Goal: Task Accomplishment & Management: Use online tool/utility

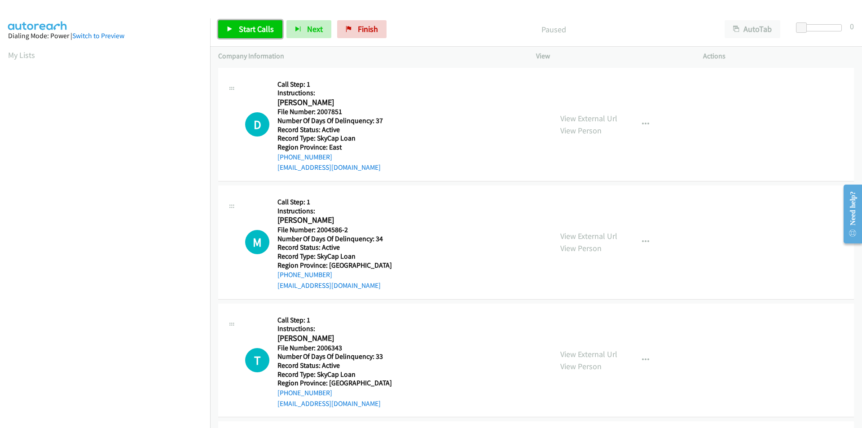
click at [243, 24] on span "Start Calls" at bounding box center [256, 29] width 35 height 10
click at [244, 24] on span "Pause" at bounding box center [249, 29] width 20 height 10
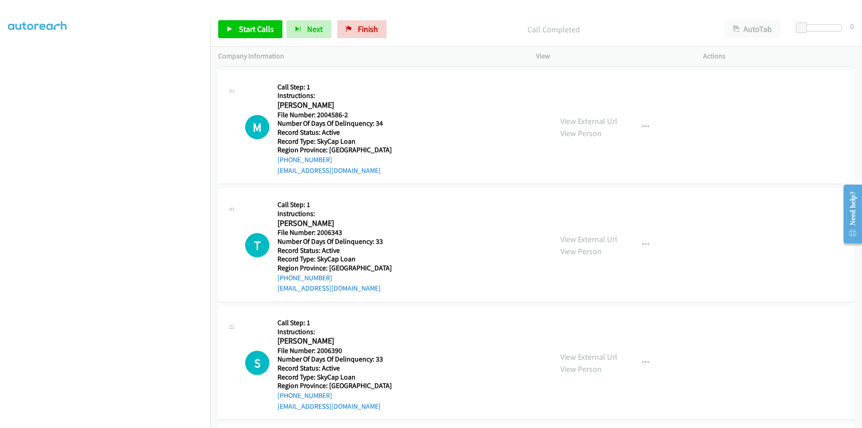
scroll to position [135, 0]
click at [259, 26] on span "Start Calls" at bounding box center [256, 29] width 35 height 10
click at [259, 26] on link "Pause" at bounding box center [242, 29] width 49 height 18
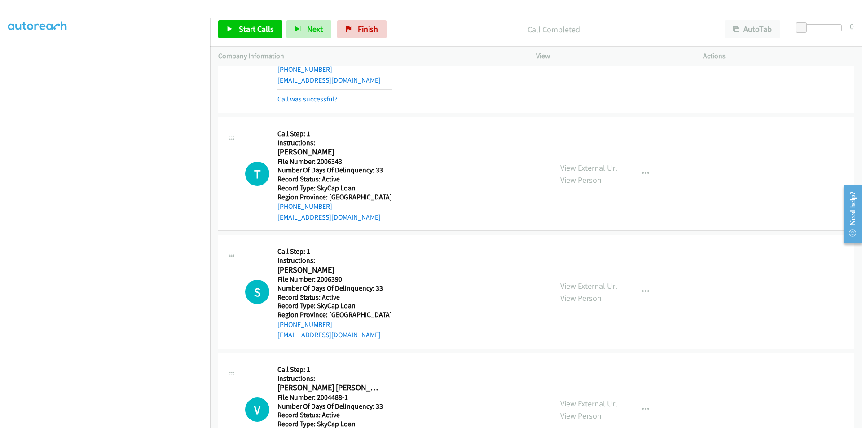
scroll to position [269, 0]
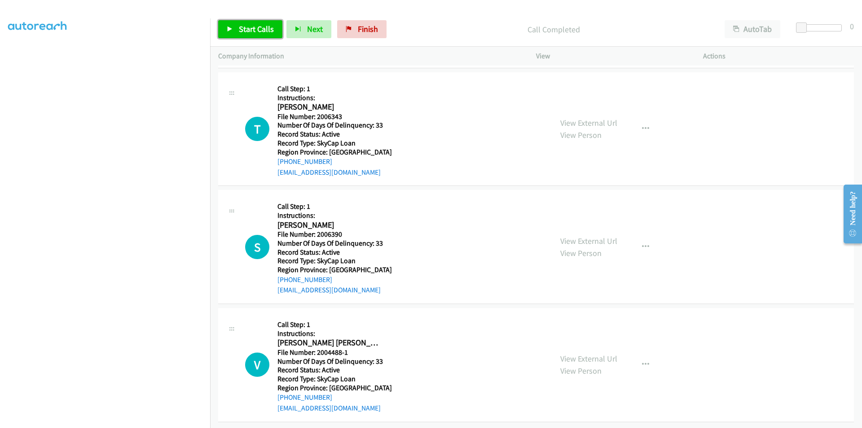
click at [258, 24] on span "Start Calls" at bounding box center [256, 29] width 35 height 10
click at [258, 24] on span "Pause" at bounding box center [249, 29] width 20 height 10
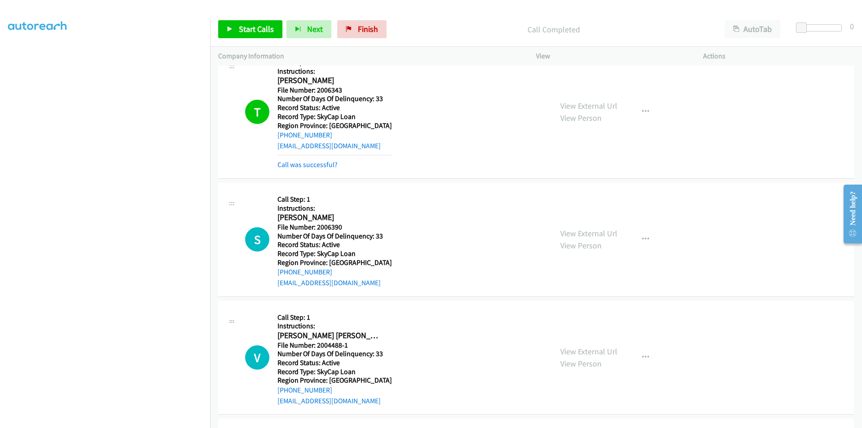
scroll to position [431, 0]
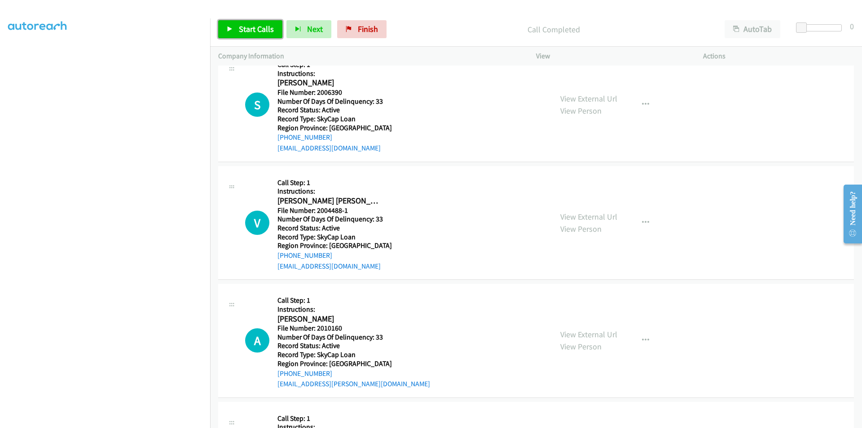
click at [261, 28] on span "Start Calls" at bounding box center [256, 29] width 35 height 10
click at [257, 28] on span "Pause" at bounding box center [249, 29] width 20 height 10
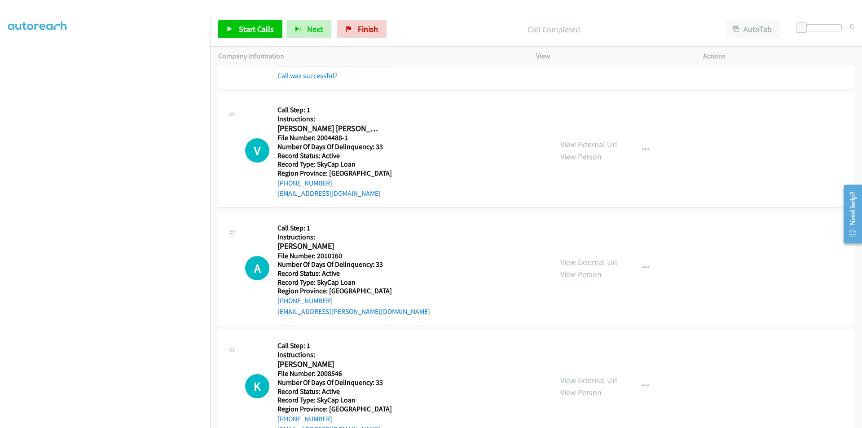
scroll to position [521, 0]
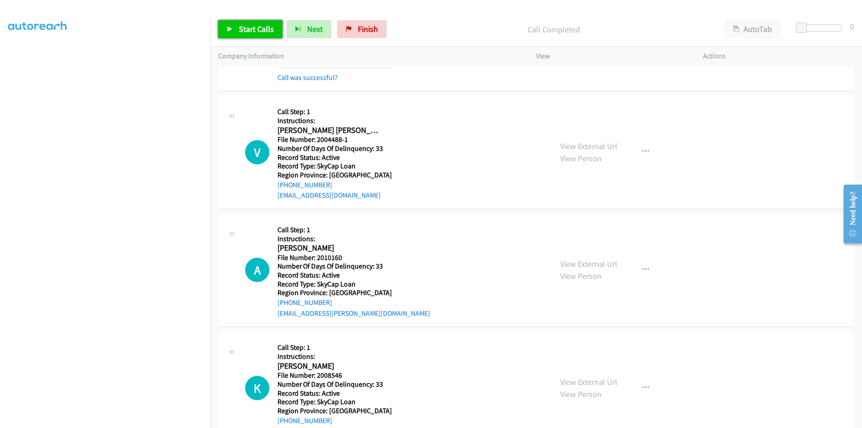
click at [265, 23] on link "Start Calls" at bounding box center [250, 29] width 64 height 18
click at [255, 25] on span "Pause" at bounding box center [249, 29] width 20 height 10
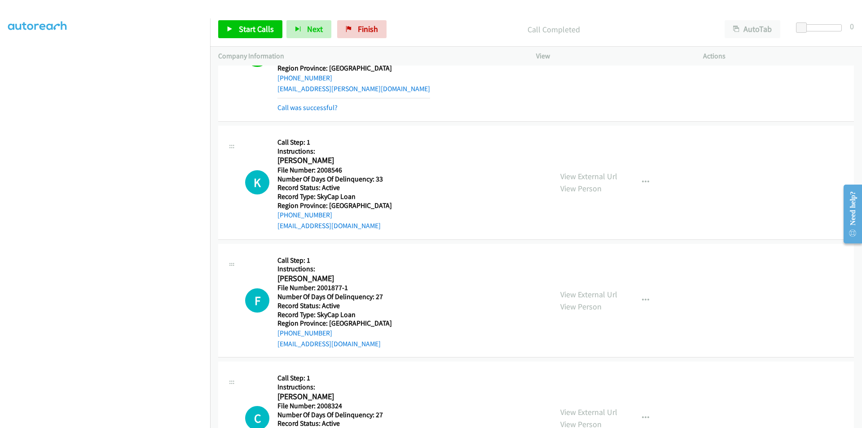
scroll to position [790, 0]
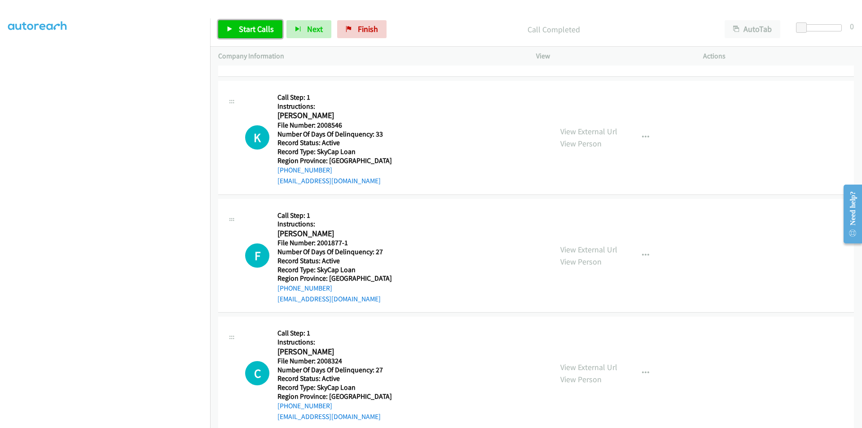
click at [260, 26] on span "Start Calls" at bounding box center [256, 29] width 35 height 10
click at [234, 31] on link "Pause" at bounding box center [242, 29] width 49 height 18
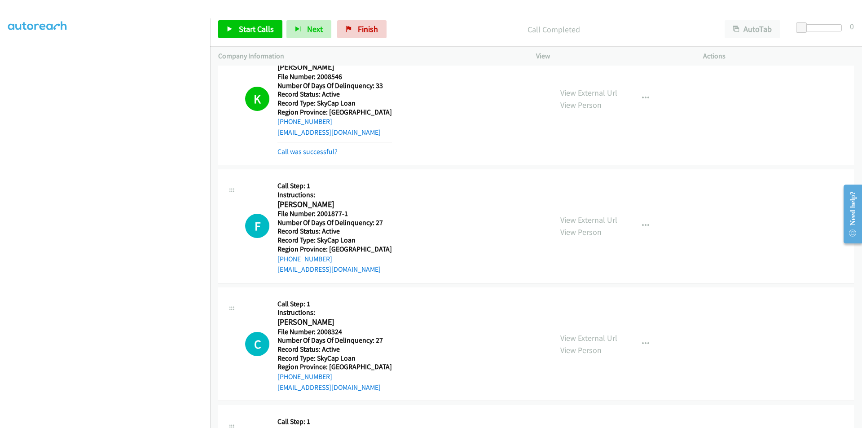
scroll to position [925, 0]
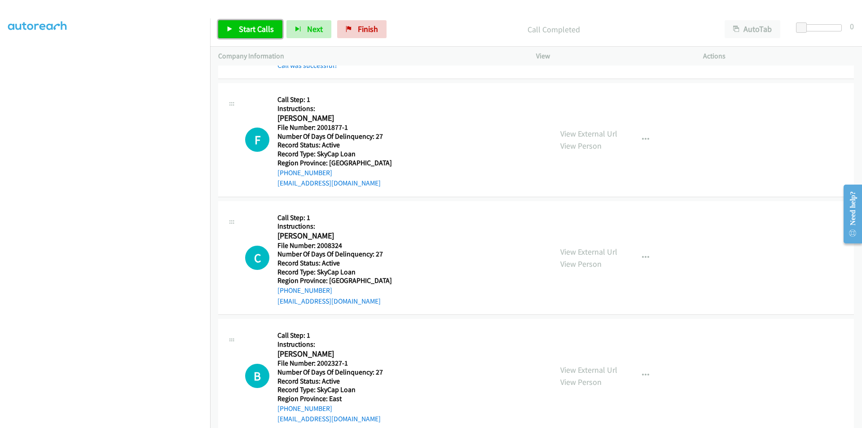
click at [256, 28] on span "Start Calls" at bounding box center [256, 29] width 35 height 10
click at [256, 28] on span "Pause" at bounding box center [249, 29] width 20 height 10
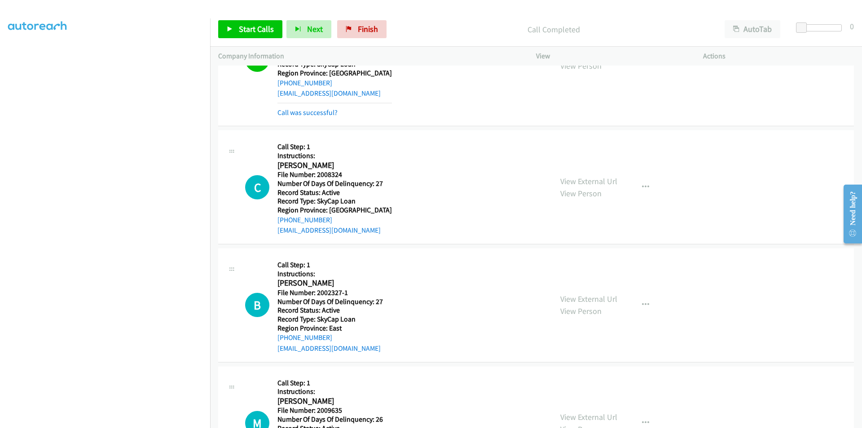
scroll to position [1060, 0]
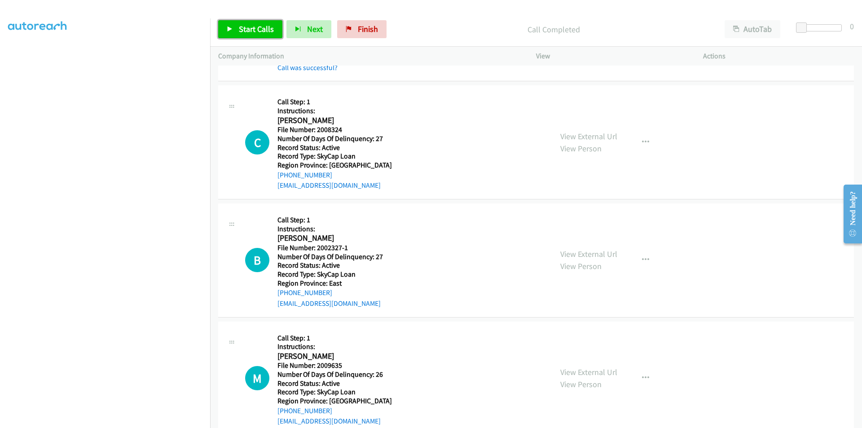
click at [250, 24] on span "Start Calls" at bounding box center [256, 29] width 35 height 10
click at [250, 24] on span "Pause" at bounding box center [249, 29] width 20 height 10
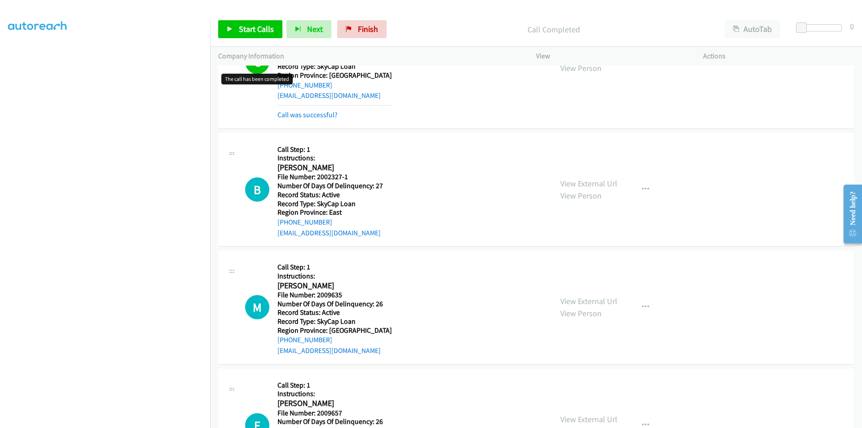
scroll to position [1194, 0]
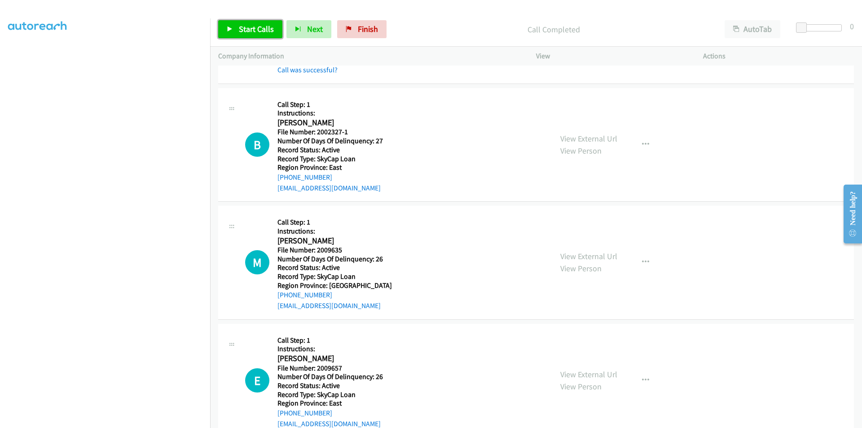
click at [259, 32] on span "Start Calls" at bounding box center [256, 29] width 35 height 10
click at [248, 28] on span "Pause" at bounding box center [249, 29] width 20 height 10
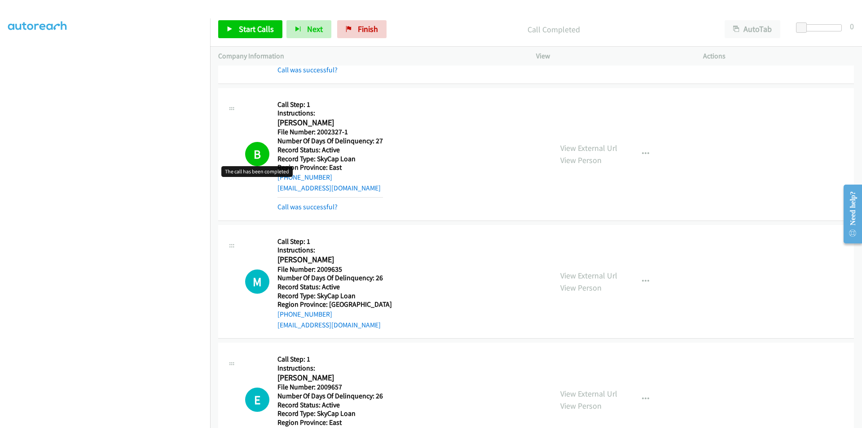
scroll to position [1329, 0]
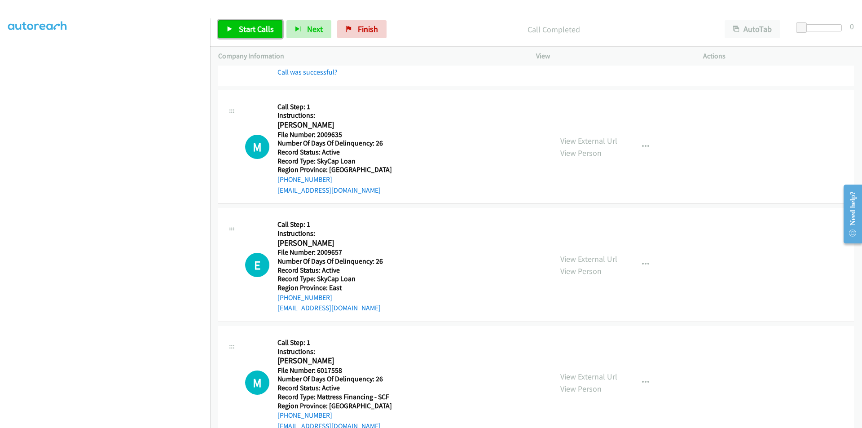
click at [267, 28] on span "Start Calls" at bounding box center [256, 29] width 35 height 10
click at [256, 27] on span "Pause" at bounding box center [249, 29] width 20 height 10
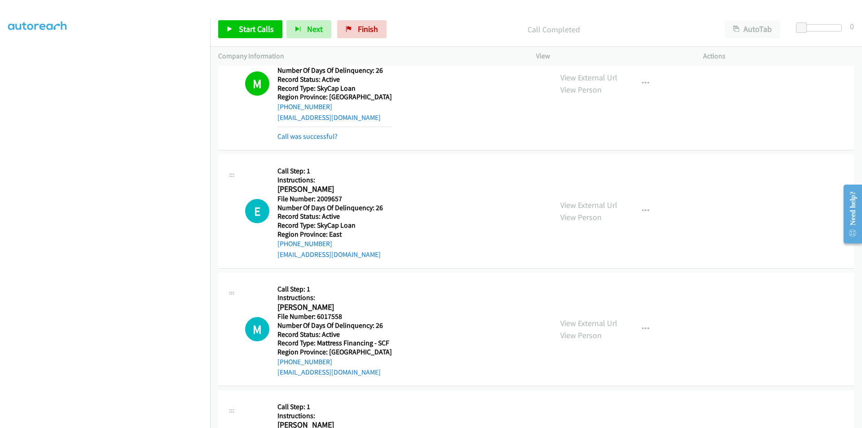
scroll to position [1464, 0]
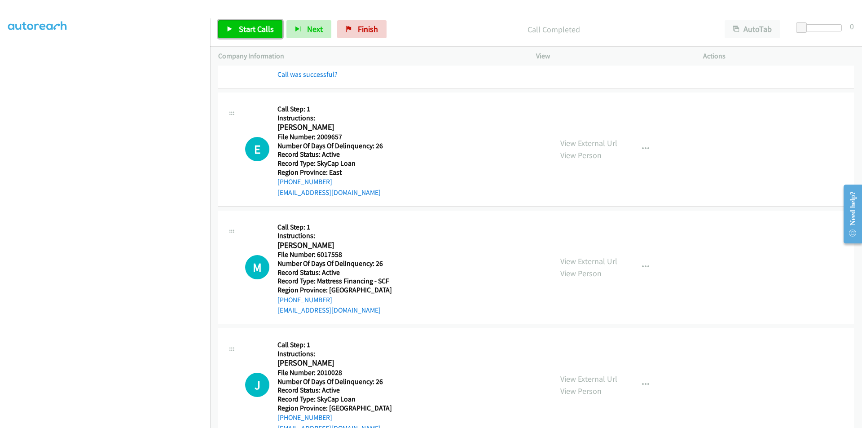
click at [253, 26] on span "Start Calls" at bounding box center [256, 29] width 35 height 10
click at [253, 26] on span "Pause" at bounding box center [249, 29] width 20 height 10
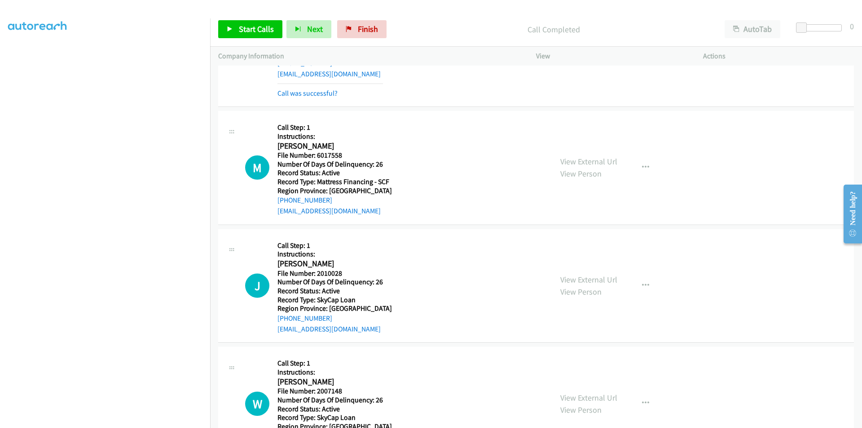
scroll to position [1598, 0]
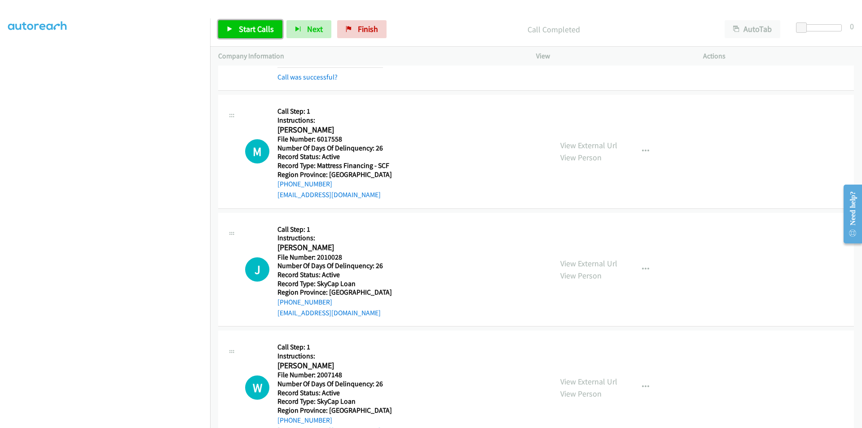
click at [269, 28] on span "Start Calls" at bounding box center [256, 29] width 35 height 10
click at [258, 28] on span "Pause" at bounding box center [249, 29] width 20 height 10
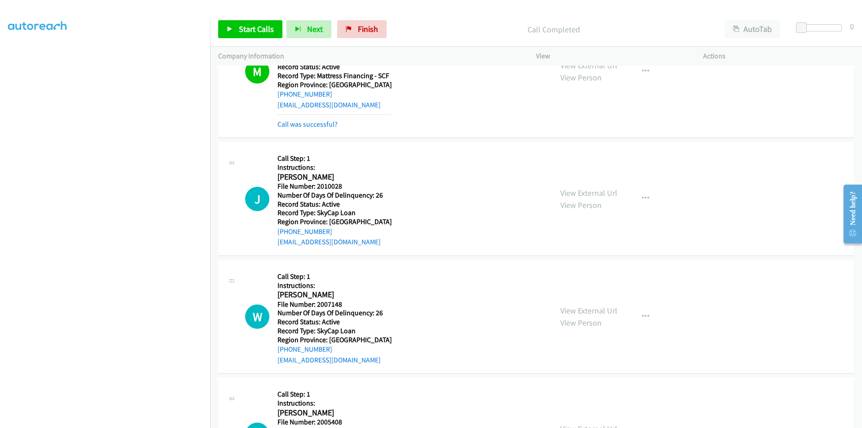
scroll to position [1733, 0]
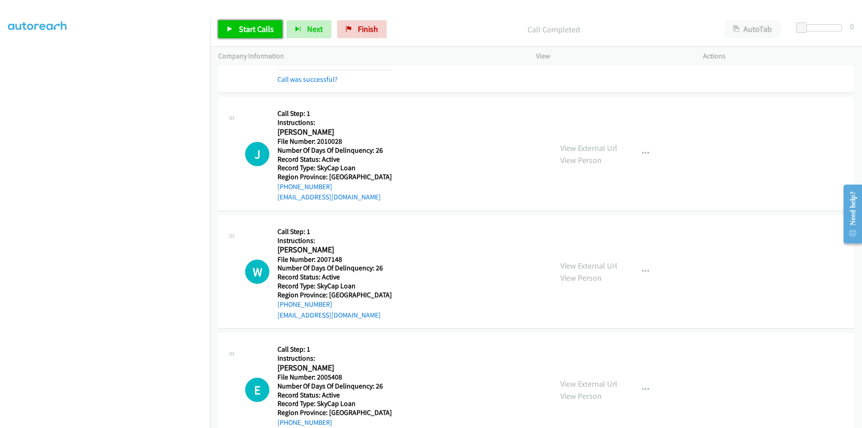
click at [262, 30] on span "Start Calls" at bounding box center [256, 29] width 35 height 10
click at [260, 28] on link "Pause" at bounding box center [242, 29] width 49 height 18
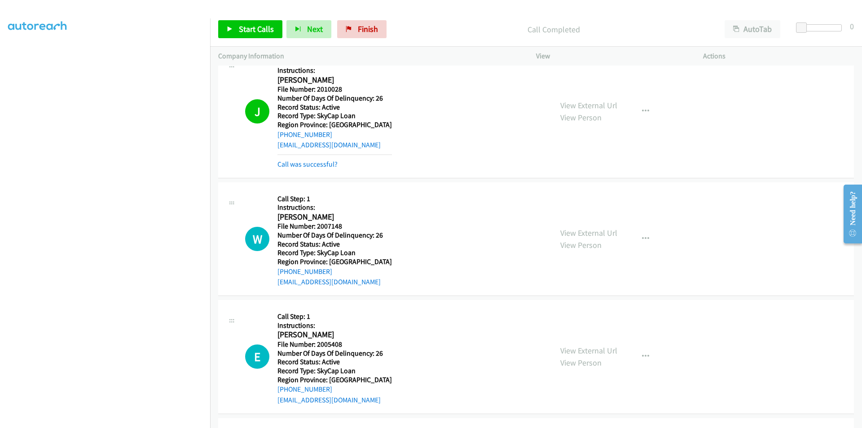
scroll to position [1868, 0]
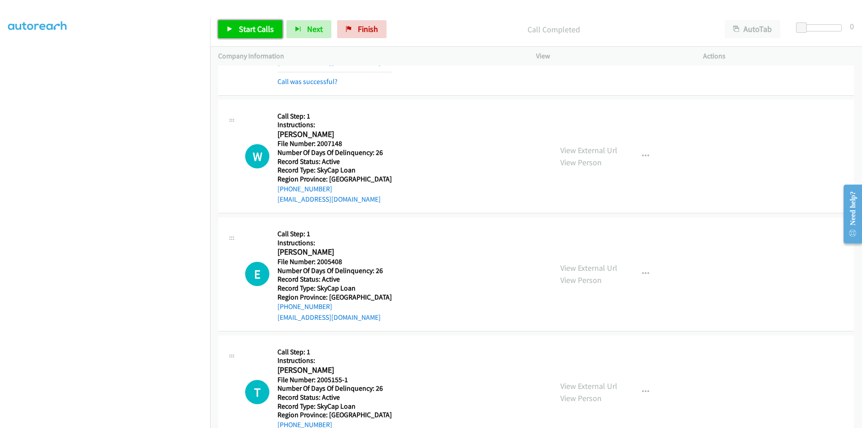
click at [259, 31] on span "Start Calls" at bounding box center [256, 29] width 35 height 10
click at [255, 29] on span "Pause" at bounding box center [249, 29] width 20 height 10
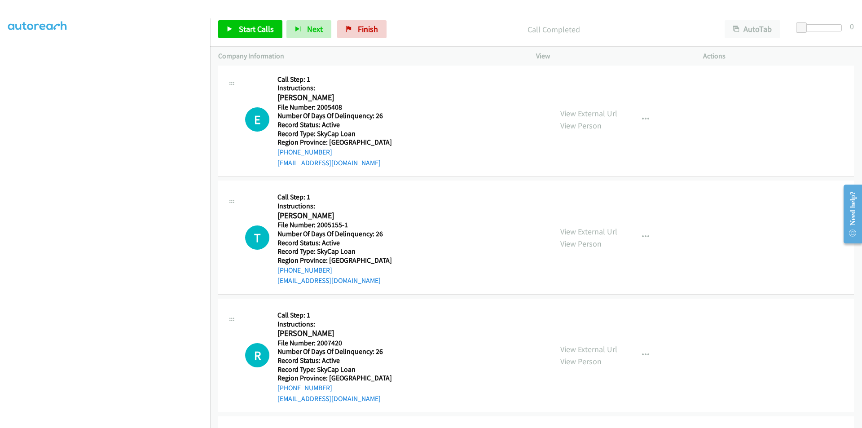
scroll to position [2048, 0]
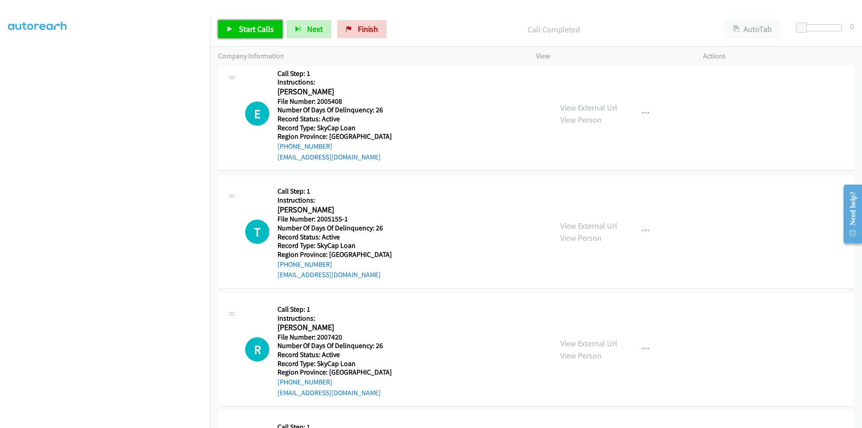
click at [252, 26] on span "Start Calls" at bounding box center [256, 29] width 35 height 10
click at [243, 28] on span "Pause" at bounding box center [249, 29] width 20 height 10
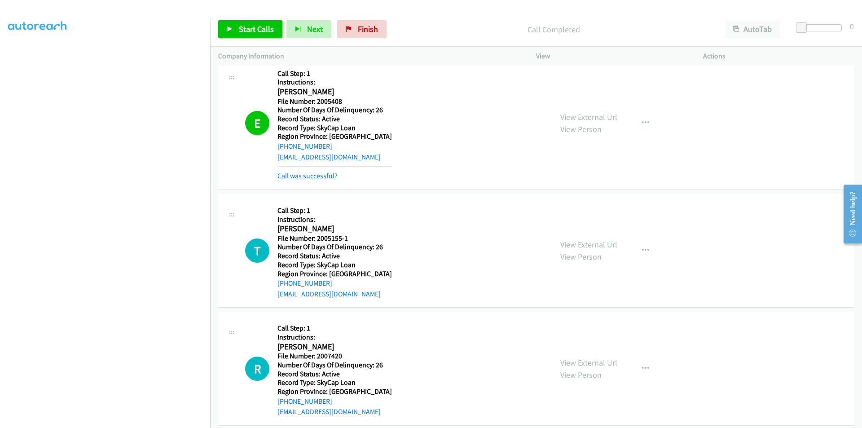
scroll to position [2182, 0]
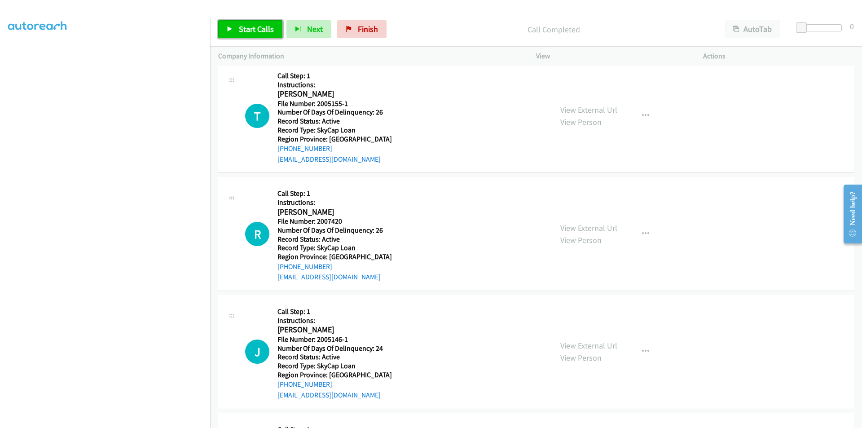
click at [239, 30] on span "Start Calls" at bounding box center [256, 29] width 35 height 10
click at [236, 30] on link "Pause" at bounding box center [242, 29] width 49 height 18
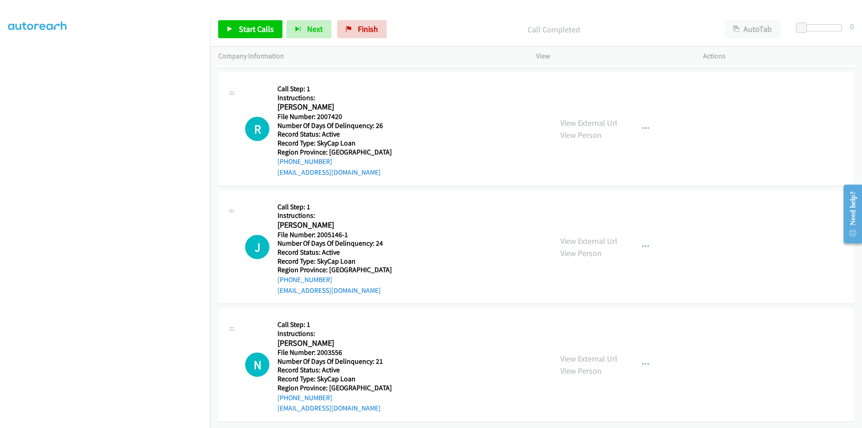
scroll to position [2314, 0]
click at [248, 31] on span "Start Calls" at bounding box center [256, 29] width 35 height 10
click at [248, 31] on span "Pause" at bounding box center [249, 29] width 20 height 10
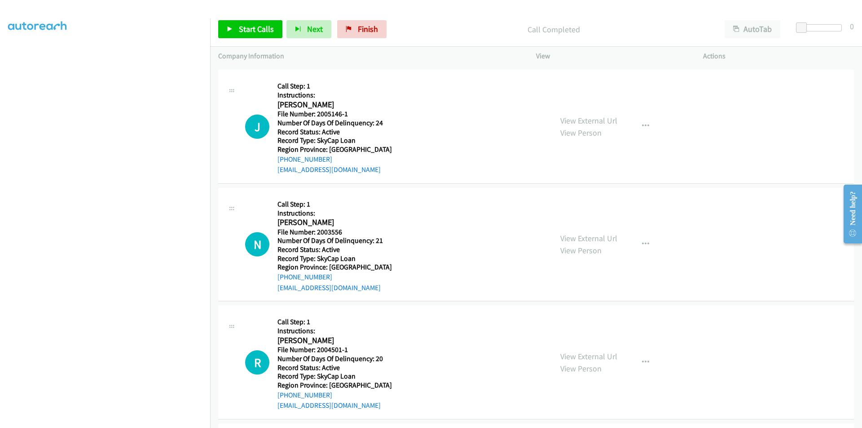
scroll to position [2448, 0]
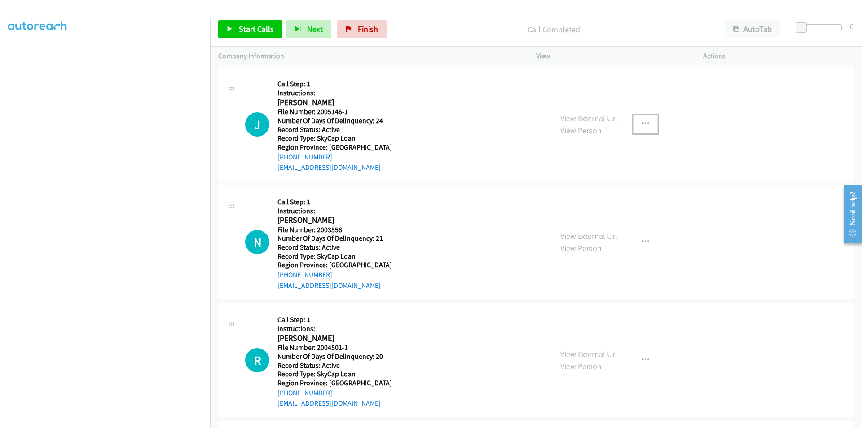
click at [642, 120] on icon "button" at bounding box center [645, 123] width 7 height 7
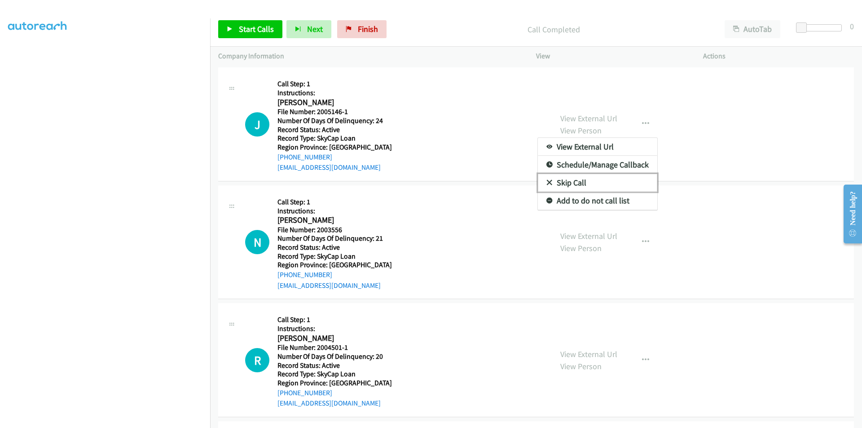
click at [574, 185] on link "Skip Call" at bounding box center [597, 183] width 119 height 18
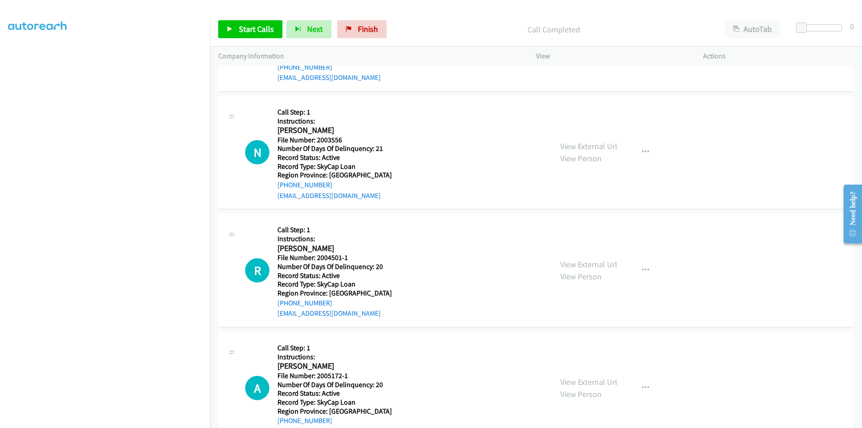
scroll to position [2583, 0]
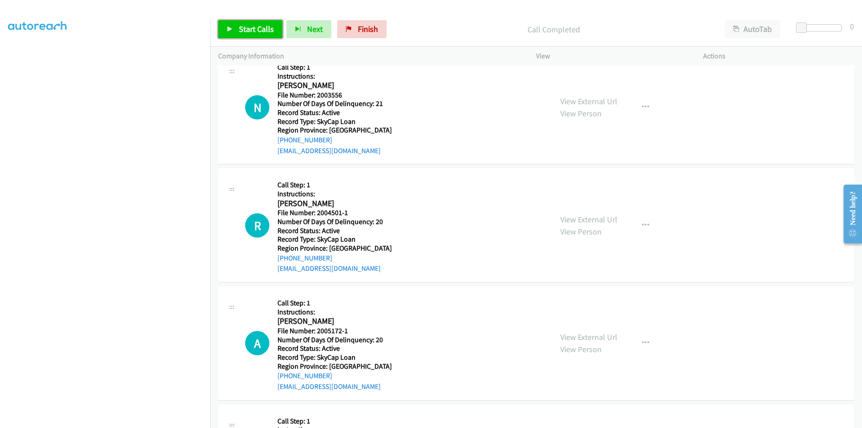
click at [247, 29] on span "Start Calls" at bounding box center [256, 29] width 35 height 10
click at [247, 29] on span "Pause" at bounding box center [249, 29] width 20 height 10
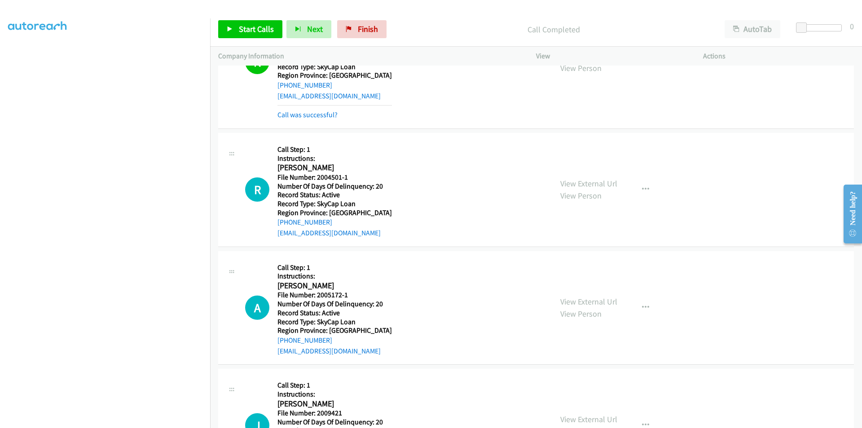
scroll to position [2706, 0]
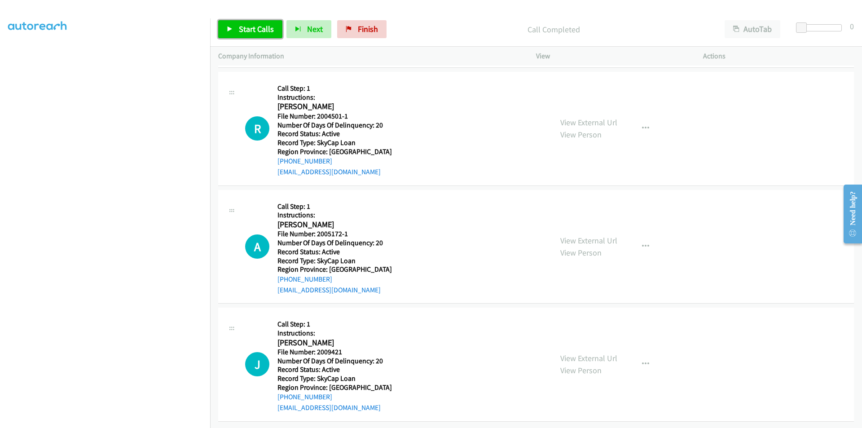
click at [241, 26] on span "Start Calls" at bounding box center [256, 29] width 35 height 10
click at [245, 27] on span "Pause" at bounding box center [249, 29] width 20 height 10
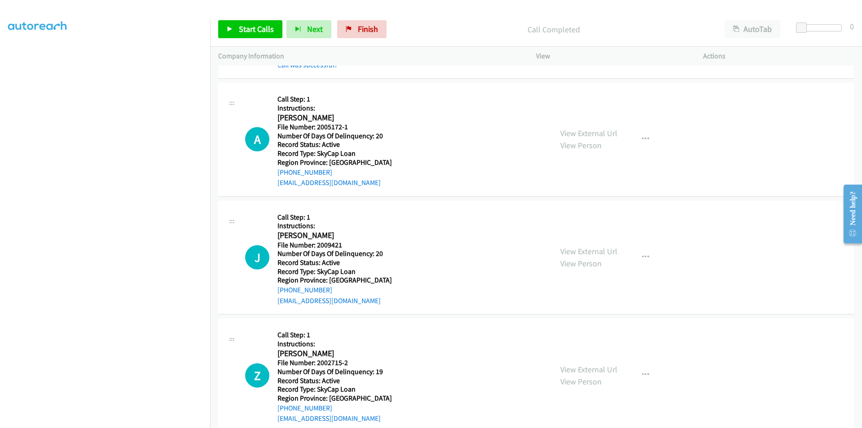
scroll to position [2840, 0]
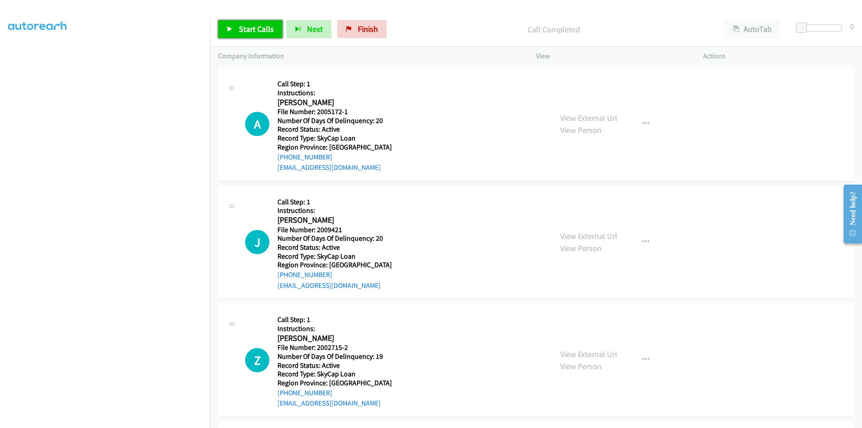
click at [254, 31] on span "Start Calls" at bounding box center [256, 29] width 35 height 10
click at [254, 31] on span "Pause" at bounding box center [249, 29] width 20 height 10
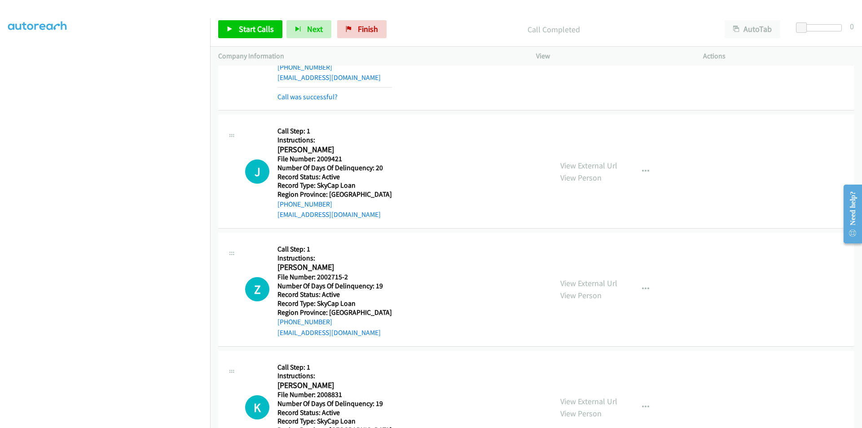
scroll to position [2975, 0]
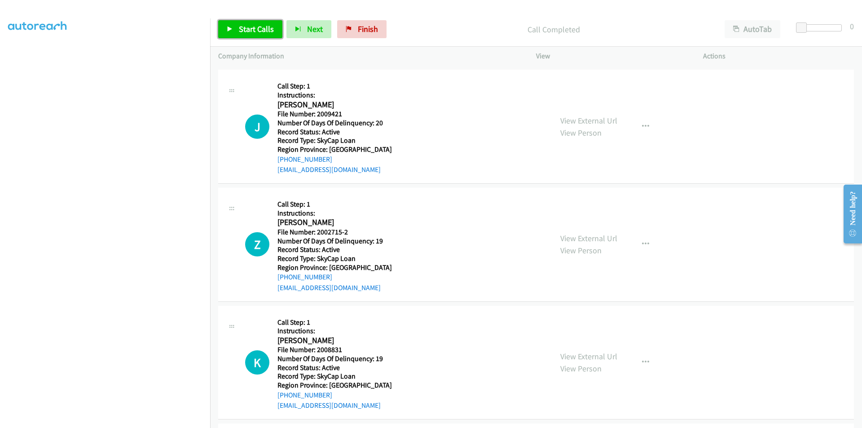
click at [266, 29] on span "Start Calls" at bounding box center [256, 29] width 35 height 10
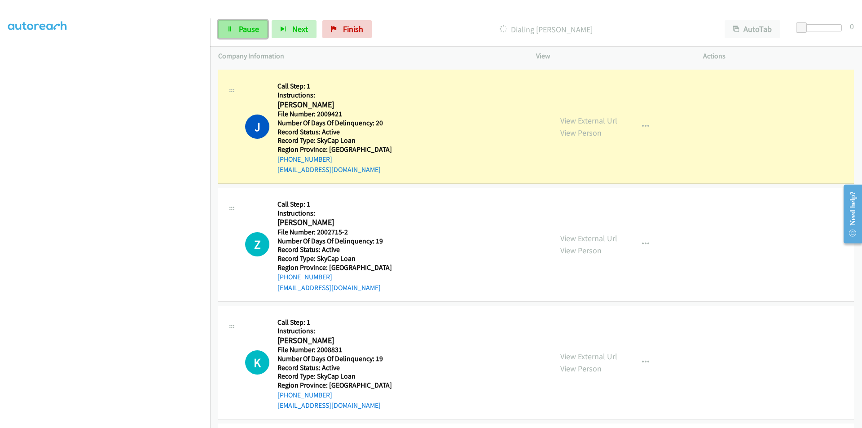
click at [254, 27] on span "Pause" at bounding box center [249, 29] width 20 height 10
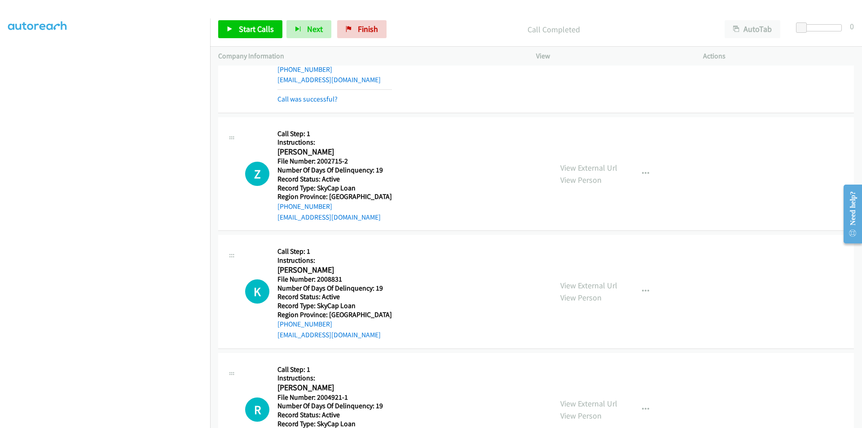
scroll to position [3110, 0]
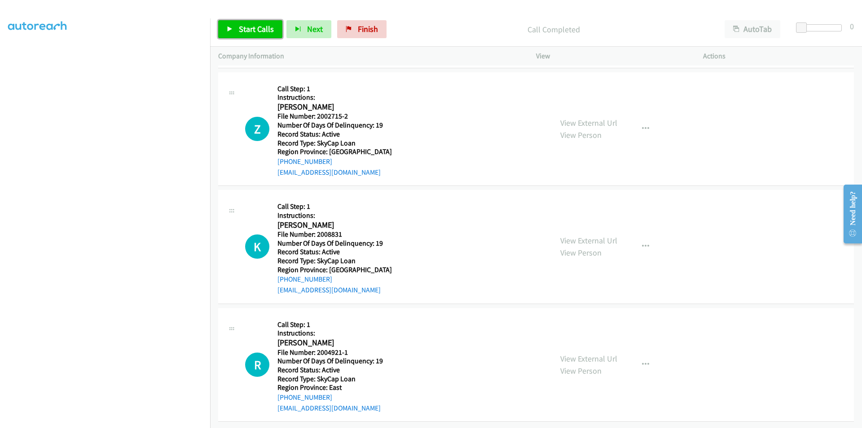
click at [248, 25] on span "Start Calls" at bounding box center [256, 29] width 35 height 10
click at [248, 25] on span "Pause" at bounding box center [249, 29] width 20 height 10
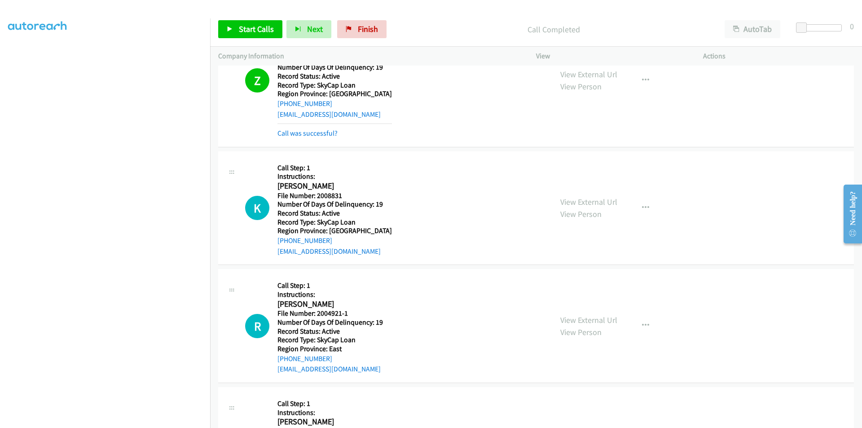
scroll to position [3245, 0]
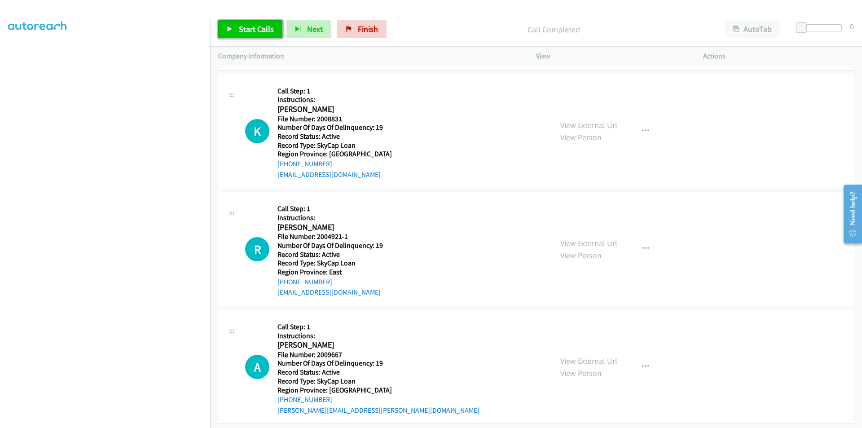
click at [254, 29] on span "Start Calls" at bounding box center [256, 29] width 35 height 10
click at [254, 29] on span "Pause" at bounding box center [249, 29] width 20 height 10
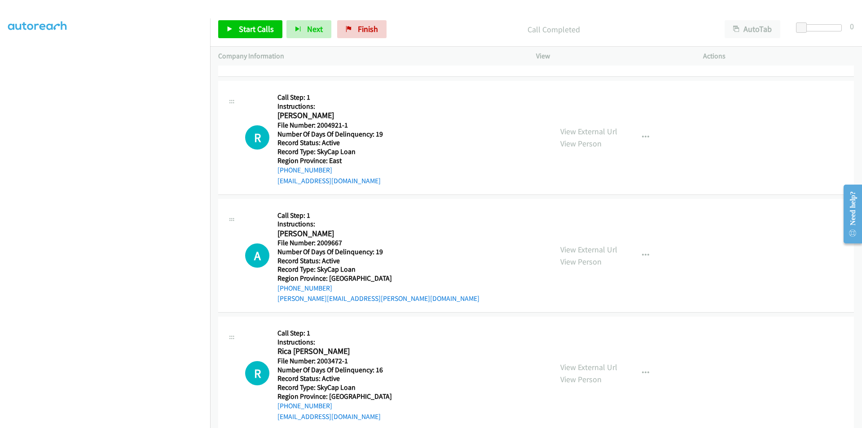
scroll to position [3379, 0]
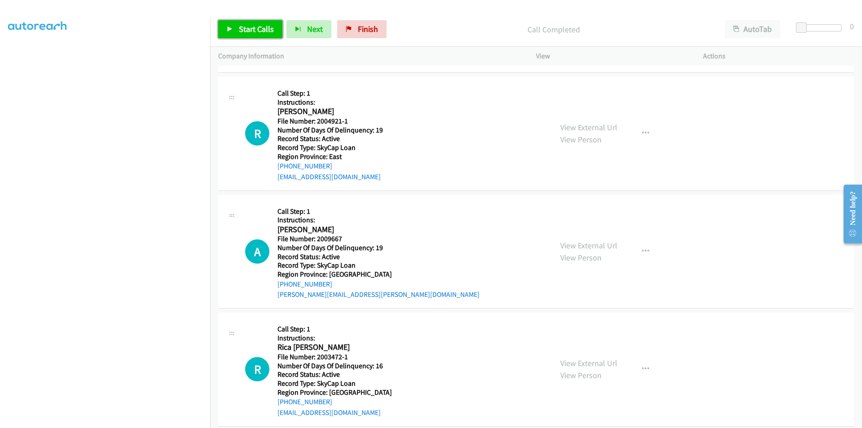
click at [252, 33] on span "Start Calls" at bounding box center [256, 29] width 35 height 10
click at [248, 27] on span "Pause" at bounding box center [249, 29] width 20 height 10
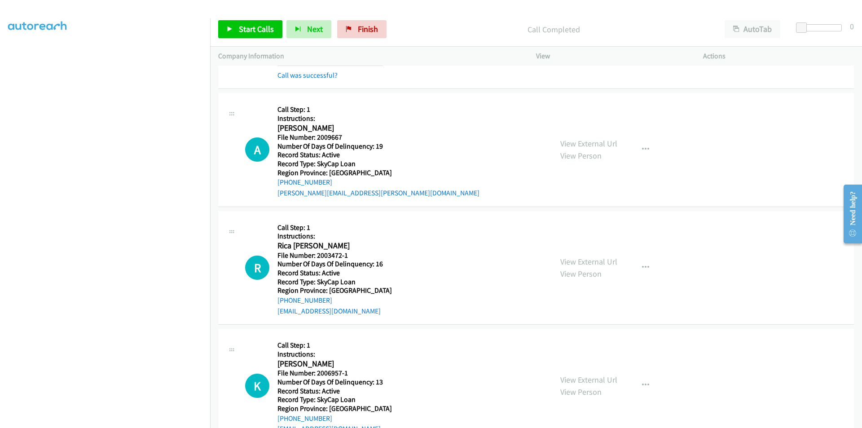
scroll to position [3514, 0]
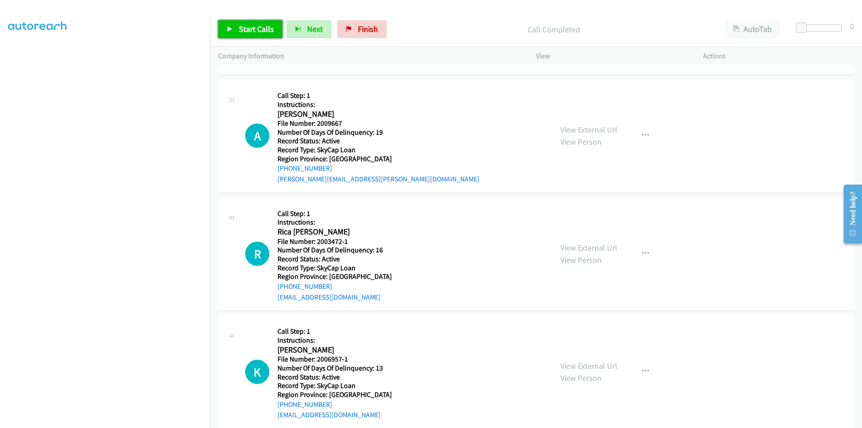
click at [240, 27] on span "Start Calls" at bounding box center [256, 29] width 35 height 10
click at [240, 27] on span "Pause" at bounding box center [249, 29] width 20 height 10
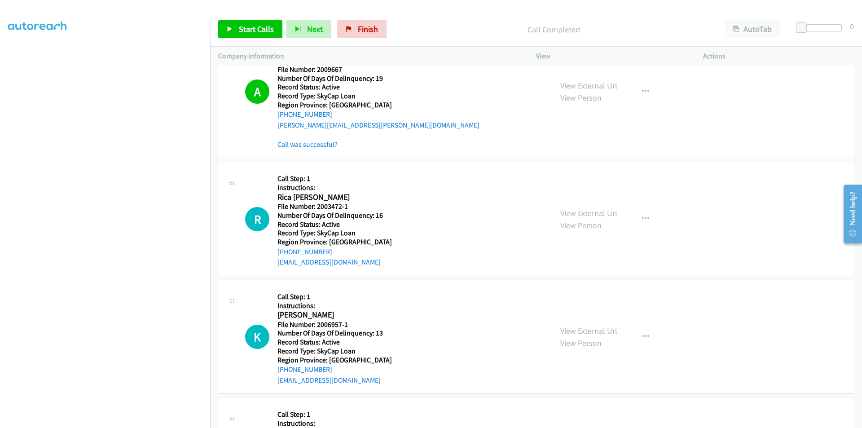
scroll to position [3649, 0]
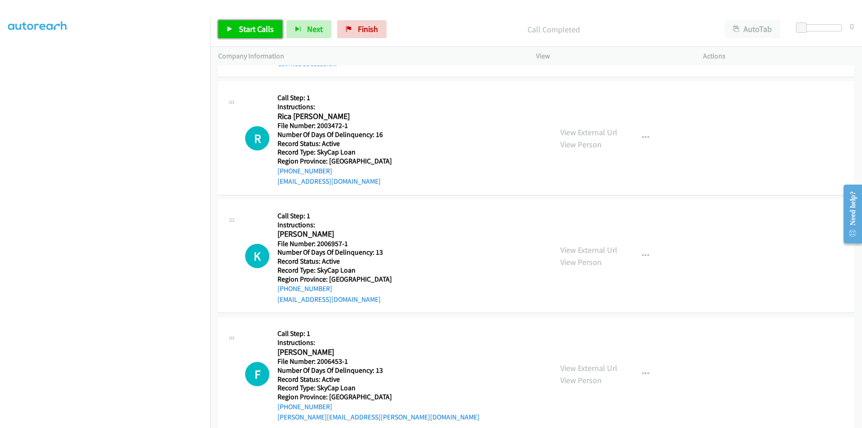
click at [237, 26] on link "Start Calls" at bounding box center [250, 29] width 64 height 18
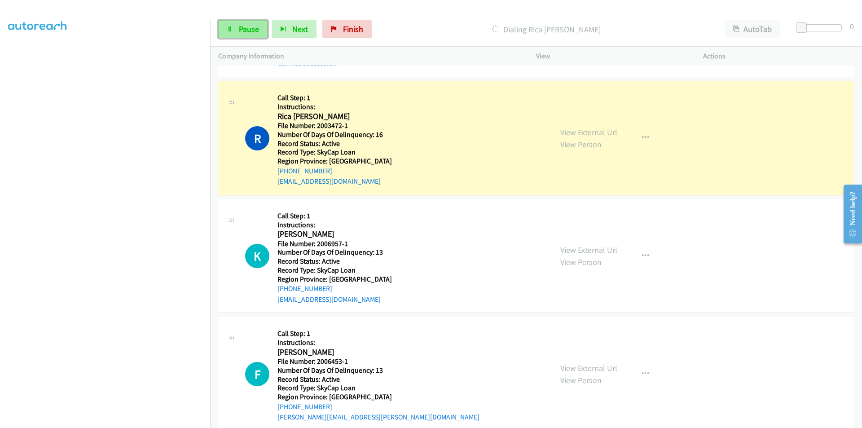
click at [243, 25] on span "Pause" at bounding box center [249, 29] width 20 height 10
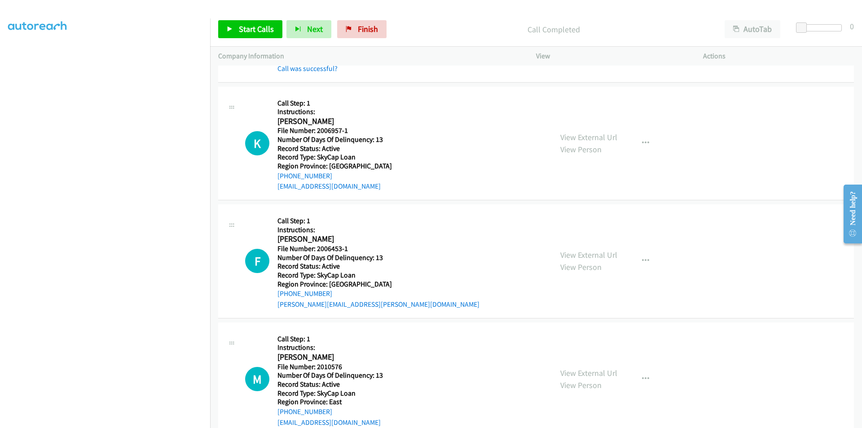
scroll to position [3784, 0]
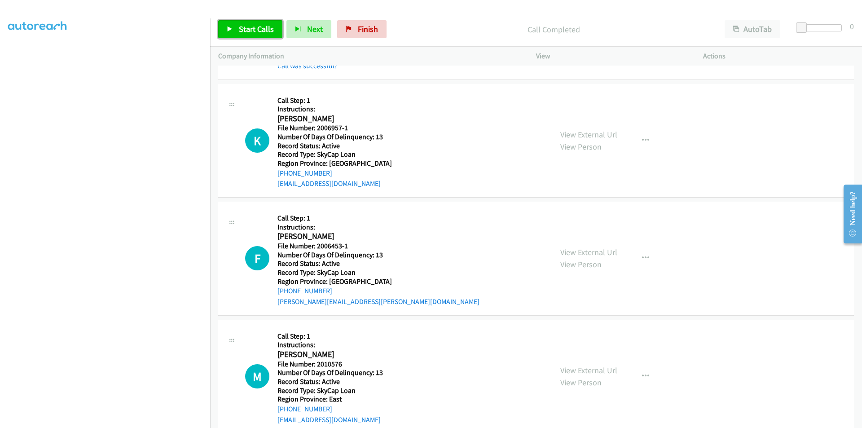
click at [242, 26] on span "Start Calls" at bounding box center [256, 29] width 35 height 10
click at [242, 26] on span "Pause" at bounding box center [249, 29] width 20 height 10
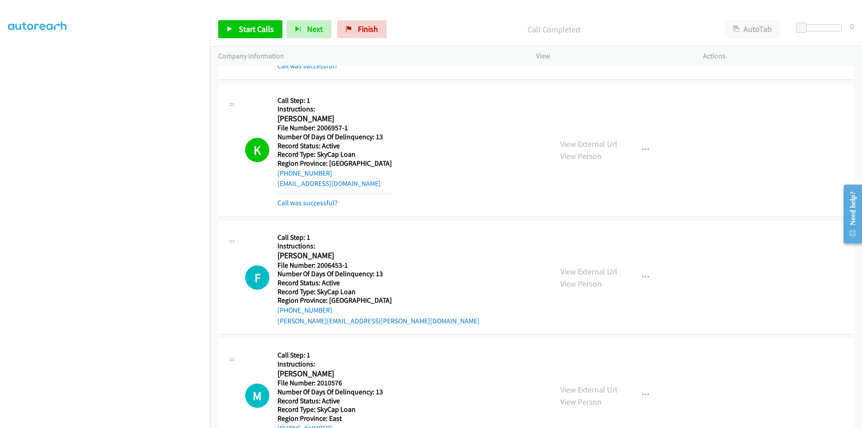
scroll to position [3918, 0]
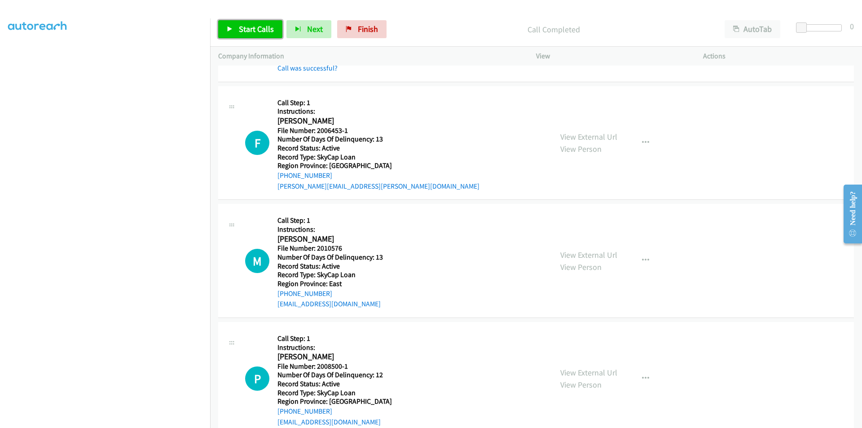
click at [246, 31] on span "Start Calls" at bounding box center [256, 29] width 35 height 10
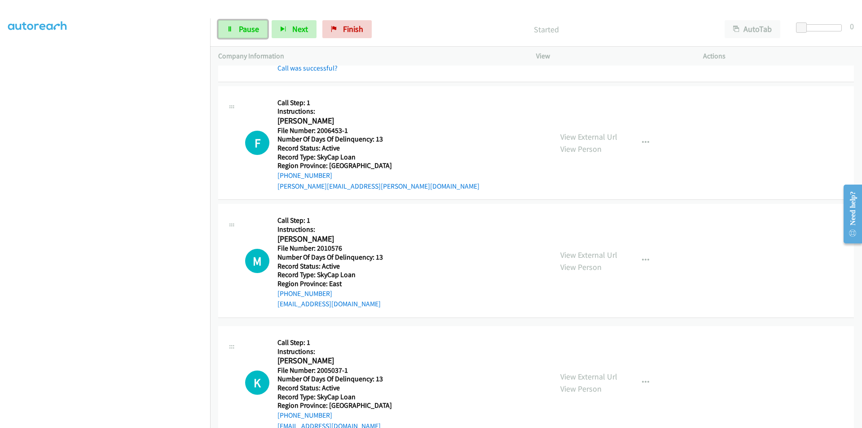
click at [246, 31] on span "Pause" at bounding box center [249, 29] width 20 height 10
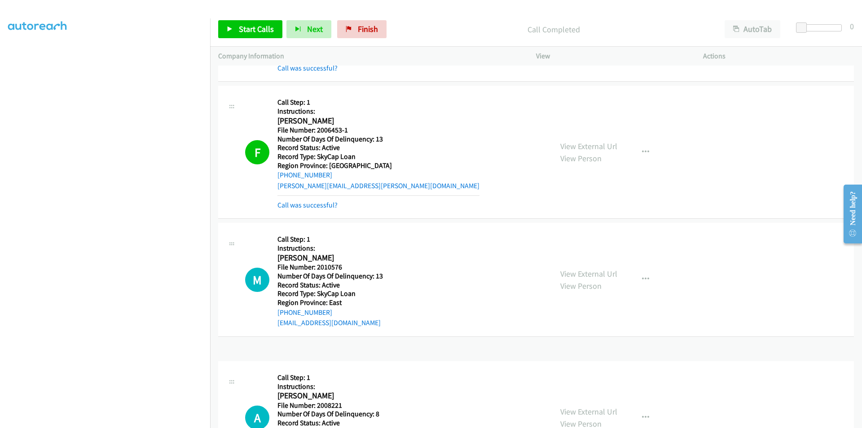
scroll to position [3939, 0]
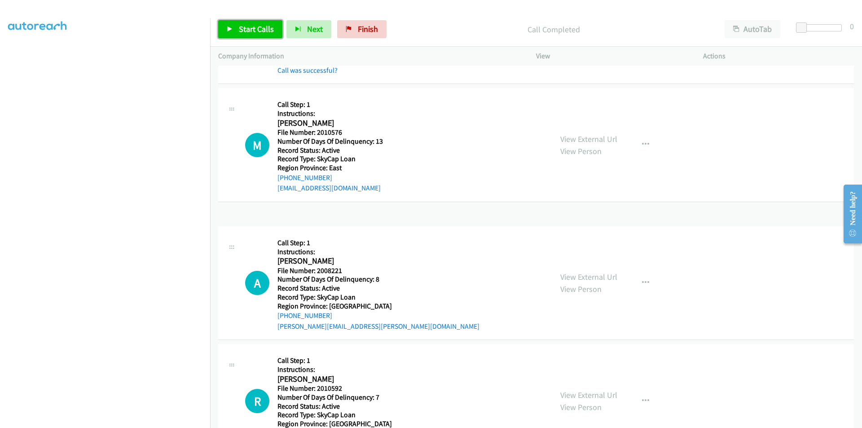
click at [257, 34] on link "Start Calls" at bounding box center [250, 29] width 64 height 18
click at [257, 31] on span "Pause" at bounding box center [249, 29] width 20 height 10
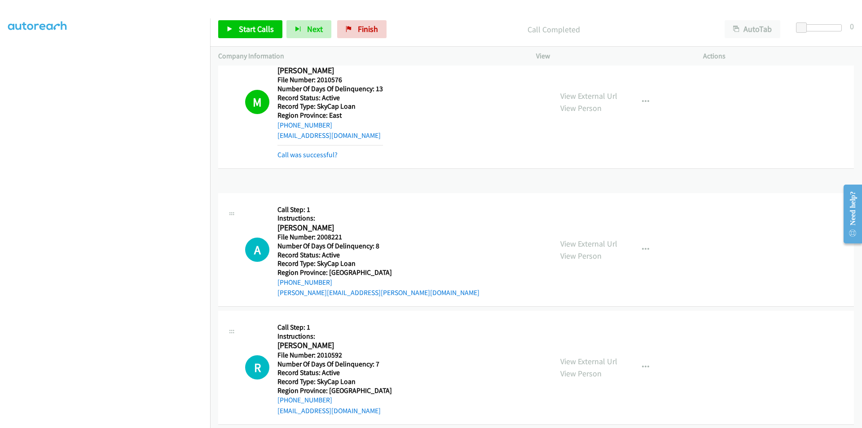
scroll to position [4074, 0]
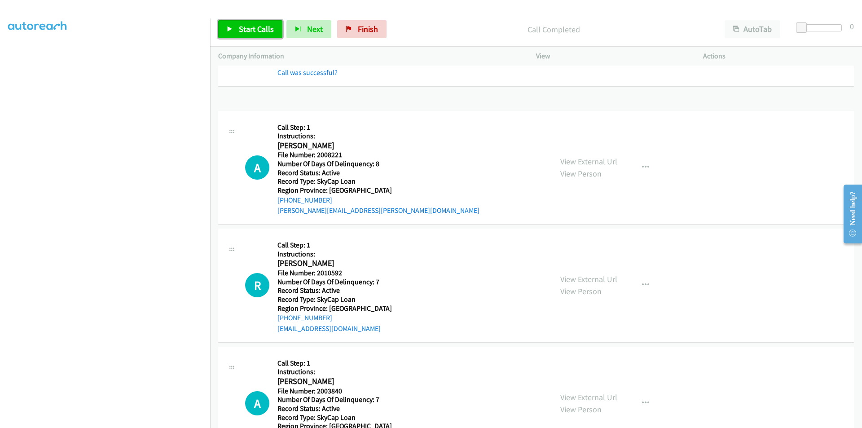
click at [266, 31] on span "Start Calls" at bounding box center [256, 29] width 35 height 10
click at [254, 29] on span "Pause" at bounding box center [249, 29] width 20 height 10
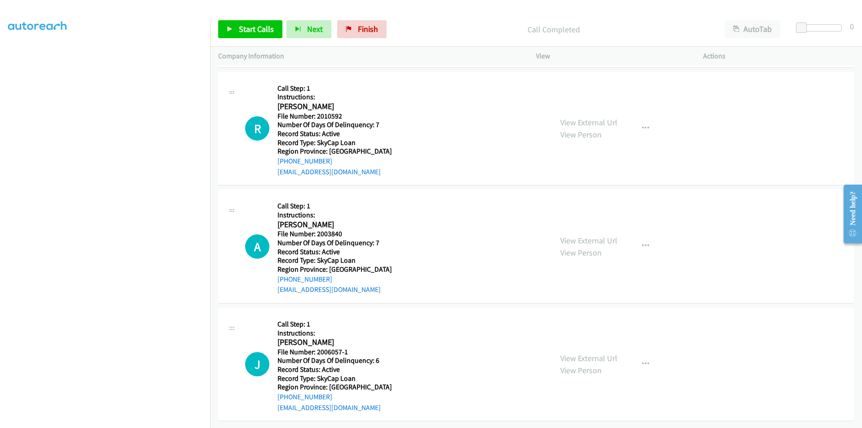
scroll to position [4254, 0]
click at [256, 31] on span "Start Calls" at bounding box center [256, 29] width 35 height 10
click at [253, 30] on span "Pause" at bounding box center [249, 29] width 20 height 10
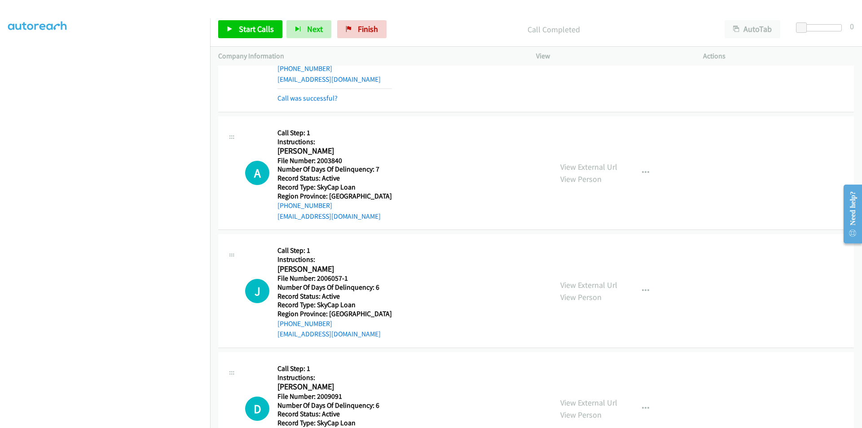
scroll to position [4344, 0]
click at [253, 27] on span "Start Calls" at bounding box center [256, 29] width 35 height 10
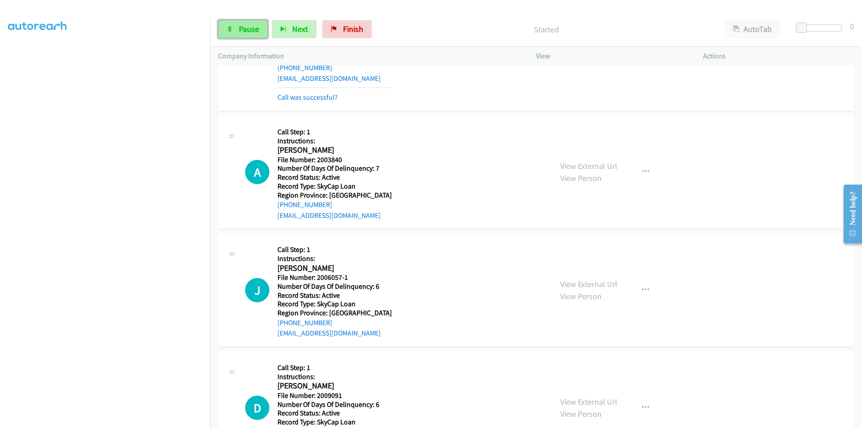
click at [253, 27] on span "Pause" at bounding box center [249, 29] width 20 height 10
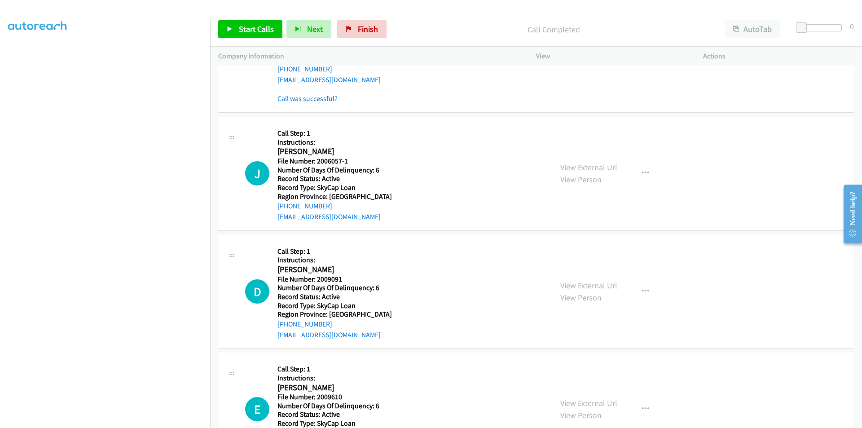
scroll to position [4478, 0]
click at [246, 26] on span "Start Calls" at bounding box center [256, 29] width 35 height 10
click at [246, 26] on span "Pause" at bounding box center [249, 29] width 20 height 10
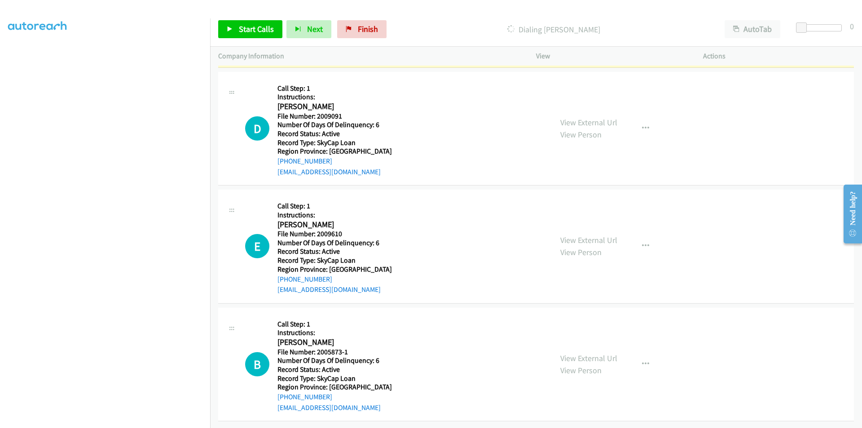
scroll to position [4668, 0]
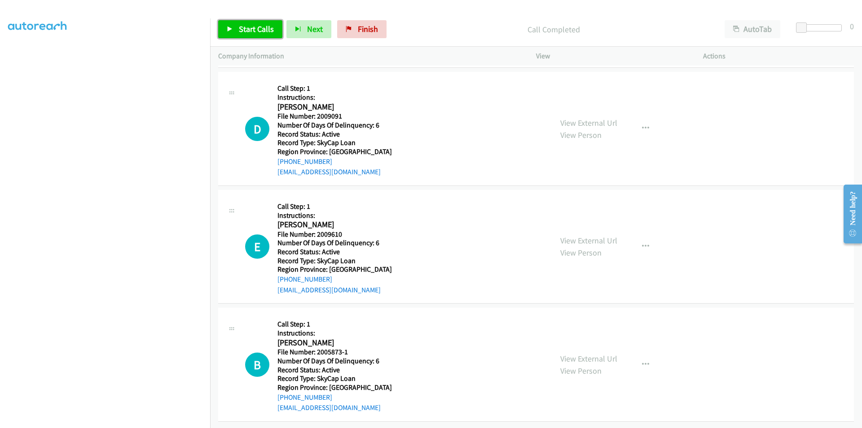
click at [245, 22] on link "Start Calls" at bounding box center [250, 29] width 64 height 18
click at [245, 25] on span "Pause" at bounding box center [249, 29] width 20 height 10
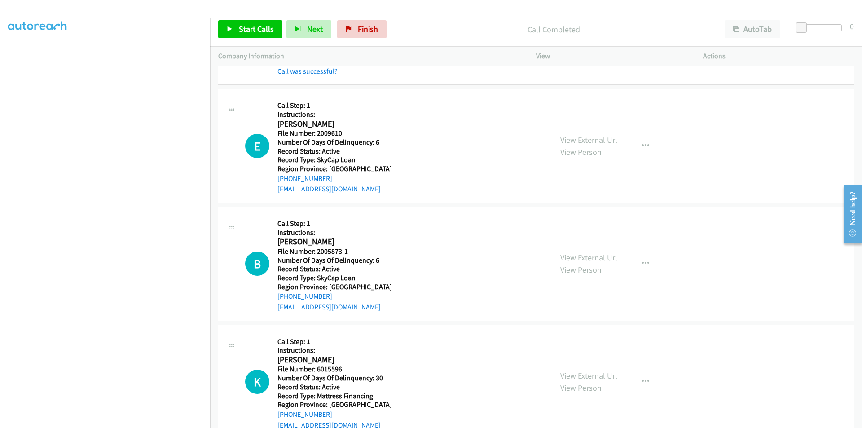
scroll to position [4803, 0]
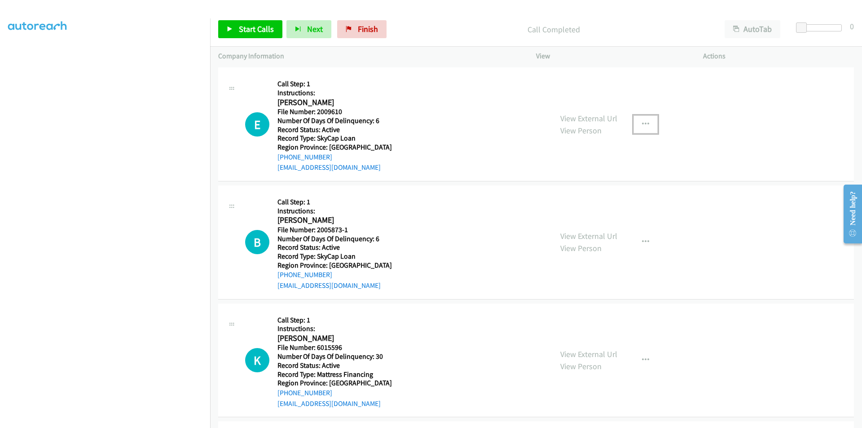
click at [643, 124] on icon "button" at bounding box center [645, 124] width 7 height 7
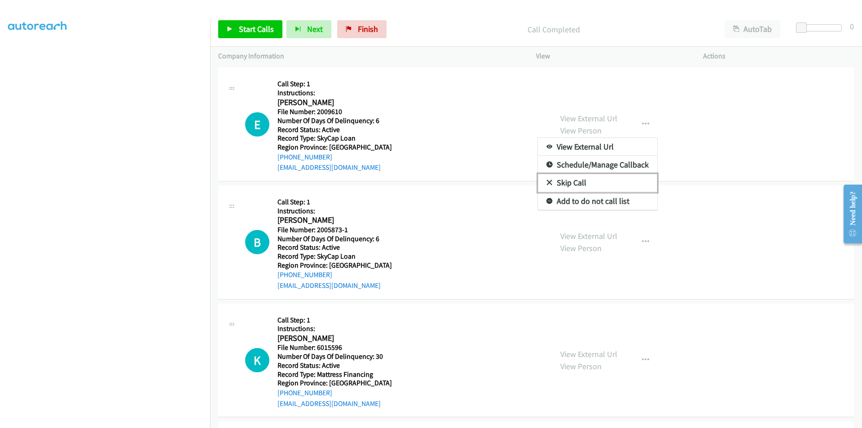
click at [588, 180] on link "Skip Call" at bounding box center [597, 183] width 119 height 18
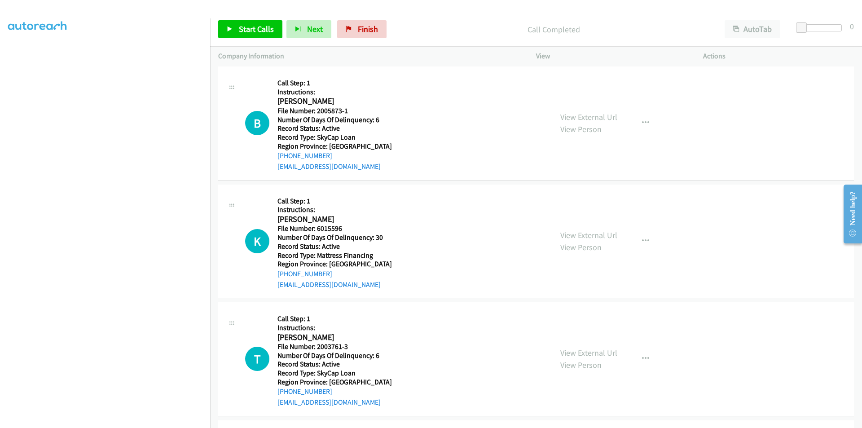
scroll to position [4937, 0]
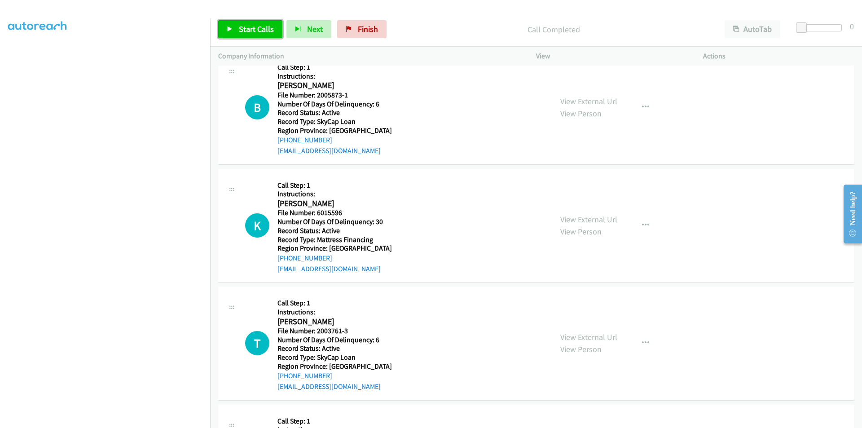
click at [255, 26] on span "Start Calls" at bounding box center [256, 29] width 35 height 10
click at [255, 26] on span "Pause" at bounding box center [249, 29] width 20 height 10
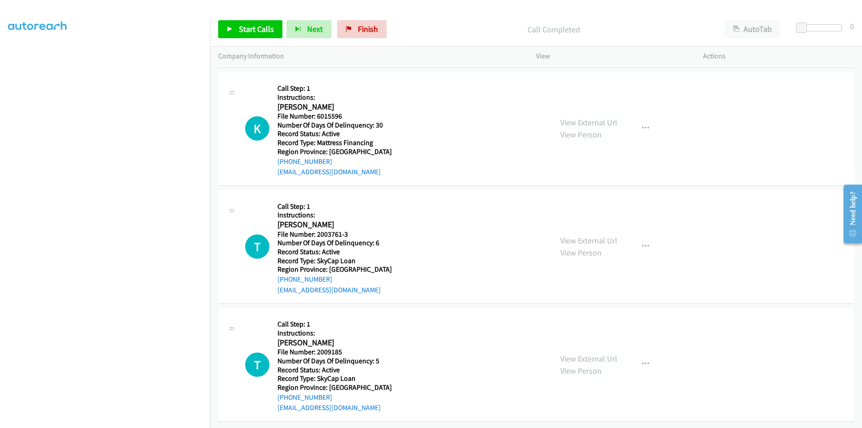
scroll to position [5060, 0]
drag, startPoint x: 251, startPoint y: 31, endPoint x: 238, endPoint y: 31, distance: 13.5
click at [238, 31] on link "Start Calls" at bounding box center [250, 29] width 64 height 18
click at [238, 31] on link "Pause" at bounding box center [242, 29] width 49 height 18
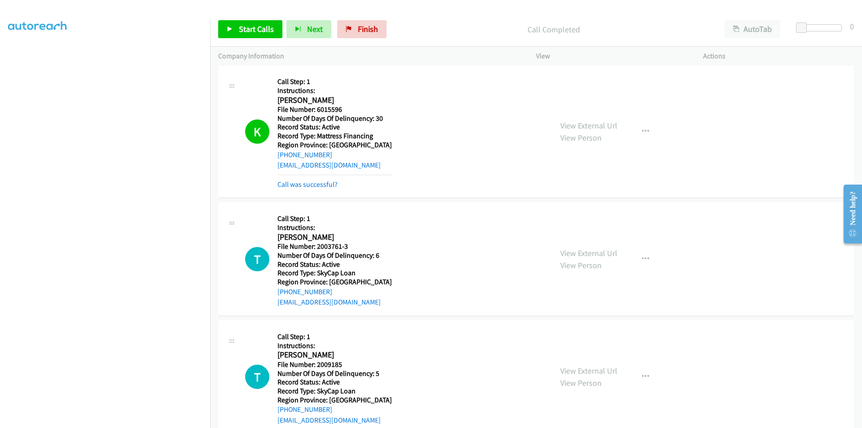
scroll to position [5150, 0]
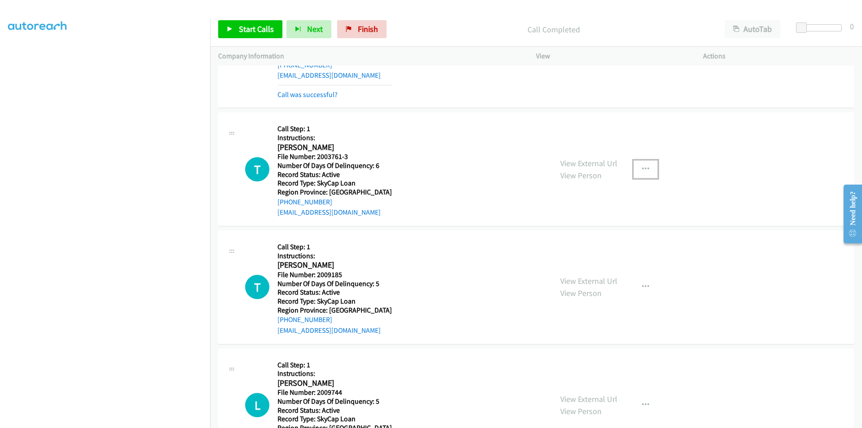
click at [644, 171] on icon "button" at bounding box center [645, 169] width 7 height 7
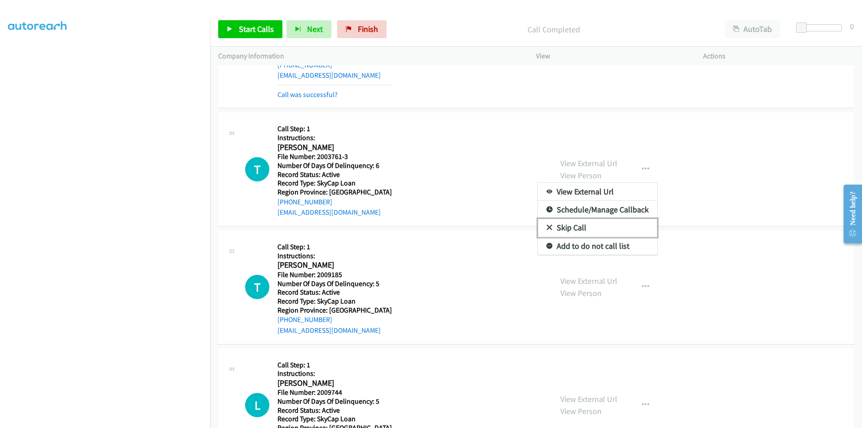
click at [595, 228] on link "Skip Call" at bounding box center [597, 228] width 119 height 18
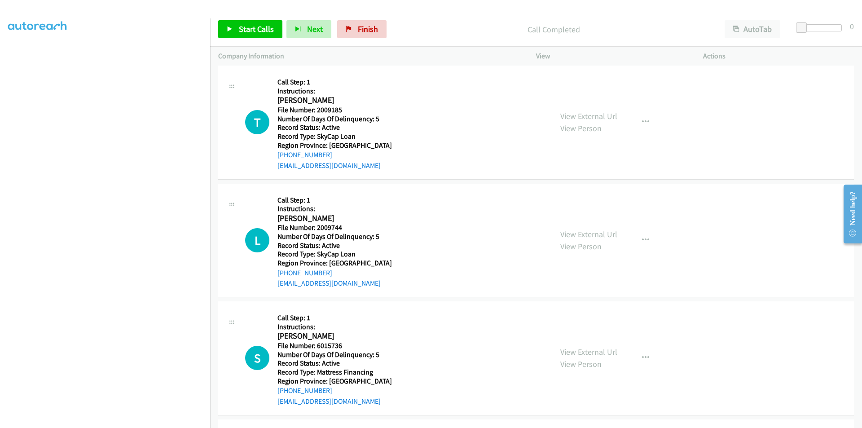
scroll to position [5329, 0]
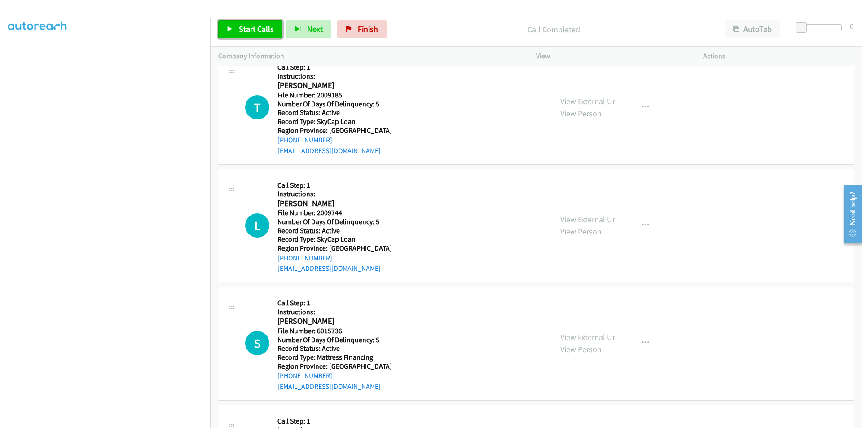
click at [258, 27] on span "Start Calls" at bounding box center [256, 29] width 35 height 10
click at [258, 27] on span "Pause" at bounding box center [249, 29] width 20 height 10
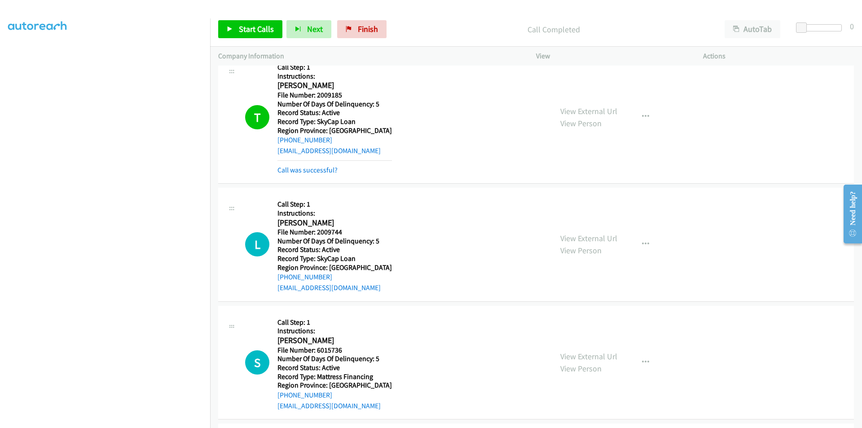
scroll to position [5452, 0]
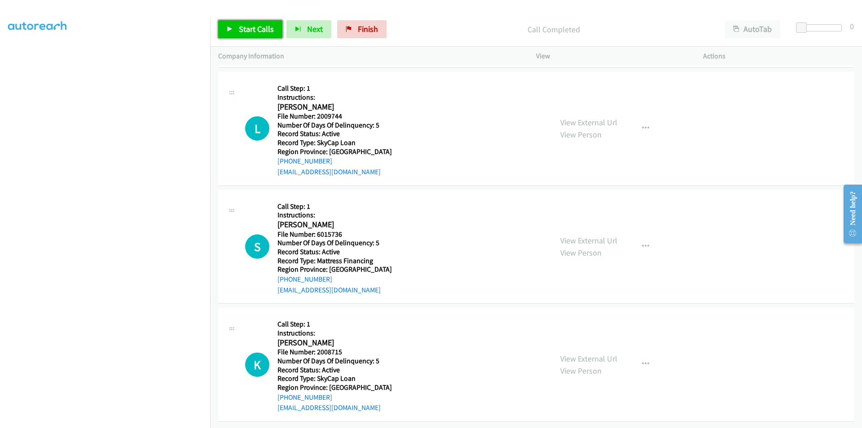
click at [251, 26] on span "Start Calls" at bounding box center [256, 29] width 35 height 10
click at [251, 26] on span "Pause" at bounding box center [249, 29] width 20 height 10
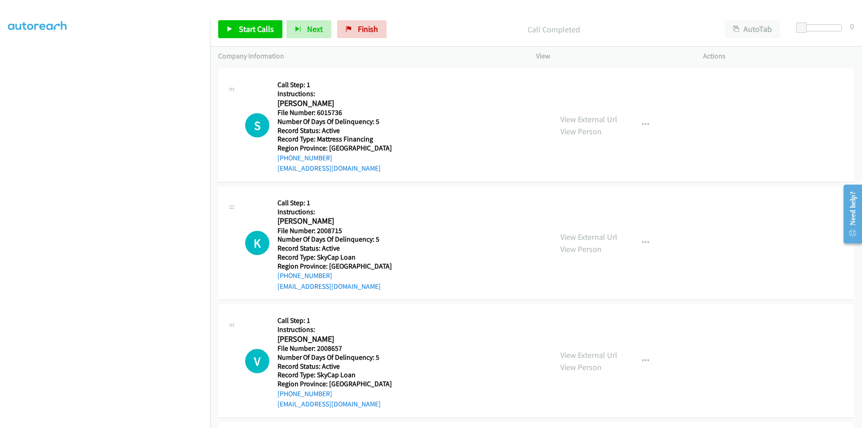
scroll to position [5587, 0]
click at [251, 29] on span "Start Calls" at bounding box center [256, 29] width 35 height 10
click at [248, 26] on span "Pause" at bounding box center [249, 29] width 20 height 10
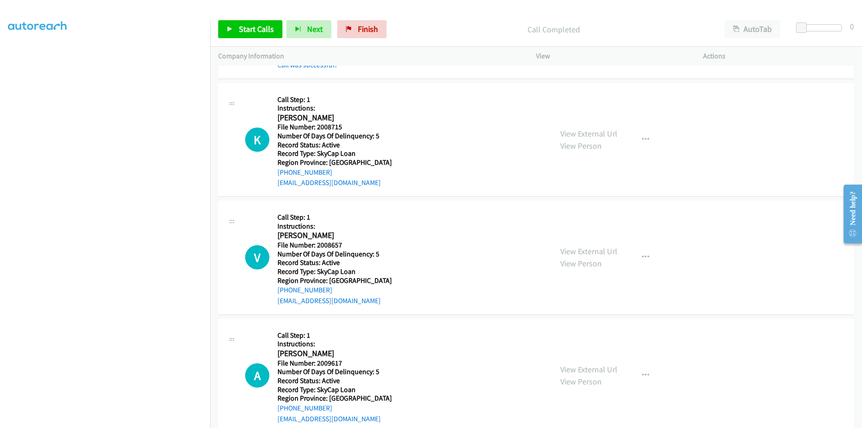
scroll to position [5722, 0]
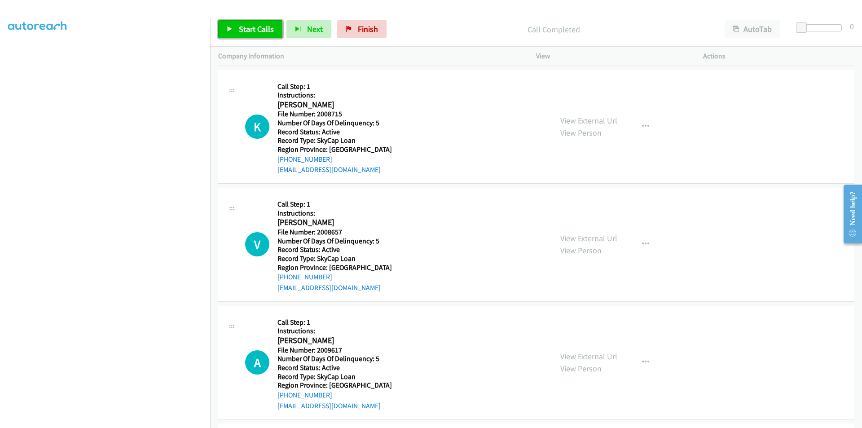
click at [255, 28] on span "Start Calls" at bounding box center [256, 29] width 35 height 10
click at [255, 28] on span "Pause" at bounding box center [249, 29] width 20 height 10
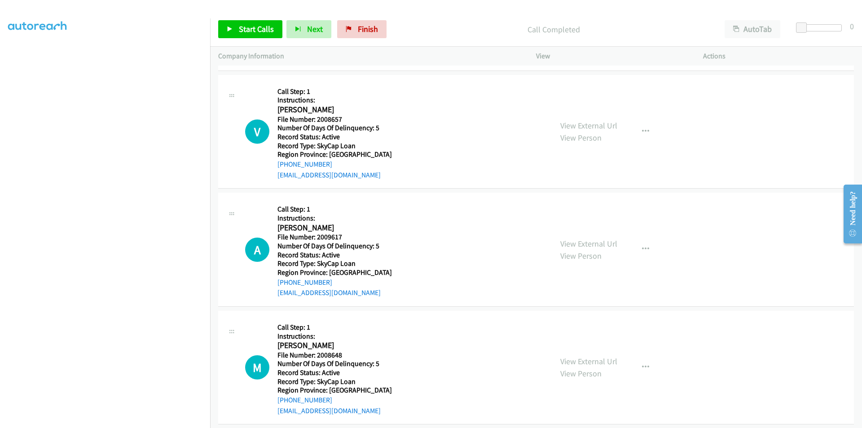
scroll to position [5856, 0]
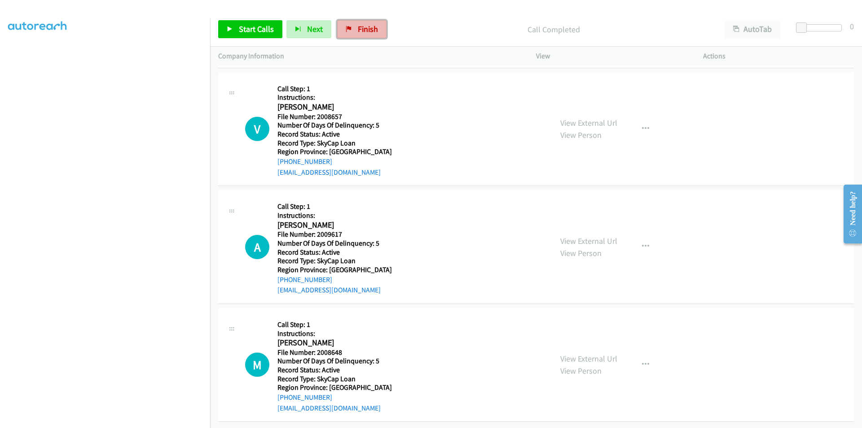
click at [358, 35] on link "Finish" at bounding box center [361, 29] width 49 height 18
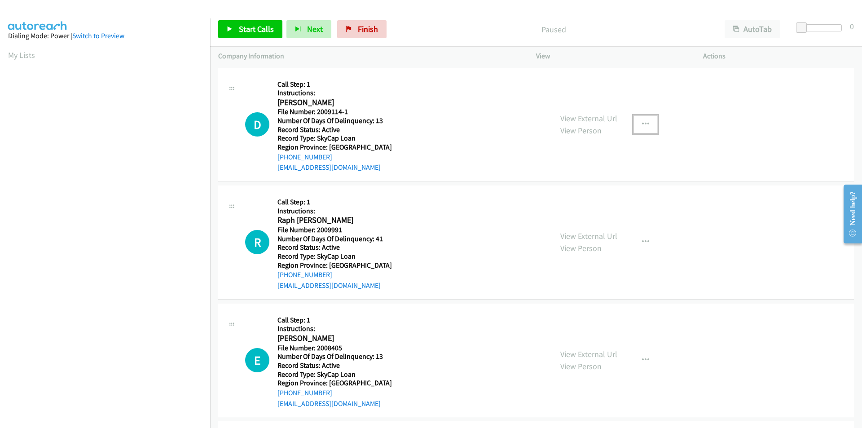
click at [642, 121] on icon "button" at bounding box center [645, 124] width 7 height 7
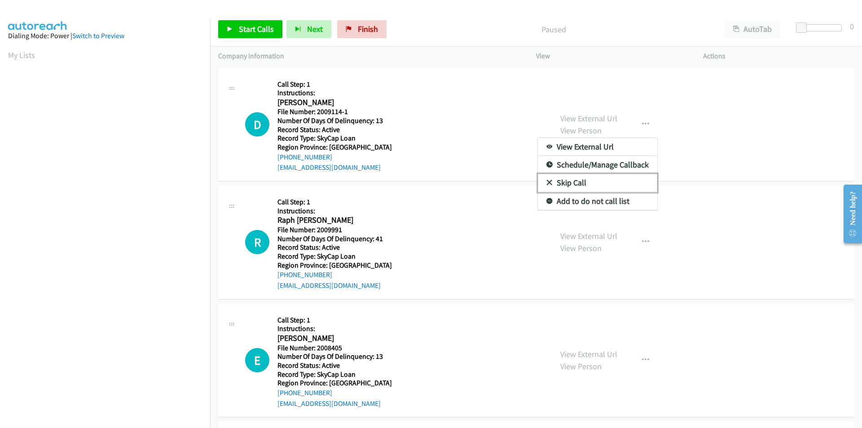
click at [624, 181] on link "Skip Call" at bounding box center [597, 183] width 119 height 18
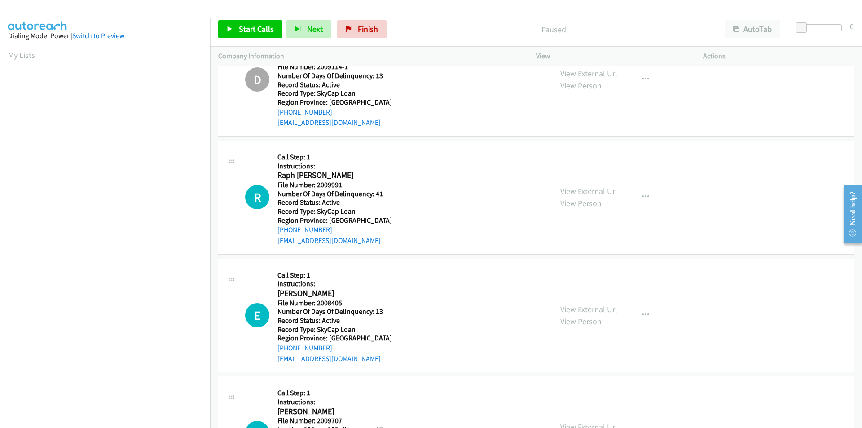
scroll to position [90, 0]
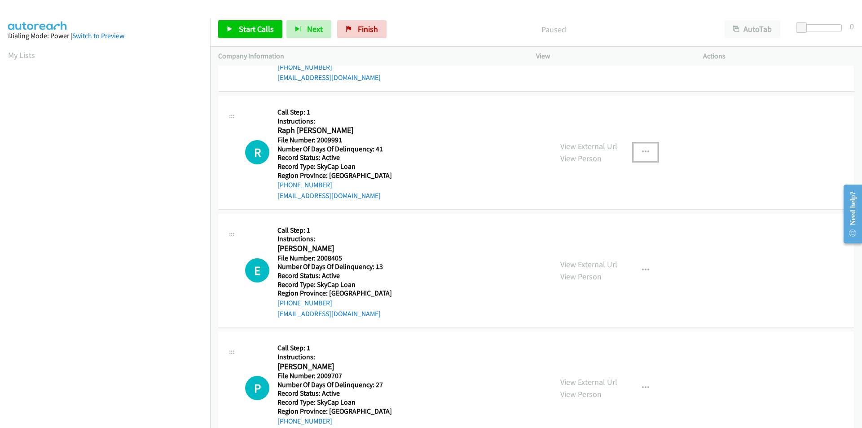
click at [642, 150] on icon "button" at bounding box center [645, 152] width 7 height 7
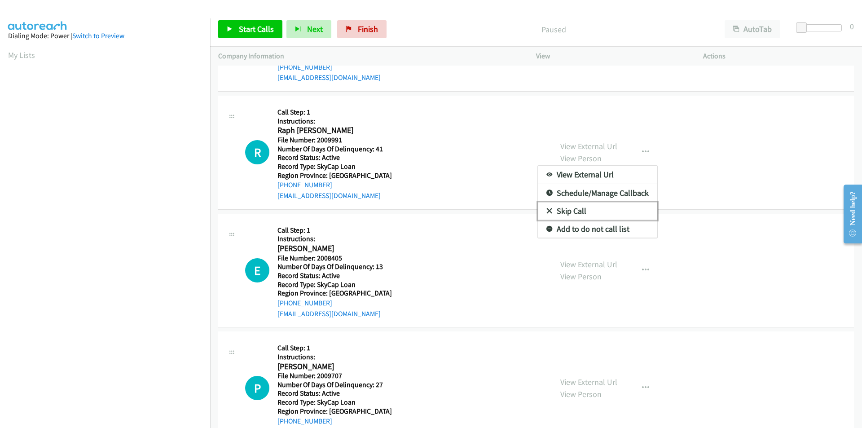
click at [602, 211] on link "Skip Call" at bounding box center [597, 211] width 119 height 18
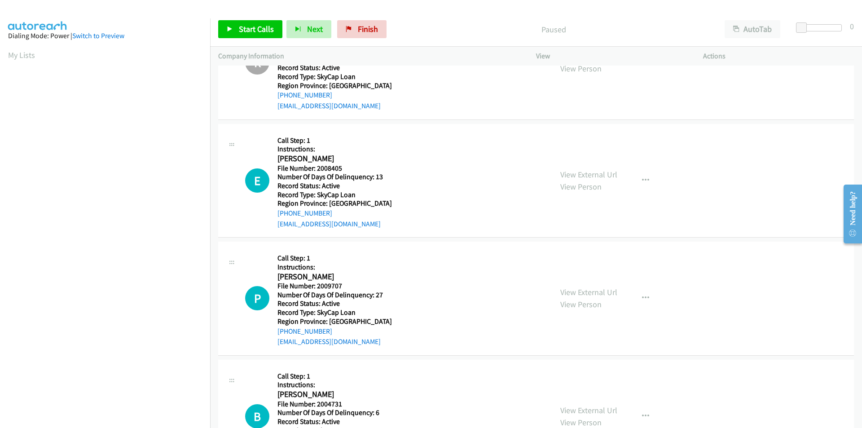
scroll to position [225, 0]
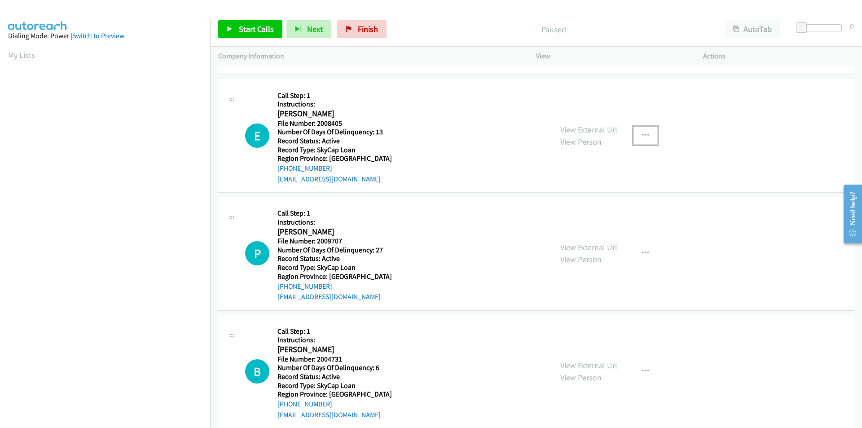
click at [642, 134] on icon "button" at bounding box center [645, 135] width 7 height 7
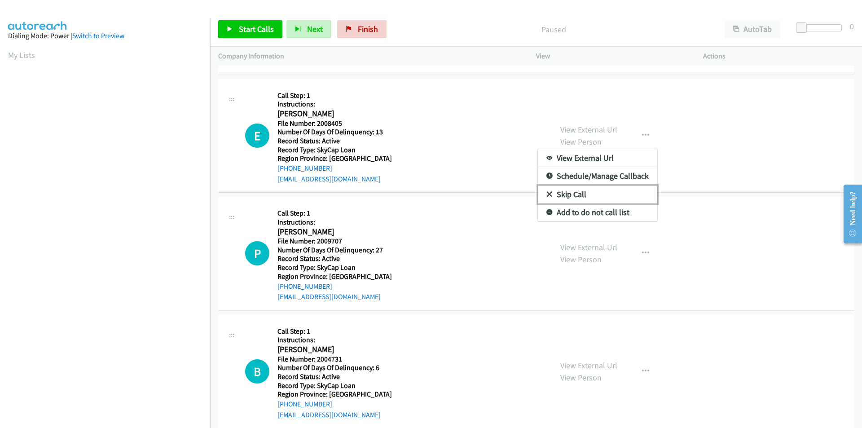
click at [587, 200] on link "Skip Call" at bounding box center [597, 194] width 119 height 18
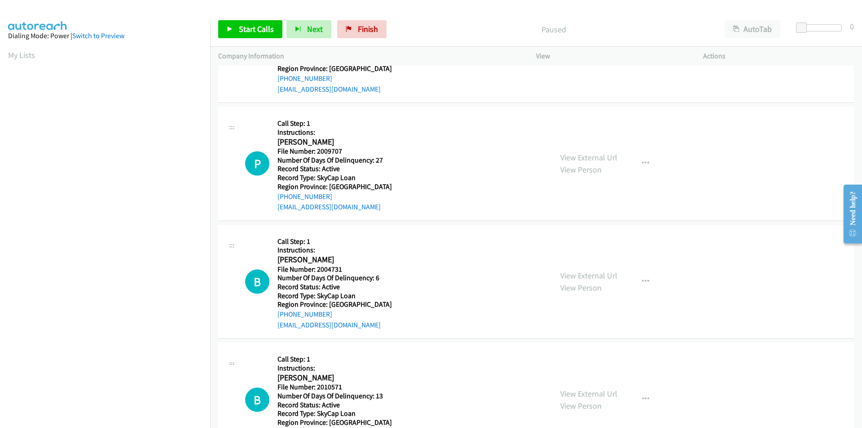
scroll to position [359, 0]
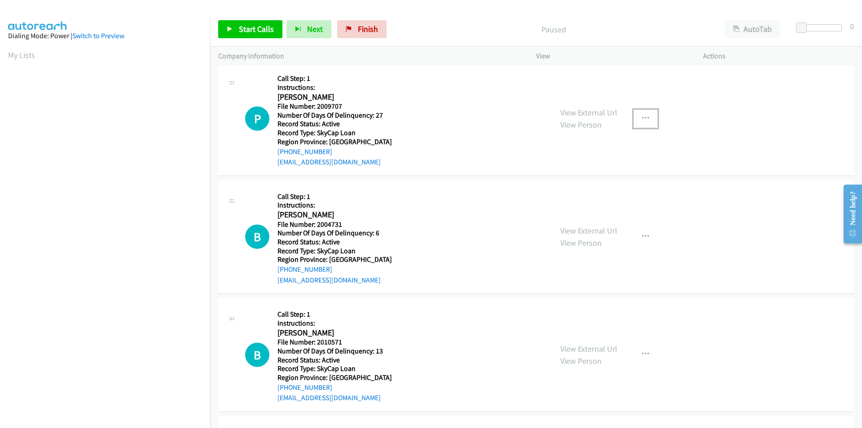
click at [648, 116] on button "button" at bounding box center [646, 119] width 24 height 18
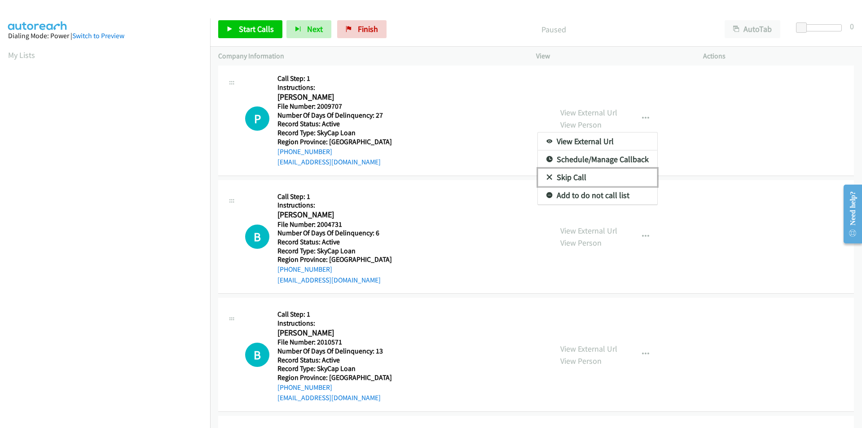
click at [584, 174] on link "Skip Call" at bounding box center [597, 177] width 119 height 18
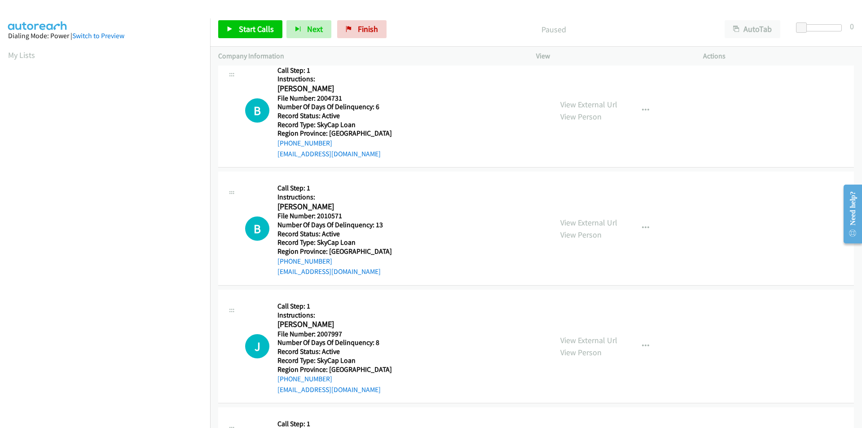
scroll to position [494, 0]
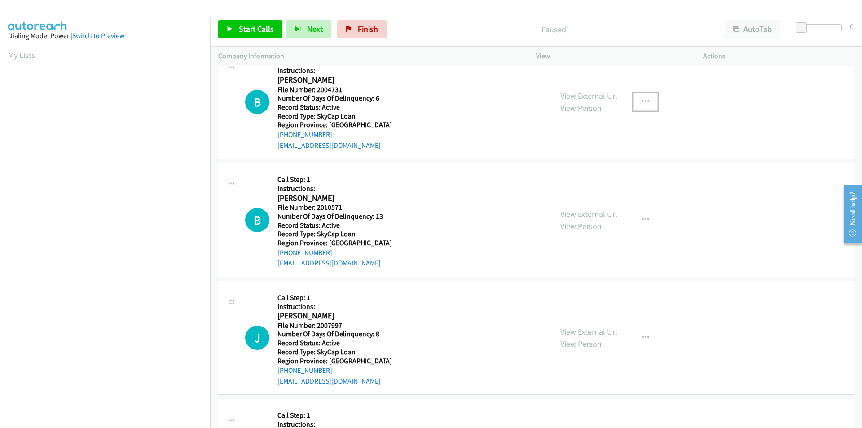
click at [643, 105] on icon "button" at bounding box center [645, 101] width 7 height 7
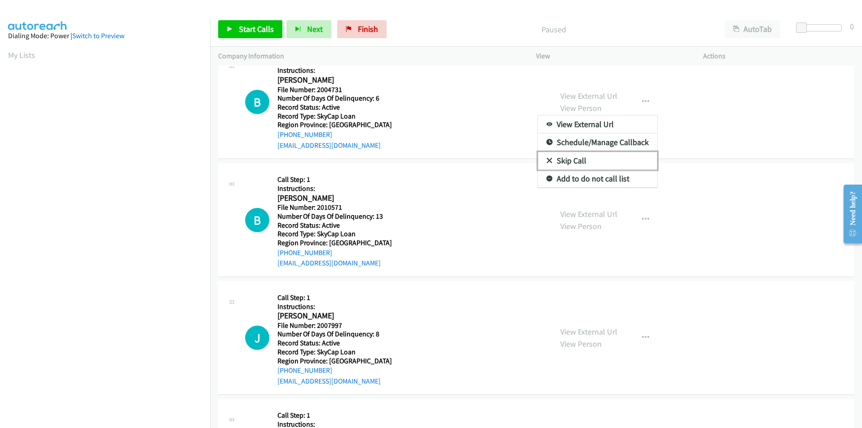
drag, startPoint x: 596, startPoint y: 159, endPoint x: 581, endPoint y: 153, distance: 15.5
click at [595, 159] on link "Skip Call" at bounding box center [597, 161] width 119 height 18
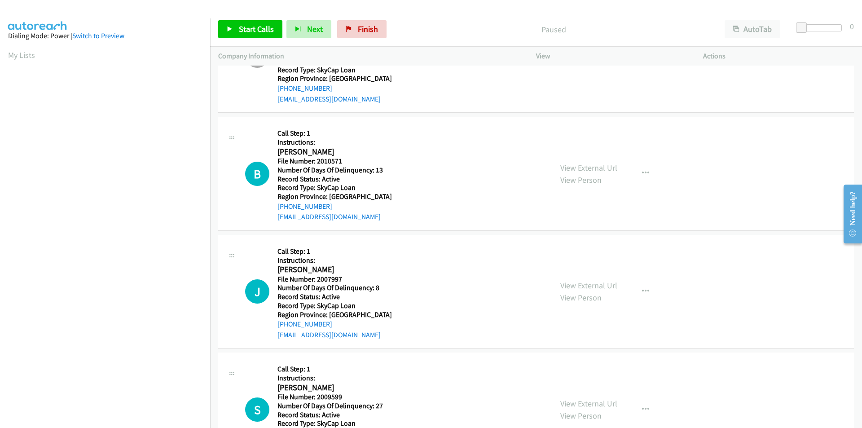
scroll to position [592, 0]
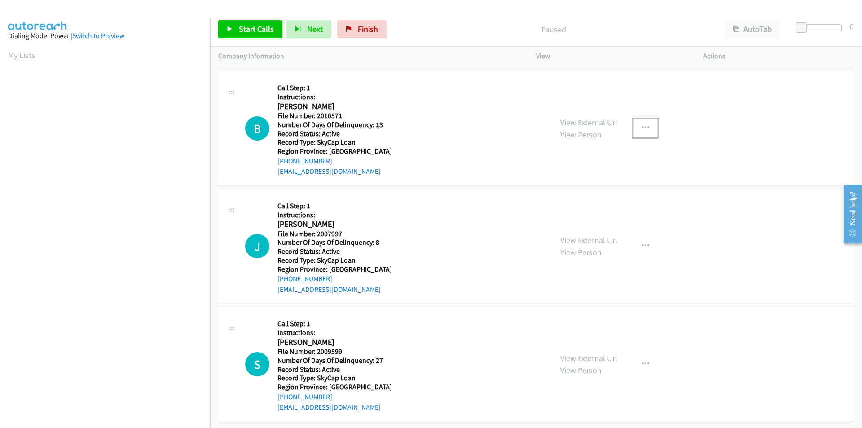
click at [648, 119] on button "button" at bounding box center [646, 128] width 24 height 18
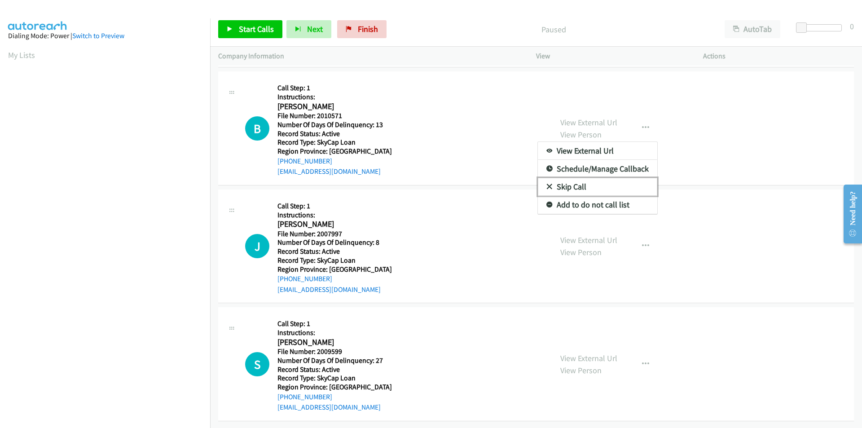
click at [592, 178] on link "Skip Call" at bounding box center [597, 187] width 119 height 18
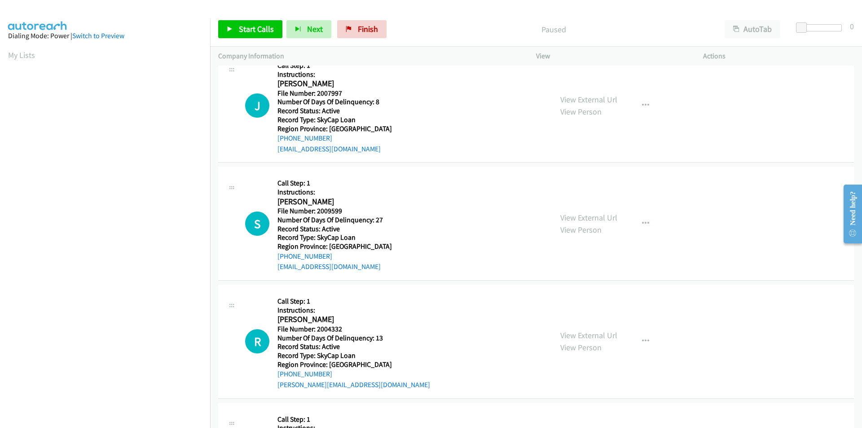
scroll to position [727, 0]
click at [642, 104] on icon "button" at bounding box center [645, 104] width 7 height 7
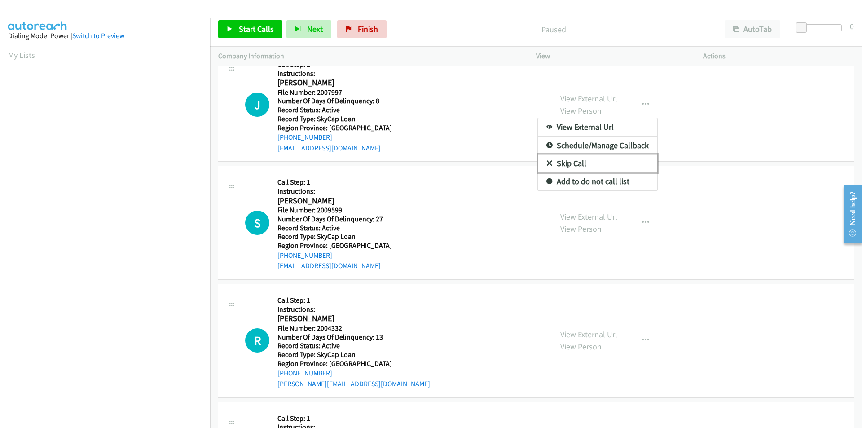
click at [602, 165] on link "Skip Call" at bounding box center [597, 164] width 119 height 18
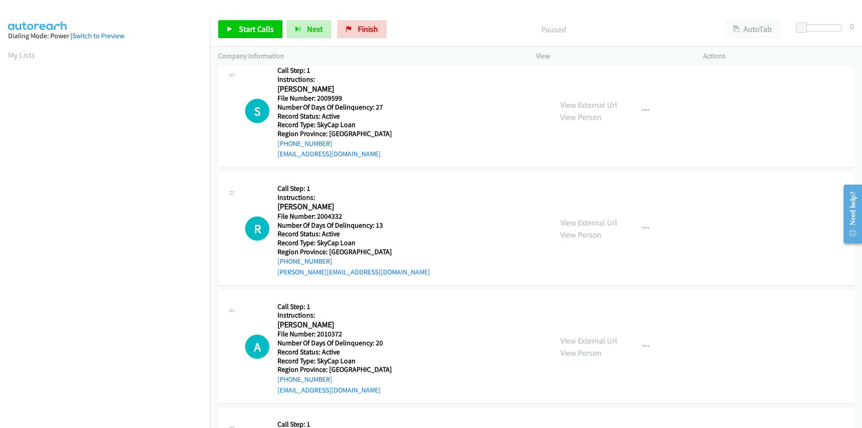
scroll to position [862, 0]
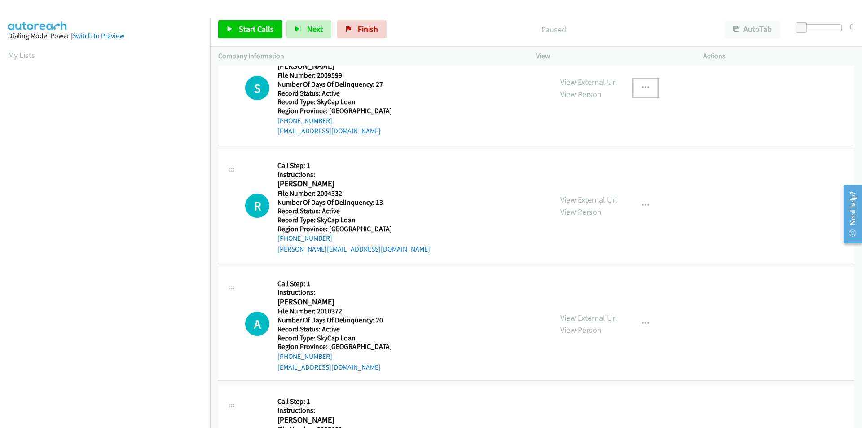
click at [642, 84] on icon "button" at bounding box center [645, 87] width 7 height 7
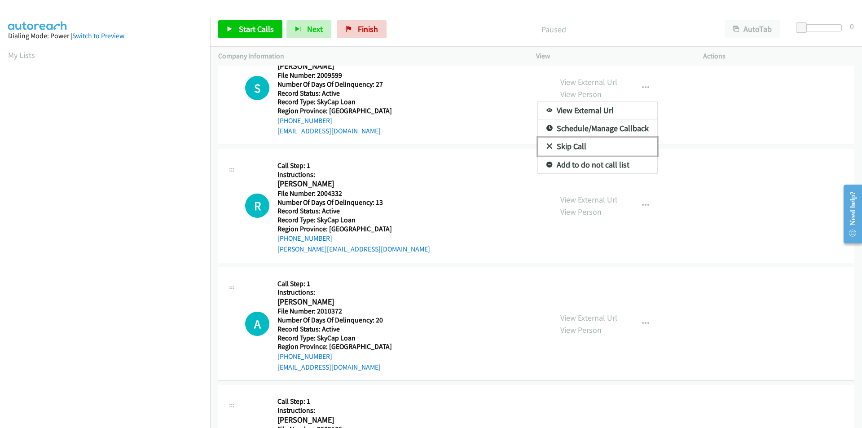
click at [601, 140] on link "Skip Call" at bounding box center [597, 146] width 119 height 18
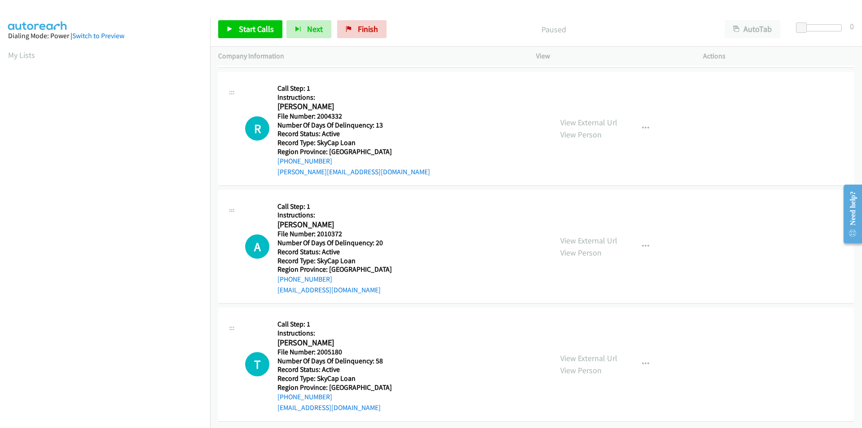
scroll to position [946, 0]
click at [250, 31] on span "Start Calls" at bounding box center [256, 29] width 35 height 10
click at [250, 31] on span "Pause" at bounding box center [249, 29] width 20 height 10
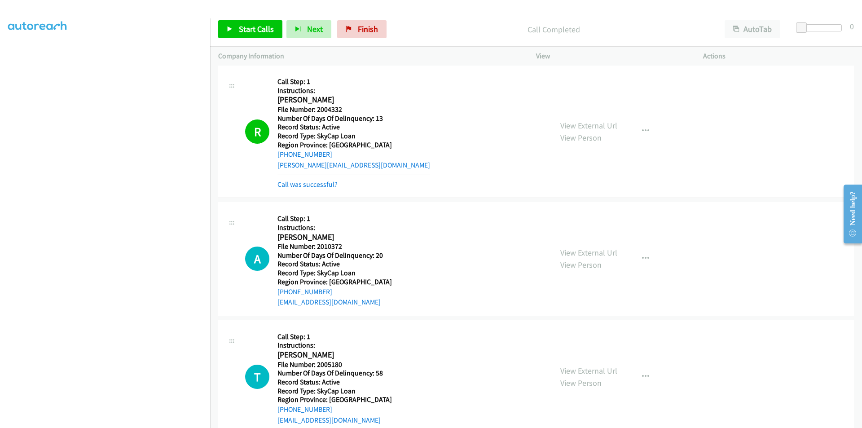
scroll to position [1081, 0]
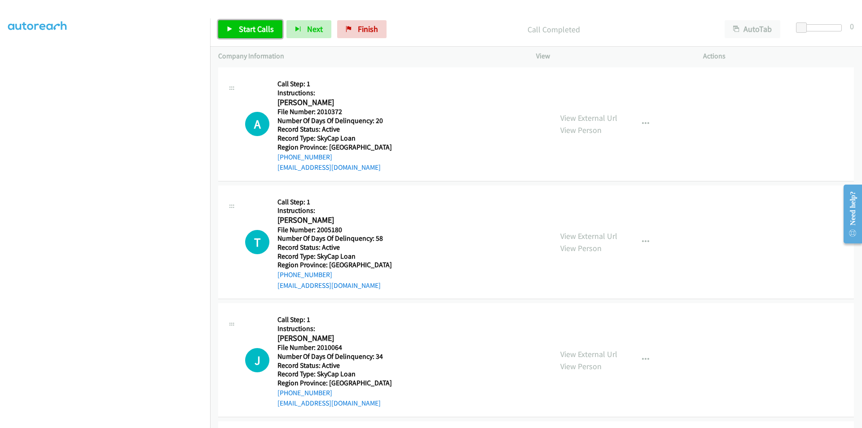
click at [256, 31] on span "Start Calls" at bounding box center [256, 29] width 35 height 10
click at [261, 28] on link "Pause" at bounding box center [242, 29] width 49 height 18
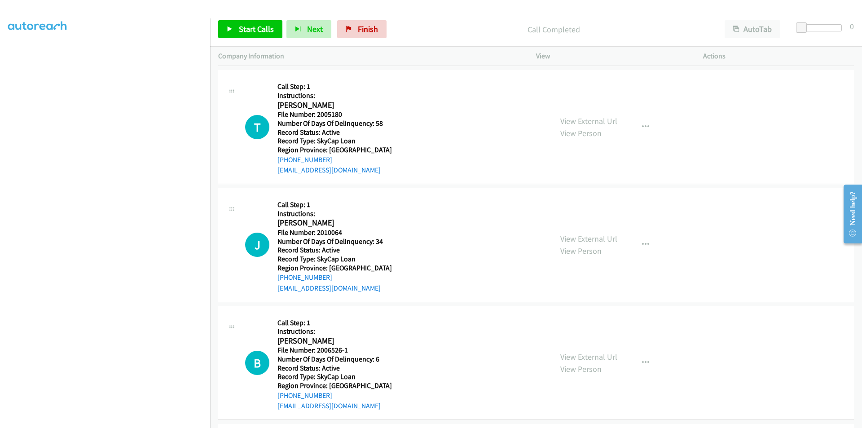
scroll to position [1215, 0]
click at [259, 26] on span "Start Calls" at bounding box center [256, 29] width 35 height 10
click at [259, 26] on link "Pause" at bounding box center [242, 29] width 49 height 18
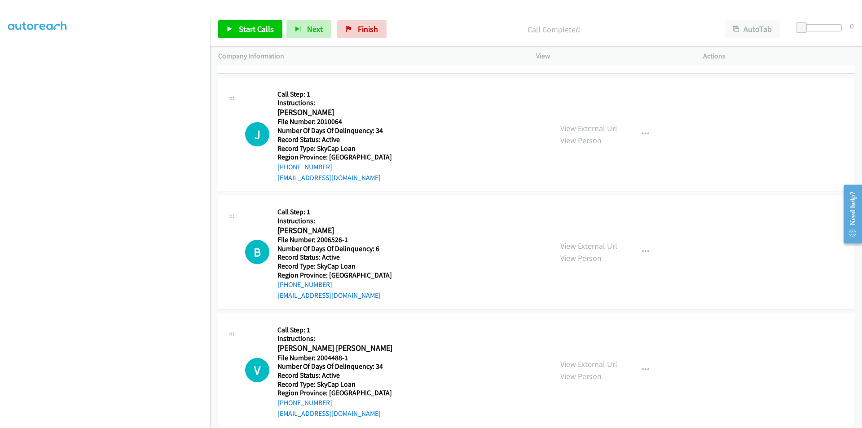
scroll to position [1350, 0]
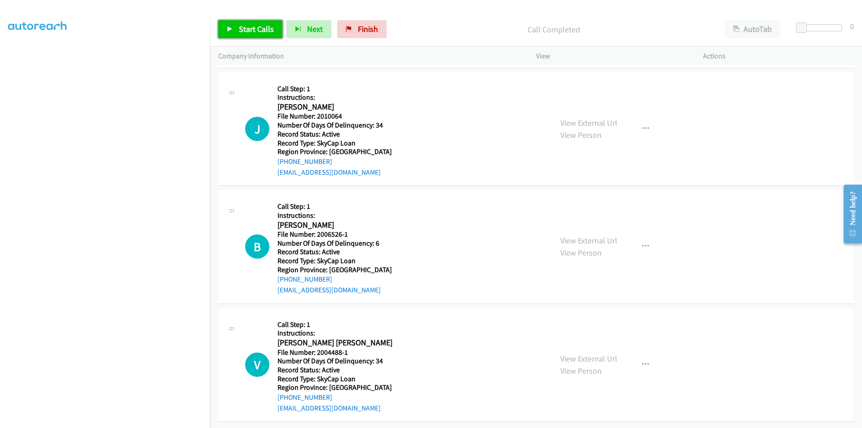
click at [255, 26] on span "Start Calls" at bounding box center [256, 29] width 35 height 10
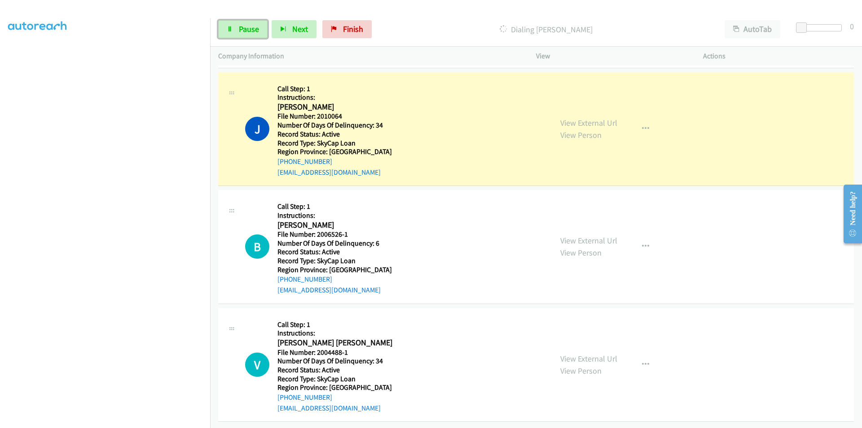
click at [255, 26] on span "Pause" at bounding box center [249, 29] width 20 height 10
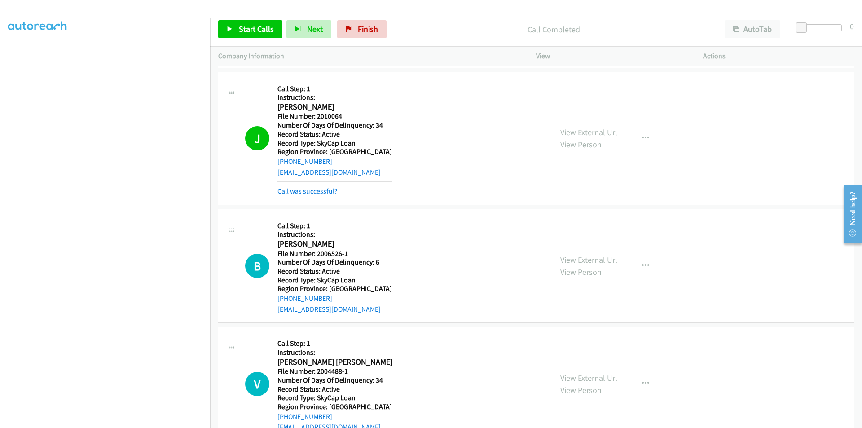
scroll to position [1485, 0]
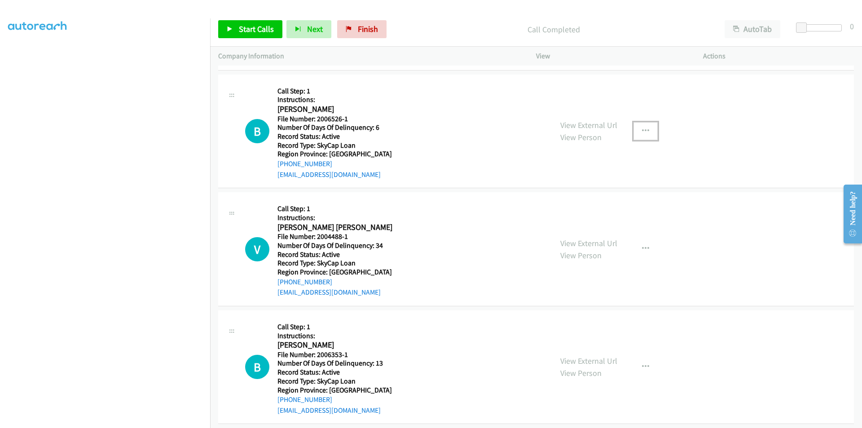
click at [642, 131] on icon "button" at bounding box center [645, 131] width 7 height 7
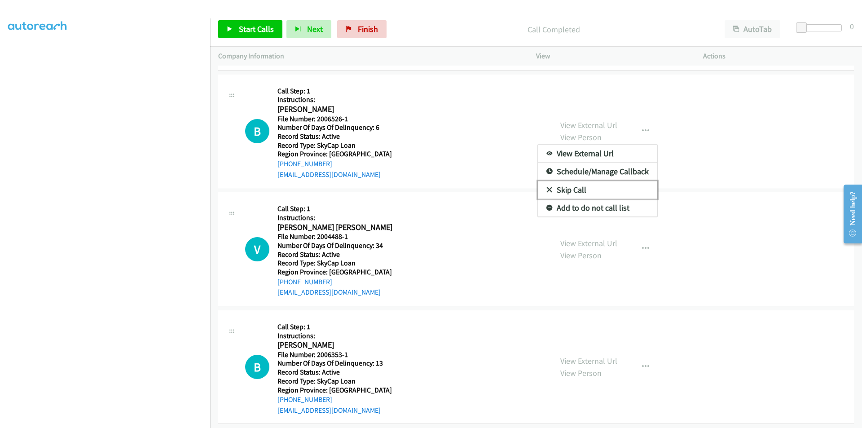
click at [574, 184] on link "Skip Call" at bounding box center [597, 190] width 119 height 18
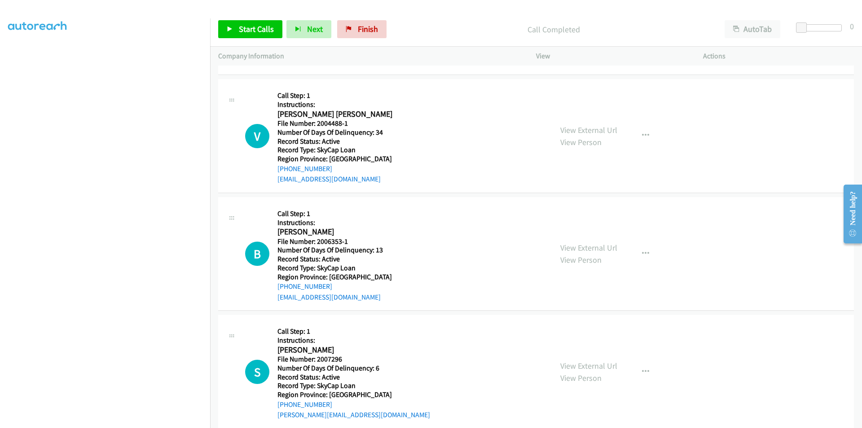
scroll to position [1620, 0]
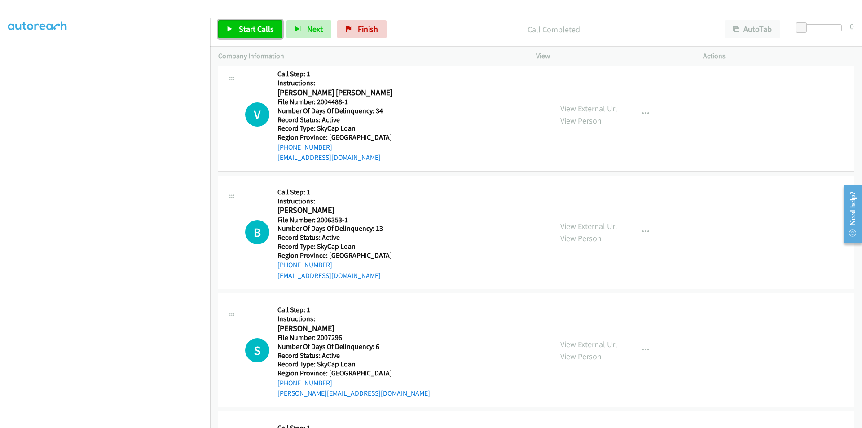
click at [236, 26] on link "Start Calls" at bounding box center [250, 29] width 64 height 18
click at [236, 26] on link "Pause" at bounding box center [242, 29] width 49 height 18
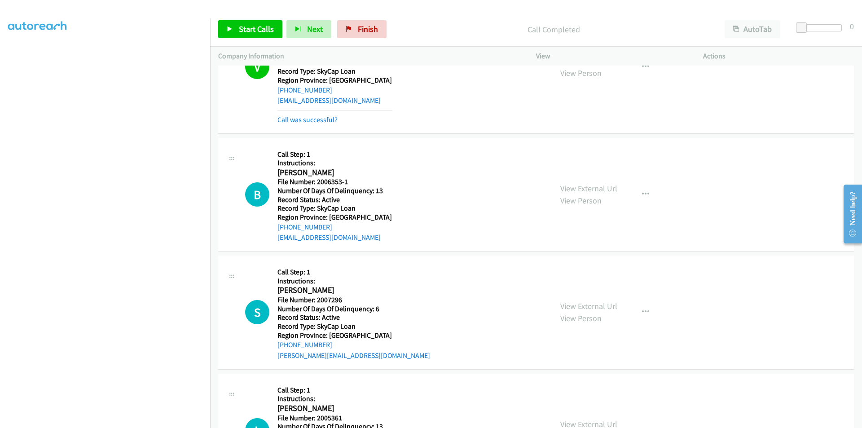
scroll to position [1749, 0]
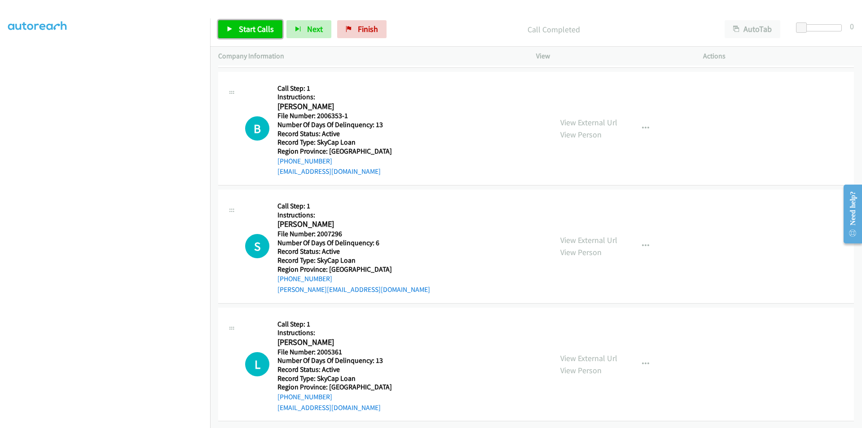
click at [260, 26] on span "Start Calls" at bounding box center [256, 29] width 35 height 10
click at [249, 26] on span "Pause" at bounding box center [249, 29] width 20 height 10
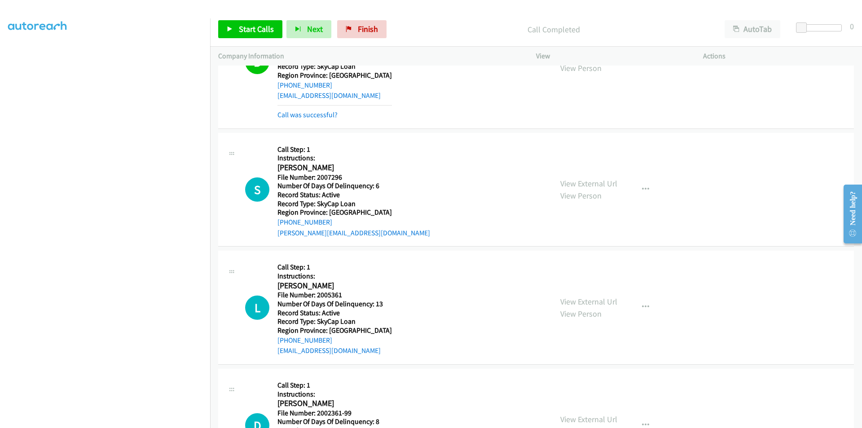
scroll to position [1858, 0]
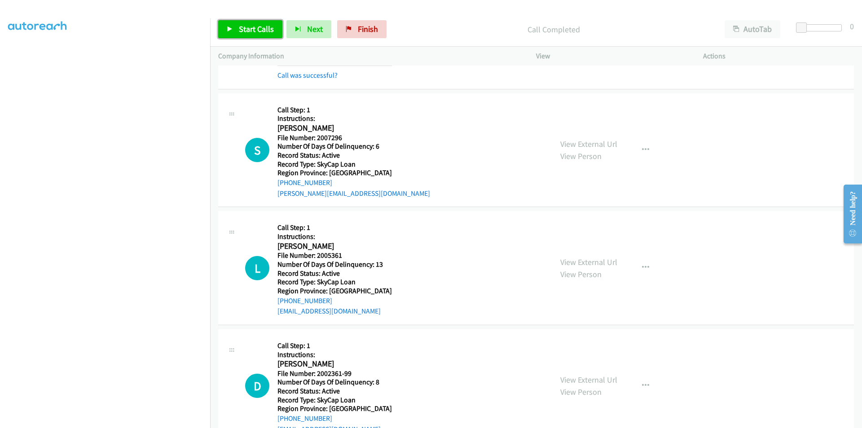
click at [258, 33] on span "Start Calls" at bounding box center [256, 29] width 35 height 10
click at [256, 32] on span "Pause" at bounding box center [249, 29] width 20 height 10
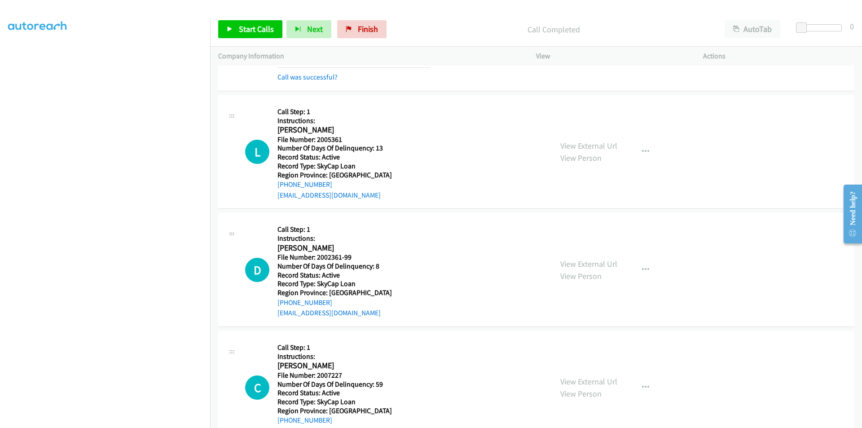
scroll to position [1993, 0]
click at [262, 27] on span "Start Calls" at bounding box center [256, 29] width 35 height 10
click at [260, 27] on link "Pause" at bounding box center [242, 29] width 49 height 18
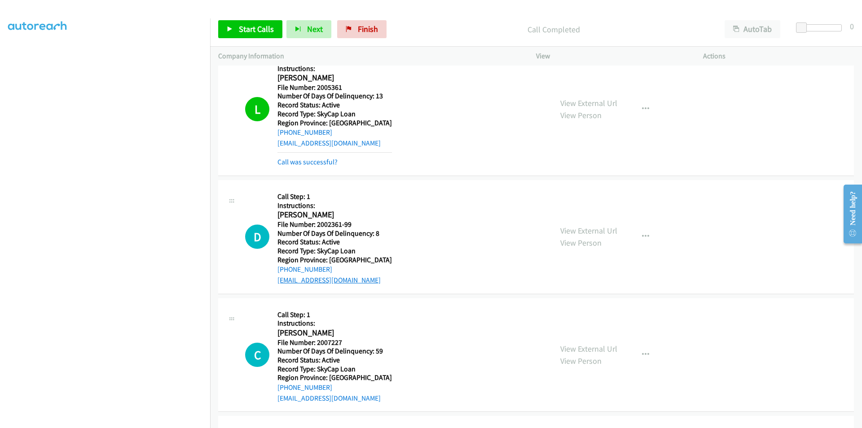
scroll to position [2128, 0]
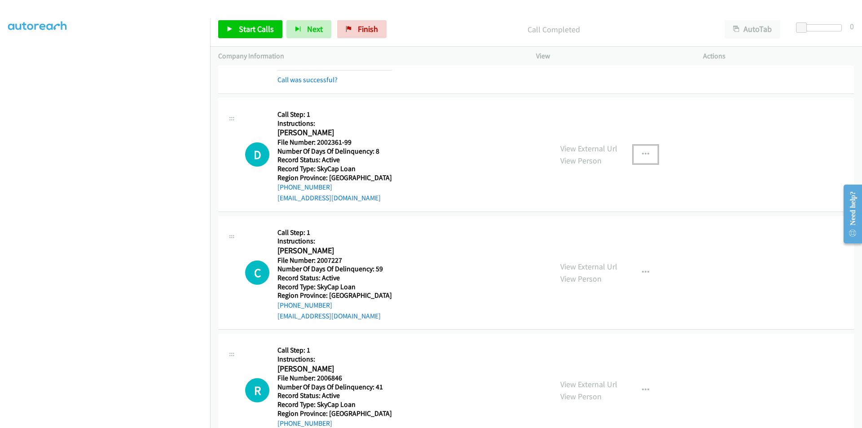
click at [646, 155] on button "button" at bounding box center [646, 155] width 24 height 18
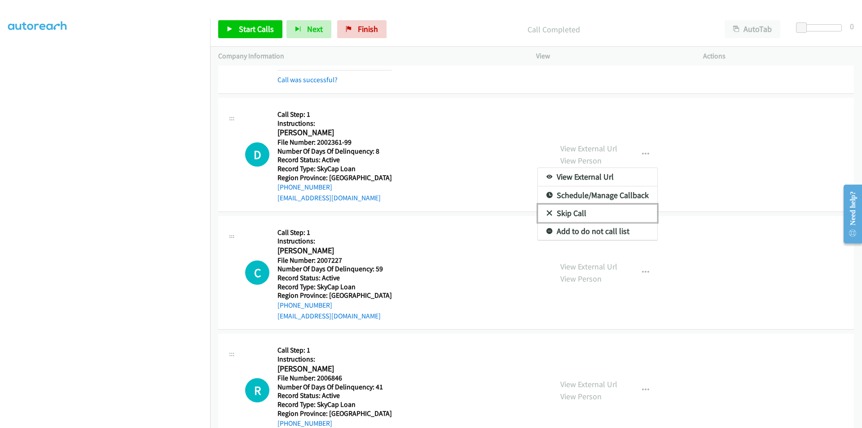
click at [561, 219] on link "Skip Call" at bounding box center [597, 213] width 119 height 18
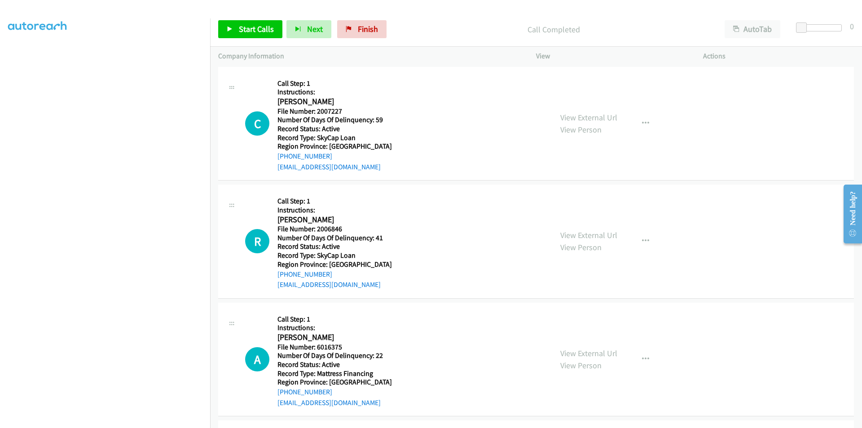
scroll to position [2295, 0]
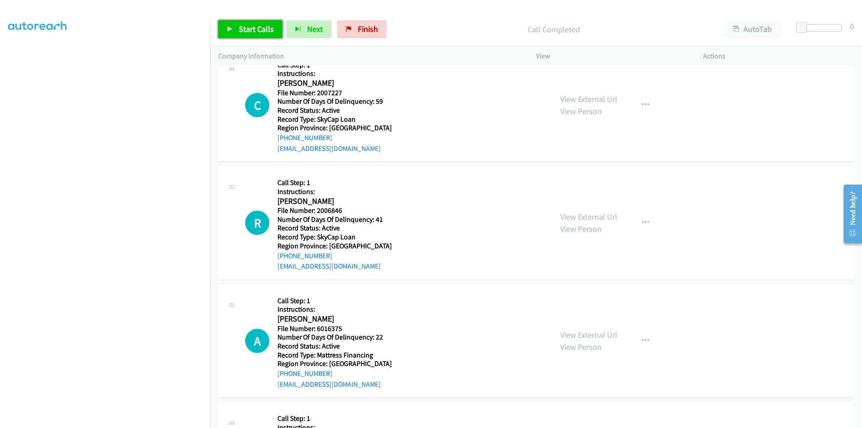
click at [248, 24] on span "Start Calls" at bounding box center [256, 29] width 35 height 10
click at [248, 24] on span "Pause" at bounding box center [249, 29] width 20 height 10
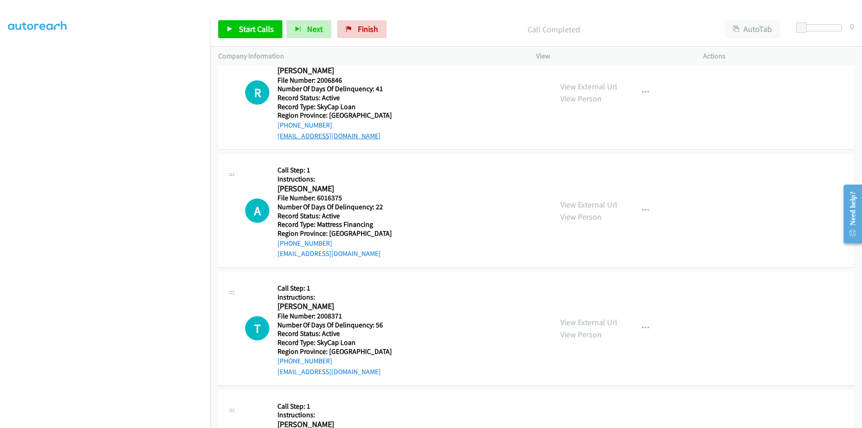
scroll to position [2430, 0]
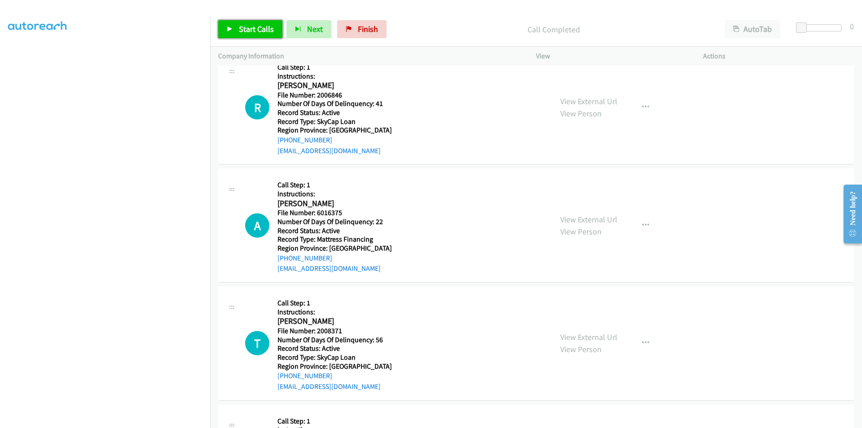
click at [239, 33] on span "Start Calls" at bounding box center [256, 29] width 35 height 10
click at [245, 28] on span "Pause" at bounding box center [249, 29] width 20 height 10
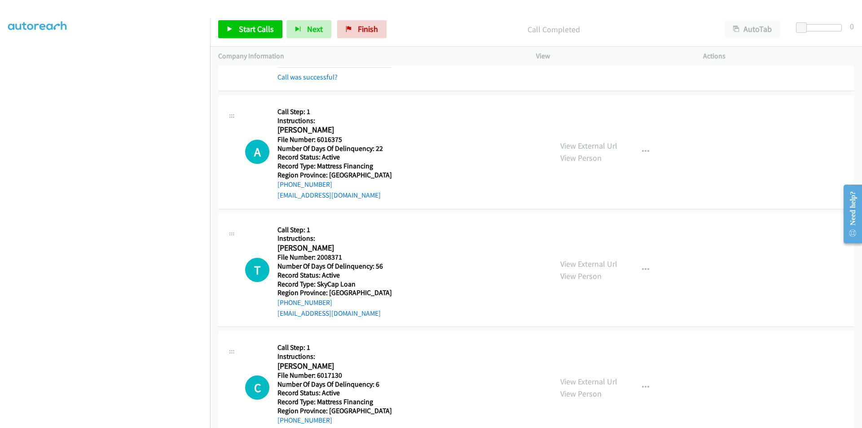
scroll to position [2552, 0]
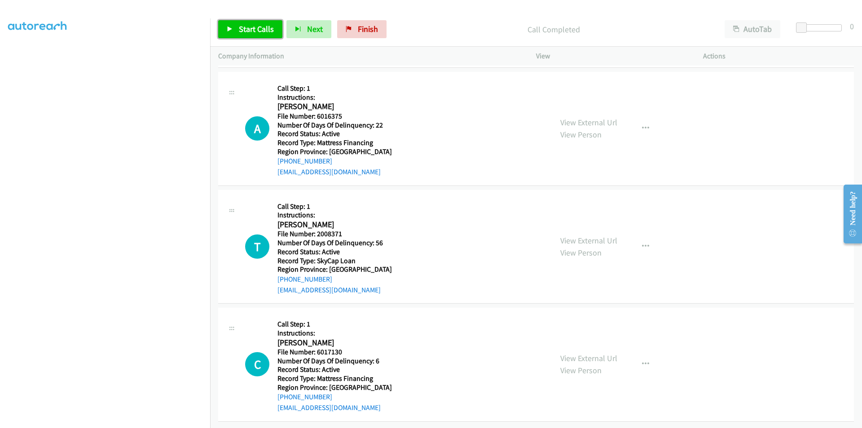
click at [256, 30] on span "Start Calls" at bounding box center [256, 29] width 35 height 10
click at [256, 30] on span "Pause" at bounding box center [249, 29] width 20 height 10
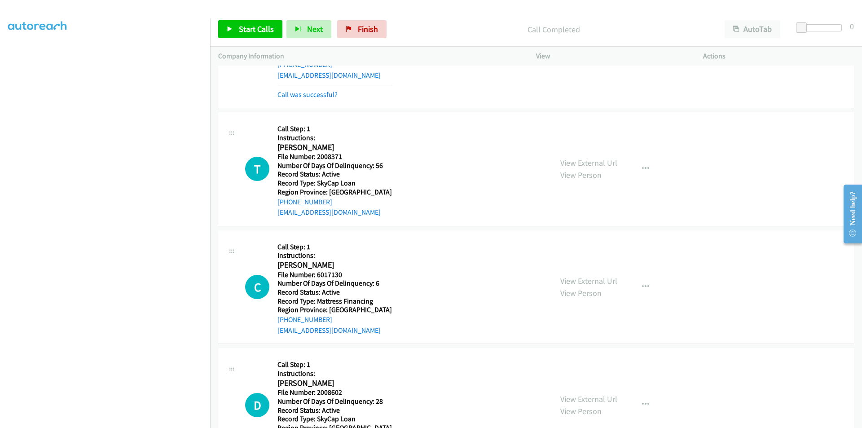
scroll to position [2687, 0]
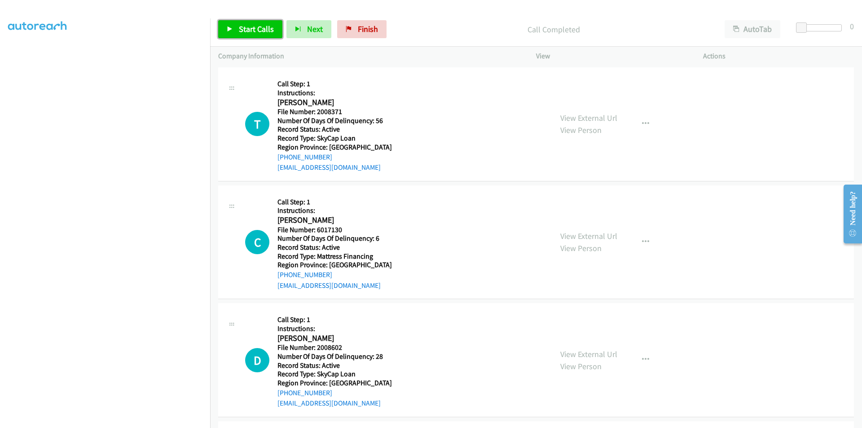
click at [255, 31] on span "Start Calls" at bounding box center [256, 29] width 35 height 10
click at [252, 31] on span "Pause" at bounding box center [249, 29] width 20 height 10
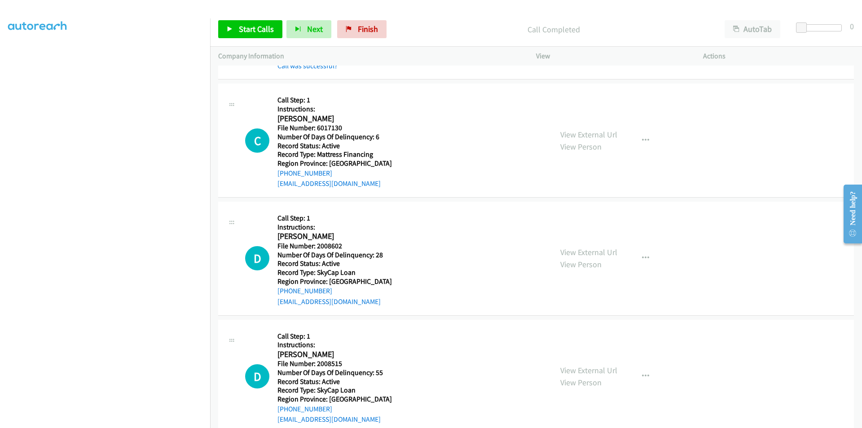
scroll to position [2822, 0]
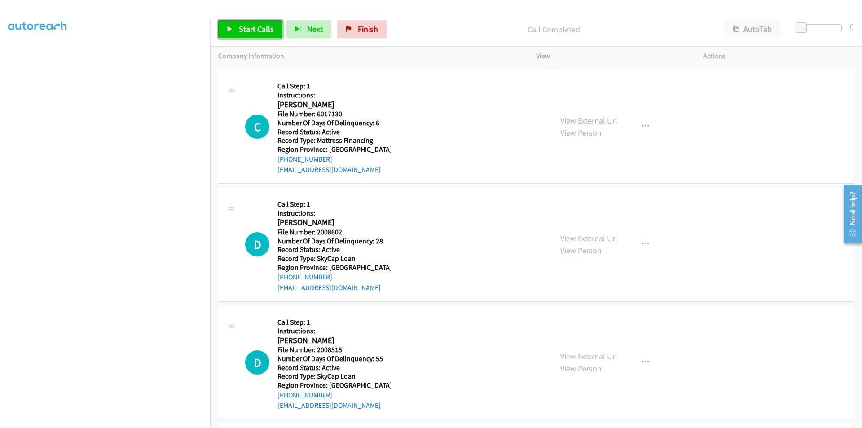
click at [257, 26] on span "Start Calls" at bounding box center [256, 29] width 35 height 10
click at [257, 26] on span "Pause" at bounding box center [249, 29] width 20 height 10
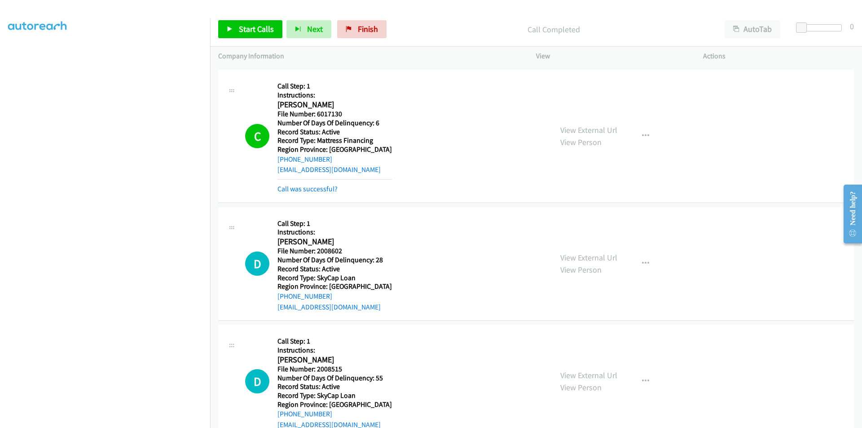
scroll to position [2957, 0]
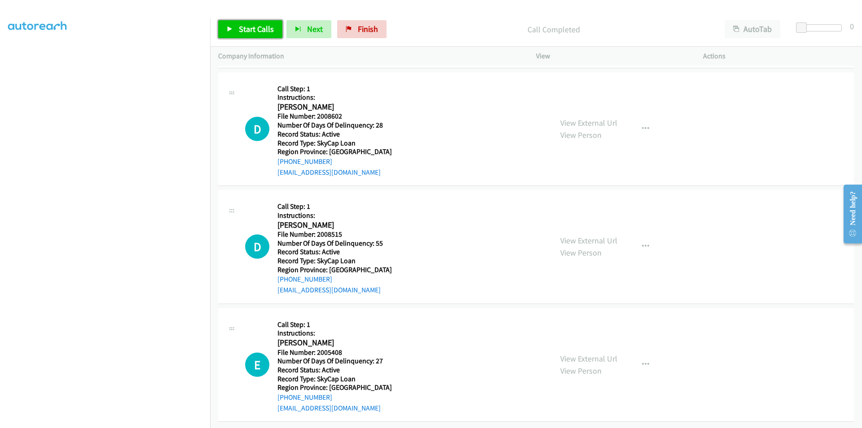
click at [259, 30] on span "Start Calls" at bounding box center [256, 29] width 35 height 10
click at [259, 30] on link "Pause" at bounding box center [242, 29] width 49 height 18
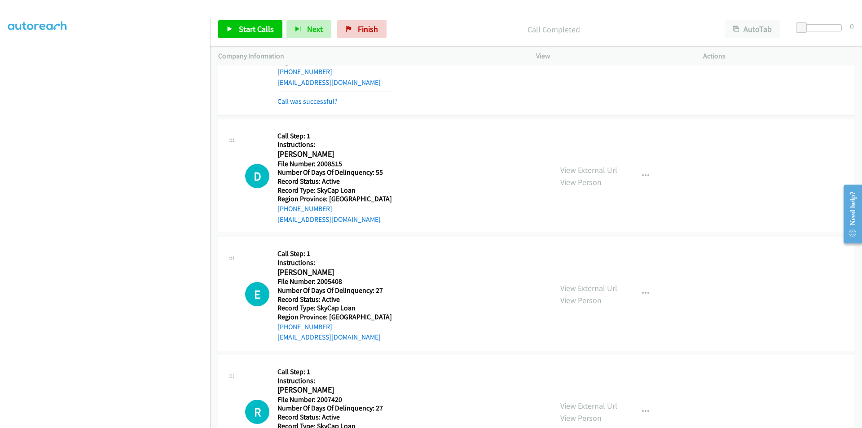
scroll to position [3091, 0]
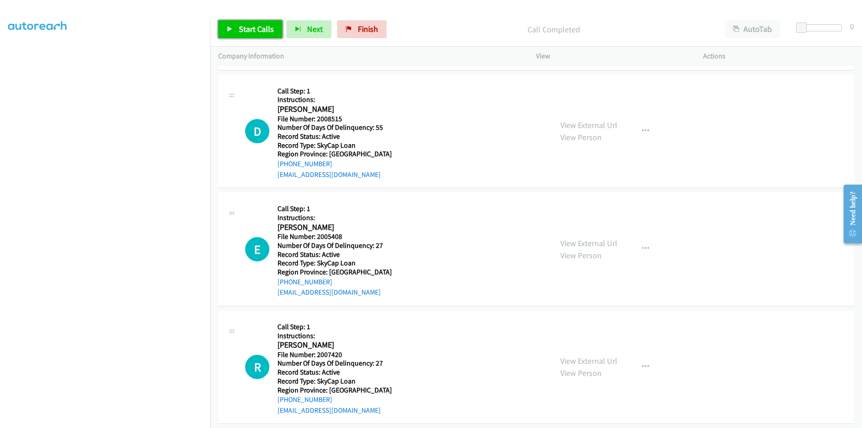
click at [241, 29] on span "Start Calls" at bounding box center [256, 29] width 35 height 10
click at [241, 29] on span "Pause" at bounding box center [249, 29] width 20 height 10
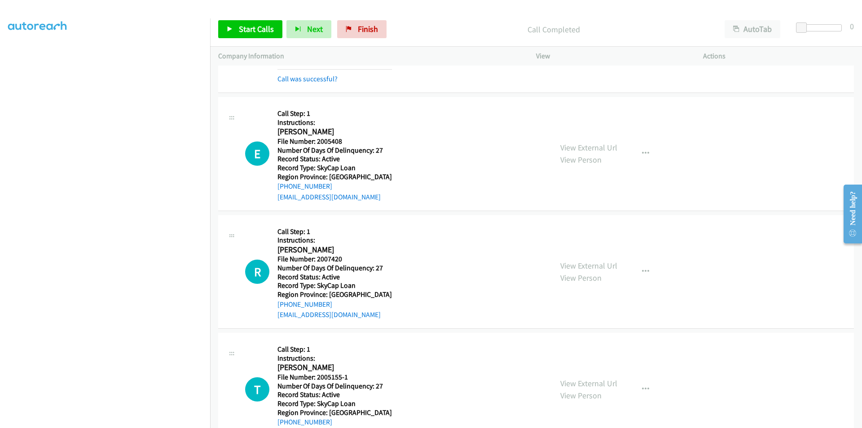
scroll to position [3226, 0]
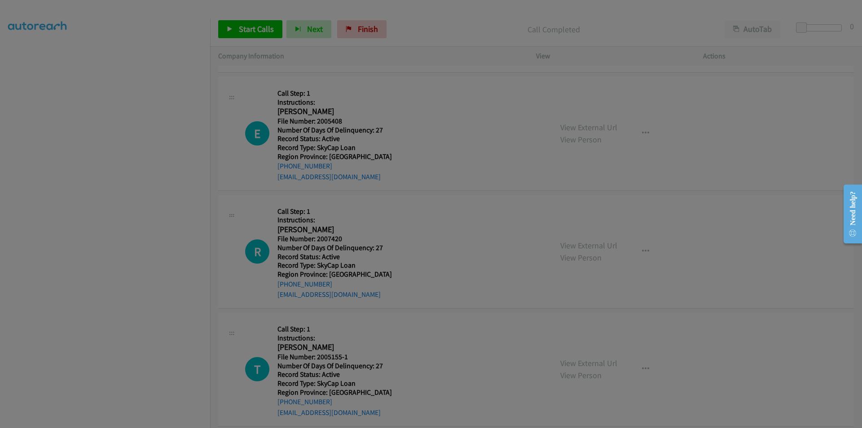
drag, startPoint x: 197, startPoint y: 170, endPoint x: 107, endPoint y: 383, distance: 231.3
click at [107, 43] on body "Start Calls Pause Next Finish Call Completed AutoTab AutoTab 0 Company Informat…" at bounding box center [431, 21] width 862 height 43
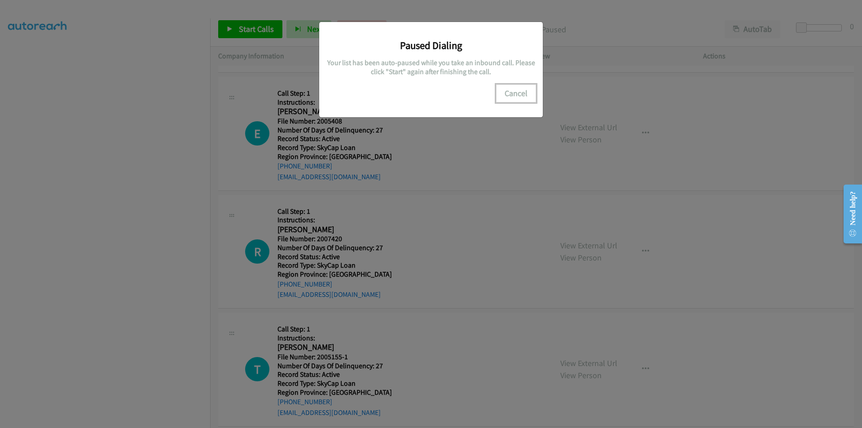
click at [516, 99] on button "Cancel" at bounding box center [516, 93] width 40 height 18
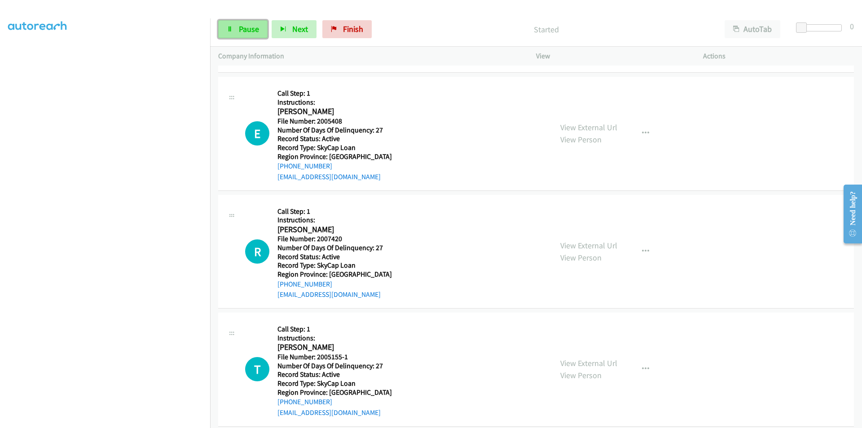
click at [248, 28] on span "Pause" at bounding box center [249, 29] width 20 height 10
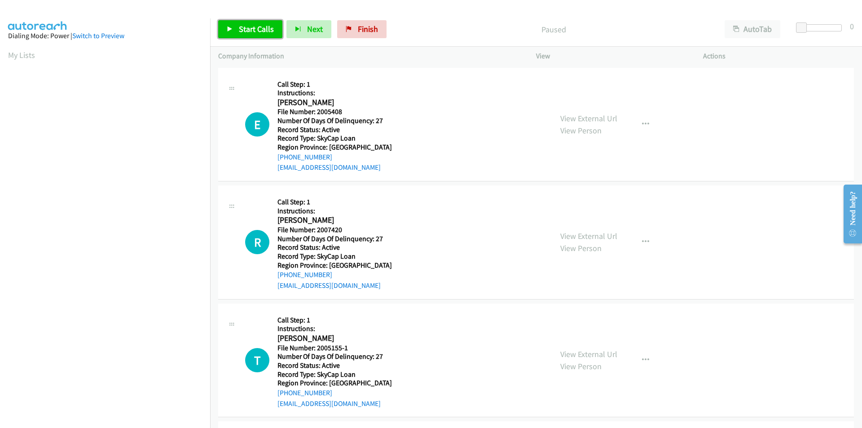
click at [244, 26] on span "Start Calls" at bounding box center [256, 29] width 35 height 10
click at [244, 26] on span "Pause" at bounding box center [249, 29] width 20 height 10
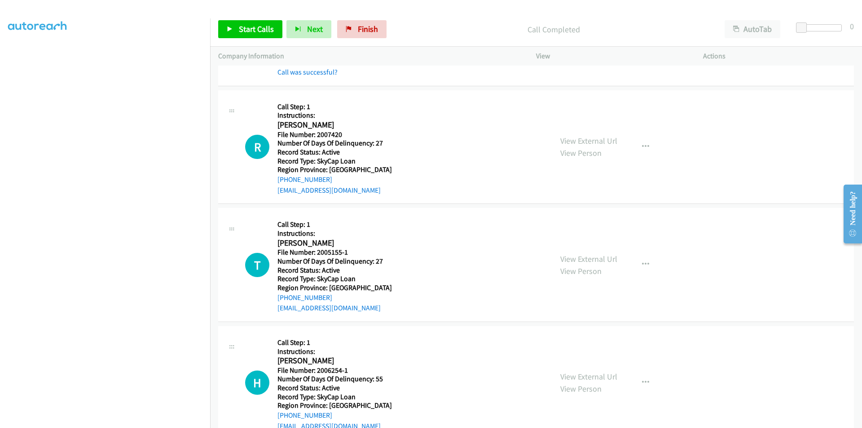
scroll to position [135, 0]
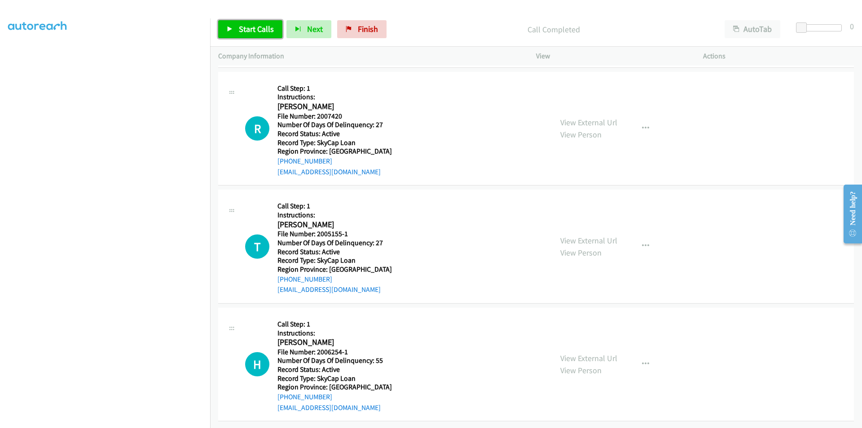
click at [260, 29] on span "Start Calls" at bounding box center [256, 29] width 35 height 10
click at [256, 29] on span "Pause" at bounding box center [249, 29] width 20 height 10
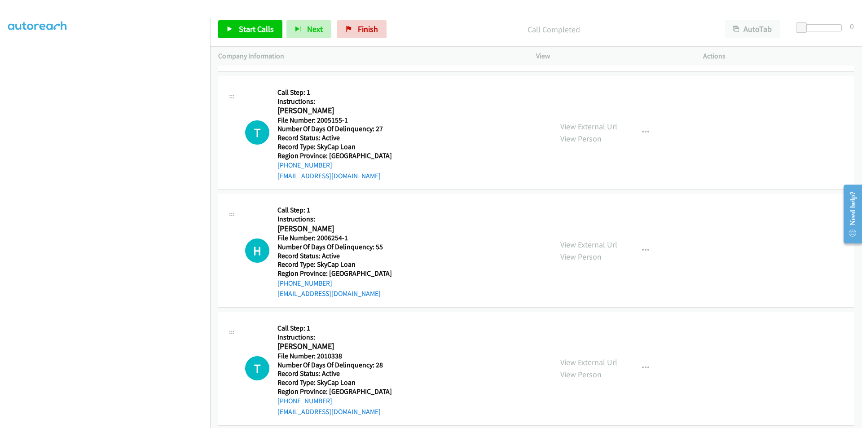
scroll to position [269, 0]
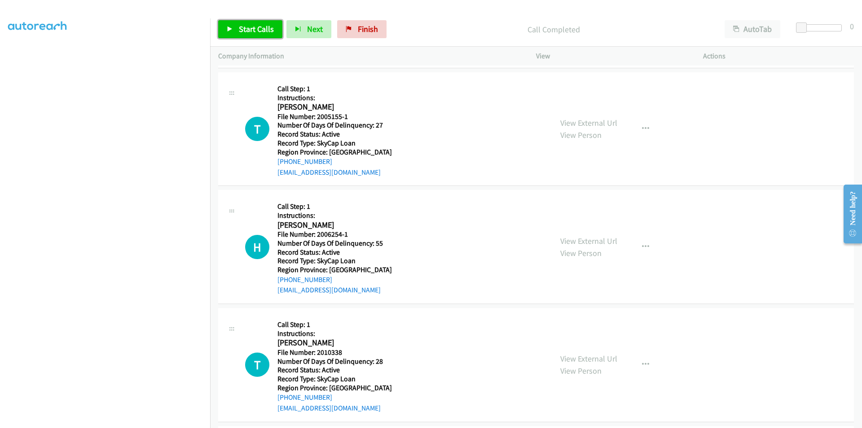
click at [245, 29] on span "Start Calls" at bounding box center [256, 29] width 35 height 10
click at [245, 29] on span "Pause" at bounding box center [249, 29] width 20 height 10
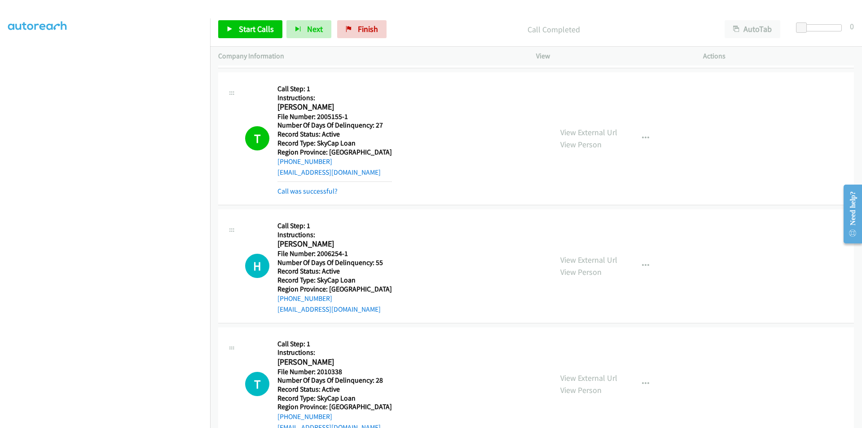
scroll to position [404, 0]
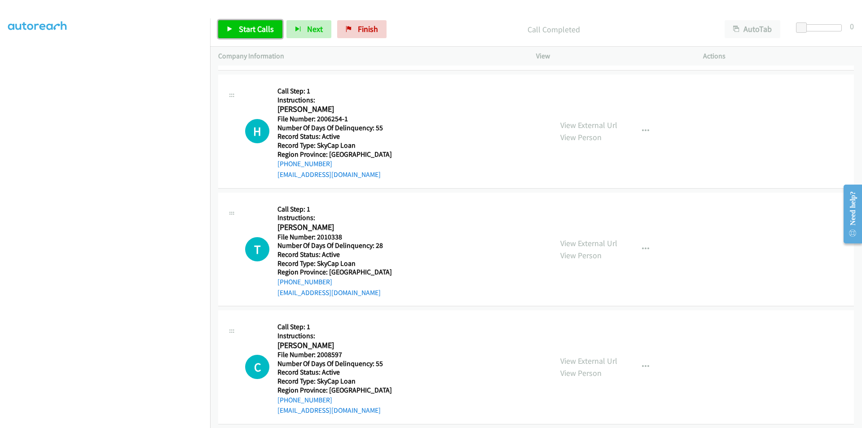
click at [252, 29] on span "Start Calls" at bounding box center [256, 29] width 35 height 10
click at [252, 29] on span "Pause" at bounding box center [249, 29] width 20 height 10
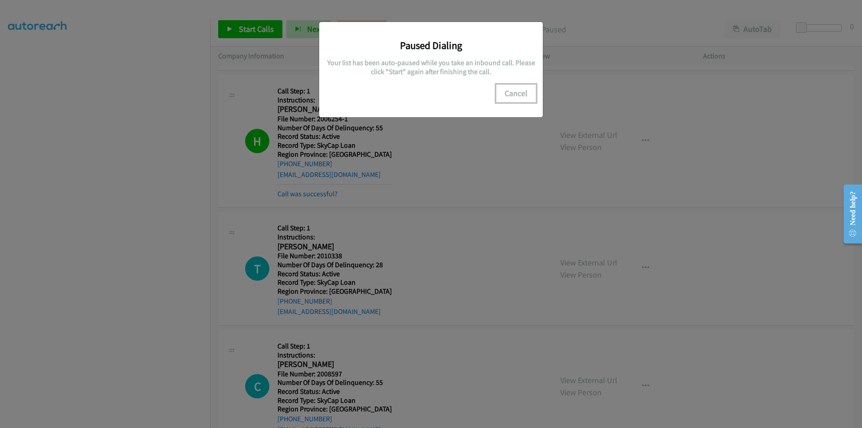
click at [516, 90] on button "Cancel" at bounding box center [516, 93] width 40 height 18
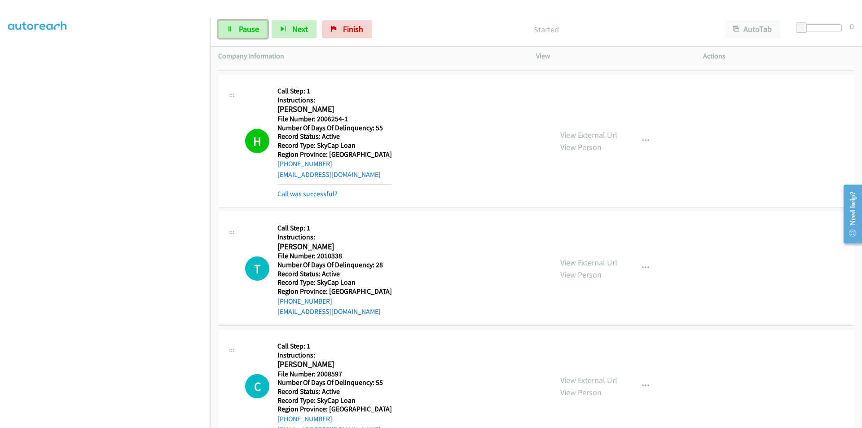
click at [246, 29] on span "Pause" at bounding box center [249, 29] width 20 height 10
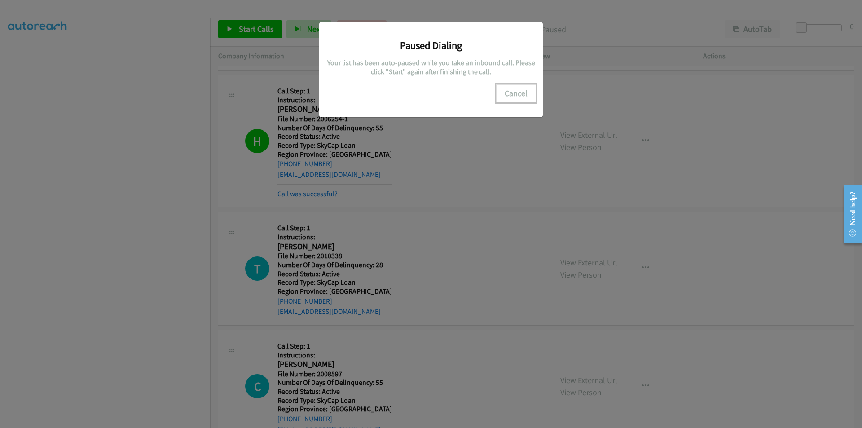
click at [516, 100] on button "Cancel" at bounding box center [516, 93] width 40 height 18
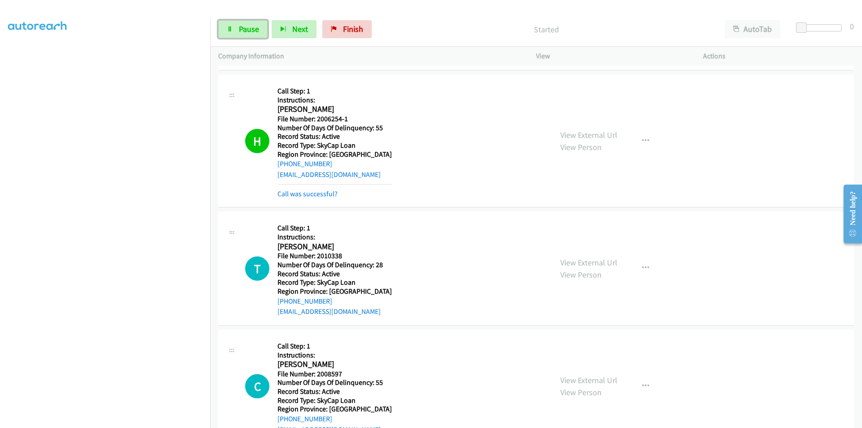
click at [254, 28] on span "Pause" at bounding box center [249, 29] width 20 height 10
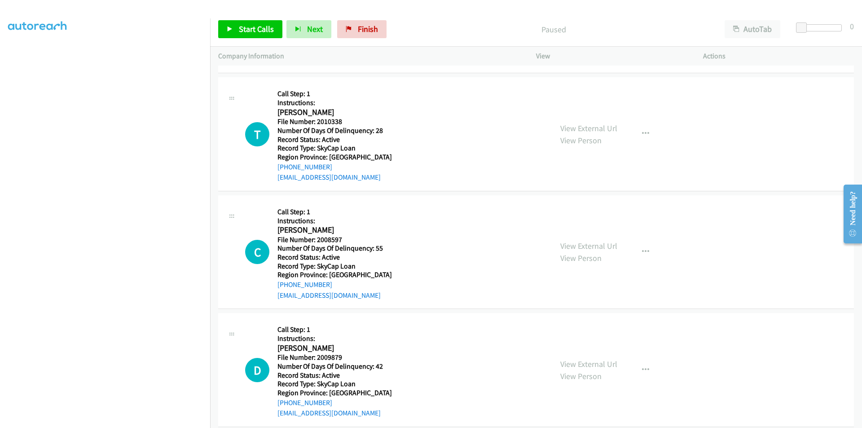
scroll to position [539, 0]
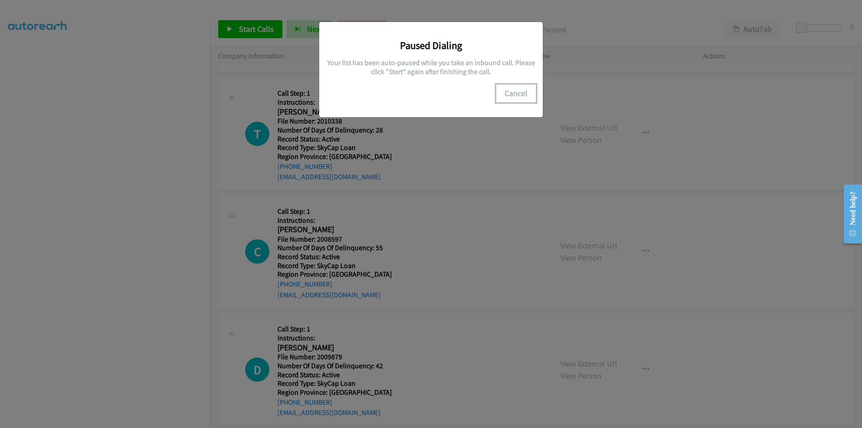
click at [518, 97] on button "Cancel" at bounding box center [516, 93] width 40 height 18
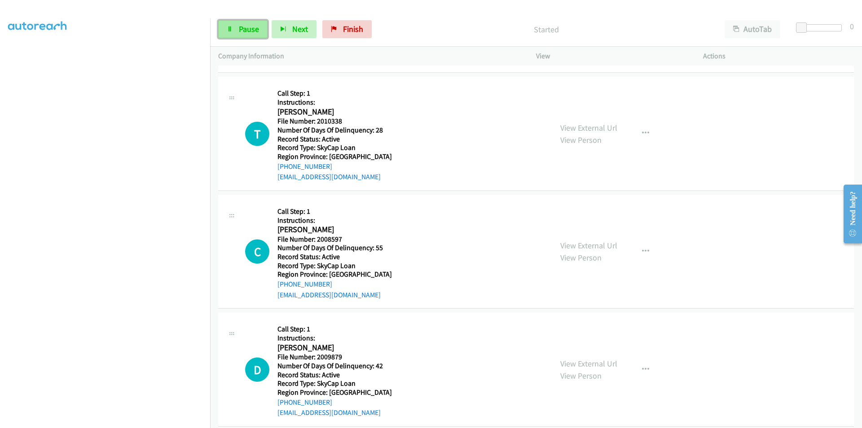
click at [257, 28] on span "Pause" at bounding box center [249, 29] width 20 height 10
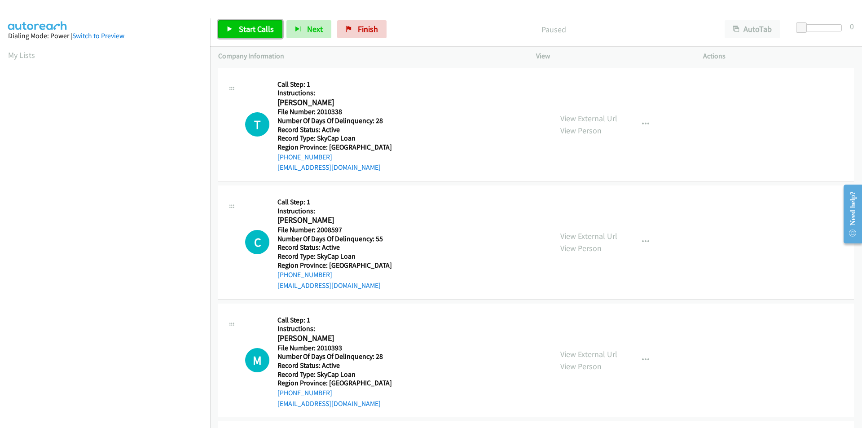
click at [248, 28] on span "Start Calls" at bounding box center [256, 29] width 35 height 10
click at [248, 28] on span "Pause" at bounding box center [249, 29] width 20 height 10
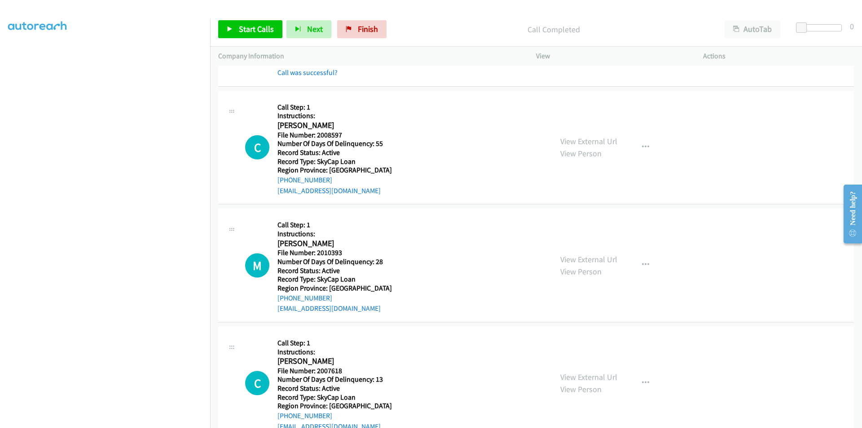
scroll to position [135, 0]
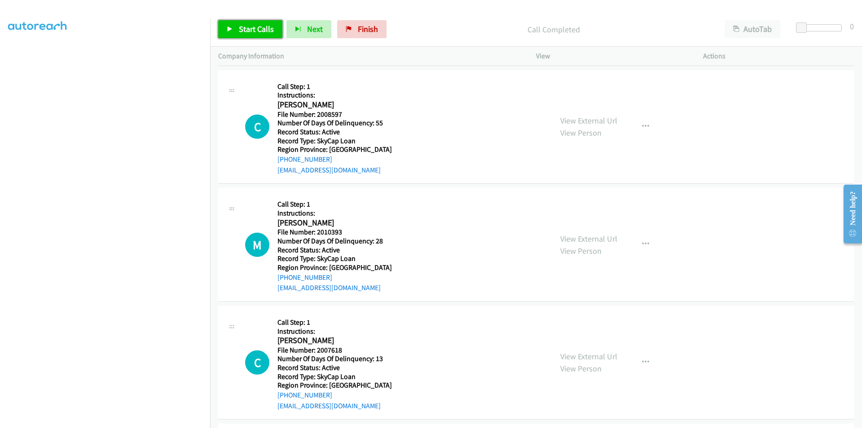
click at [247, 26] on span "Start Calls" at bounding box center [256, 29] width 35 height 10
click at [247, 26] on span "Pause" at bounding box center [249, 29] width 20 height 10
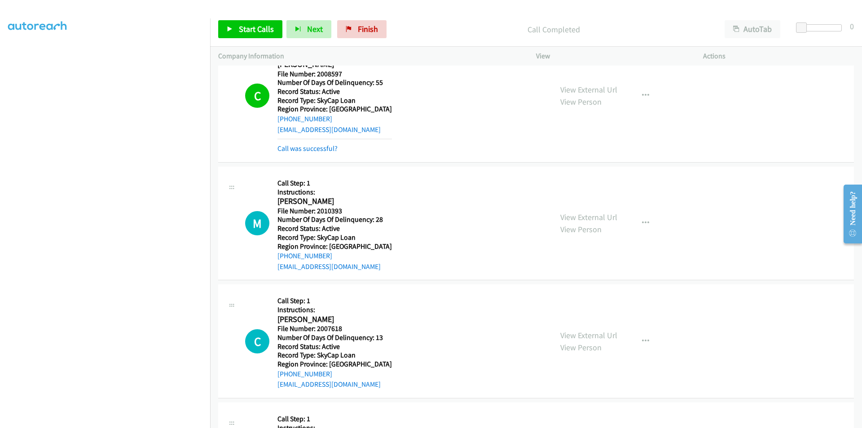
scroll to position [225, 0]
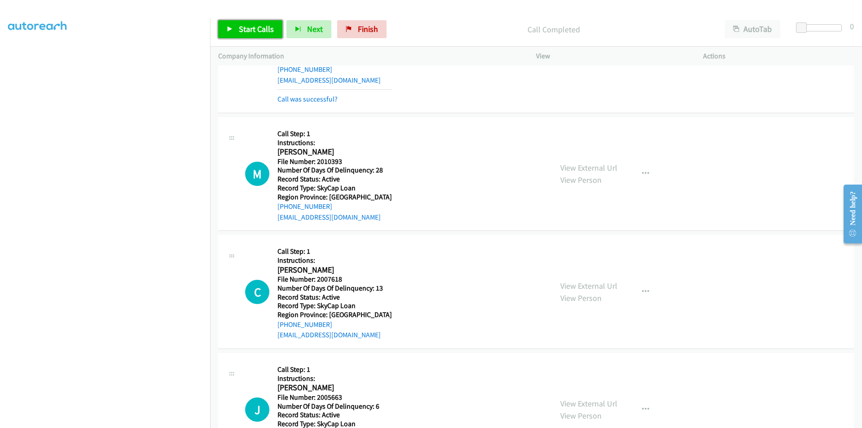
click at [262, 31] on span "Start Calls" at bounding box center [256, 29] width 35 height 10
click at [259, 30] on link "Pause" at bounding box center [242, 29] width 49 height 18
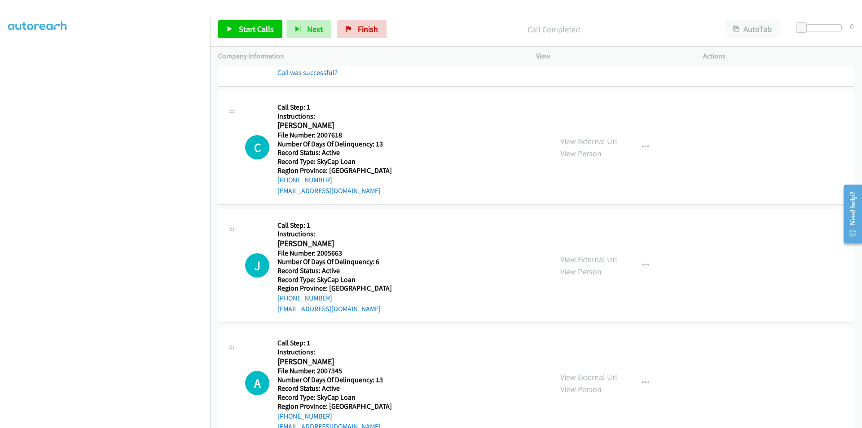
scroll to position [404, 0]
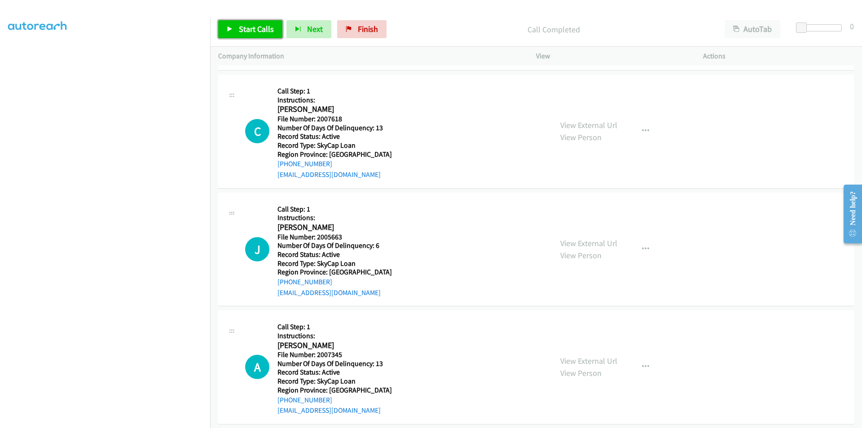
click at [256, 26] on span "Start Calls" at bounding box center [256, 29] width 35 height 10
click at [253, 28] on span "Pause" at bounding box center [249, 29] width 20 height 10
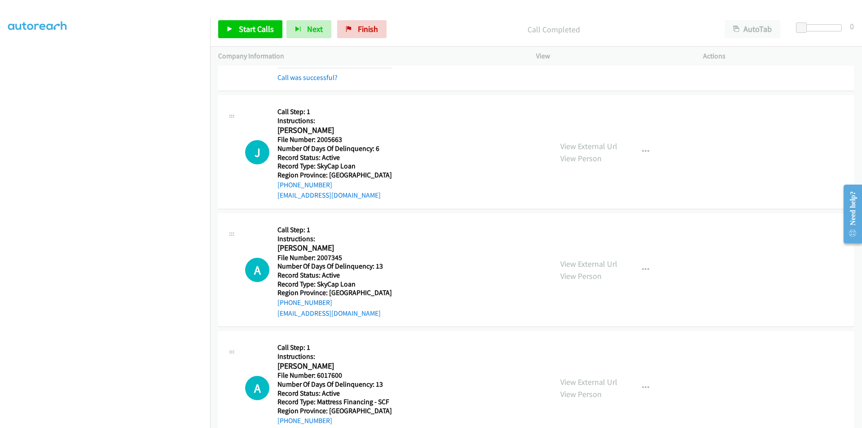
scroll to position [539, 0]
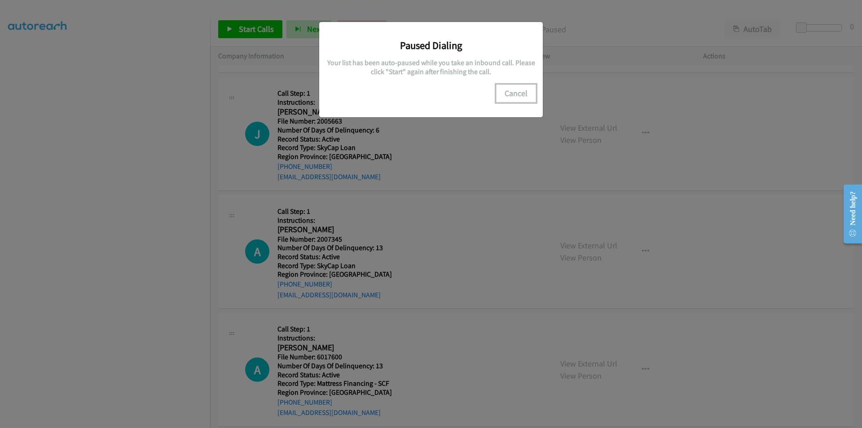
click at [508, 89] on button "Cancel" at bounding box center [516, 93] width 40 height 18
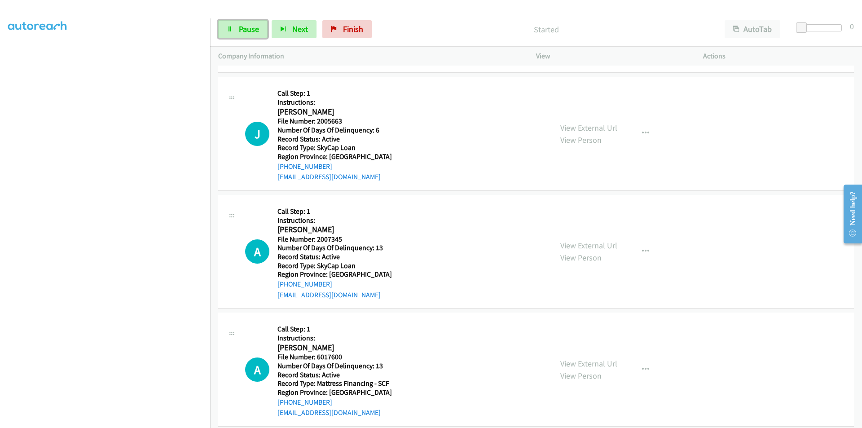
click at [249, 28] on span "Pause" at bounding box center [249, 29] width 20 height 10
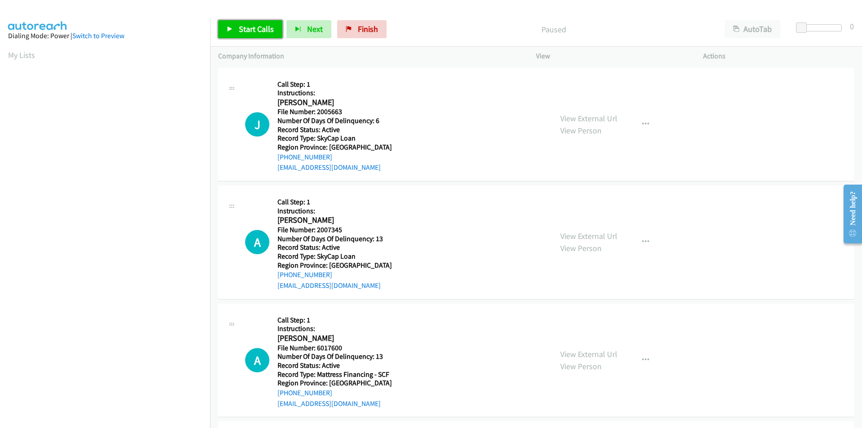
click at [252, 26] on span "Start Calls" at bounding box center [256, 29] width 35 height 10
click at [248, 27] on span "Pause" at bounding box center [249, 29] width 20 height 10
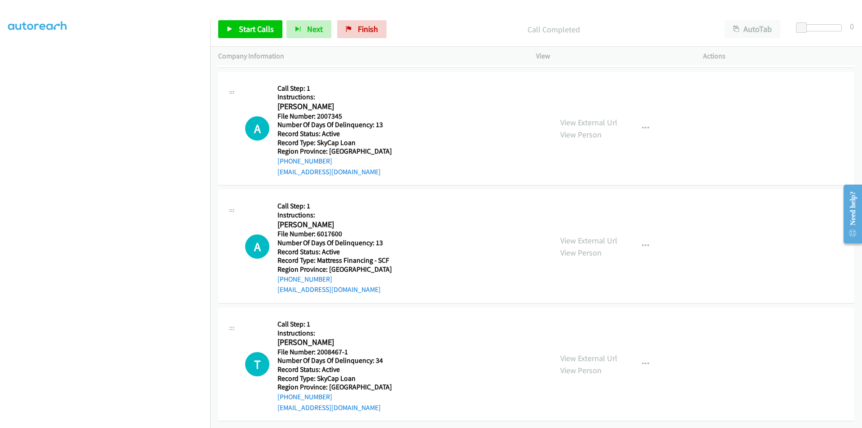
scroll to position [135, 0]
click at [247, 31] on span "Start Calls" at bounding box center [256, 29] width 35 height 10
click at [247, 31] on span "Pause" at bounding box center [249, 29] width 20 height 10
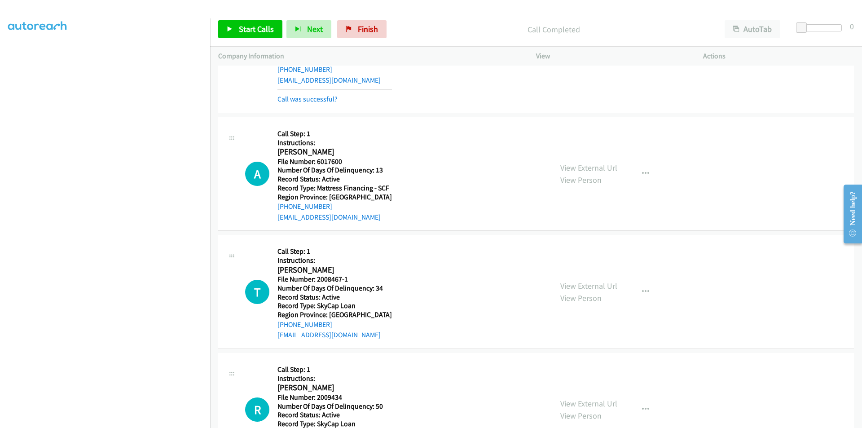
scroll to position [269, 0]
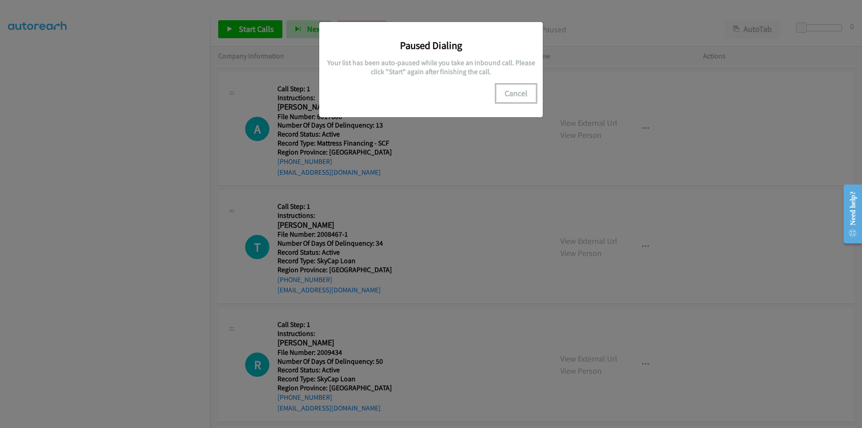
drag, startPoint x: 529, startPoint y: 97, endPoint x: 481, endPoint y: 98, distance: 48.1
click at [529, 97] on button "Cancel" at bounding box center [516, 93] width 40 height 18
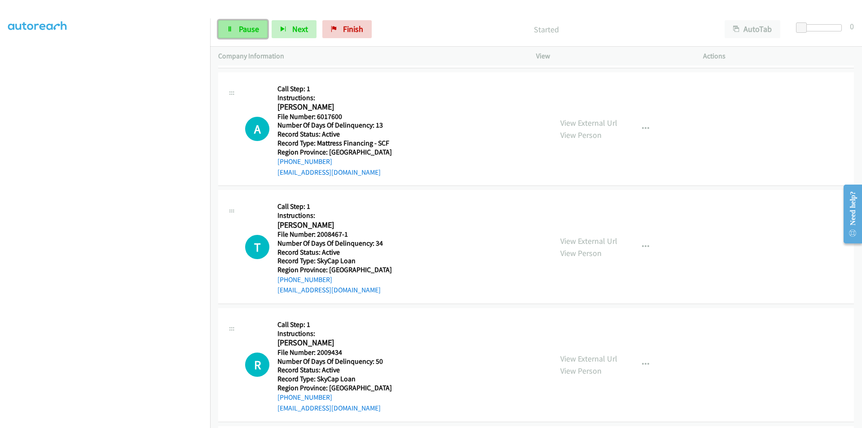
click at [254, 26] on span "Pause" at bounding box center [249, 29] width 20 height 10
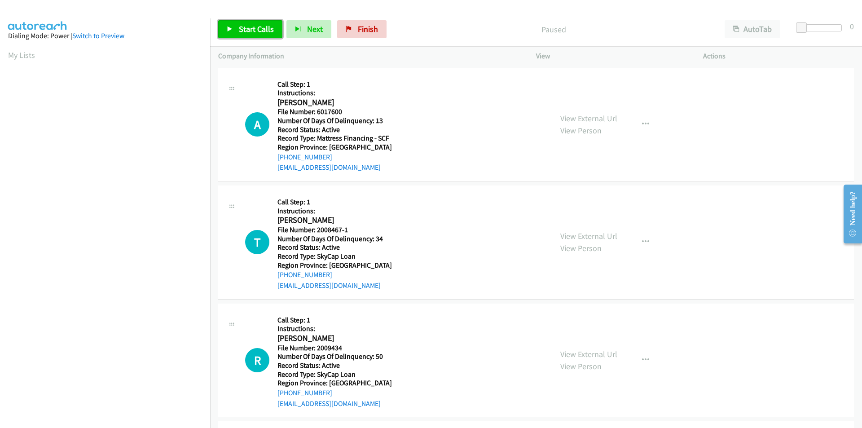
click at [252, 30] on span "Start Calls" at bounding box center [256, 29] width 35 height 10
click at [249, 30] on span "Pause" at bounding box center [249, 29] width 20 height 10
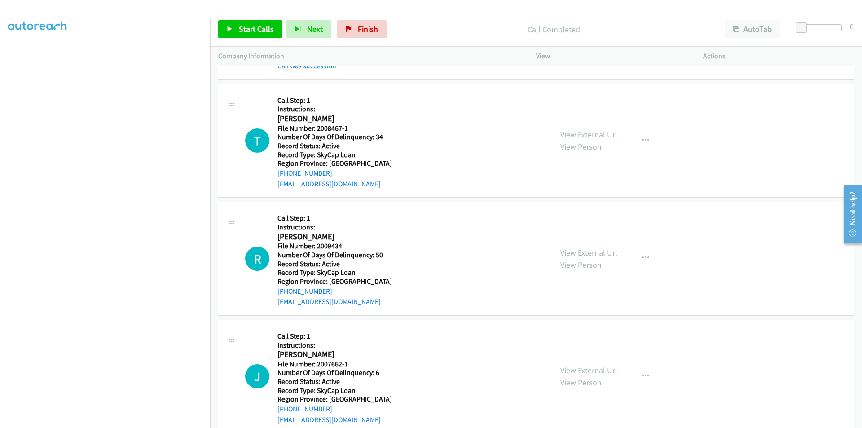
scroll to position [135, 0]
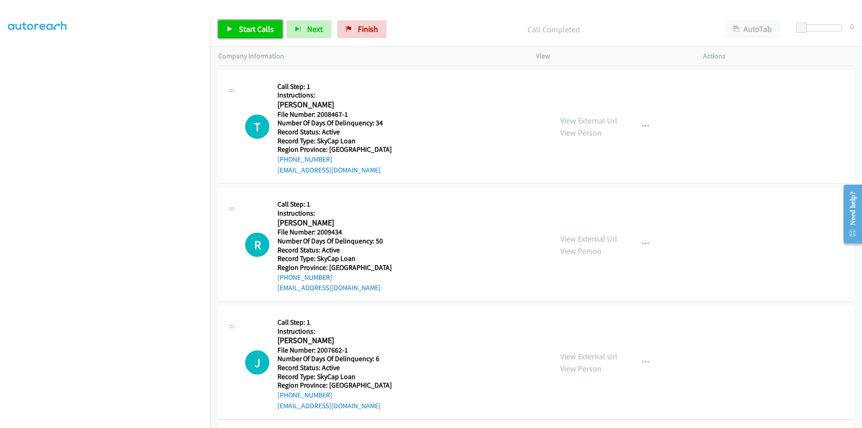
click at [253, 25] on span "Start Calls" at bounding box center [256, 29] width 35 height 10
click at [253, 25] on span "Pause" at bounding box center [249, 29] width 20 height 10
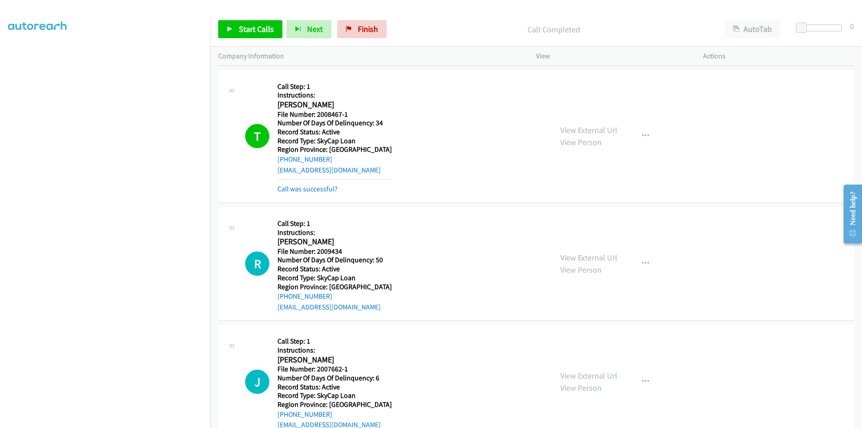
scroll to position [269, 0]
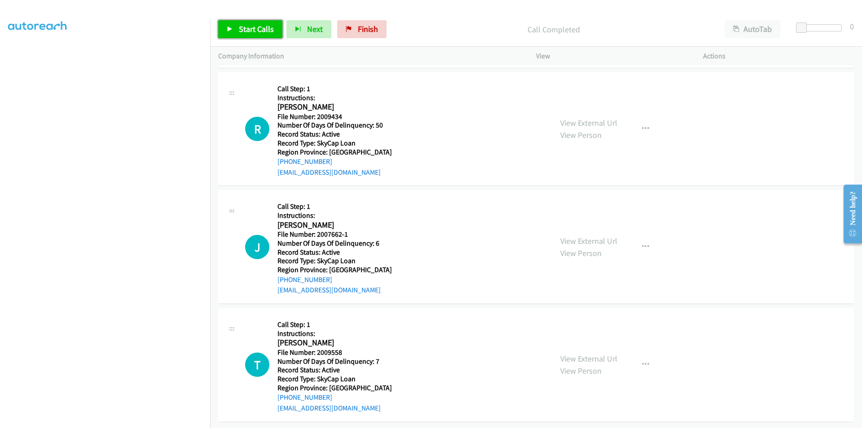
click at [243, 26] on span "Start Calls" at bounding box center [256, 29] width 35 height 10
click at [245, 26] on span "Pause" at bounding box center [249, 29] width 20 height 10
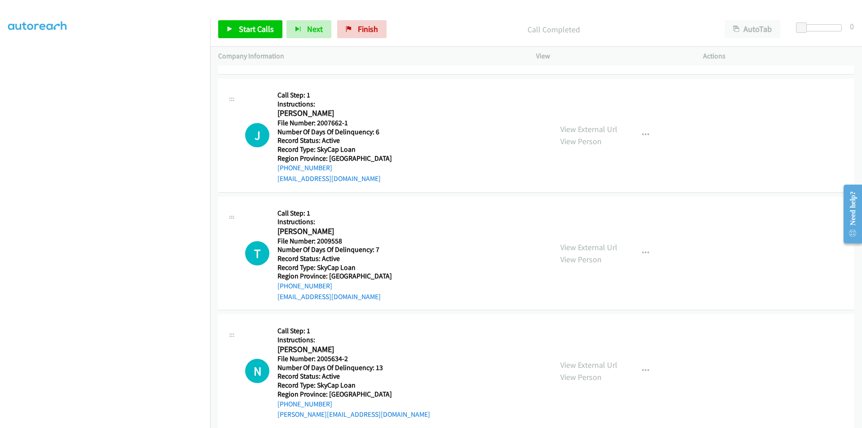
scroll to position [404, 0]
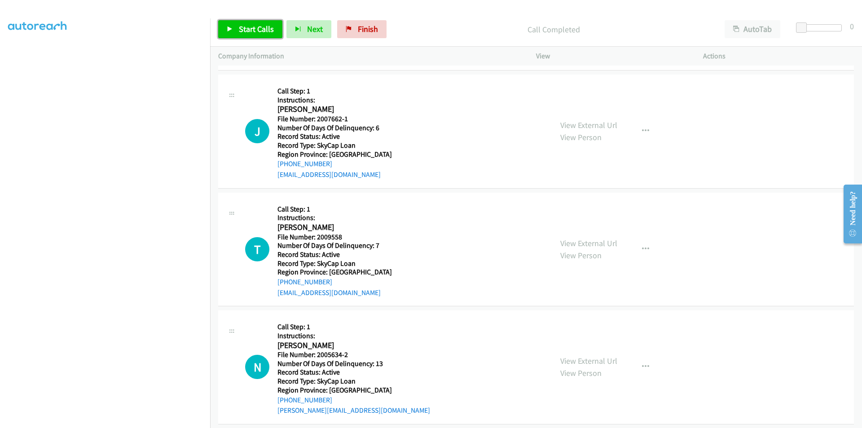
click at [246, 30] on span "Start Calls" at bounding box center [256, 29] width 35 height 10
click at [246, 30] on span "Pause" at bounding box center [249, 29] width 20 height 10
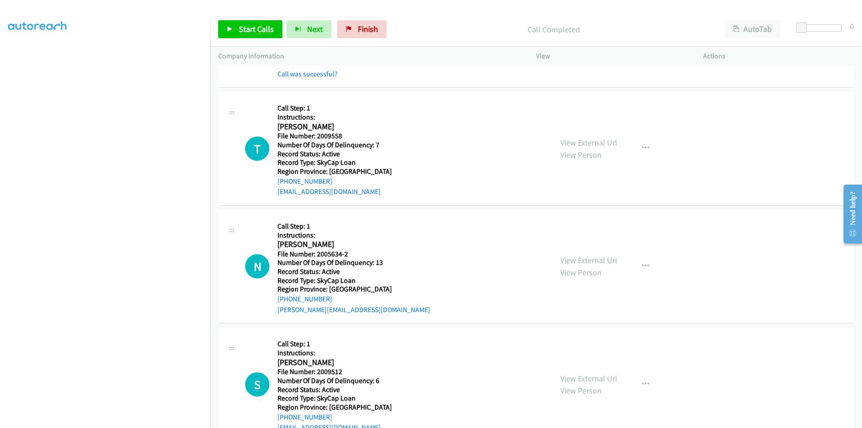
scroll to position [539, 0]
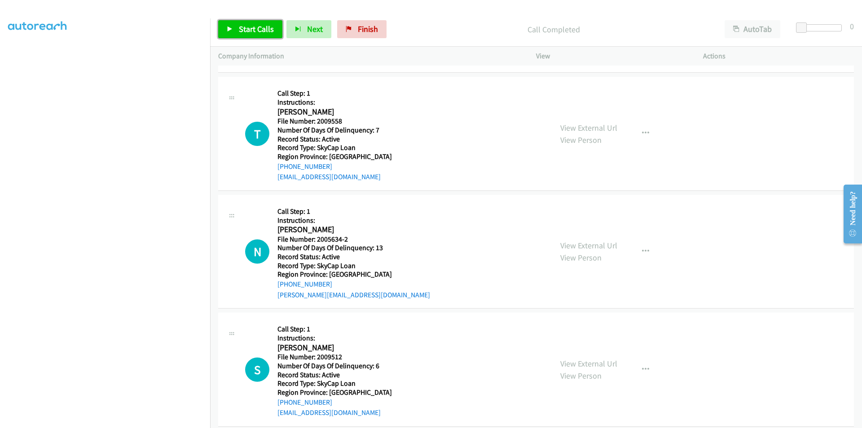
click at [257, 29] on span "Start Calls" at bounding box center [256, 29] width 35 height 10
click at [257, 28] on span "Pause" at bounding box center [249, 29] width 20 height 10
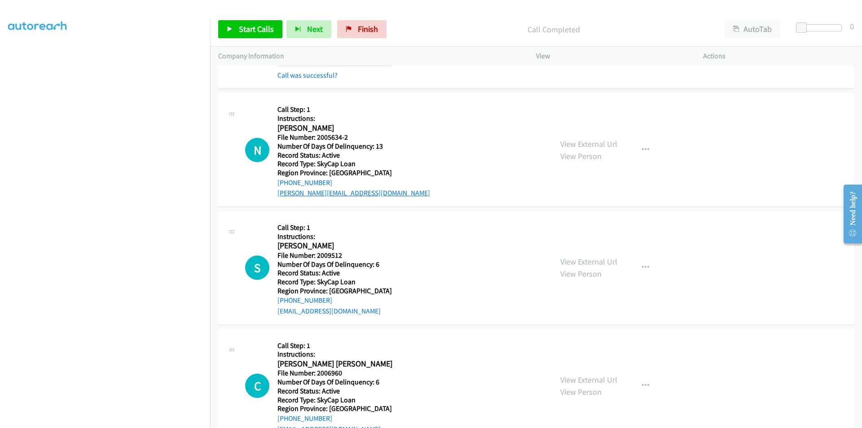
scroll to position [674, 0]
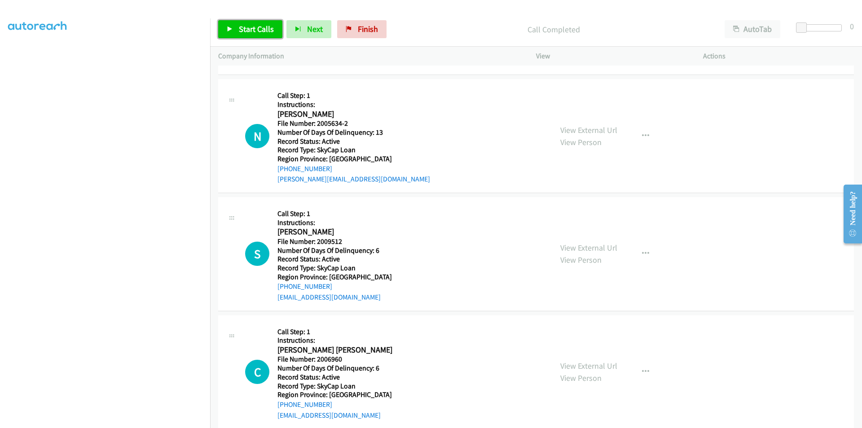
click at [255, 24] on span "Start Calls" at bounding box center [256, 29] width 35 height 10
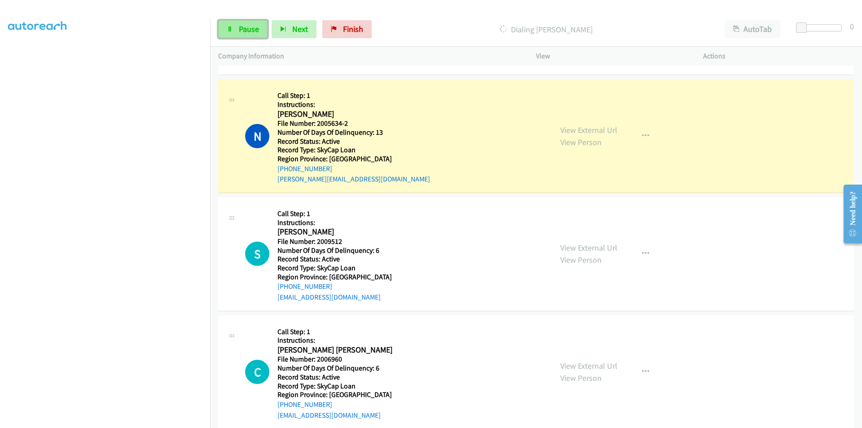
click at [251, 25] on span "Pause" at bounding box center [249, 29] width 20 height 10
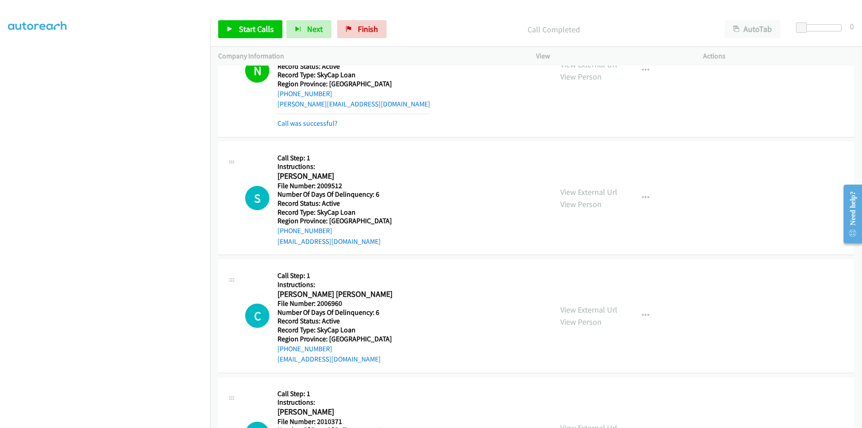
scroll to position [808, 0]
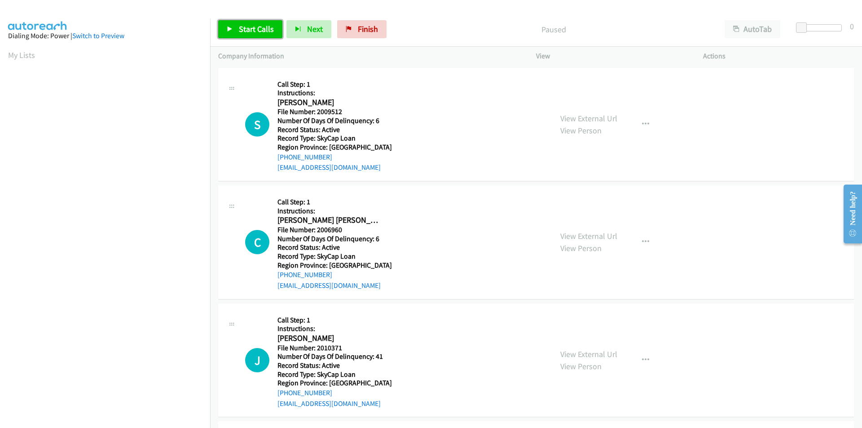
click at [247, 30] on span "Start Calls" at bounding box center [256, 29] width 35 height 10
click at [250, 26] on span "Pause" at bounding box center [249, 29] width 20 height 10
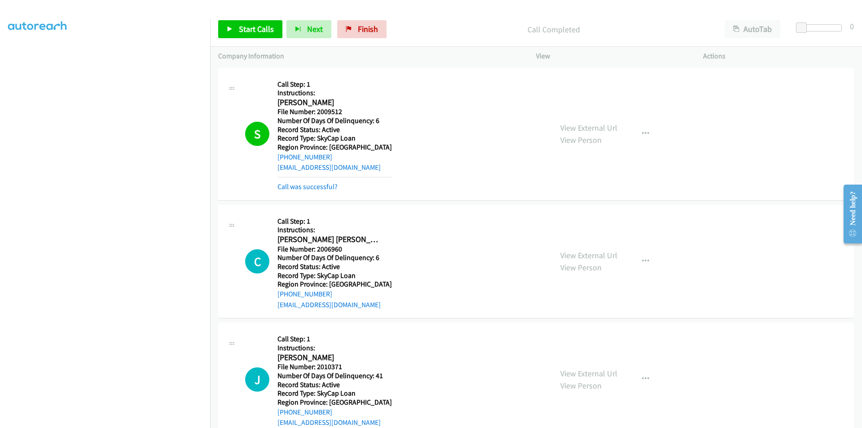
scroll to position [135, 0]
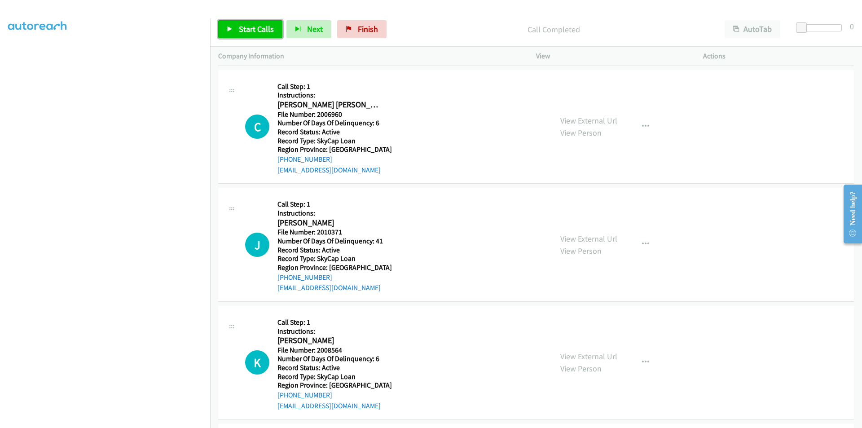
click at [242, 24] on span "Start Calls" at bounding box center [256, 29] width 35 height 10
click at [243, 28] on span "Pause" at bounding box center [249, 29] width 20 height 10
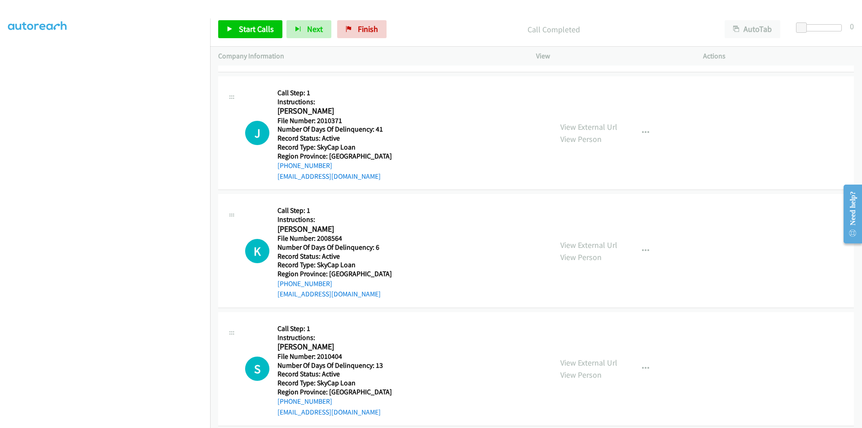
scroll to position [269, 0]
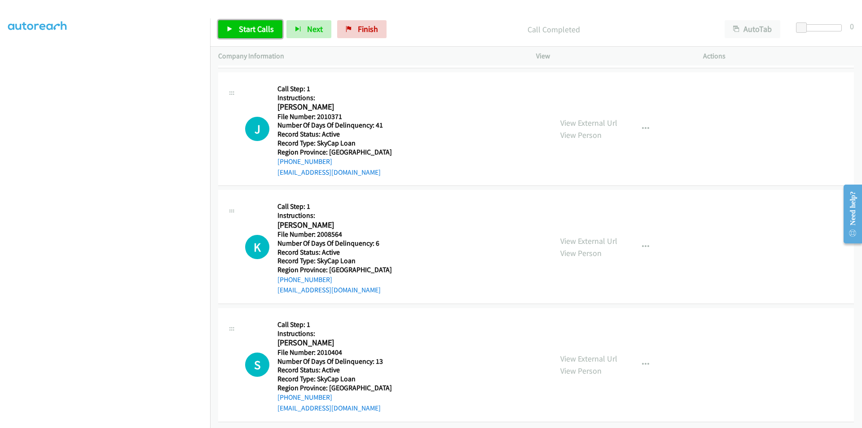
click at [255, 26] on span "Start Calls" at bounding box center [256, 29] width 35 height 10
click at [255, 26] on span "Pause" at bounding box center [249, 29] width 20 height 10
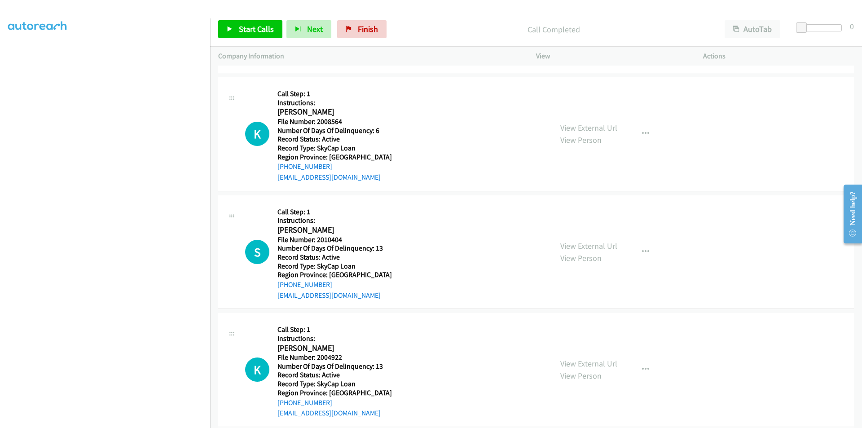
scroll to position [404, 0]
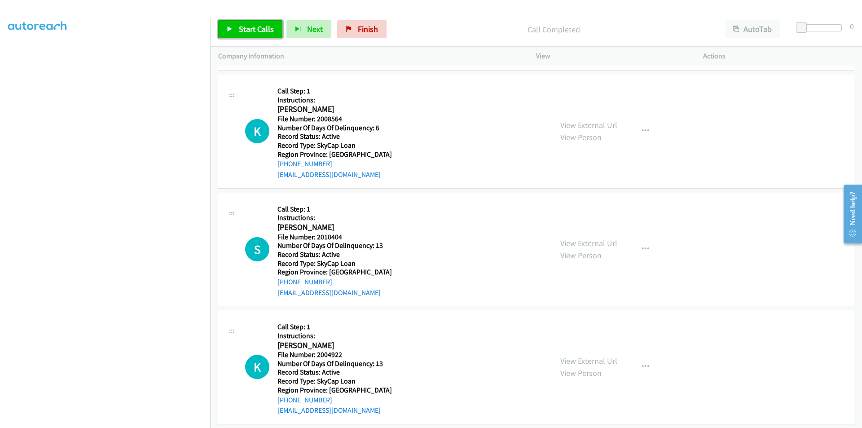
click at [240, 26] on span "Start Calls" at bounding box center [256, 29] width 35 height 10
click at [251, 31] on span "Pause" at bounding box center [249, 29] width 20 height 10
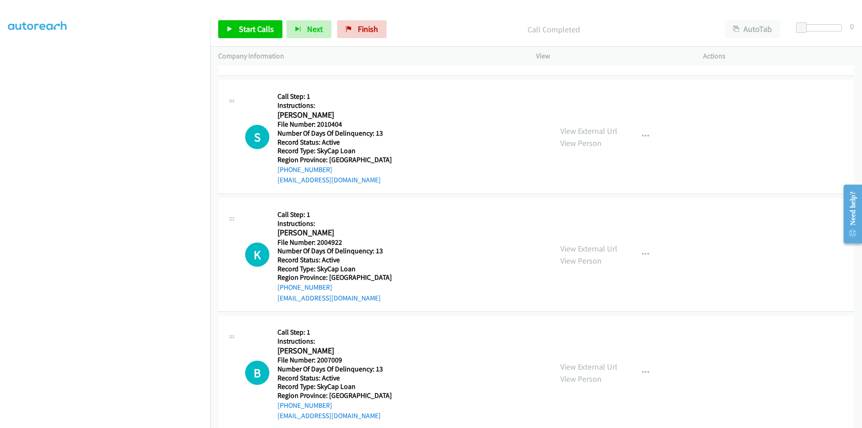
scroll to position [539, 0]
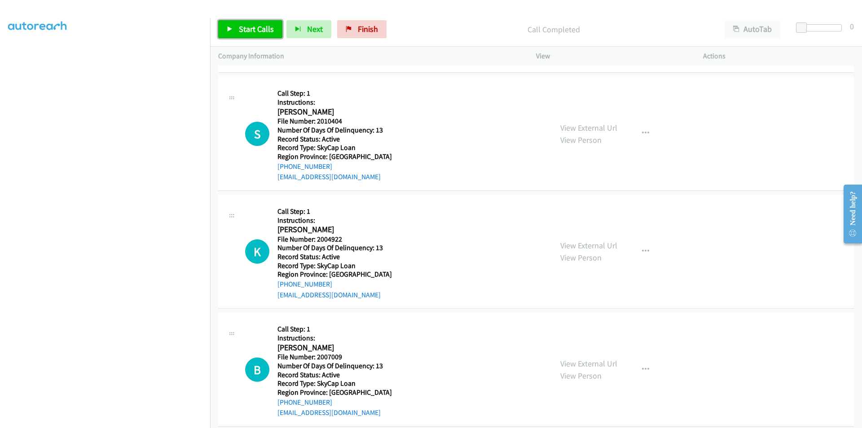
click at [239, 26] on span "Start Calls" at bounding box center [256, 29] width 35 height 10
click at [244, 29] on span "Pause" at bounding box center [249, 29] width 20 height 10
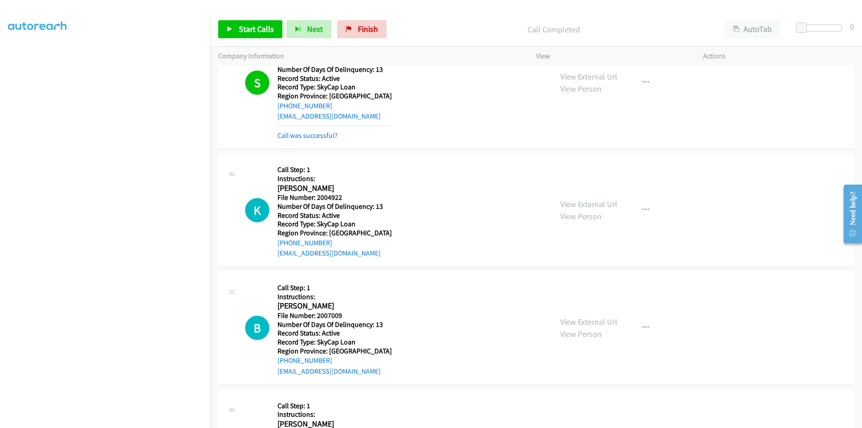
scroll to position [674, 0]
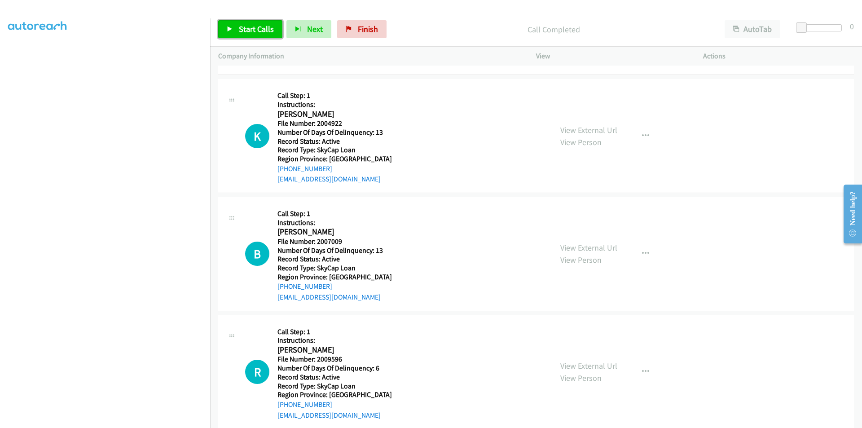
click at [257, 31] on span "Start Calls" at bounding box center [256, 29] width 35 height 10
click at [247, 28] on span "Pause" at bounding box center [249, 29] width 20 height 10
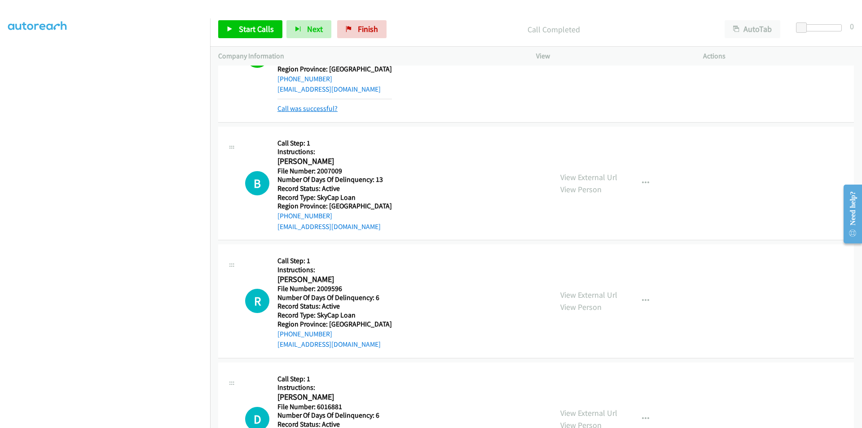
scroll to position [808, 0]
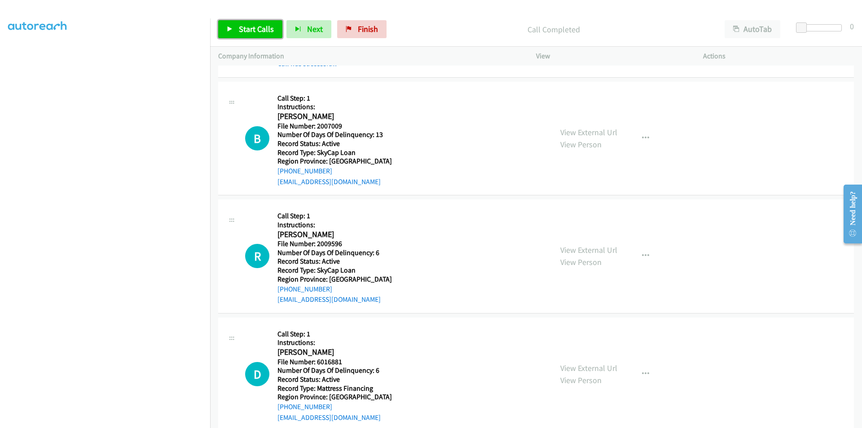
click at [243, 27] on span "Start Calls" at bounding box center [256, 29] width 35 height 10
click at [242, 26] on span "Pause" at bounding box center [249, 29] width 20 height 10
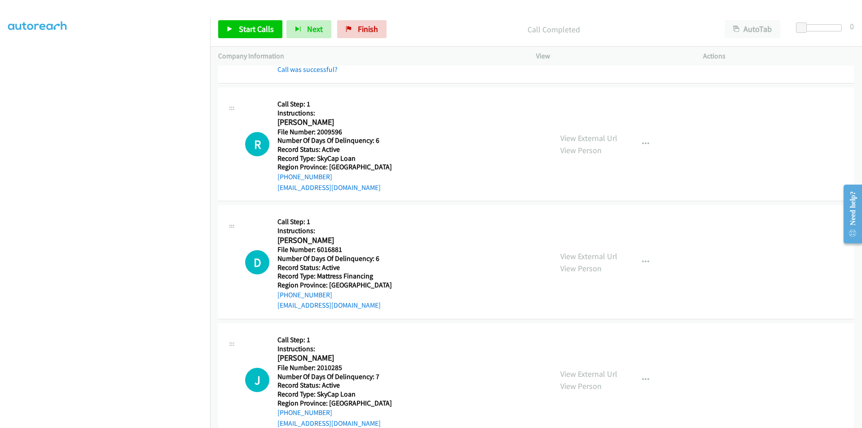
scroll to position [988, 0]
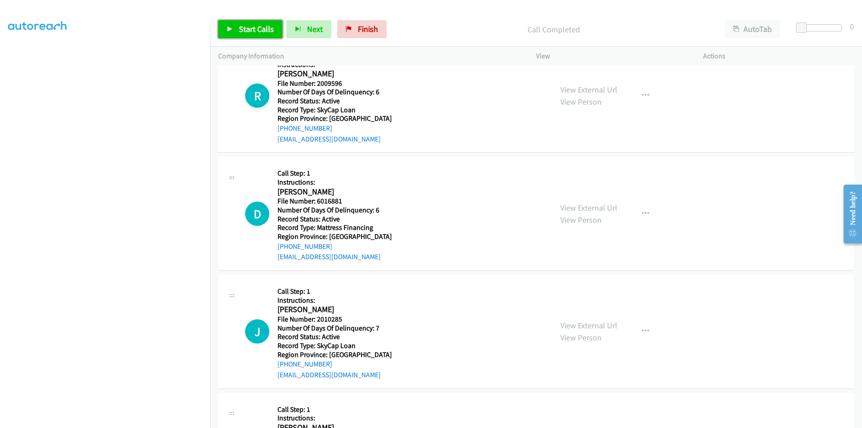
click at [246, 30] on span "Start Calls" at bounding box center [256, 29] width 35 height 10
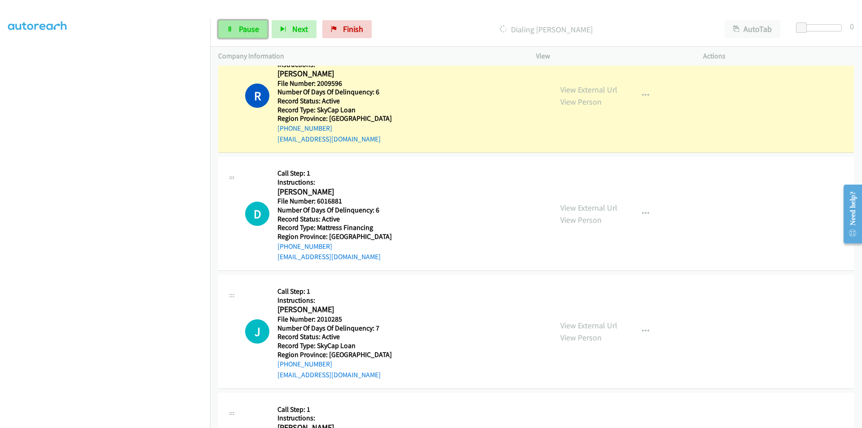
click at [248, 29] on span "Pause" at bounding box center [249, 29] width 20 height 10
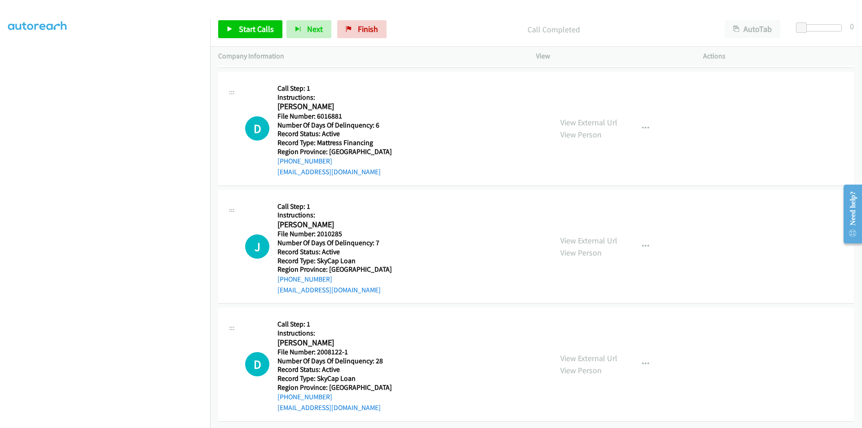
scroll to position [1099, 0]
click at [249, 22] on link "Start Calls" at bounding box center [250, 29] width 64 height 18
click at [244, 28] on span "Pause" at bounding box center [249, 29] width 20 height 10
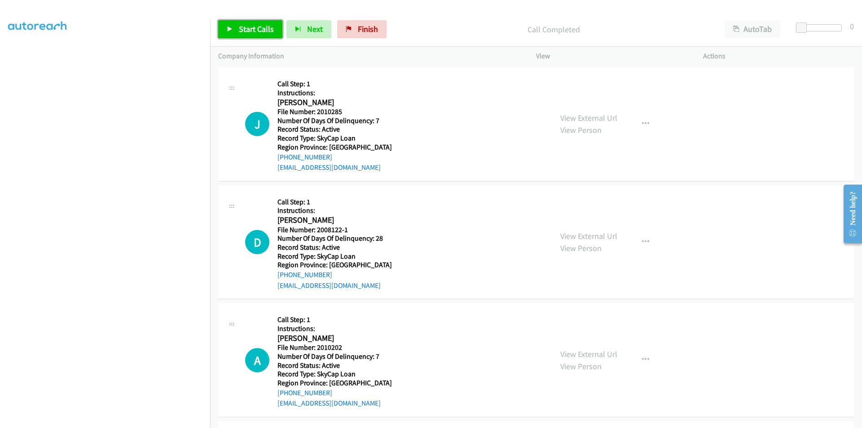
click at [262, 30] on span "Start Calls" at bounding box center [256, 29] width 35 height 10
click at [249, 27] on span "Pause" at bounding box center [249, 29] width 20 height 10
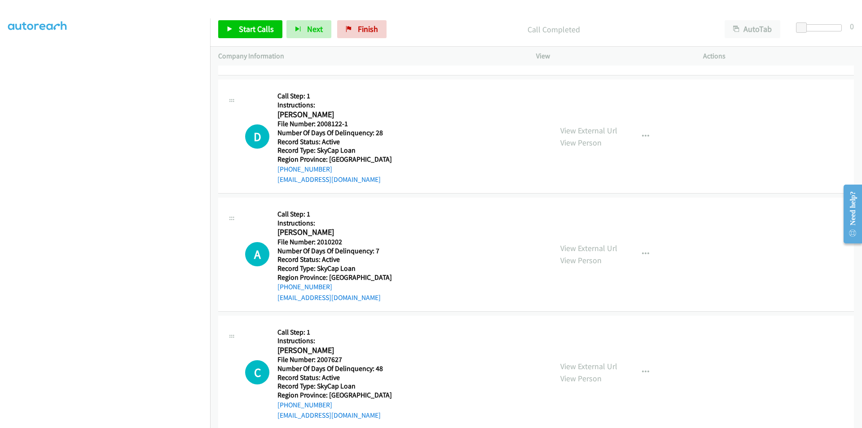
scroll to position [1369, 0]
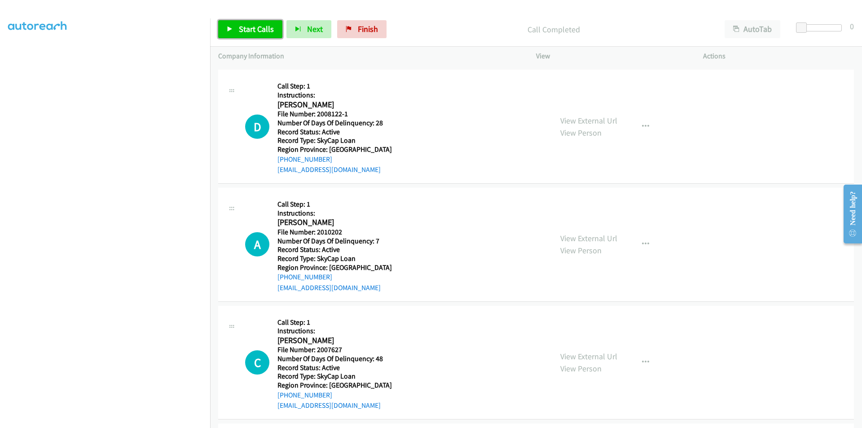
click at [245, 25] on span "Start Calls" at bounding box center [256, 29] width 35 height 10
click at [245, 26] on span "Pause" at bounding box center [249, 29] width 20 height 10
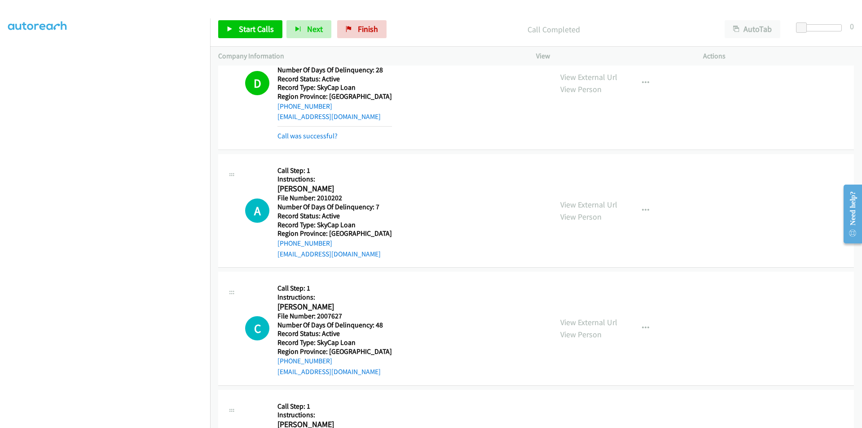
scroll to position [1503, 0]
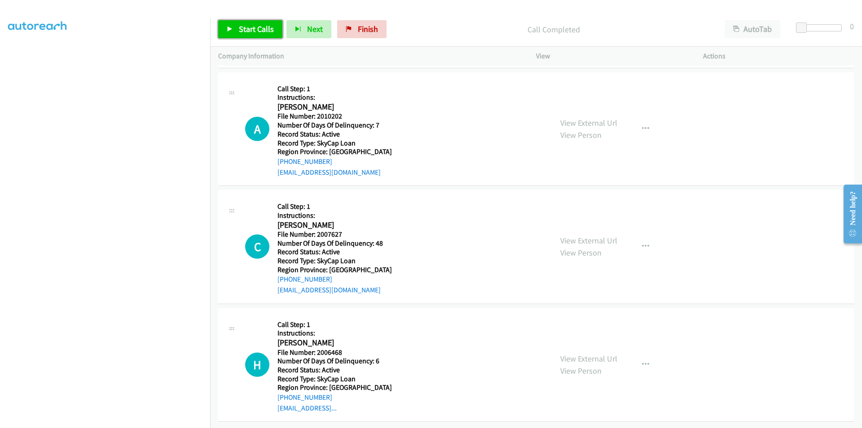
click at [252, 22] on link "Start Calls" at bounding box center [250, 29] width 64 height 18
click at [250, 26] on span "Pause" at bounding box center [249, 29] width 20 height 10
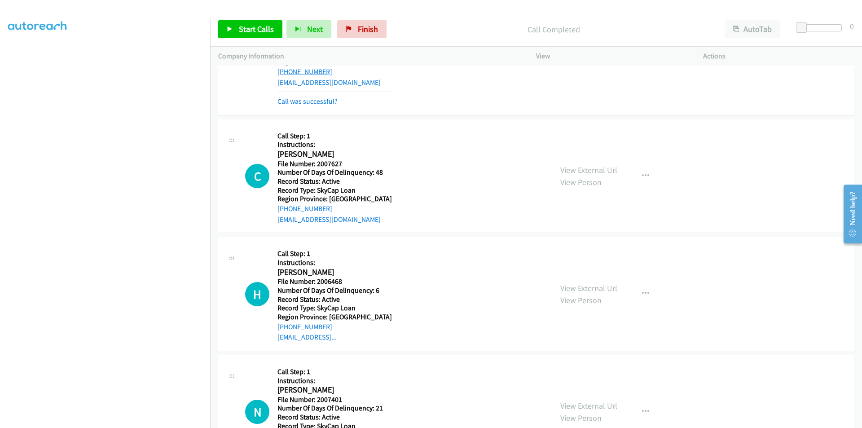
scroll to position [1638, 0]
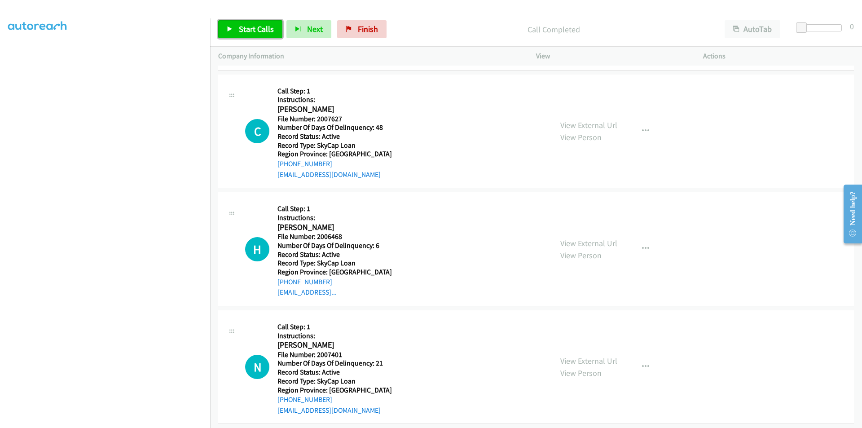
click at [249, 31] on span "Start Calls" at bounding box center [256, 29] width 35 height 10
click at [249, 30] on span "Pause" at bounding box center [249, 29] width 20 height 10
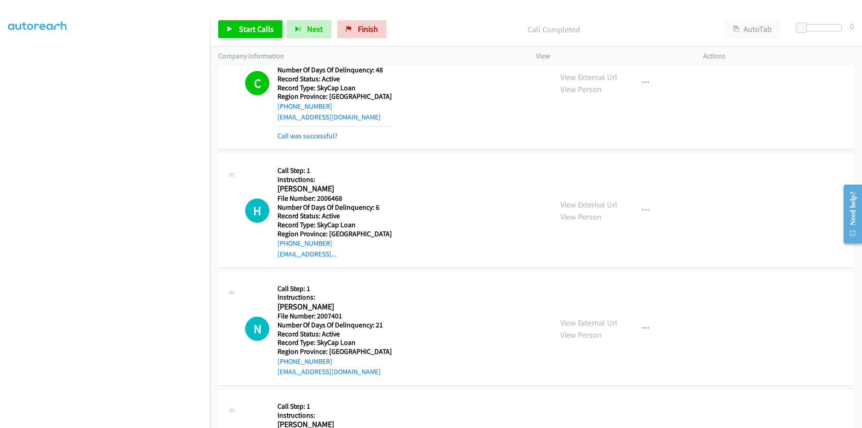
scroll to position [1773, 0]
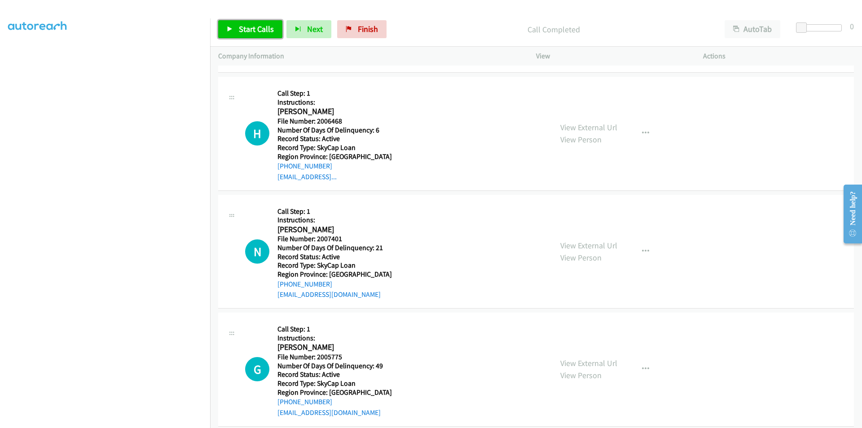
click at [251, 29] on span "Start Calls" at bounding box center [256, 29] width 35 height 10
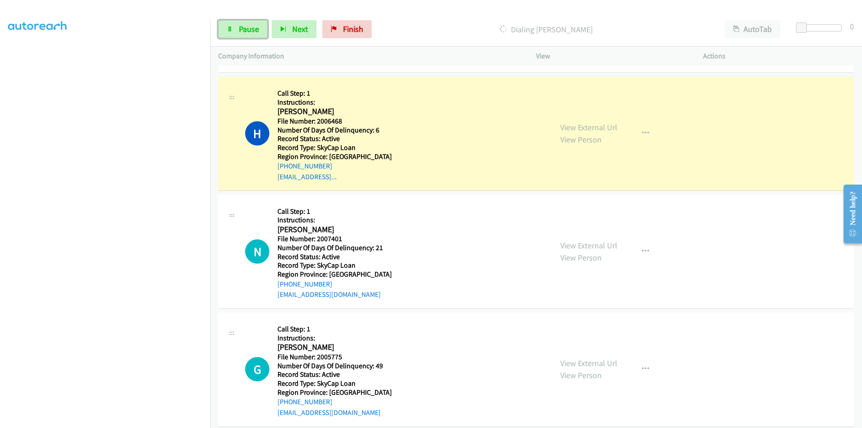
click at [251, 29] on span "Pause" at bounding box center [249, 29] width 20 height 10
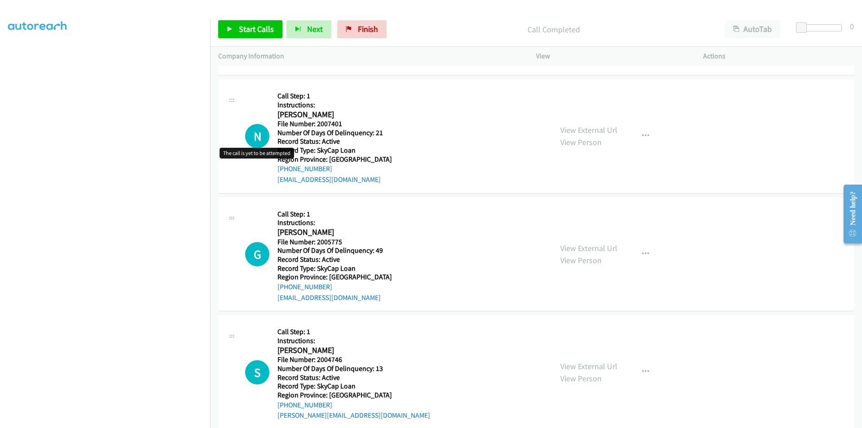
scroll to position [1907, 0]
click at [257, 26] on span "Start Calls" at bounding box center [256, 29] width 35 height 10
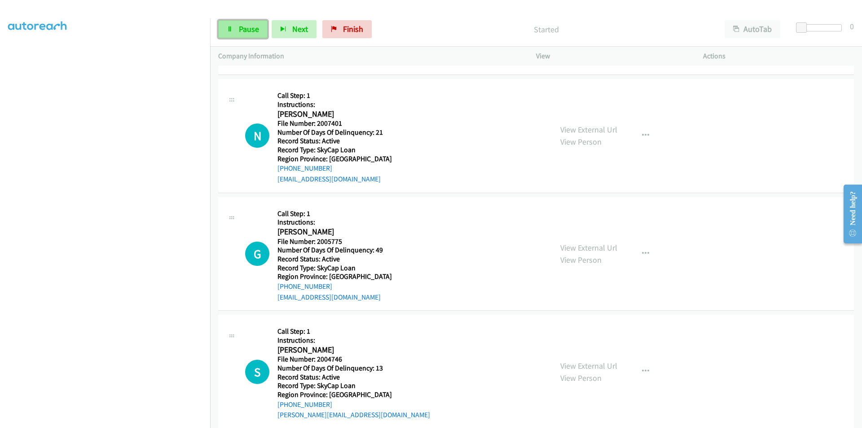
click at [247, 26] on span "Pause" at bounding box center [249, 29] width 20 height 10
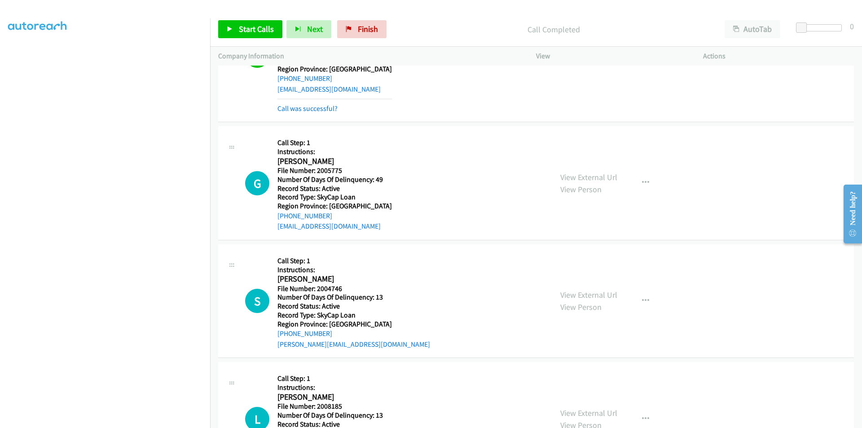
scroll to position [2042, 0]
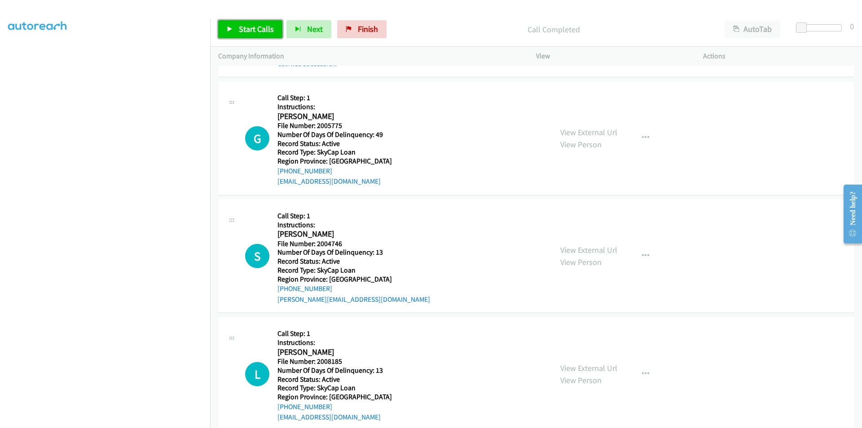
click at [253, 27] on span "Start Calls" at bounding box center [256, 29] width 35 height 10
click at [251, 26] on span "Pause" at bounding box center [249, 29] width 20 height 10
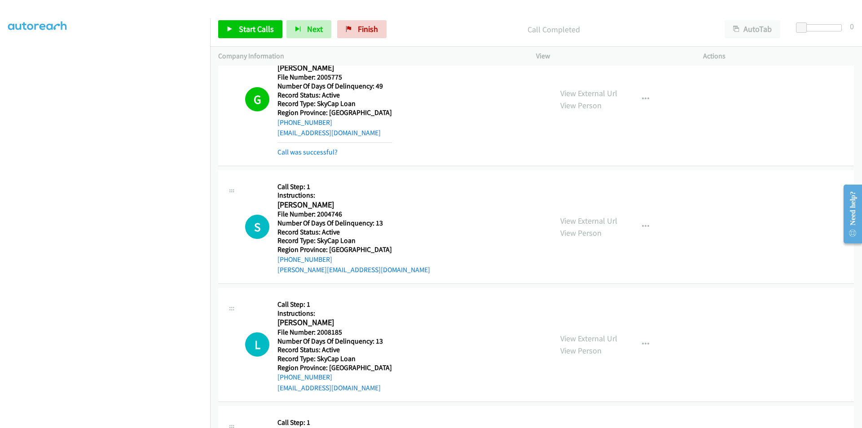
scroll to position [2177, 0]
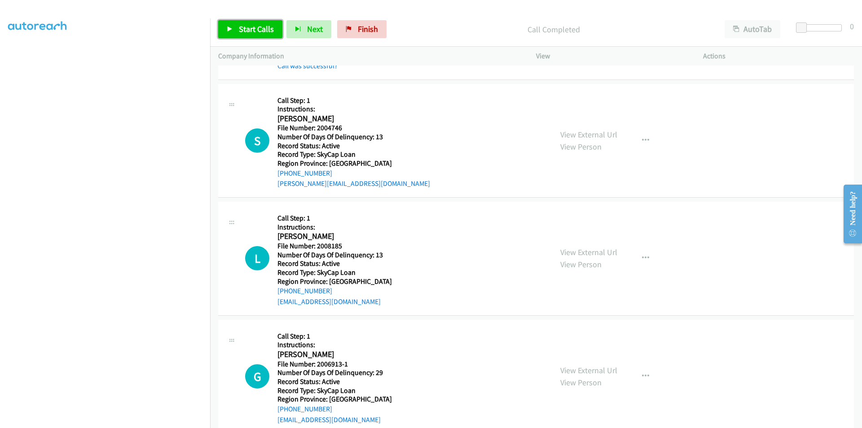
click at [243, 24] on span "Start Calls" at bounding box center [256, 29] width 35 height 10
click at [256, 30] on span "Pause" at bounding box center [249, 29] width 20 height 10
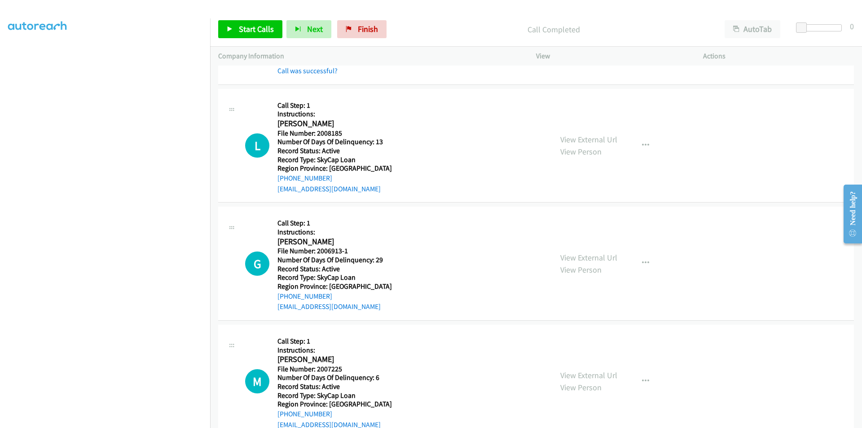
scroll to position [2312, 0]
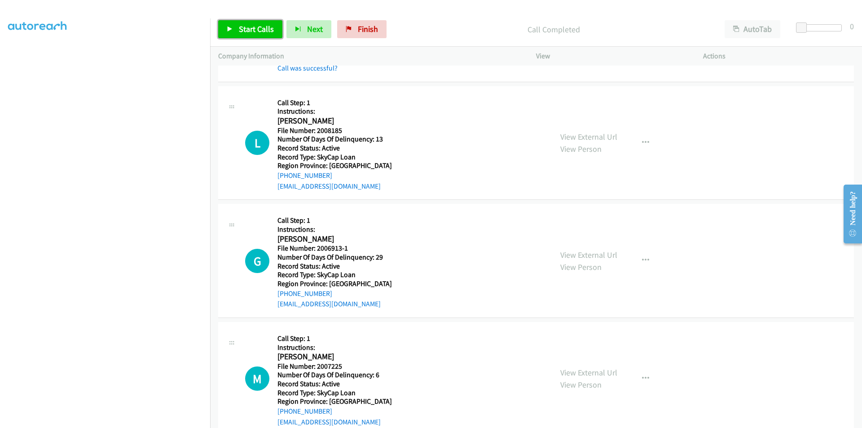
click at [252, 27] on span "Start Calls" at bounding box center [256, 29] width 35 height 10
click at [252, 27] on span "Pause" at bounding box center [249, 29] width 20 height 10
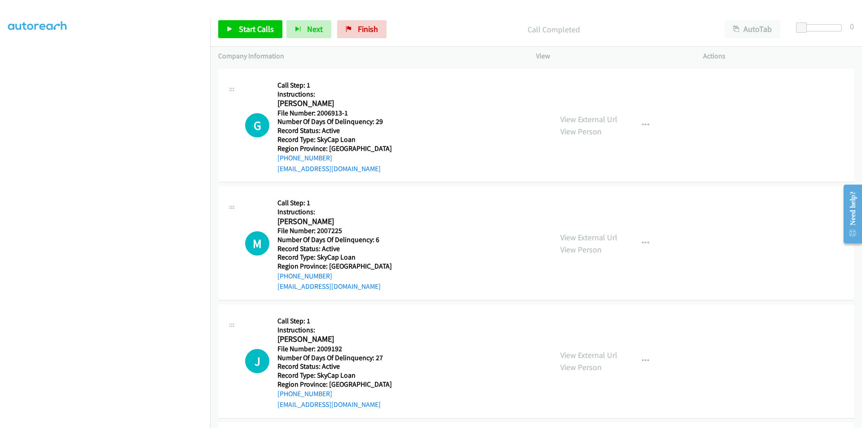
scroll to position [2446, 0]
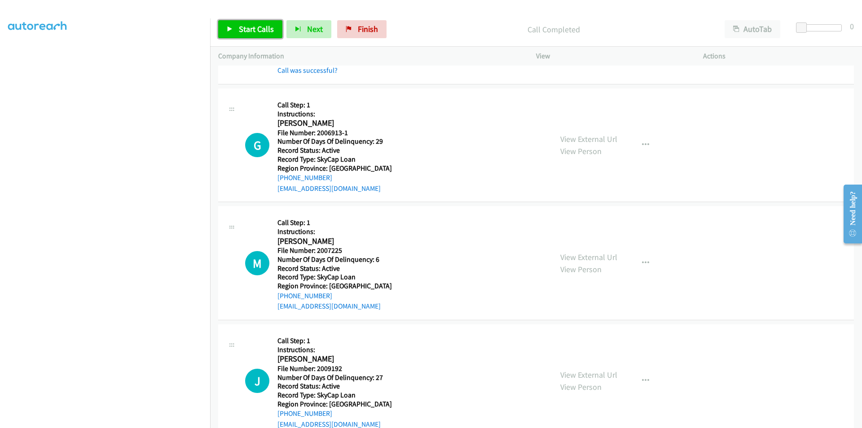
click at [258, 31] on span "Start Calls" at bounding box center [256, 29] width 35 height 10
click at [253, 31] on span "Pause" at bounding box center [249, 29] width 20 height 10
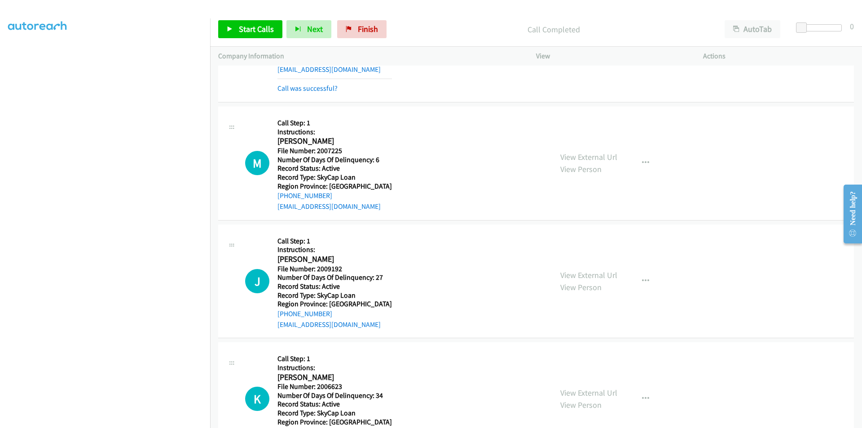
scroll to position [2581, 0]
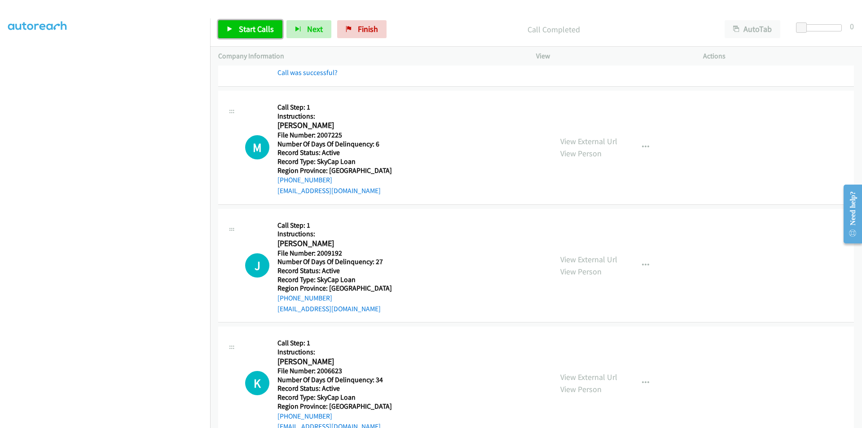
click at [255, 29] on span "Start Calls" at bounding box center [256, 29] width 35 height 10
click at [255, 29] on span "Pause" at bounding box center [249, 29] width 20 height 10
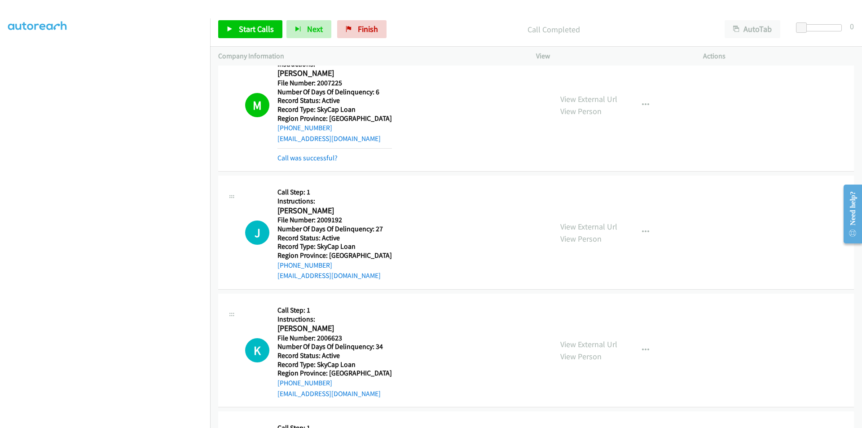
scroll to position [2716, 0]
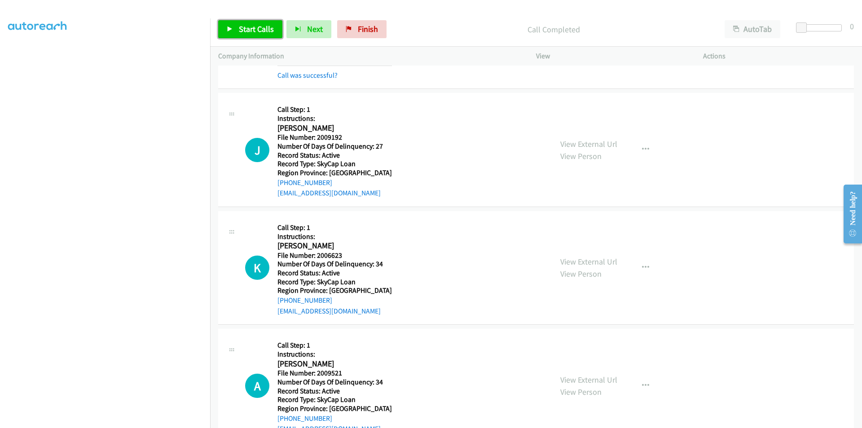
click at [252, 31] on span "Start Calls" at bounding box center [256, 29] width 35 height 10
click at [252, 28] on span "Pause" at bounding box center [249, 29] width 20 height 10
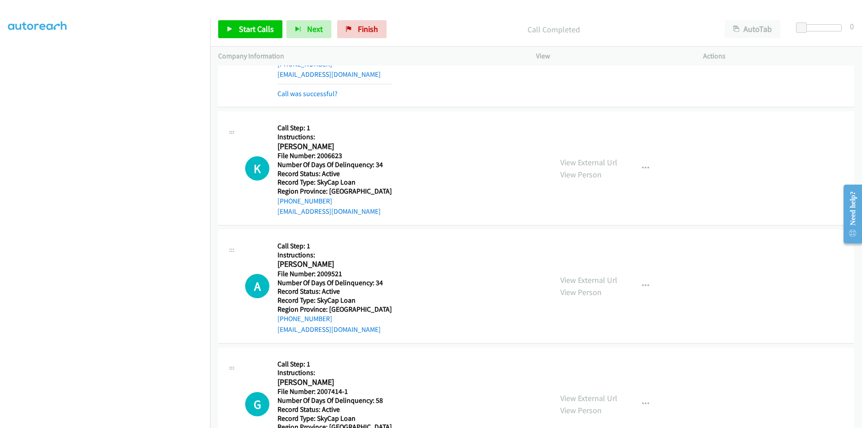
scroll to position [2851, 0]
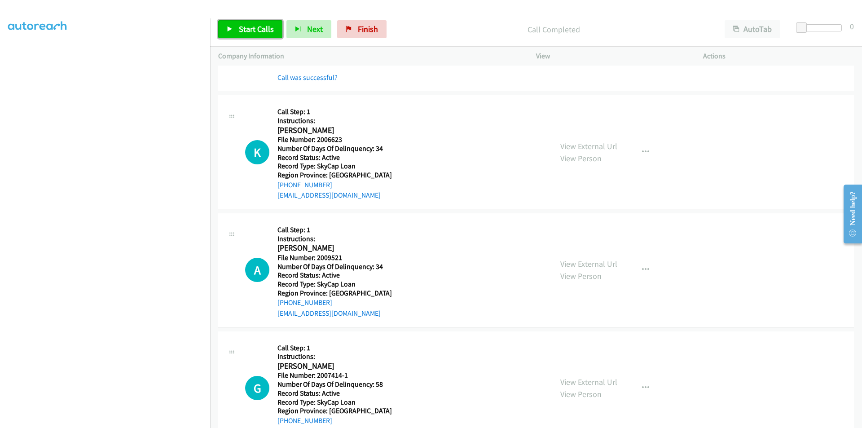
click at [249, 29] on span "Start Calls" at bounding box center [256, 29] width 35 height 10
click at [249, 29] on span "Pause" at bounding box center [249, 29] width 20 height 10
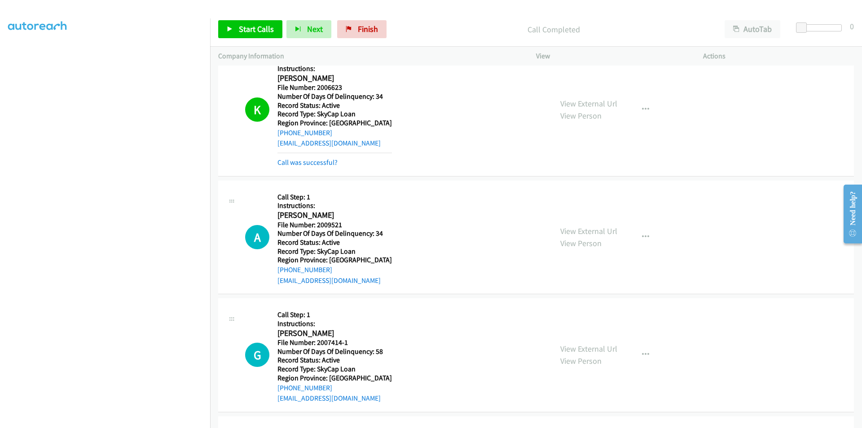
scroll to position [2985, 0]
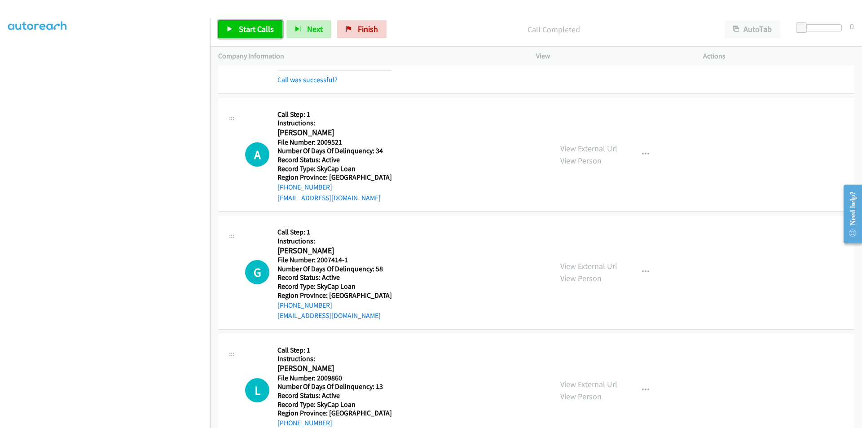
click at [260, 30] on span "Start Calls" at bounding box center [256, 29] width 35 height 10
click at [250, 28] on span "Pause" at bounding box center [249, 29] width 20 height 10
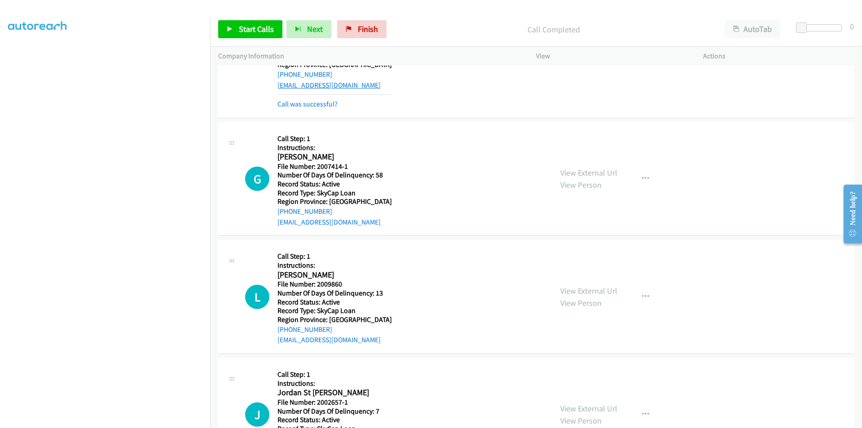
scroll to position [3120, 0]
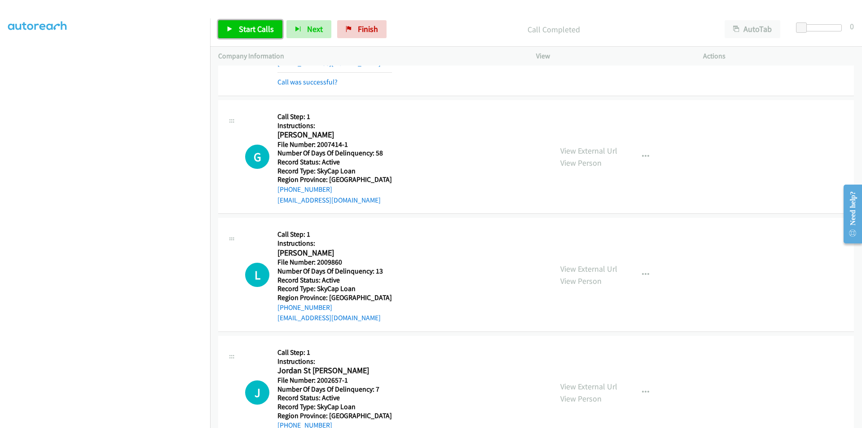
click at [246, 29] on span "Start Calls" at bounding box center [256, 29] width 35 height 10
click at [246, 29] on span "Pause" at bounding box center [249, 29] width 20 height 10
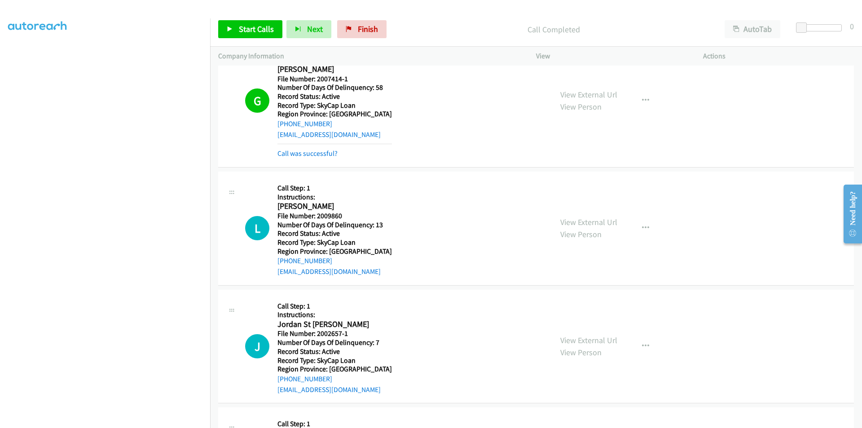
scroll to position [3255, 0]
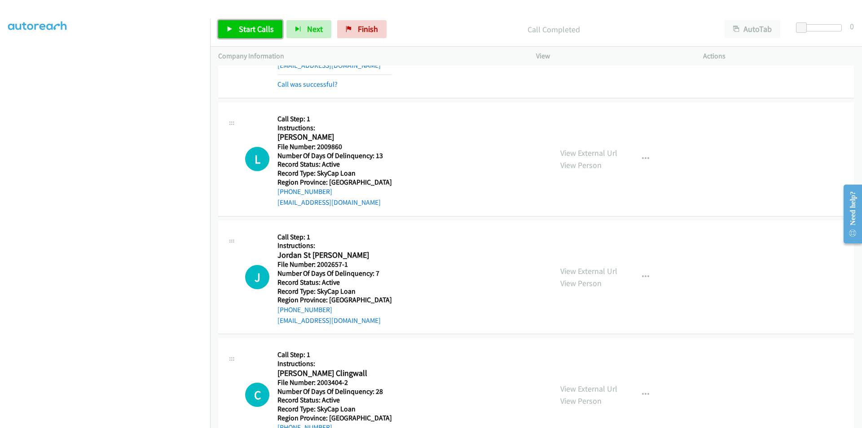
click at [259, 32] on span "Start Calls" at bounding box center [256, 29] width 35 height 10
click at [244, 28] on span "Pause" at bounding box center [249, 29] width 20 height 10
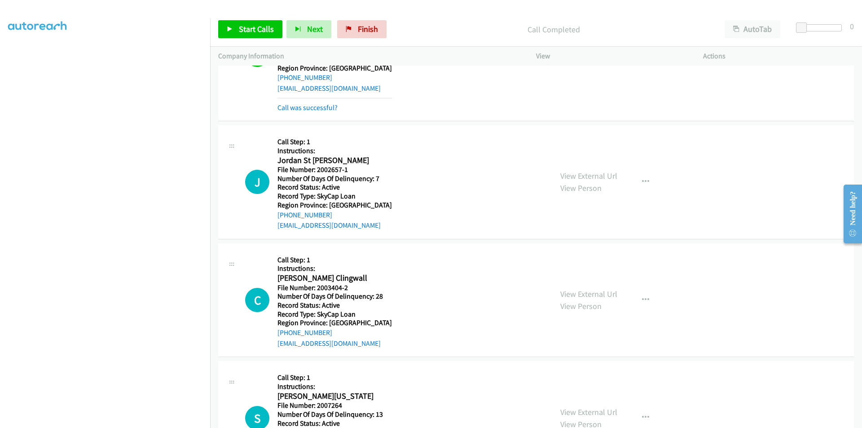
scroll to position [3390, 0]
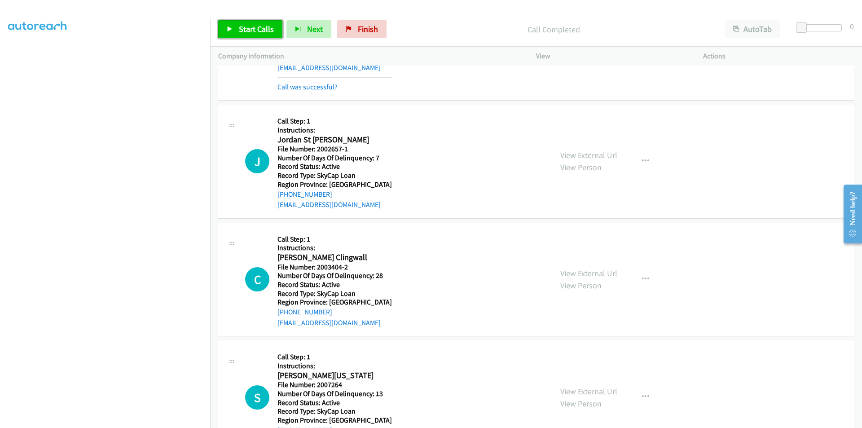
click at [258, 29] on span "Start Calls" at bounding box center [256, 29] width 35 height 10
click at [251, 29] on span "Pause" at bounding box center [249, 29] width 20 height 10
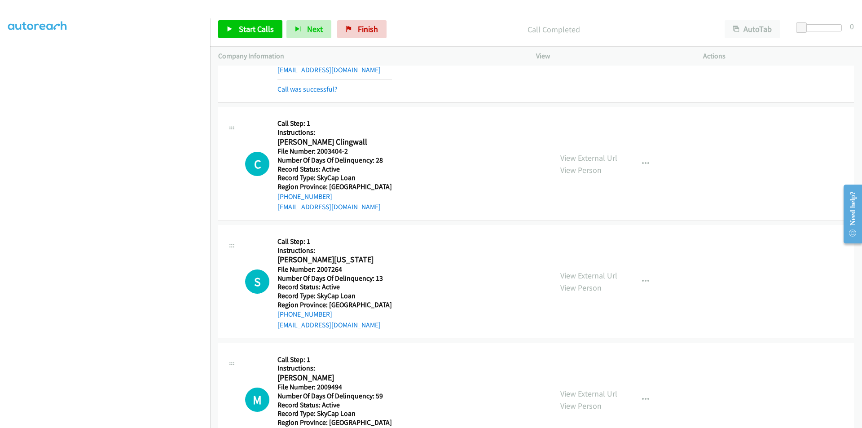
scroll to position [3567, 0]
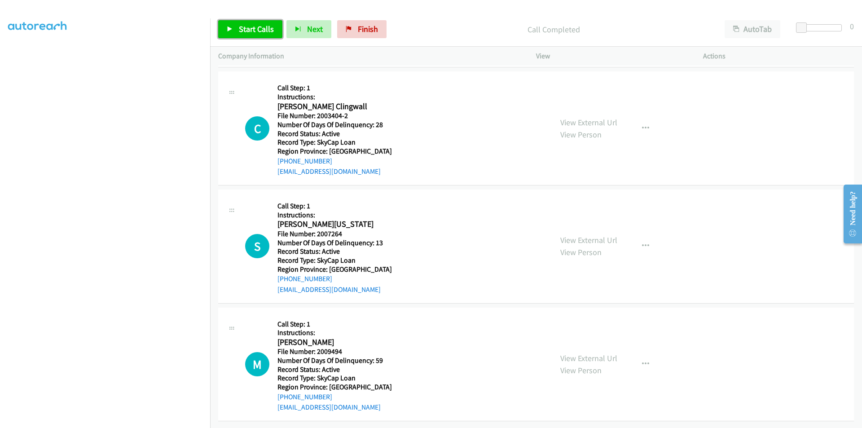
click at [246, 25] on span "Start Calls" at bounding box center [256, 29] width 35 height 10
click at [243, 26] on span "Pause" at bounding box center [249, 29] width 20 height 10
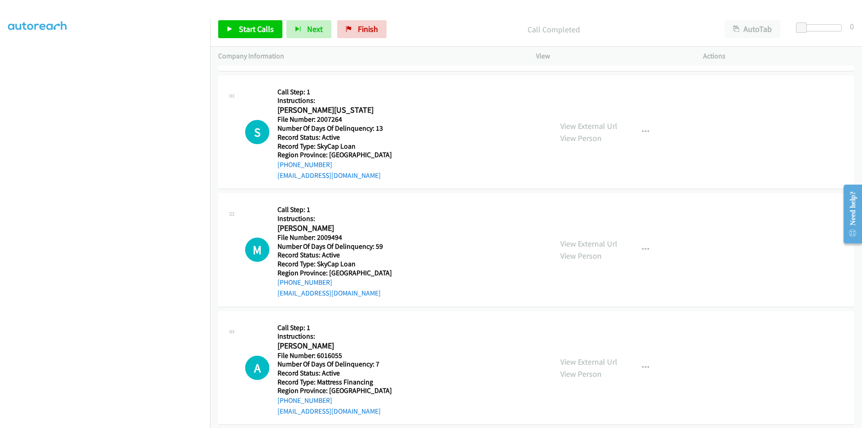
scroll to position [3701, 0]
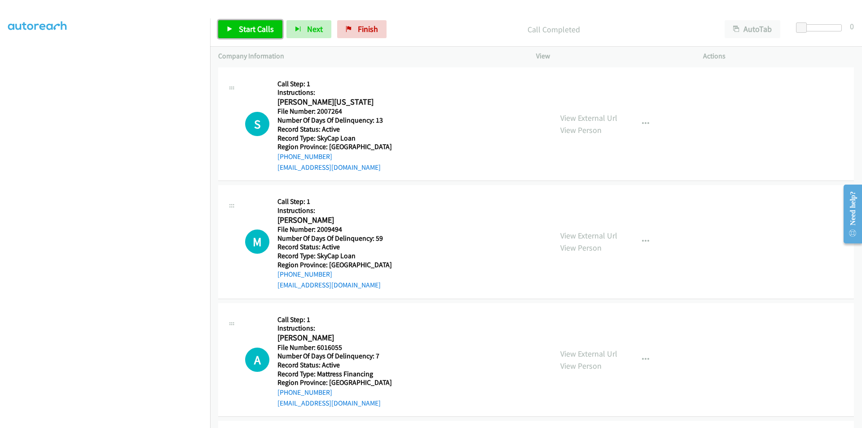
click at [255, 25] on span "Start Calls" at bounding box center [256, 29] width 35 height 10
click at [255, 25] on span "Pause" at bounding box center [249, 29] width 20 height 10
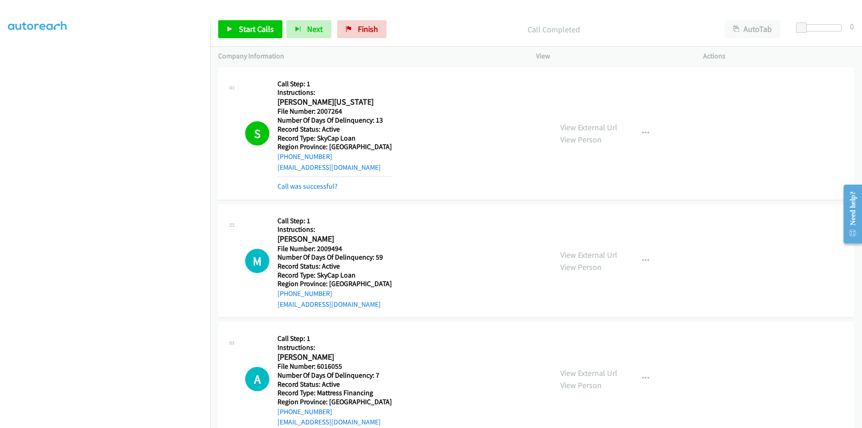
scroll to position [3836, 0]
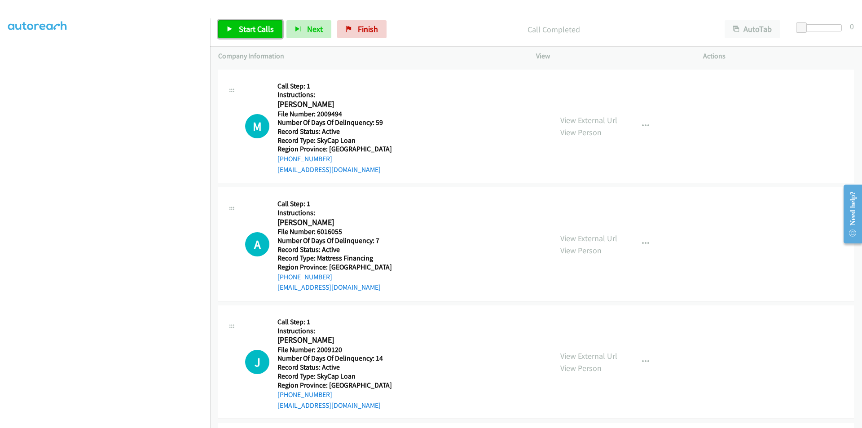
click at [250, 26] on span "Start Calls" at bounding box center [256, 29] width 35 height 10
click at [250, 26] on span "Pause" at bounding box center [249, 29] width 20 height 10
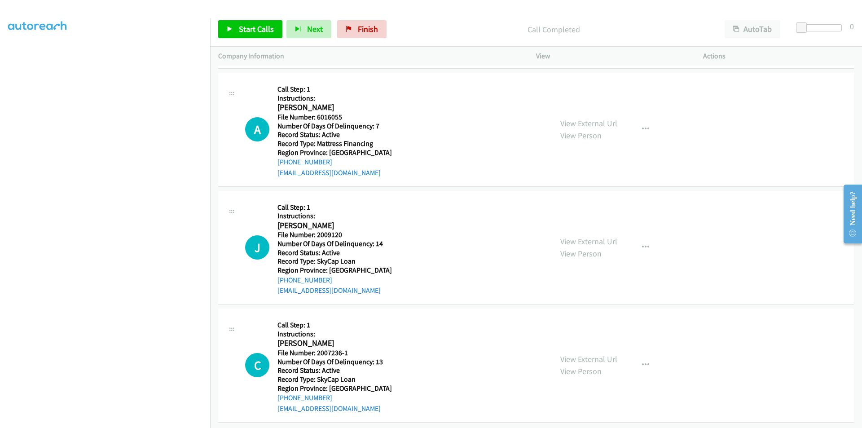
scroll to position [3971, 0]
click at [254, 26] on span "Start Calls" at bounding box center [256, 29] width 35 height 10
click at [245, 25] on span "Pause" at bounding box center [249, 29] width 20 height 10
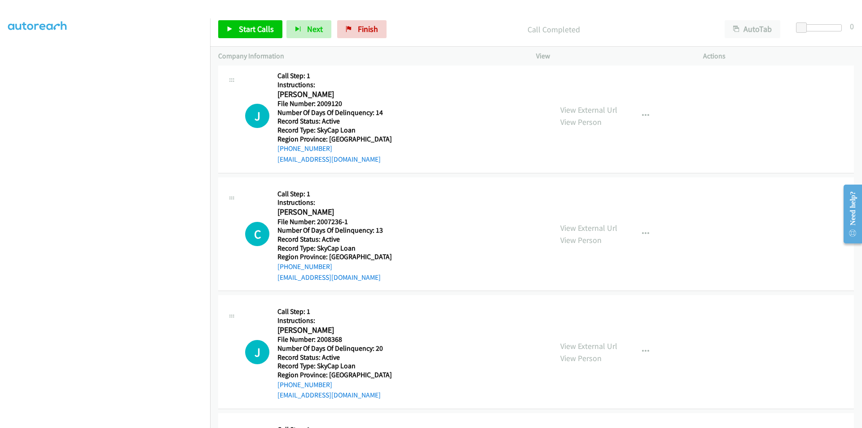
scroll to position [4106, 0]
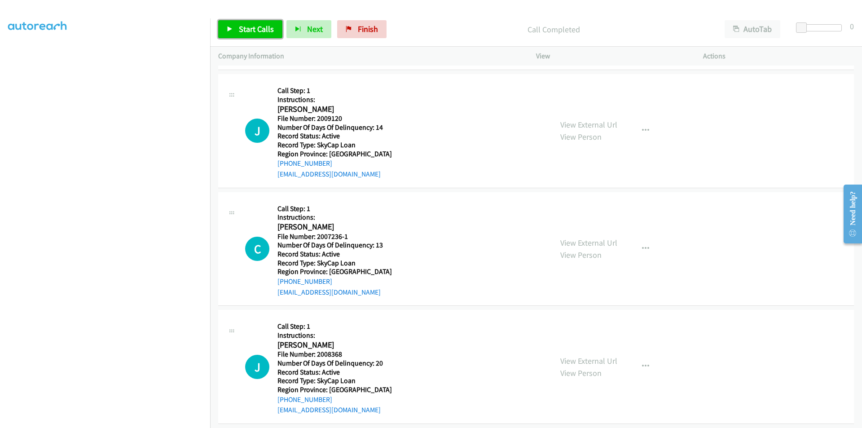
click at [260, 26] on span "Start Calls" at bounding box center [256, 29] width 35 height 10
click at [254, 26] on span "Pause" at bounding box center [249, 29] width 20 height 10
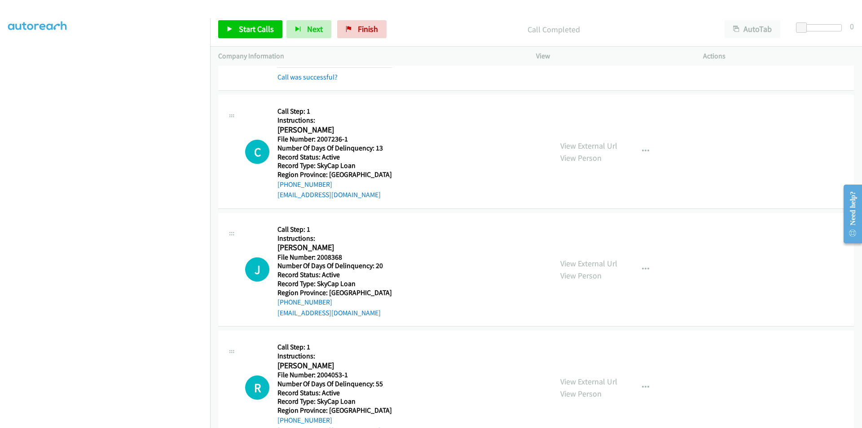
scroll to position [4240, 0]
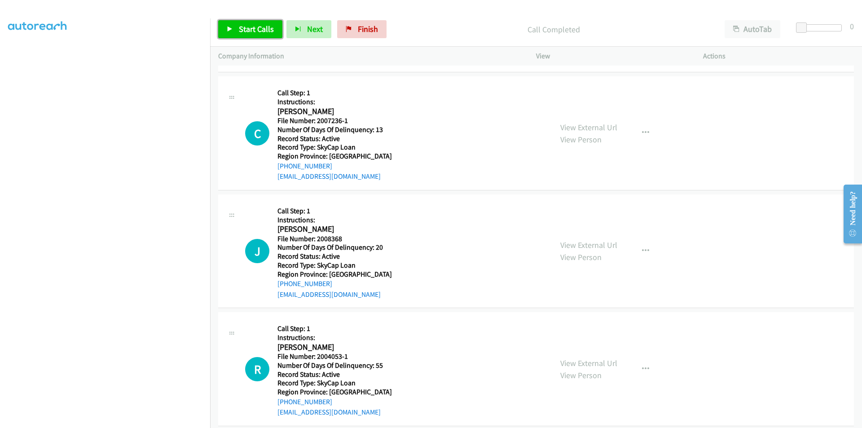
click at [253, 26] on span "Start Calls" at bounding box center [256, 29] width 35 height 10
click at [253, 26] on span "Pause" at bounding box center [249, 29] width 20 height 10
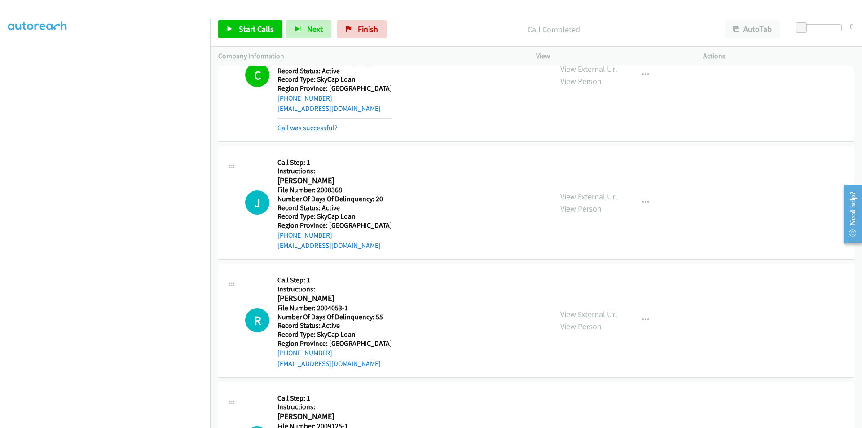
scroll to position [4375, 0]
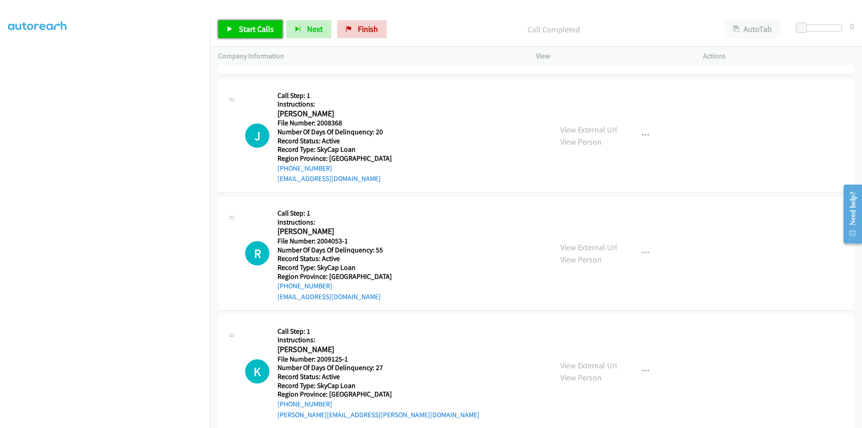
click at [247, 26] on span "Start Calls" at bounding box center [256, 29] width 35 height 10
click at [247, 26] on span "Pause" at bounding box center [249, 29] width 20 height 10
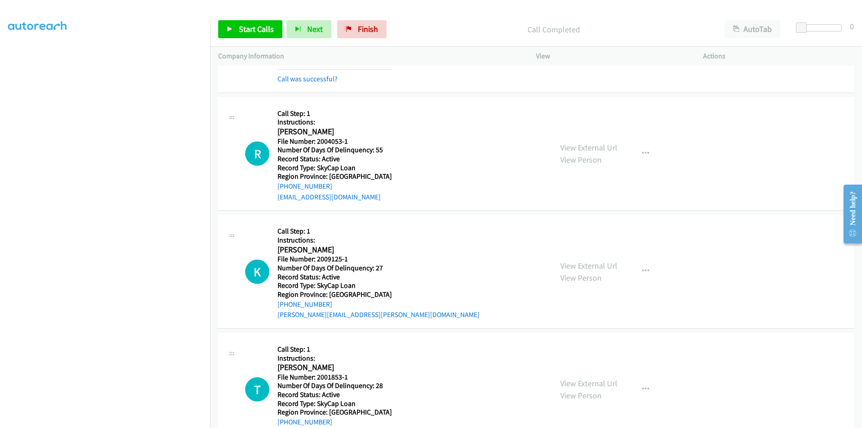
scroll to position [4510, 0]
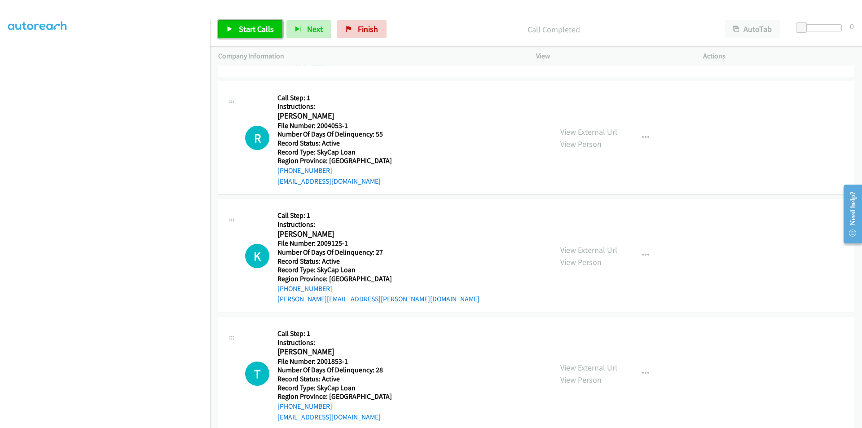
click at [236, 34] on link "Start Calls" at bounding box center [250, 29] width 64 height 18
click at [238, 33] on link "Pause" at bounding box center [242, 29] width 49 height 18
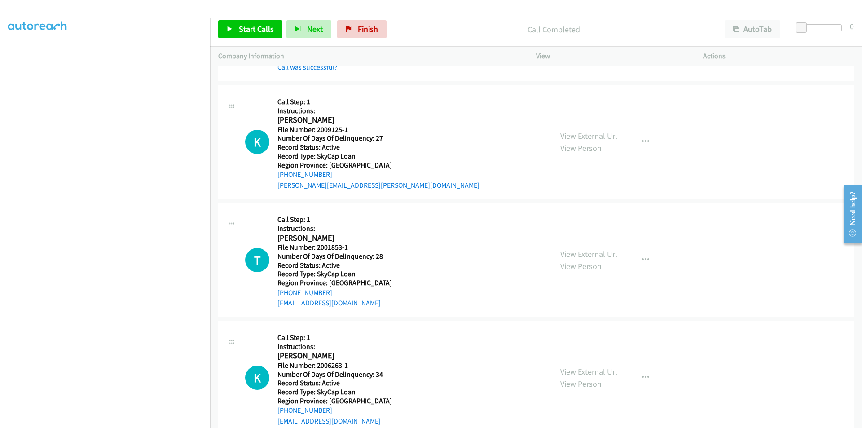
scroll to position [4645, 0]
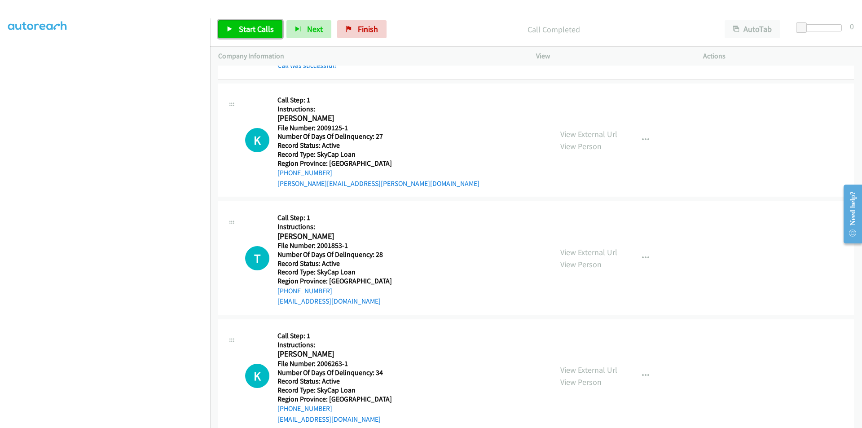
click at [241, 29] on span "Start Calls" at bounding box center [256, 29] width 35 height 10
click at [241, 29] on span "Pause" at bounding box center [249, 29] width 20 height 10
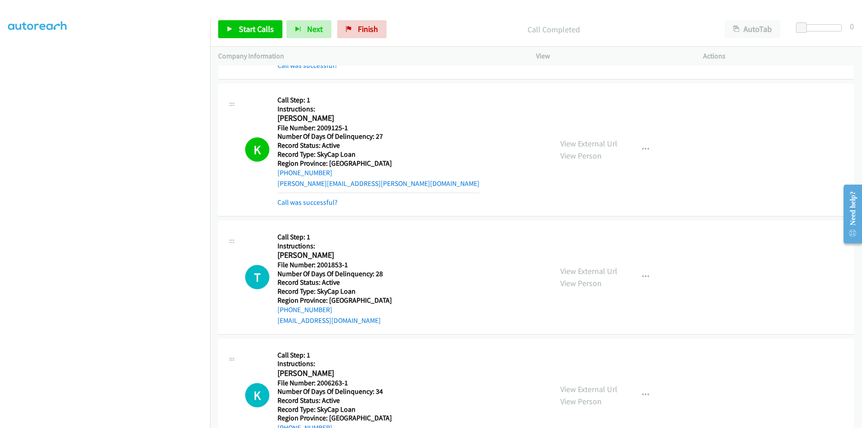
scroll to position [4779, 0]
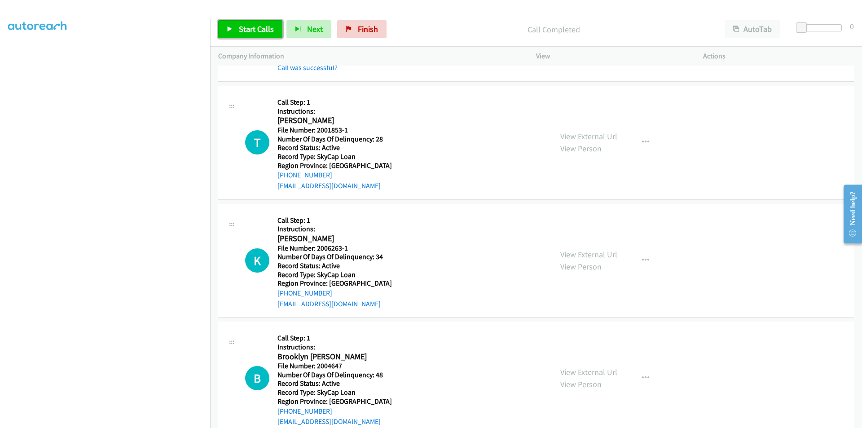
click at [258, 30] on span "Start Calls" at bounding box center [256, 29] width 35 height 10
click at [258, 27] on span "Pause" at bounding box center [249, 29] width 20 height 10
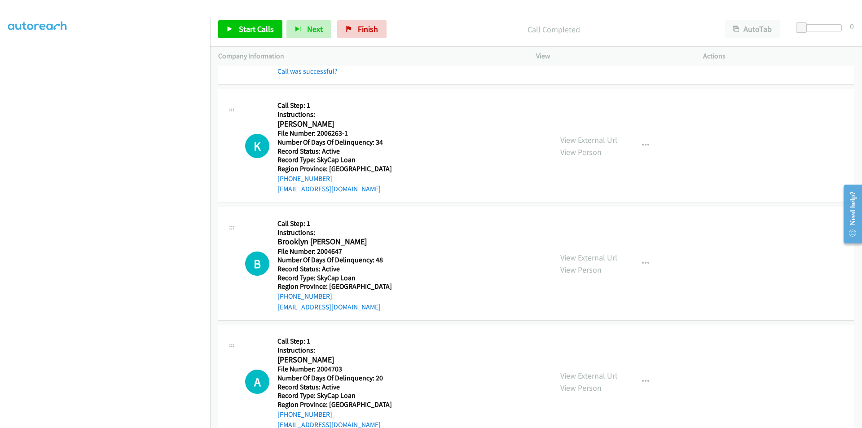
scroll to position [4914, 0]
click at [251, 31] on span "Start Calls" at bounding box center [256, 29] width 35 height 10
click at [250, 28] on span "Pause" at bounding box center [249, 29] width 20 height 10
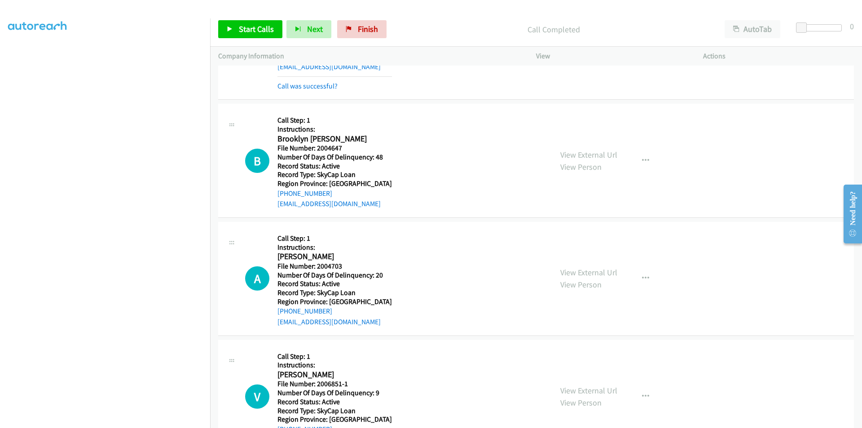
scroll to position [5049, 0]
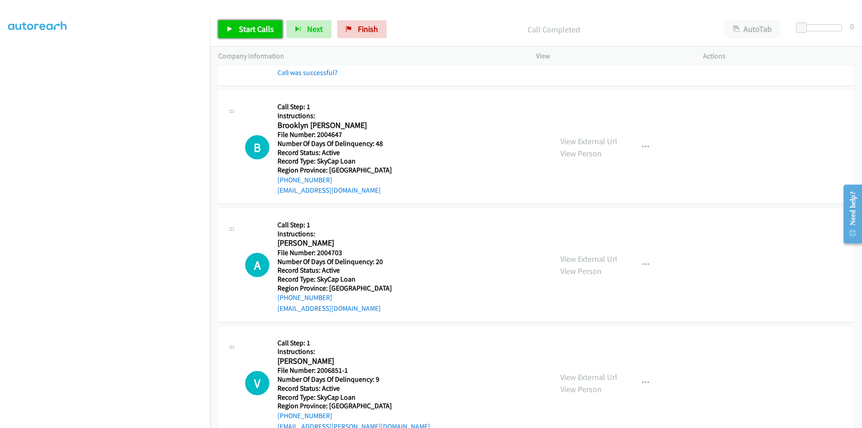
click at [255, 24] on span "Start Calls" at bounding box center [256, 29] width 35 height 10
click at [255, 24] on span "Pause" at bounding box center [249, 29] width 20 height 10
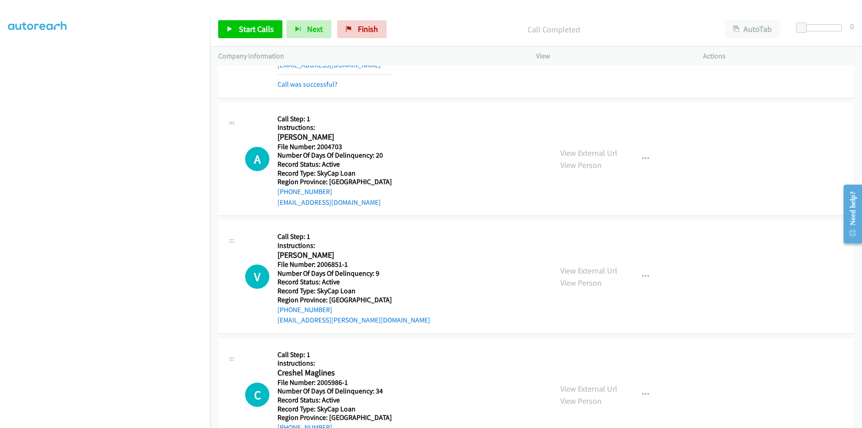
scroll to position [5183, 0]
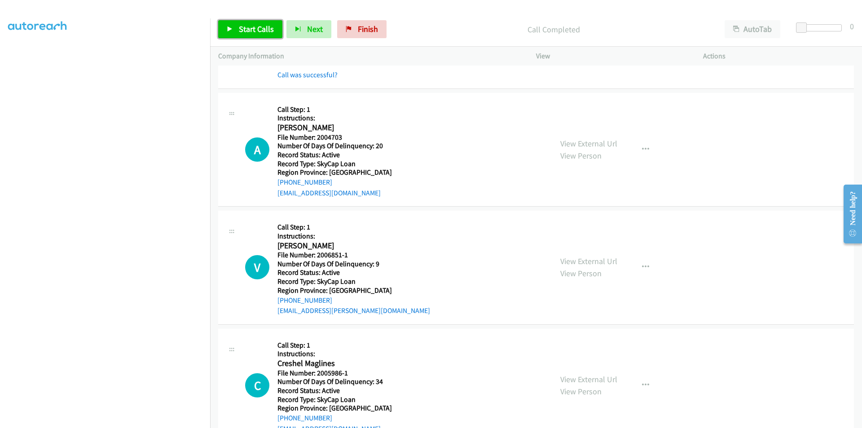
click at [255, 32] on span "Start Calls" at bounding box center [256, 29] width 35 height 10
click at [254, 28] on span "Pause" at bounding box center [249, 29] width 20 height 10
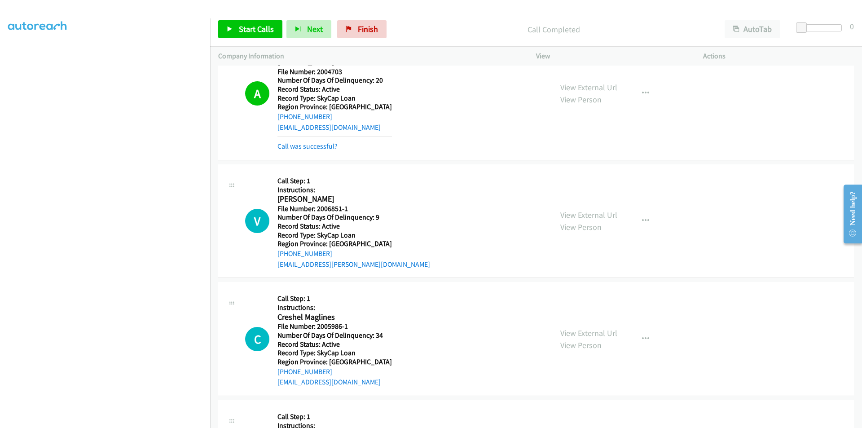
scroll to position [5318, 0]
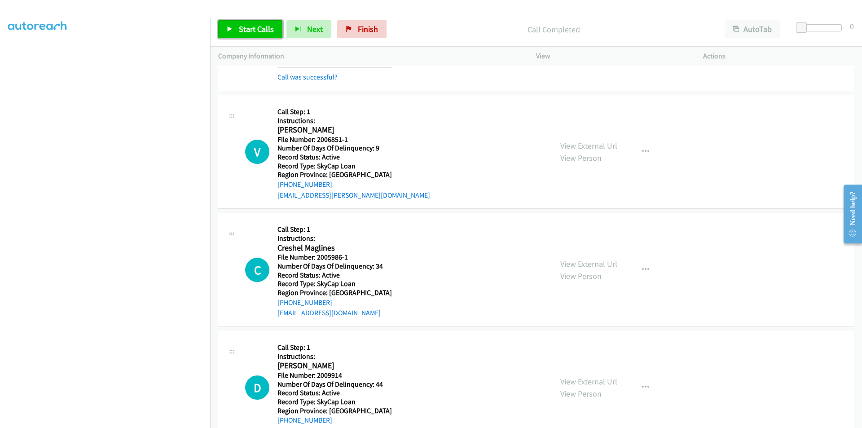
click at [254, 26] on span "Start Calls" at bounding box center [256, 29] width 35 height 10
click at [254, 26] on span "Pause" at bounding box center [249, 29] width 20 height 10
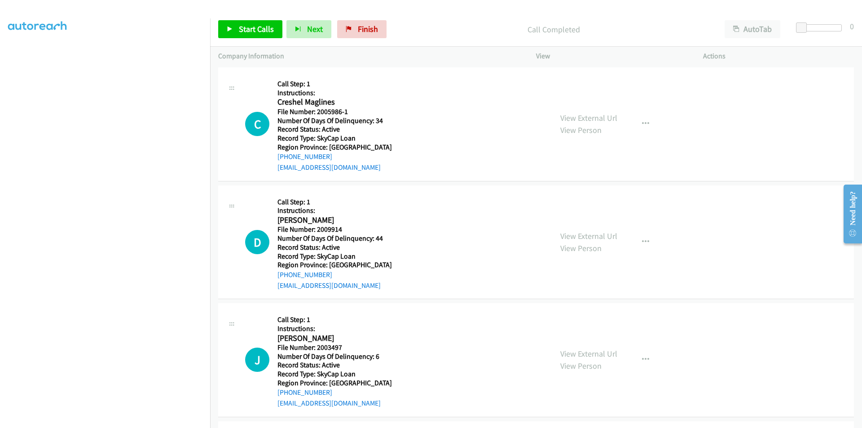
scroll to position [5498, 0]
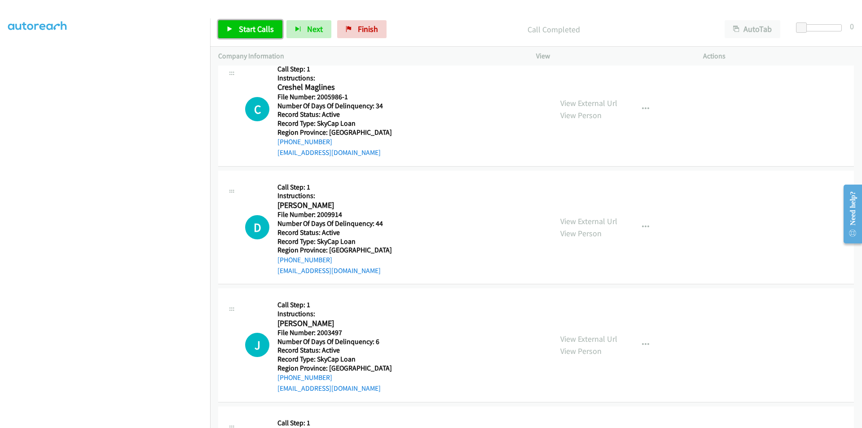
click at [245, 26] on span "Start Calls" at bounding box center [256, 29] width 35 height 10
click at [243, 31] on span "Pause" at bounding box center [249, 29] width 20 height 10
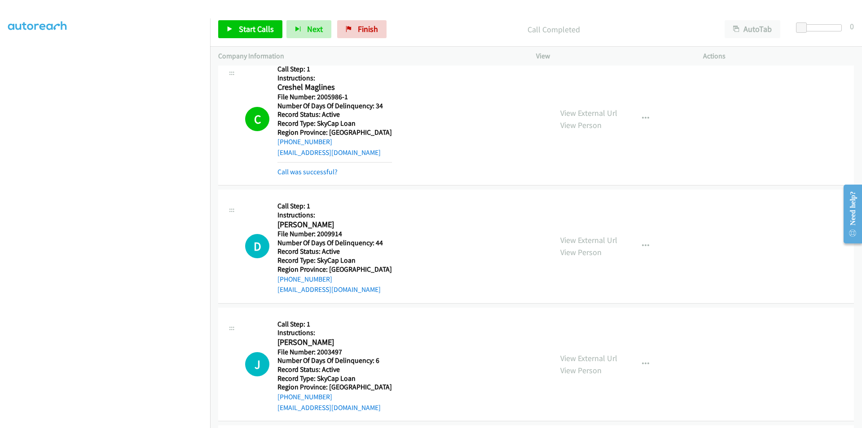
scroll to position [5622, 0]
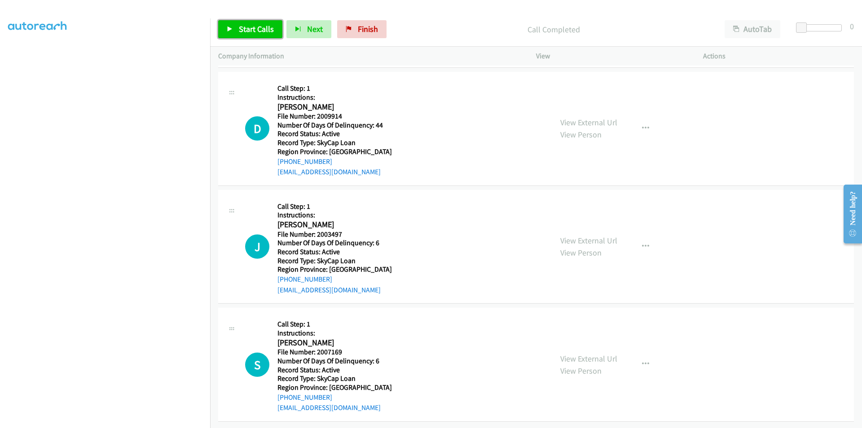
click at [241, 26] on span "Start Calls" at bounding box center [256, 29] width 35 height 10
click at [241, 26] on span "Pause" at bounding box center [249, 29] width 20 height 10
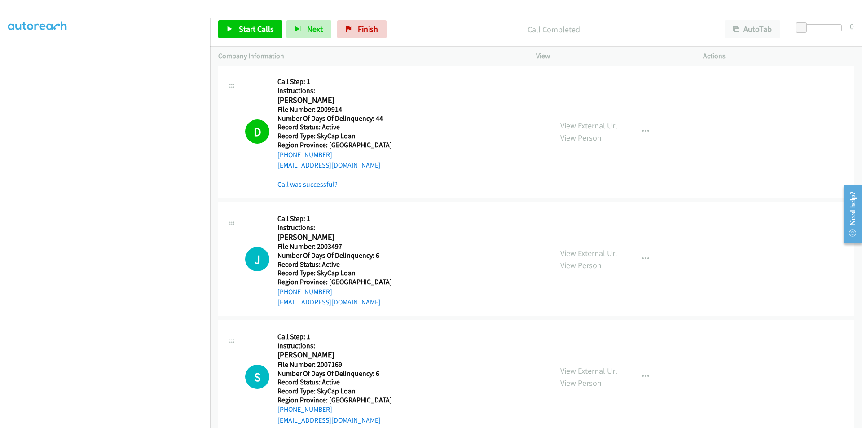
scroll to position [5757, 0]
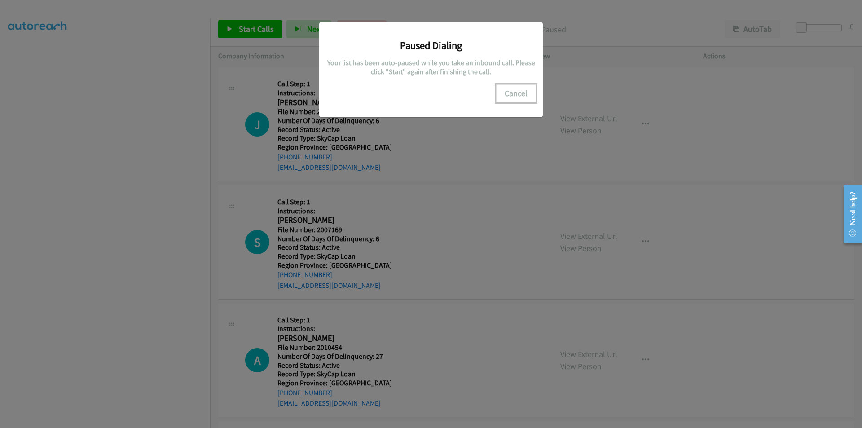
drag, startPoint x: 510, startPoint y: 90, endPoint x: 449, endPoint y: 118, distance: 66.9
click at [510, 90] on button "Cancel" at bounding box center [516, 93] width 40 height 18
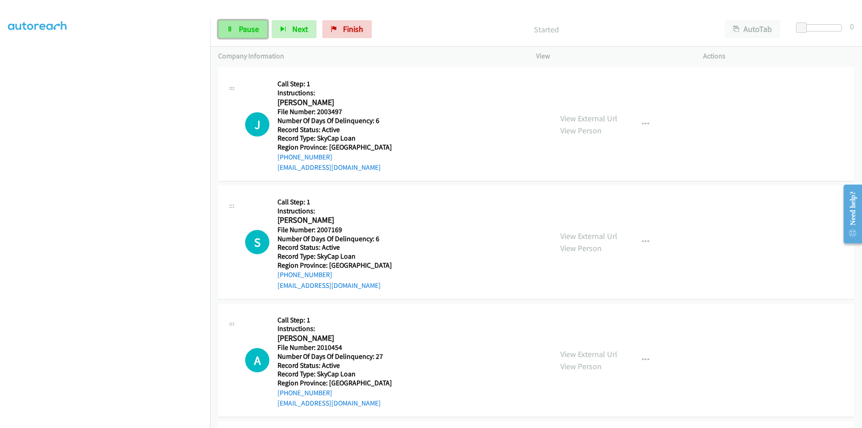
click at [252, 27] on span "Pause" at bounding box center [249, 29] width 20 height 10
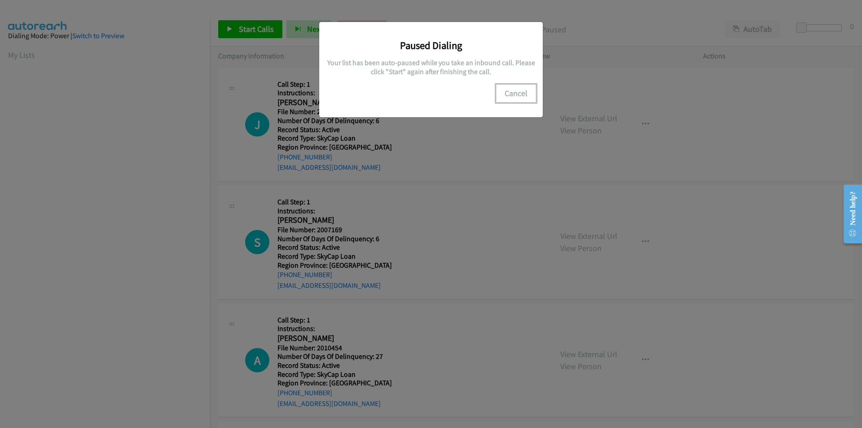
click at [515, 96] on button "Cancel" at bounding box center [516, 93] width 40 height 18
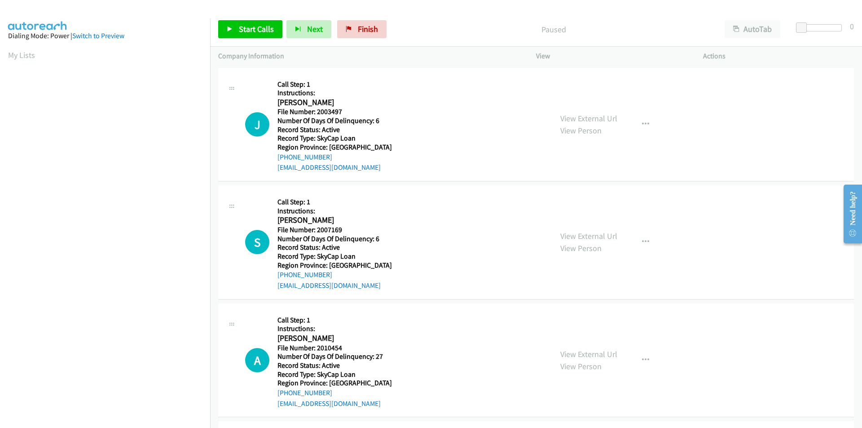
scroll to position [75, 0]
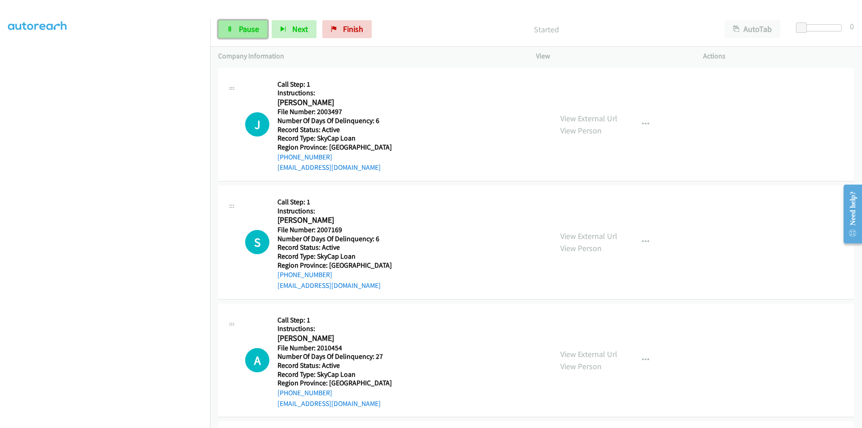
click at [258, 26] on span "Pause" at bounding box center [249, 29] width 20 height 10
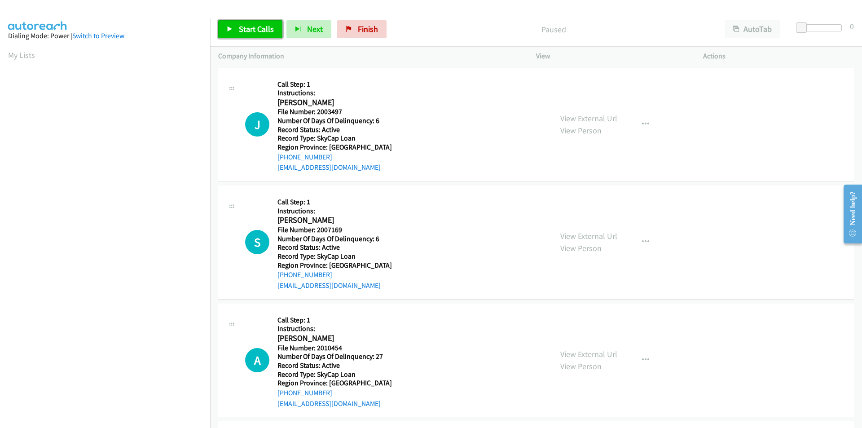
click at [262, 30] on span "Start Calls" at bounding box center [256, 29] width 35 height 10
click at [256, 29] on span "Pause" at bounding box center [249, 29] width 20 height 10
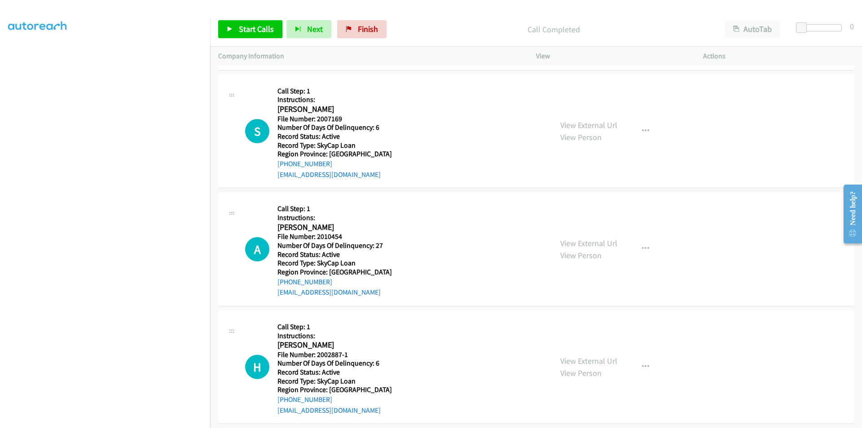
scroll to position [135, 0]
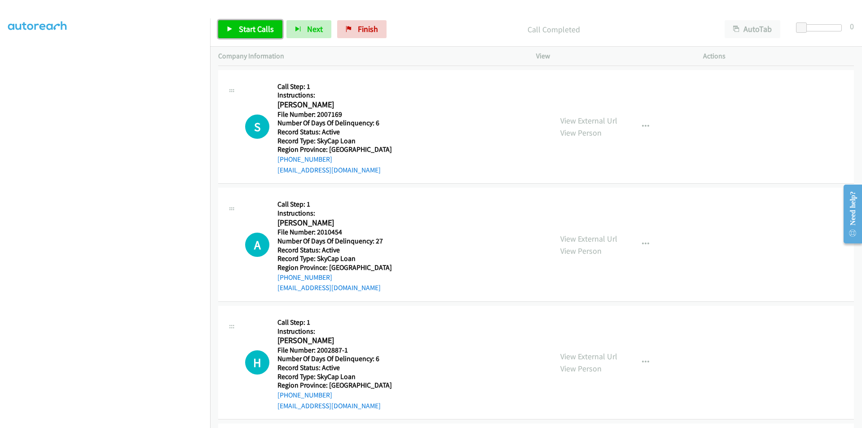
click at [245, 27] on span "Start Calls" at bounding box center [256, 29] width 35 height 10
click at [245, 27] on span "Pause" at bounding box center [249, 29] width 20 height 10
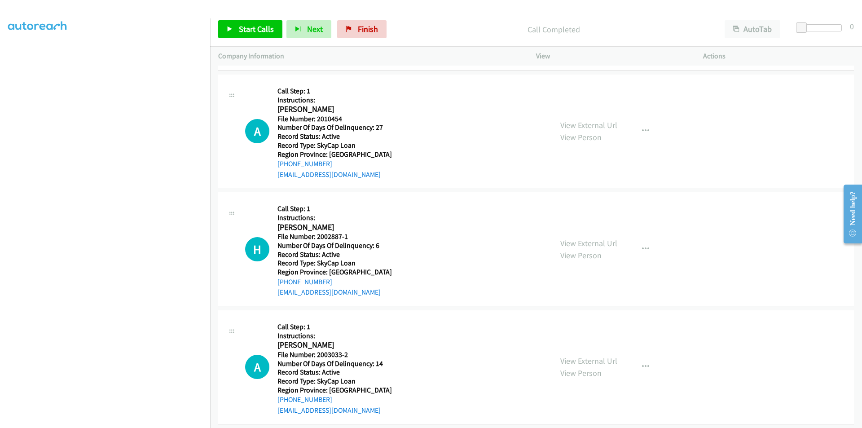
scroll to position [269, 0]
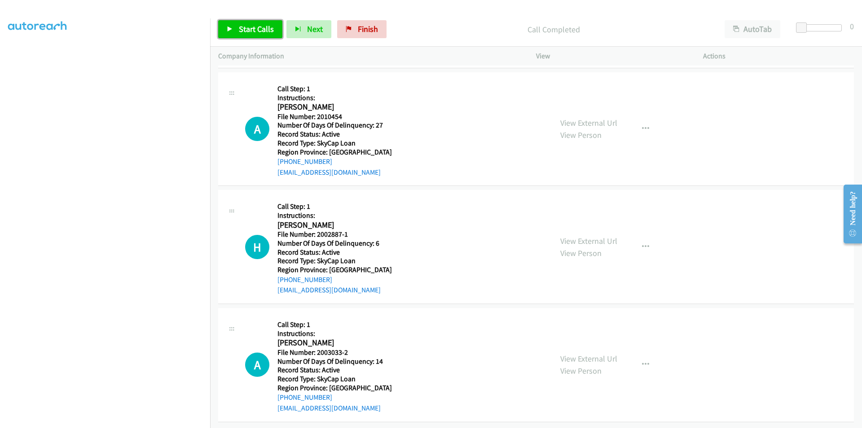
click at [260, 26] on span "Start Calls" at bounding box center [256, 29] width 35 height 10
click at [257, 26] on span "Pause" at bounding box center [249, 29] width 20 height 10
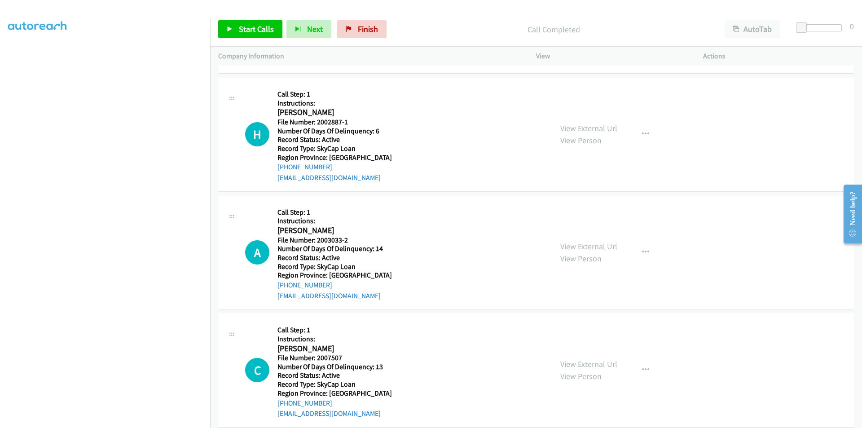
scroll to position [404, 0]
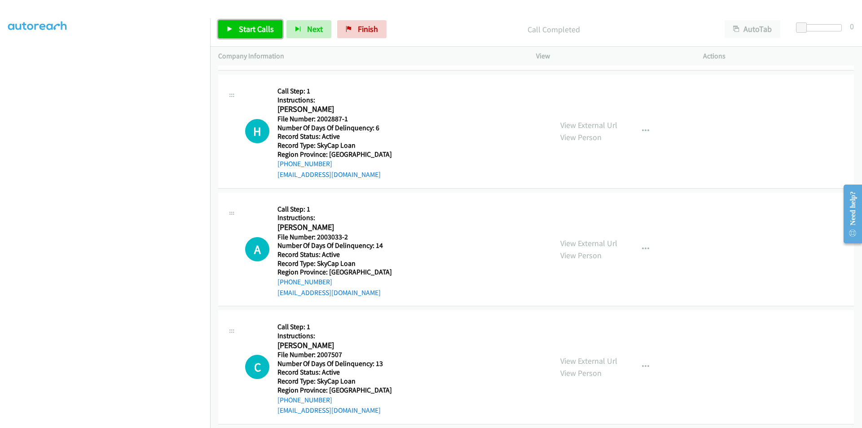
click at [256, 32] on span "Start Calls" at bounding box center [256, 29] width 35 height 10
click at [250, 32] on span "Pause" at bounding box center [249, 29] width 20 height 10
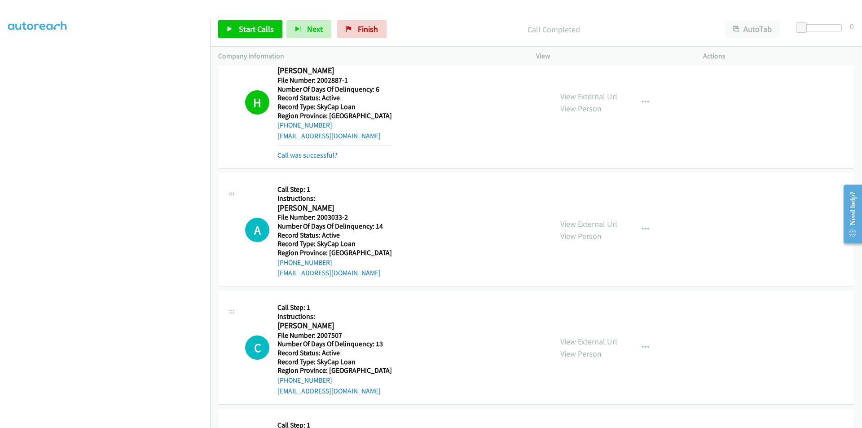
scroll to position [494, 0]
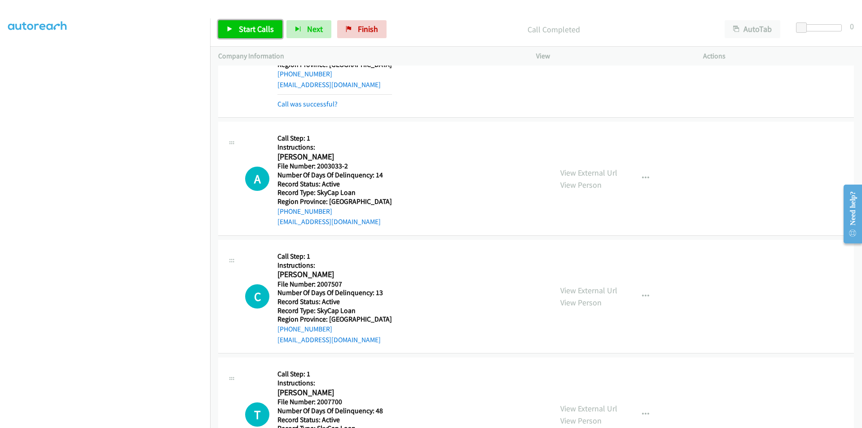
click at [264, 31] on span "Start Calls" at bounding box center [256, 29] width 35 height 10
click at [249, 29] on span "Pause" at bounding box center [249, 29] width 20 height 10
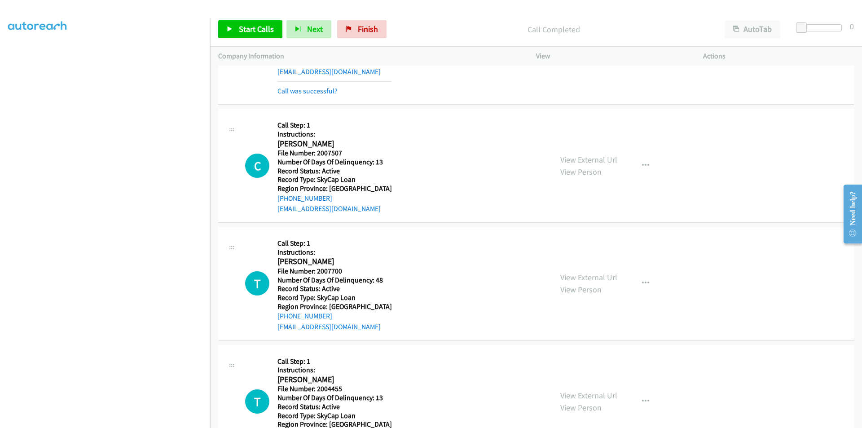
scroll to position [674, 0]
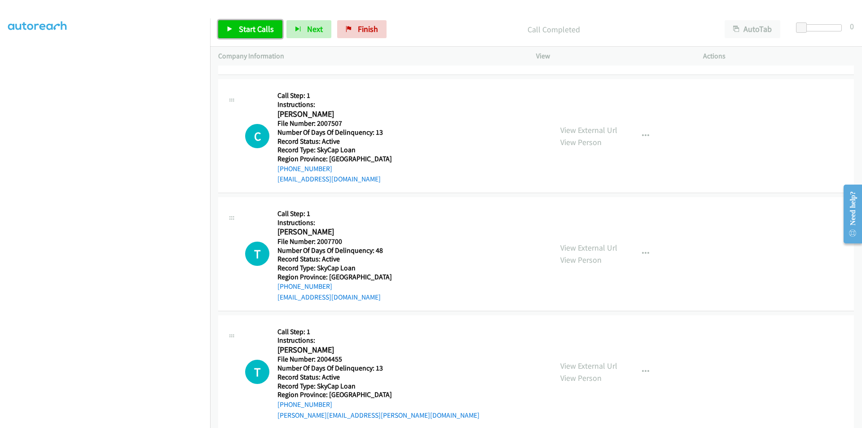
click at [247, 25] on span "Start Calls" at bounding box center [256, 29] width 35 height 10
click at [246, 22] on link "Pause" at bounding box center [242, 29] width 49 height 18
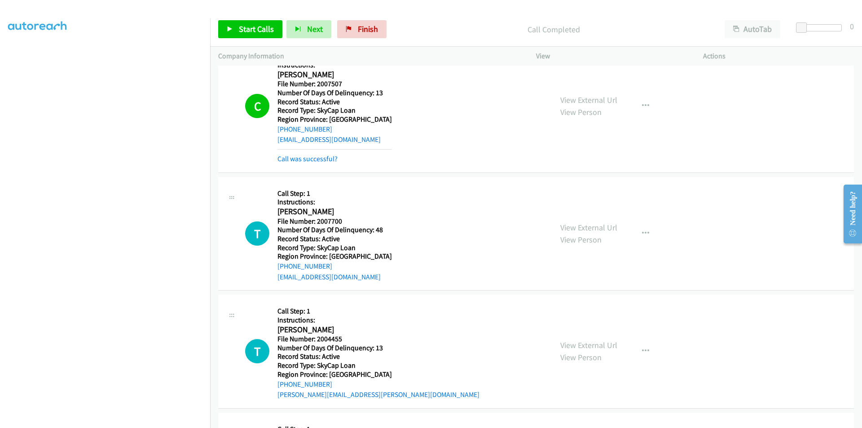
scroll to position [808, 0]
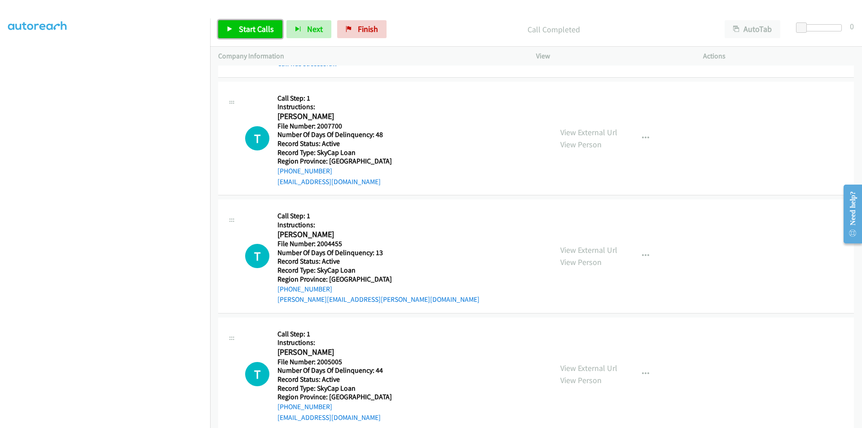
click at [239, 28] on span "Start Calls" at bounding box center [256, 29] width 35 height 10
click at [238, 25] on link "Pause" at bounding box center [242, 29] width 49 height 18
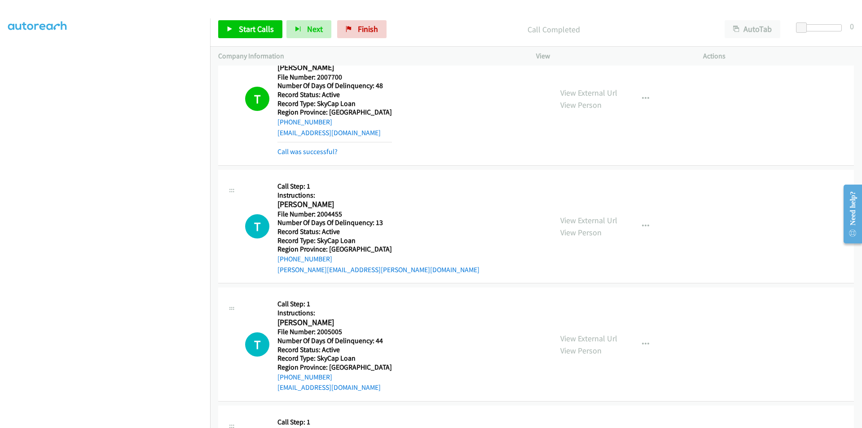
scroll to position [943, 0]
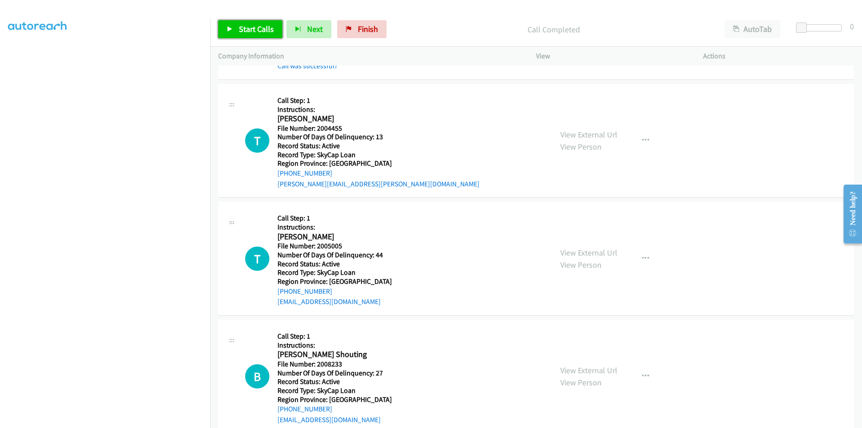
click at [242, 27] on span "Start Calls" at bounding box center [256, 29] width 35 height 10
click at [242, 27] on span "Pause" at bounding box center [249, 29] width 20 height 10
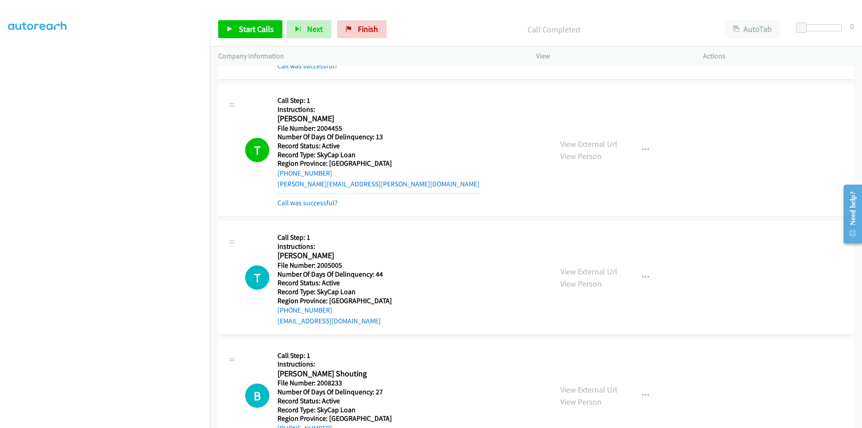
scroll to position [1078, 0]
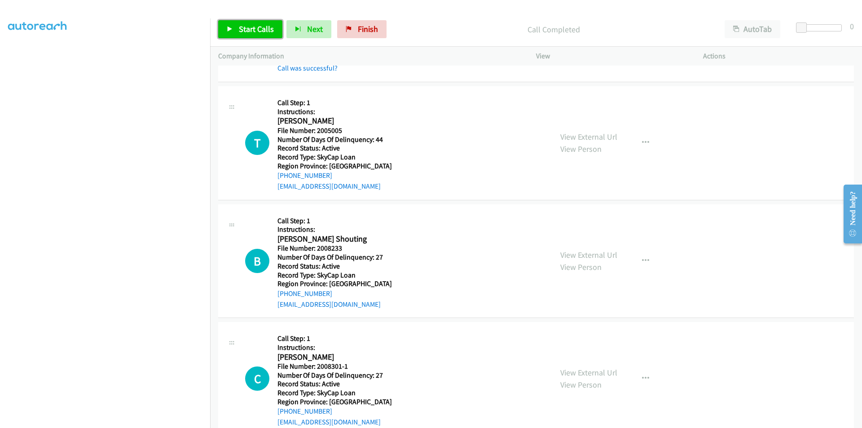
click at [248, 28] on span "Start Calls" at bounding box center [256, 29] width 35 height 10
click at [246, 32] on span "Pause" at bounding box center [249, 29] width 20 height 10
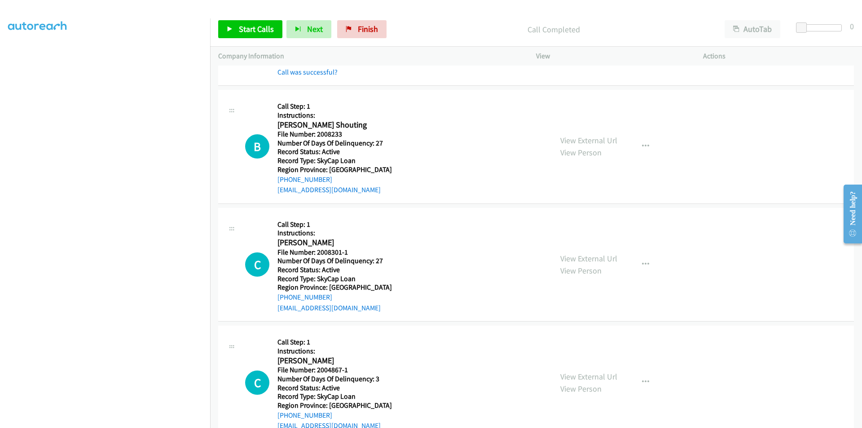
scroll to position [1258, 0]
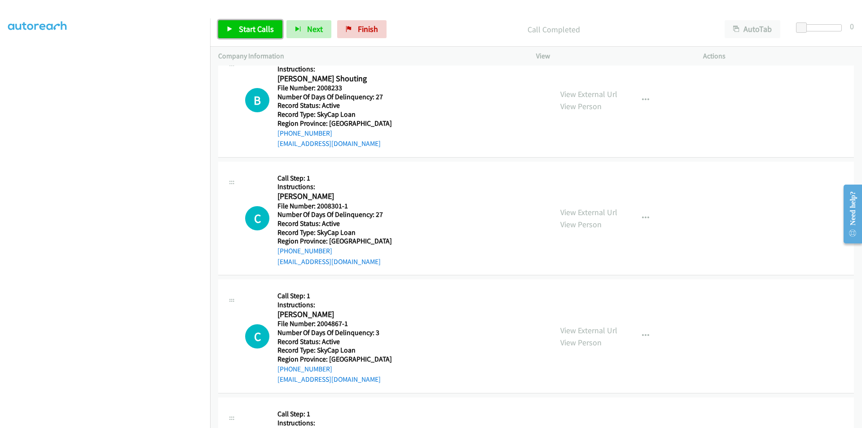
click at [264, 25] on span "Start Calls" at bounding box center [256, 29] width 35 height 10
click at [247, 29] on span "Pause" at bounding box center [249, 29] width 20 height 10
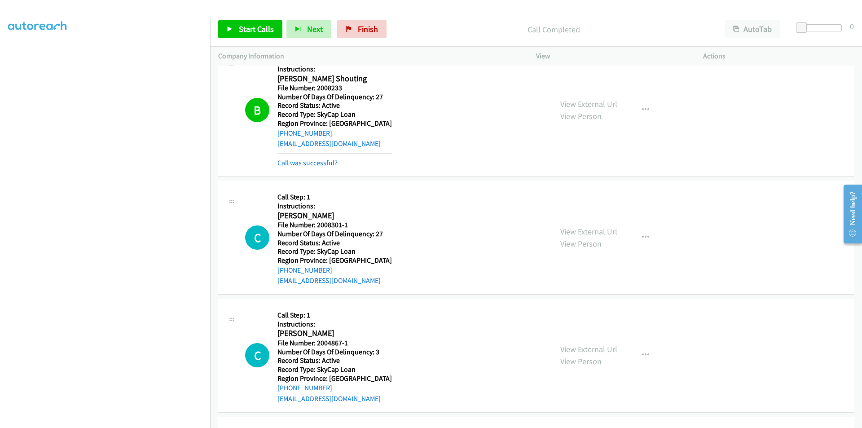
scroll to position [1392, 0]
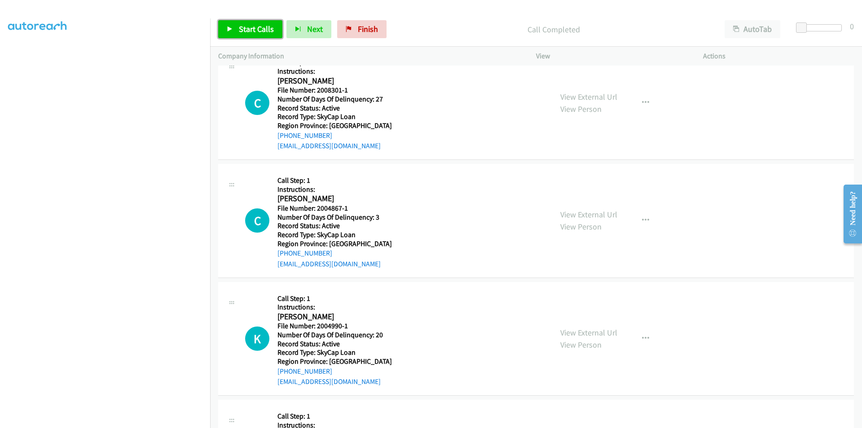
click at [259, 29] on span "Start Calls" at bounding box center [256, 29] width 35 height 10
click at [257, 29] on span "Pause" at bounding box center [249, 29] width 20 height 10
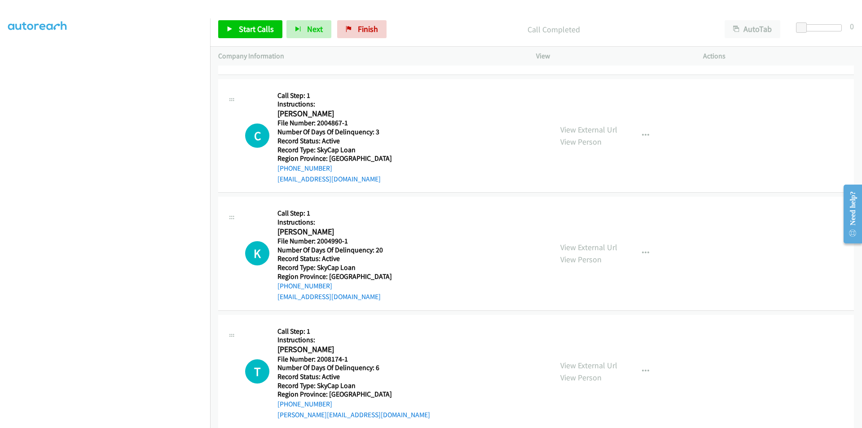
scroll to position [1510, 0]
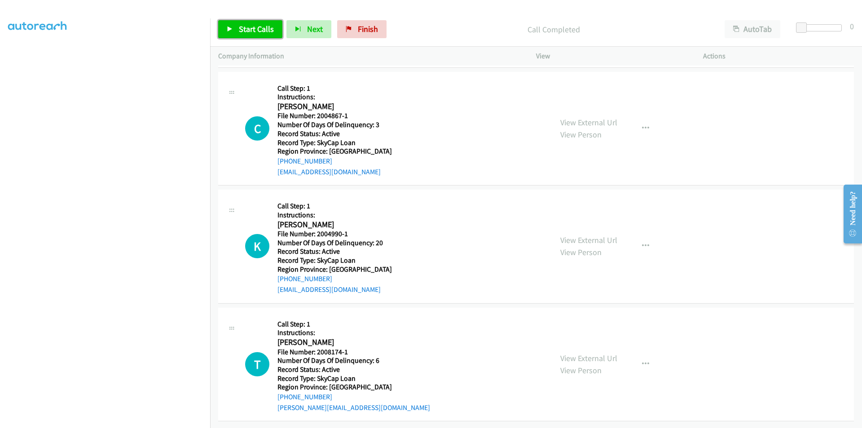
click at [262, 27] on span "Start Calls" at bounding box center [256, 29] width 35 height 10
click at [262, 27] on link "Pause" at bounding box center [242, 29] width 49 height 18
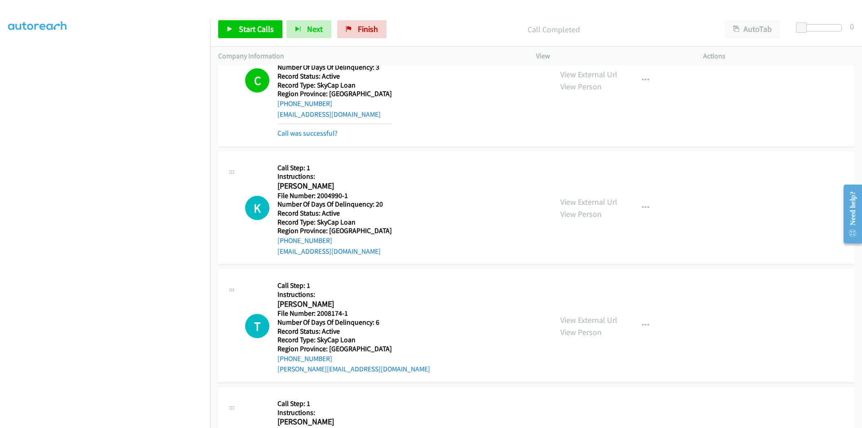
scroll to position [1645, 0]
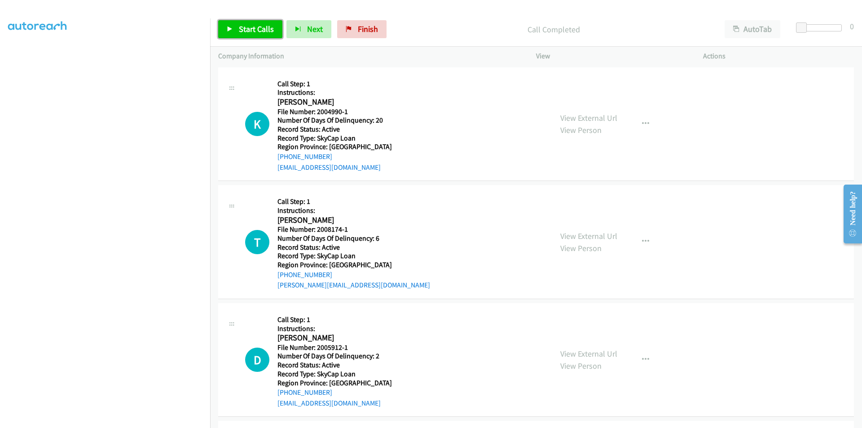
click at [252, 32] on span "Start Calls" at bounding box center [256, 29] width 35 height 10
click at [251, 28] on span "Pause" at bounding box center [249, 29] width 20 height 10
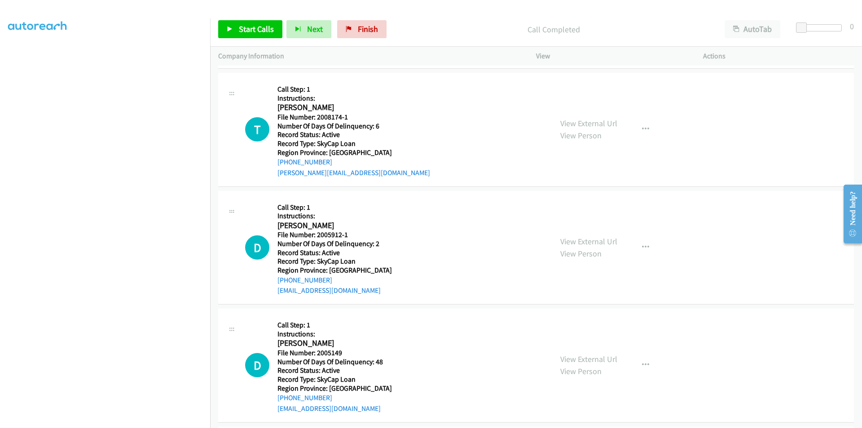
scroll to position [1780, 0]
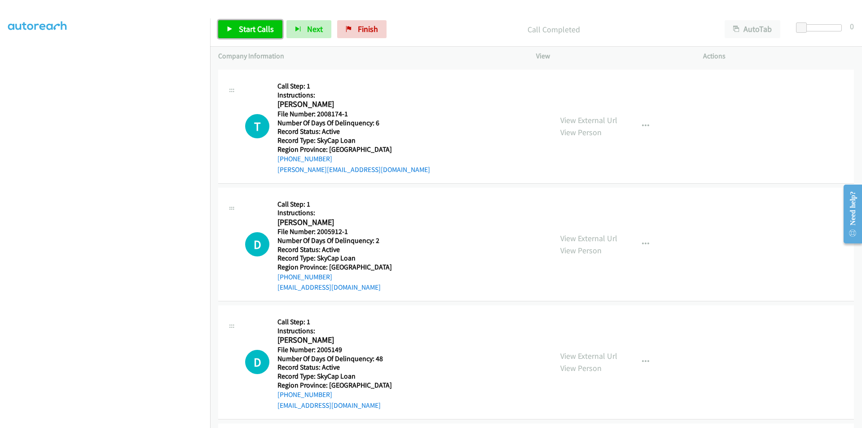
click at [245, 30] on span "Start Calls" at bounding box center [256, 29] width 35 height 10
click at [241, 27] on span "Pause" at bounding box center [249, 29] width 20 height 10
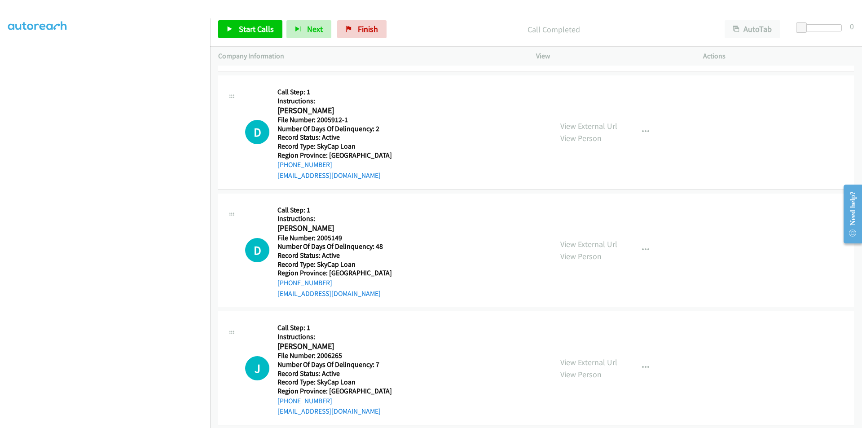
scroll to position [1915, 0]
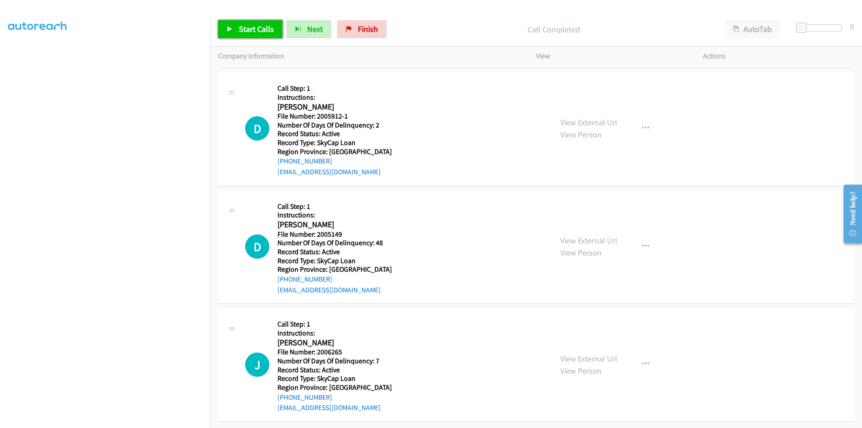
click at [257, 33] on span "Start Calls" at bounding box center [256, 29] width 35 height 10
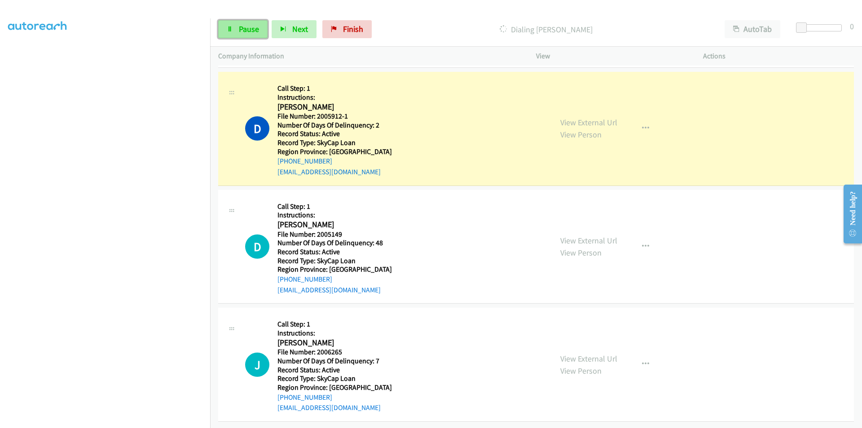
click at [254, 31] on span "Pause" at bounding box center [249, 29] width 20 height 10
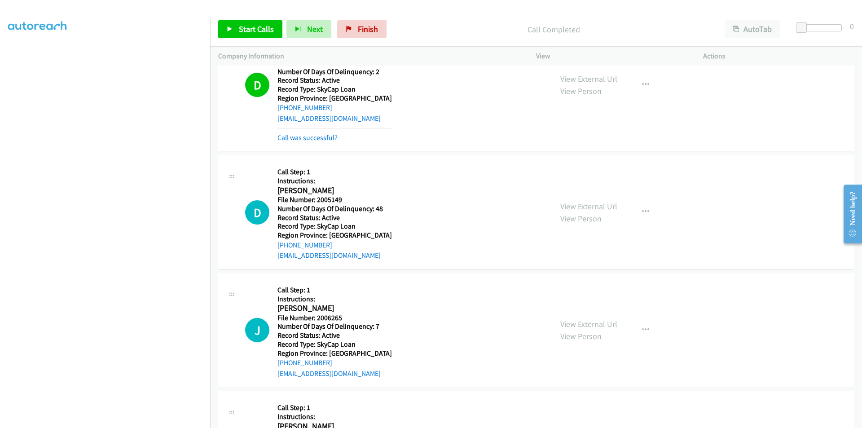
scroll to position [2049, 0]
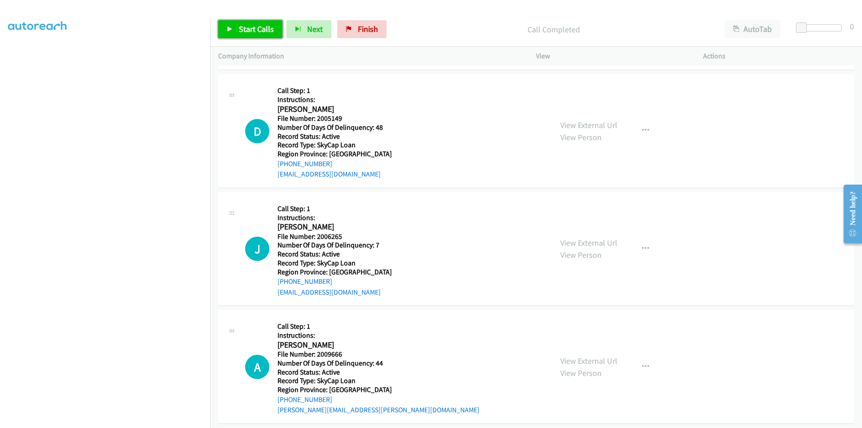
click at [250, 29] on span "Start Calls" at bounding box center [256, 29] width 35 height 10
click at [250, 29] on span "Pause" at bounding box center [249, 29] width 20 height 10
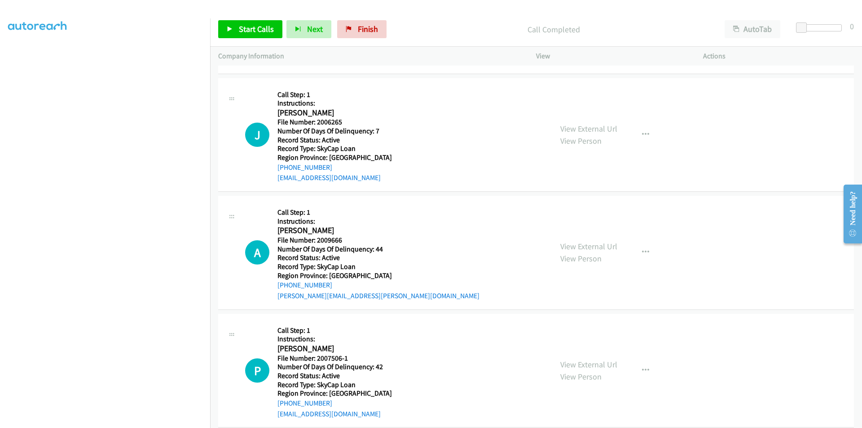
scroll to position [2184, 0]
click at [250, 31] on span "Start Calls" at bounding box center [256, 29] width 35 height 10
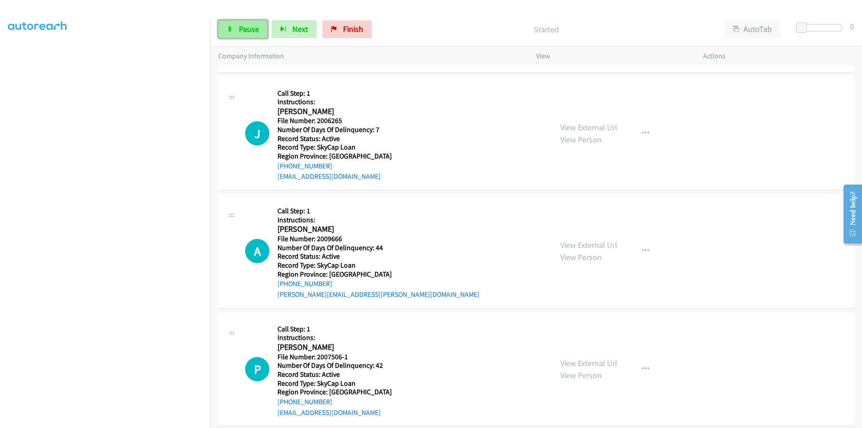
click at [249, 30] on span "Pause" at bounding box center [249, 29] width 20 height 10
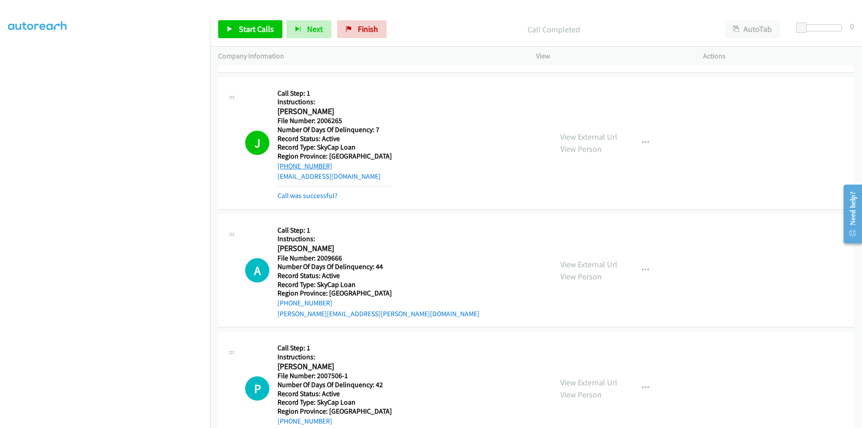
scroll to position [2319, 0]
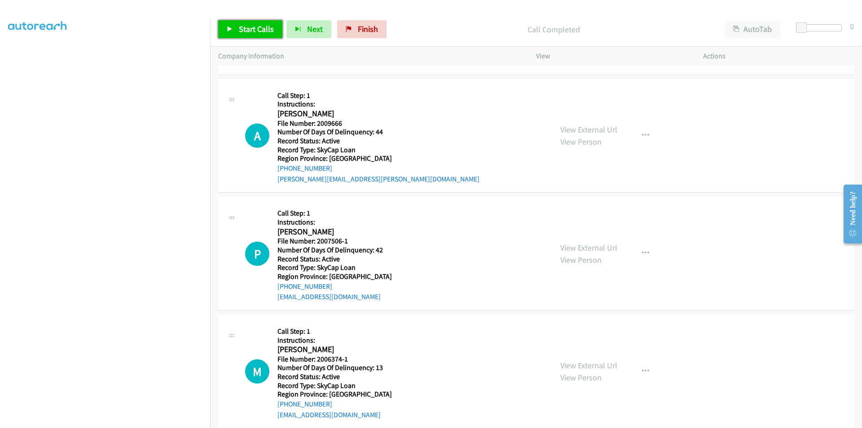
click at [258, 26] on span "Start Calls" at bounding box center [256, 29] width 35 height 10
click at [249, 25] on span "Pause" at bounding box center [249, 29] width 20 height 10
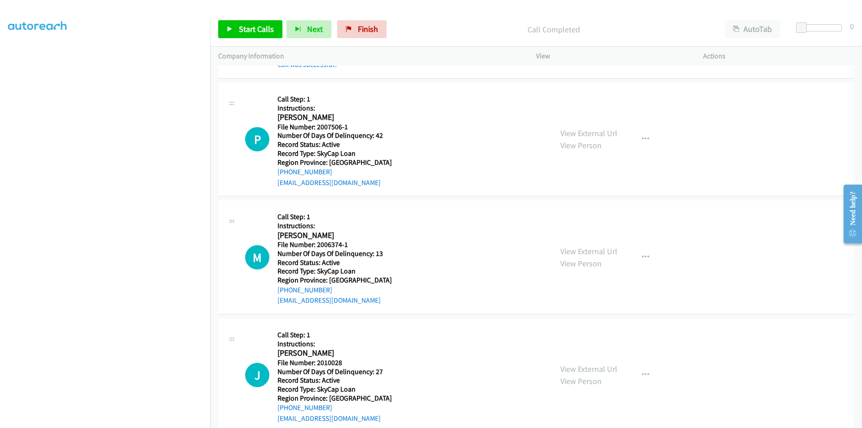
scroll to position [2454, 0]
click at [247, 29] on span "Start Calls" at bounding box center [256, 29] width 35 height 10
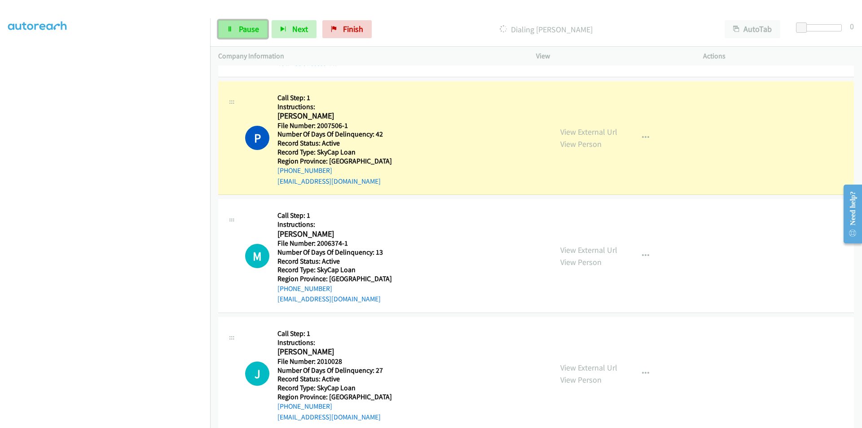
click at [243, 23] on link "Pause" at bounding box center [242, 29] width 49 height 18
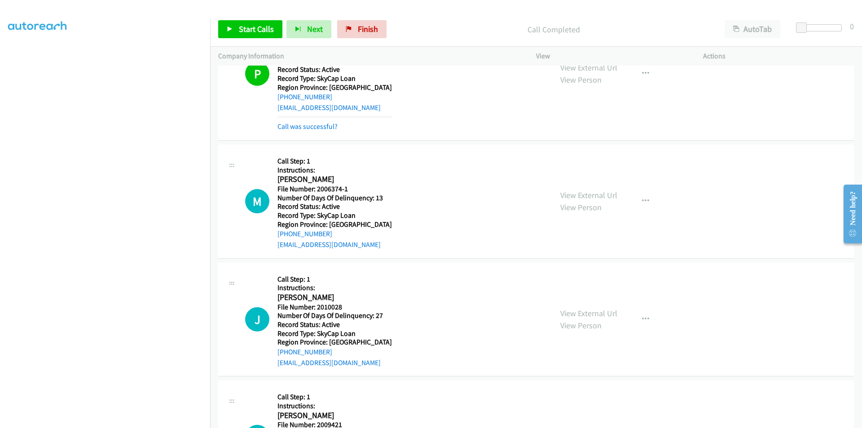
scroll to position [2588, 0]
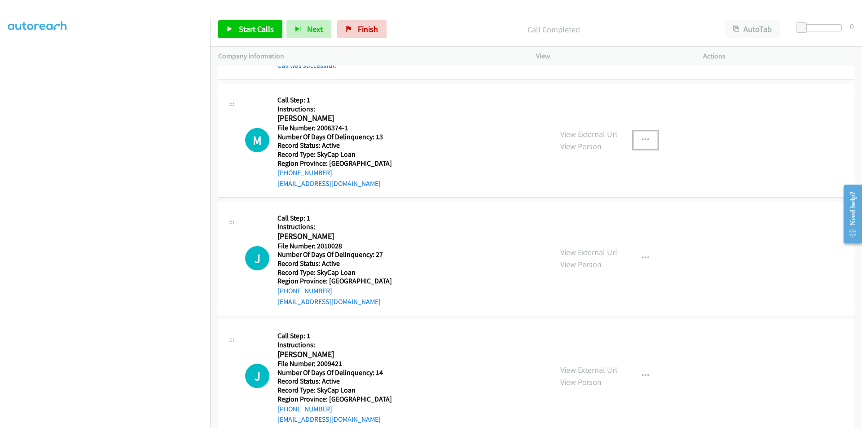
click at [642, 135] on button "button" at bounding box center [646, 140] width 24 height 18
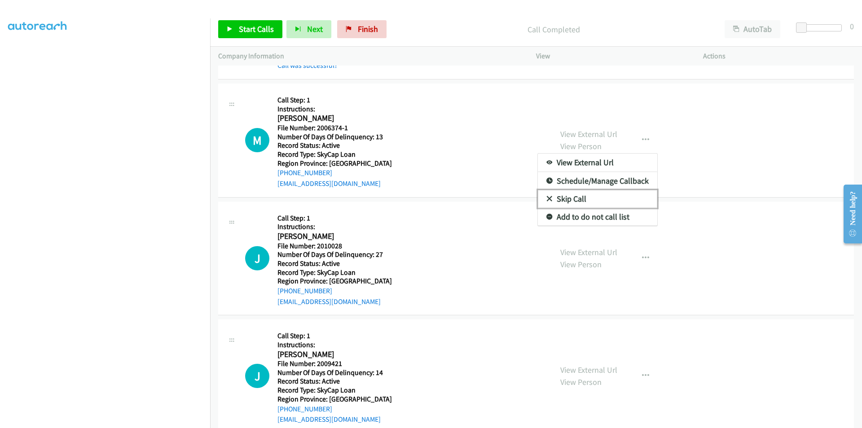
click at [596, 201] on link "Skip Call" at bounding box center [597, 199] width 119 height 18
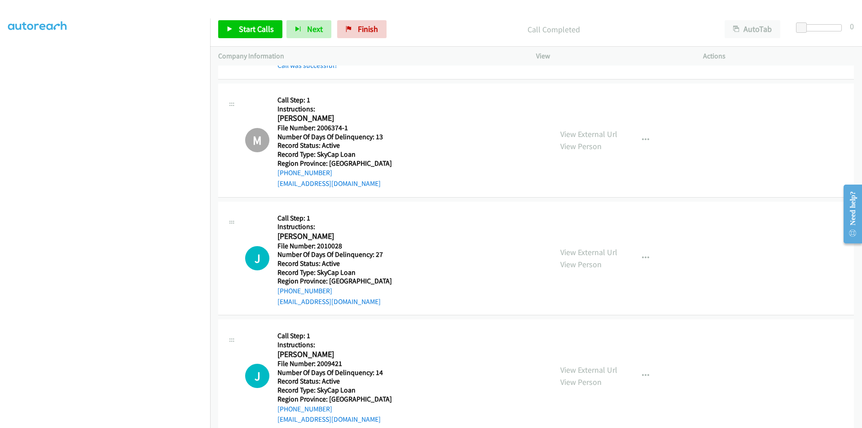
scroll to position [2723, 0]
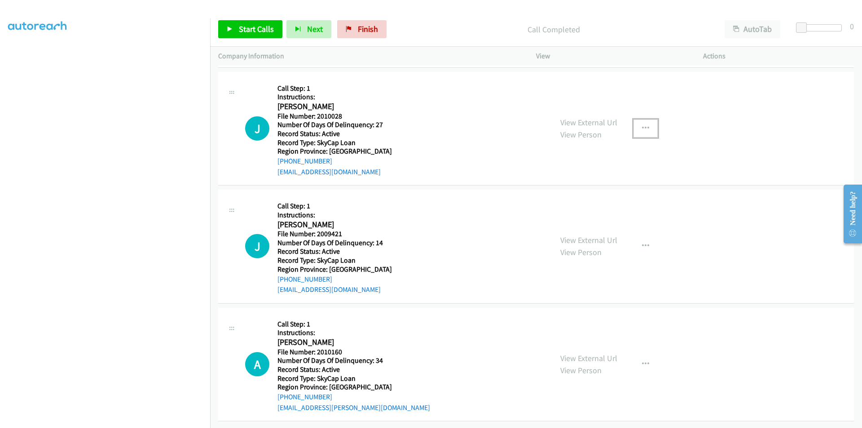
click at [645, 125] on icon "button" at bounding box center [645, 128] width 7 height 7
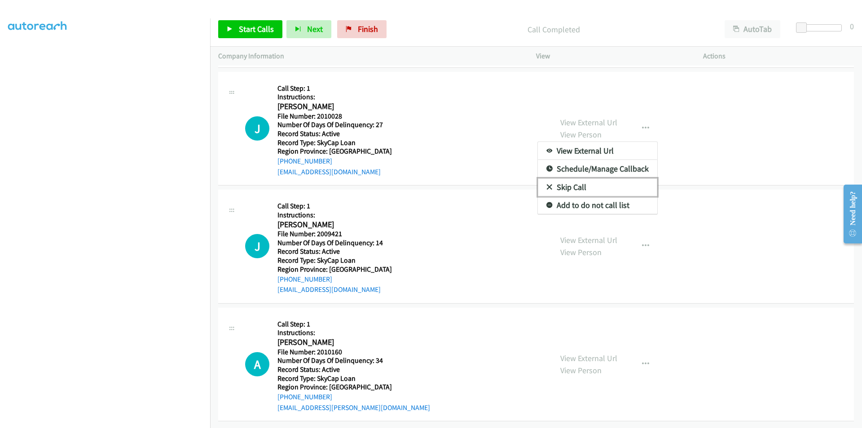
click at [590, 179] on link "Skip Call" at bounding box center [597, 187] width 119 height 18
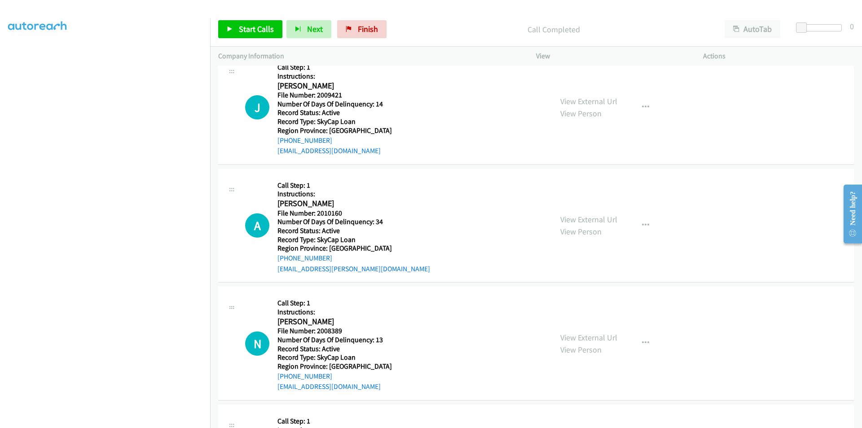
scroll to position [2860, 0]
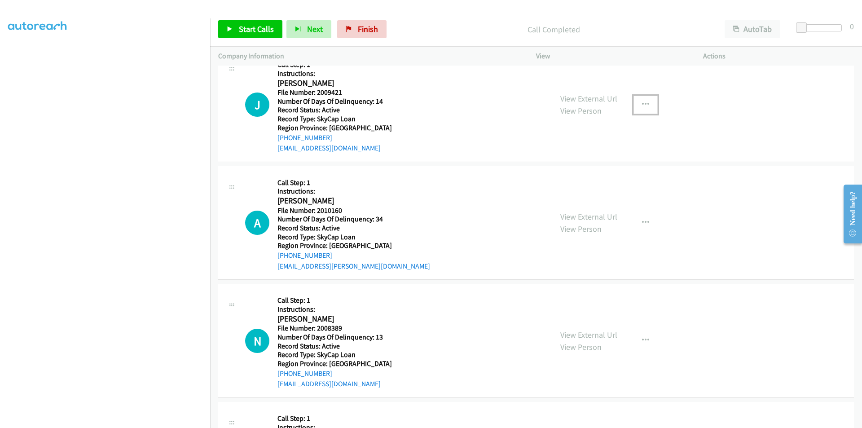
click at [642, 102] on icon "button" at bounding box center [645, 104] width 7 height 7
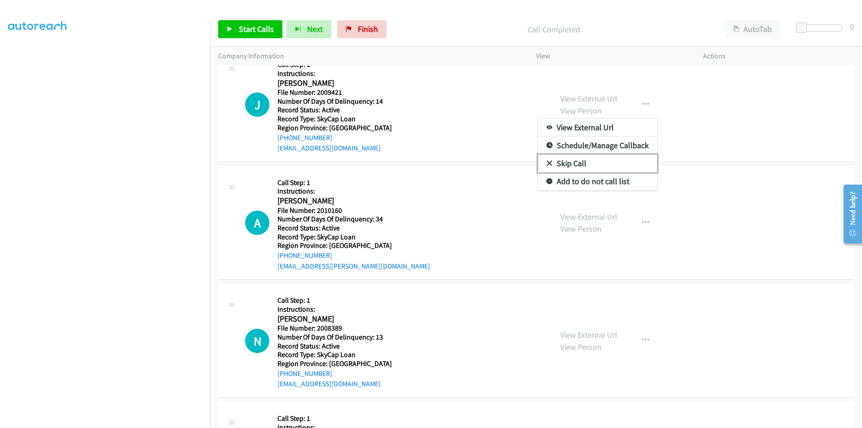
click at [594, 159] on link "Skip Call" at bounding box center [597, 164] width 119 height 18
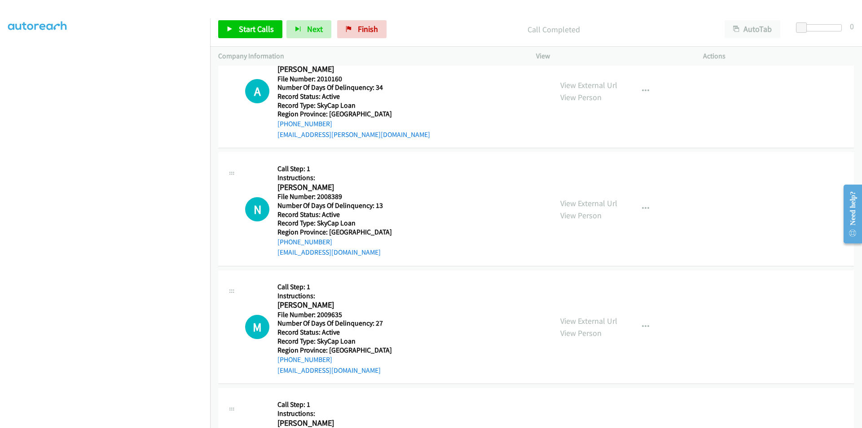
scroll to position [2994, 0]
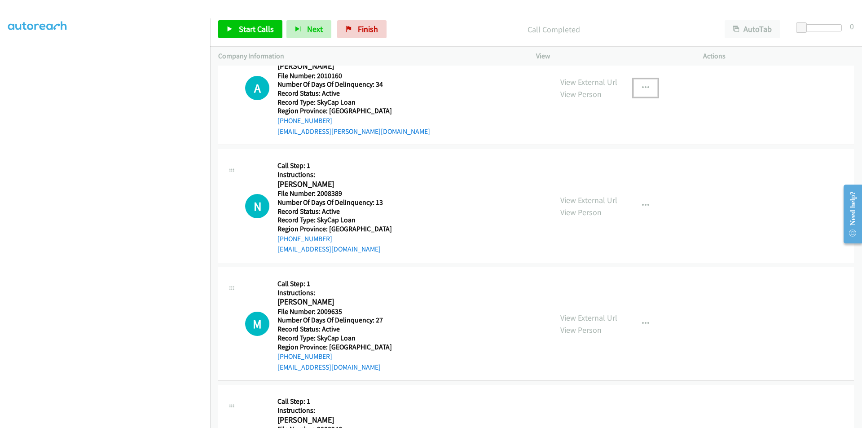
click at [644, 88] on icon "button" at bounding box center [645, 87] width 7 height 7
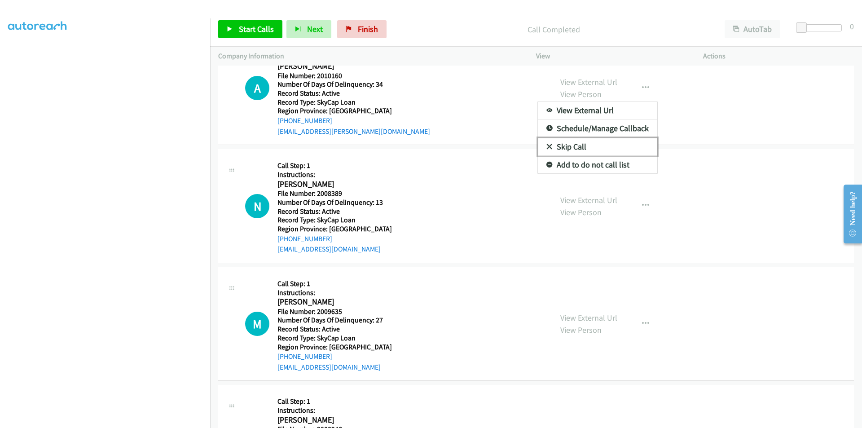
click at [587, 146] on link "Skip Call" at bounding box center [597, 147] width 119 height 18
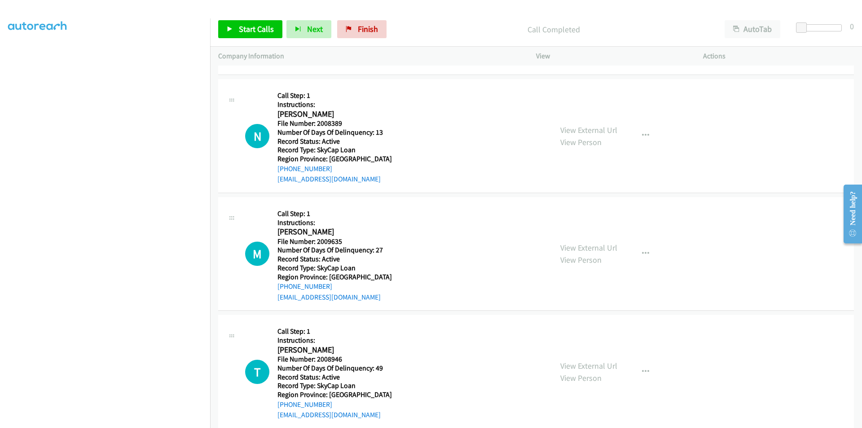
scroll to position [3079, 0]
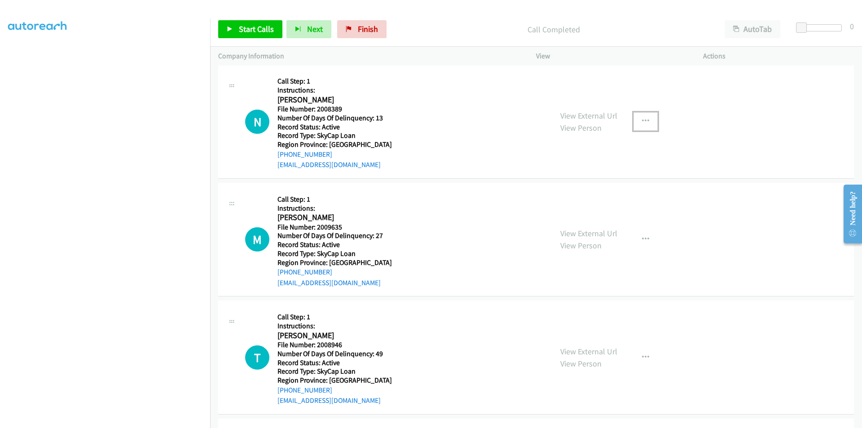
click at [644, 118] on icon "button" at bounding box center [645, 121] width 7 height 7
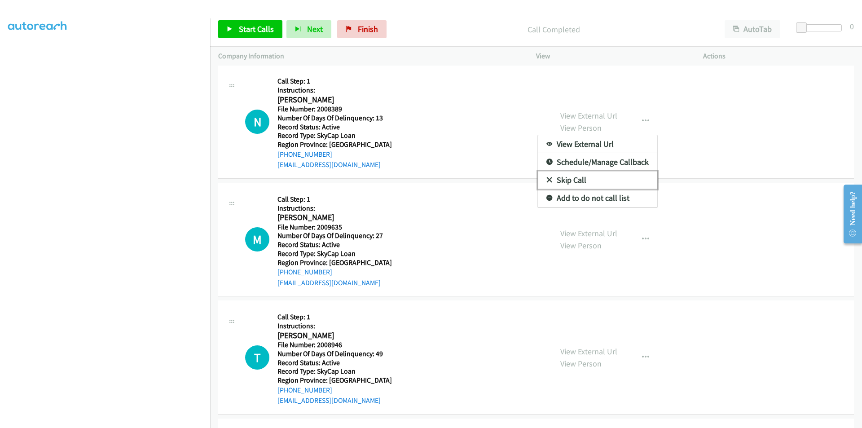
click at [608, 183] on link "Skip Call" at bounding box center [597, 180] width 119 height 18
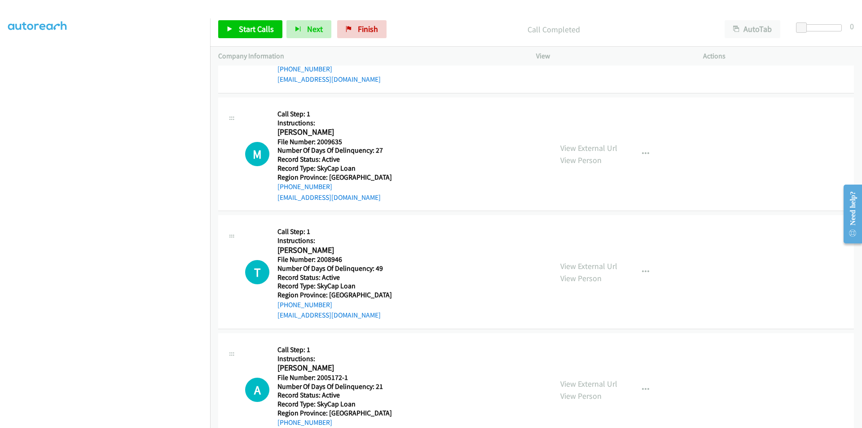
scroll to position [3214, 0]
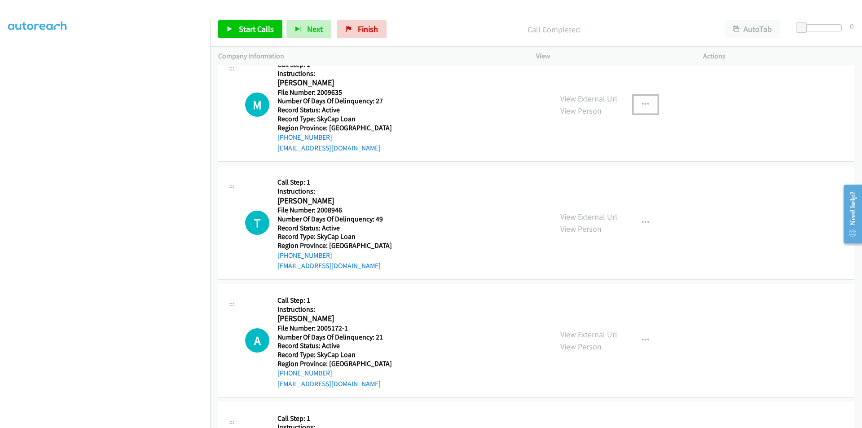
click at [644, 104] on icon "button" at bounding box center [645, 104] width 7 height 7
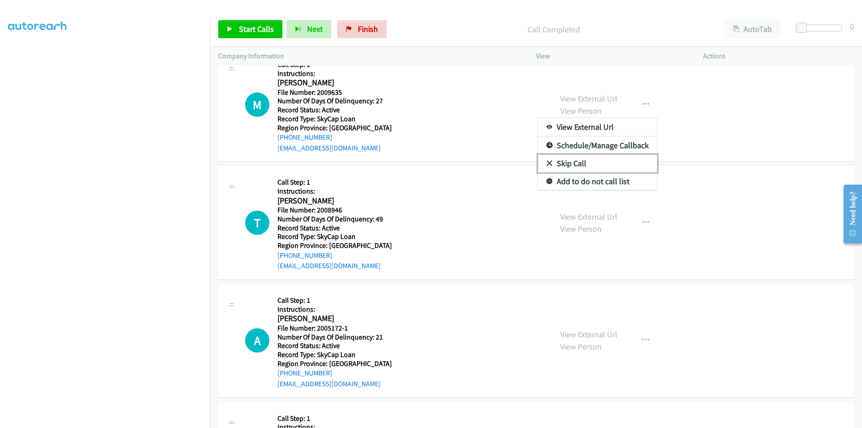
click at [578, 164] on link "Skip Call" at bounding box center [597, 164] width 119 height 18
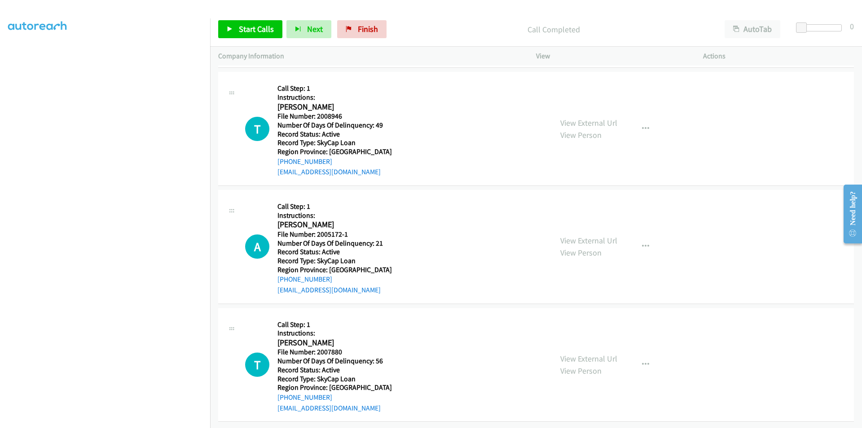
scroll to position [3315, 0]
click at [642, 125] on icon "button" at bounding box center [645, 128] width 7 height 7
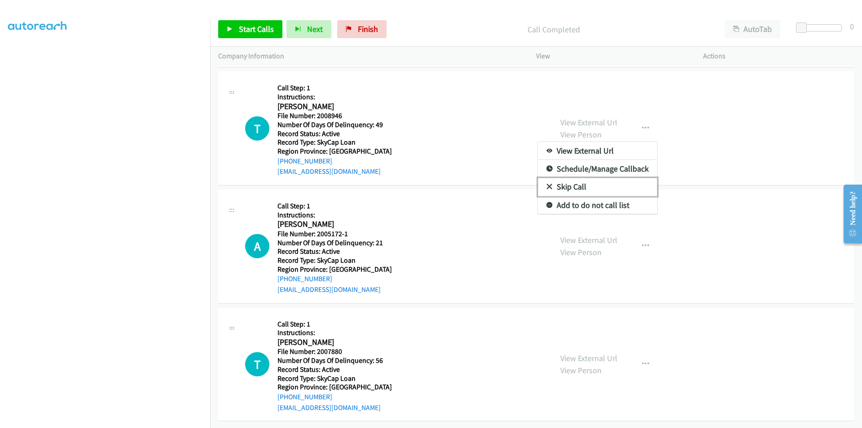
click at [598, 179] on link "Skip Call" at bounding box center [597, 187] width 119 height 18
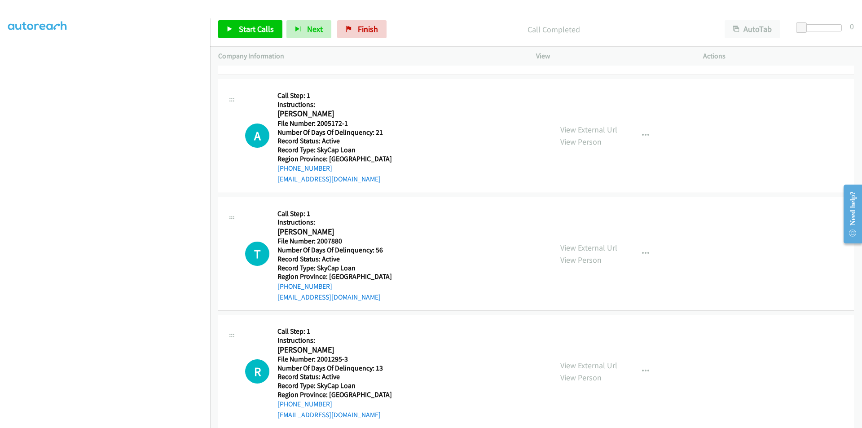
scroll to position [3404, 0]
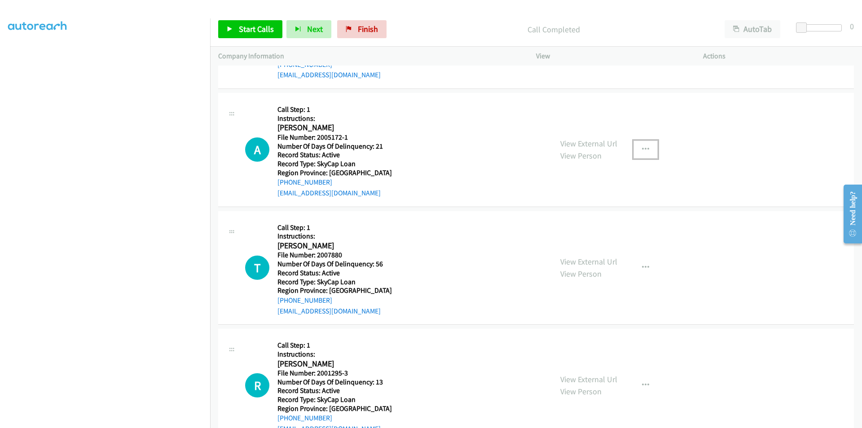
click at [648, 149] on button "button" at bounding box center [646, 150] width 24 height 18
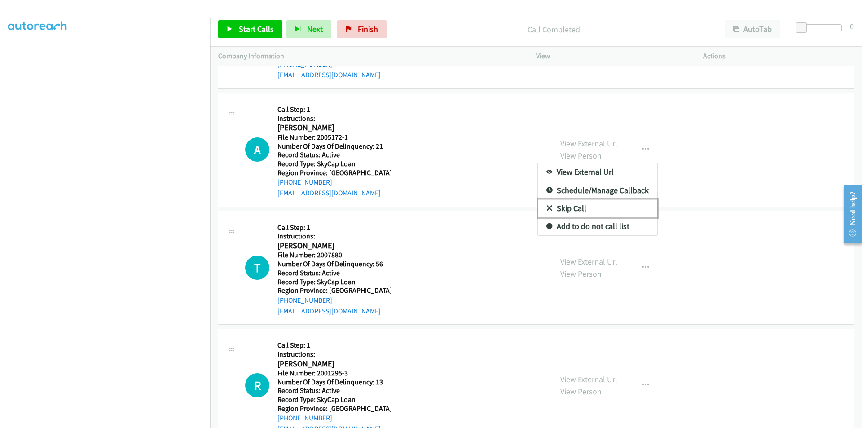
click at [585, 205] on link "Skip Call" at bounding box center [597, 208] width 119 height 18
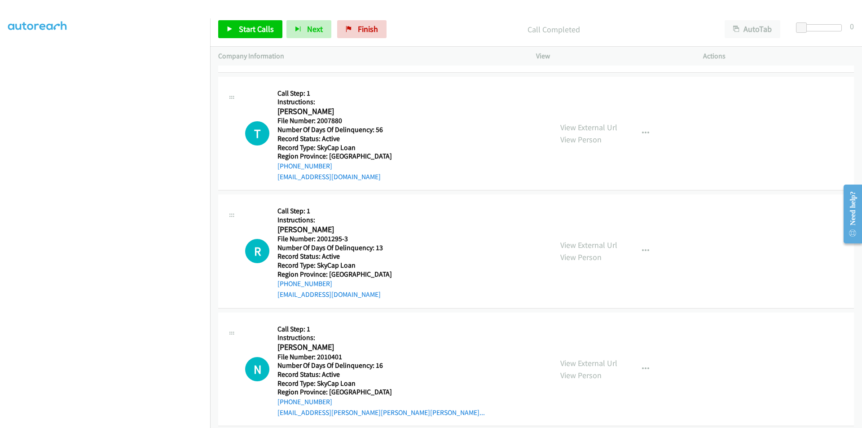
scroll to position [3539, 0]
click at [643, 131] on icon "button" at bounding box center [645, 132] width 7 height 7
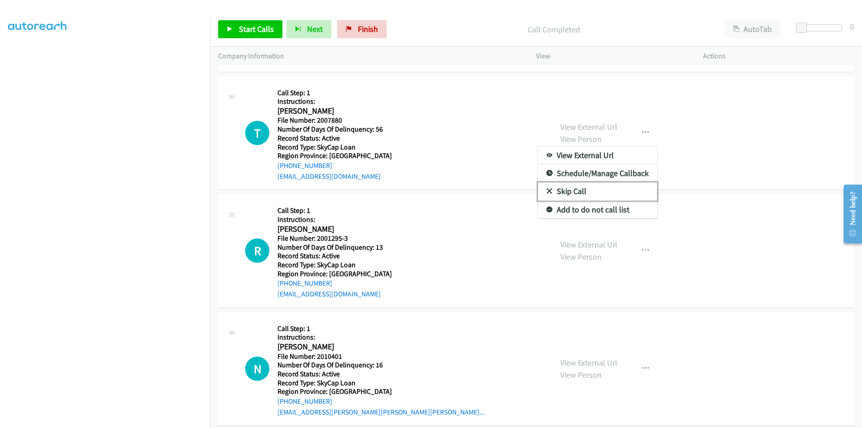
click at [589, 191] on link "Skip Call" at bounding box center [597, 191] width 119 height 18
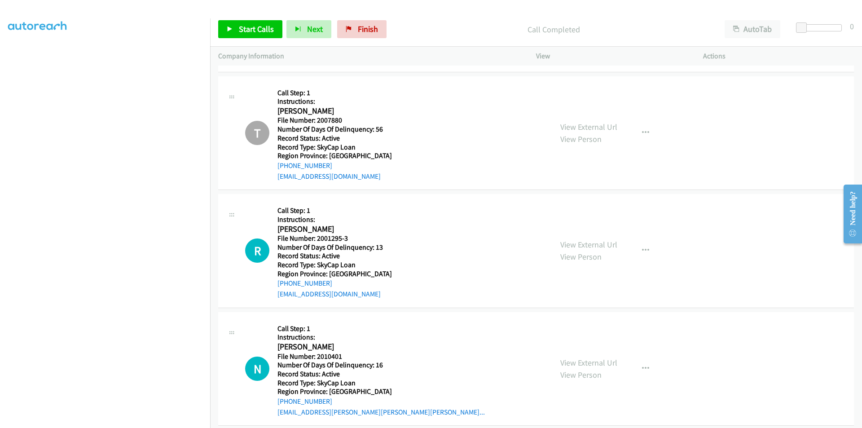
scroll to position [3668, 0]
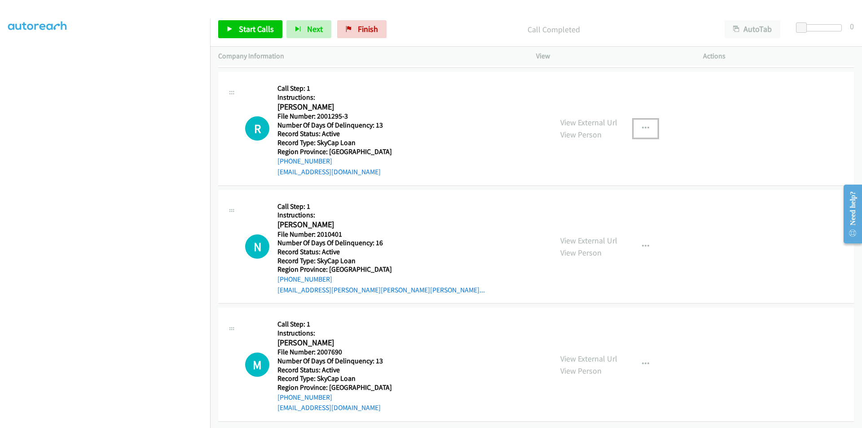
click at [643, 125] on icon "button" at bounding box center [645, 128] width 7 height 7
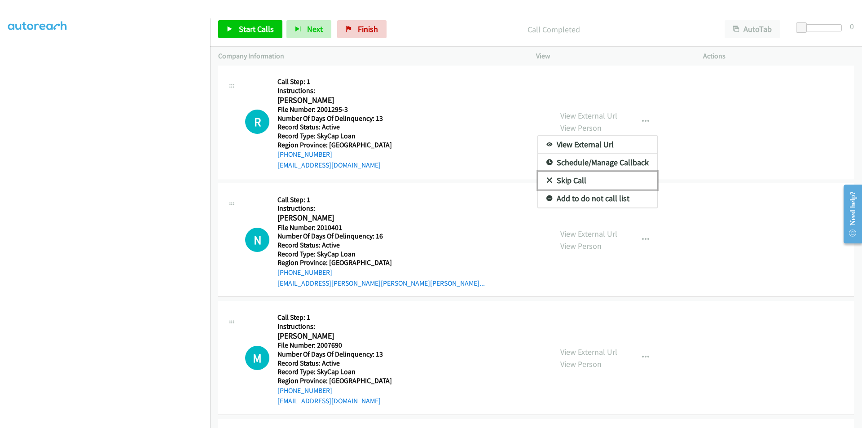
click at [595, 180] on link "Skip Call" at bounding box center [597, 181] width 119 height 18
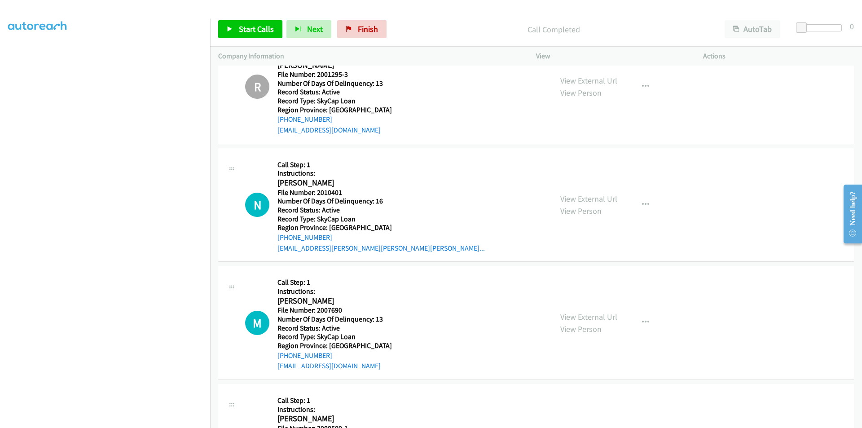
scroll to position [3758, 0]
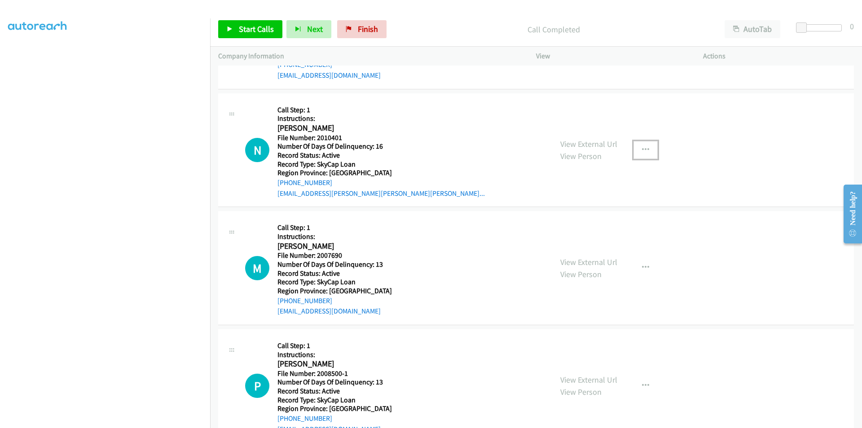
click at [644, 147] on icon "button" at bounding box center [645, 149] width 7 height 7
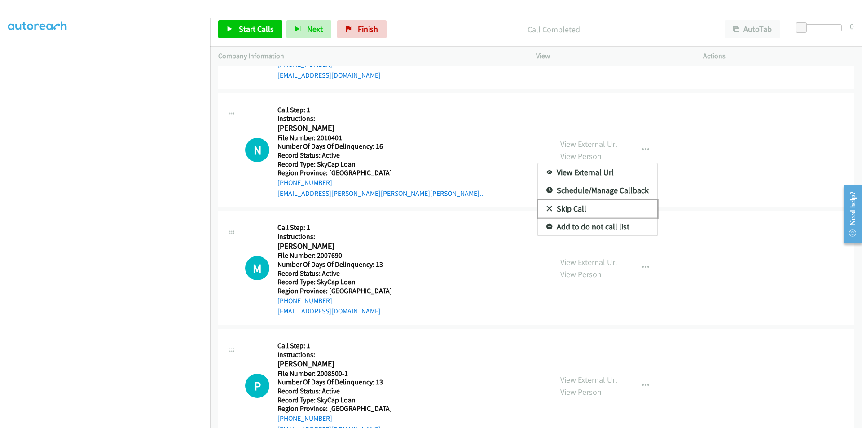
click at [599, 205] on link "Skip Call" at bounding box center [597, 209] width 119 height 18
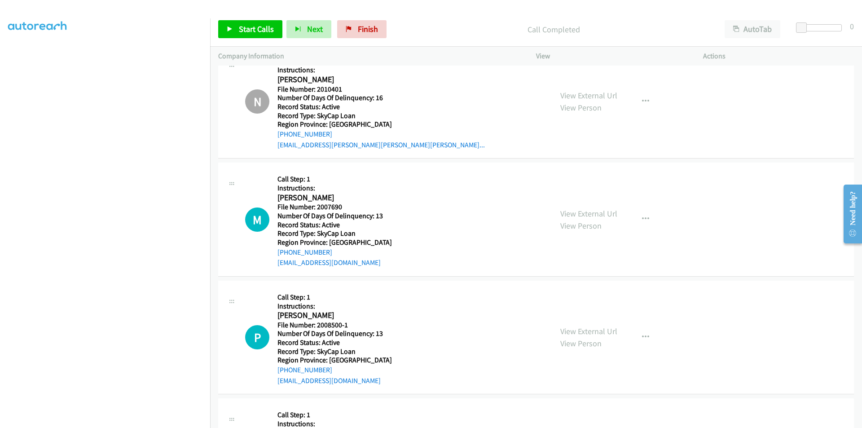
scroll to position [3893, 0]
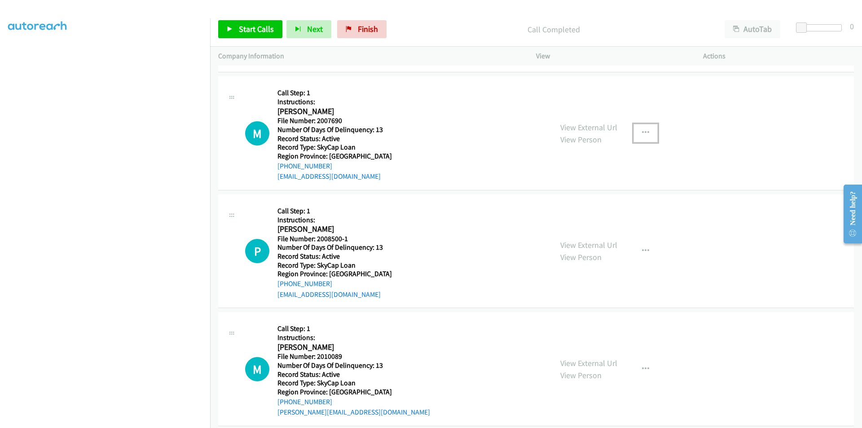
click at [642, 132] on icon "button" at bounding box center [645, 132] width 7 height 7
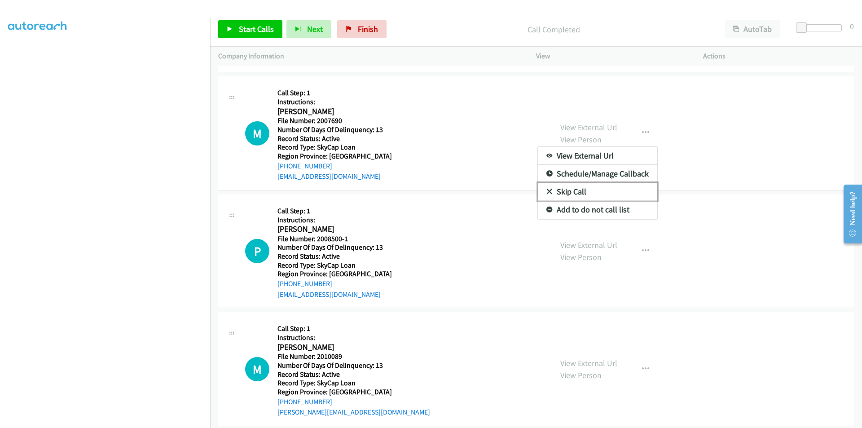
click at [606, 187] on link "Skip Call" at bounding box center [597, 192] width 119 height 18
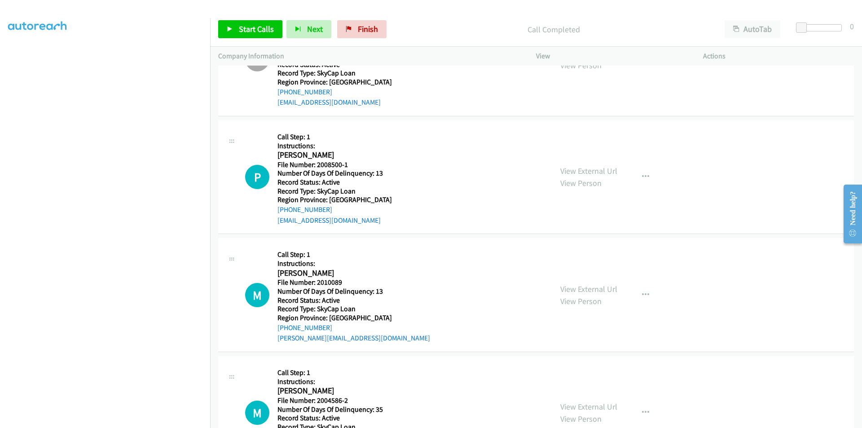
scroll to position [4027, 0]
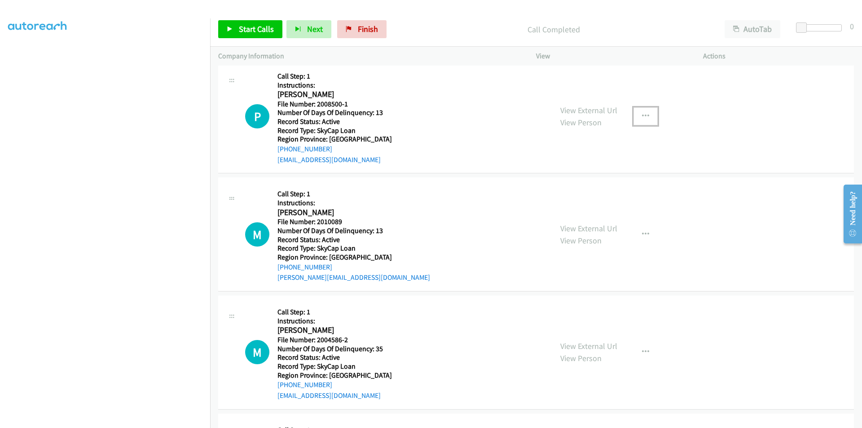
click at [644, 114] on icon "button" at bounding box center [645, 116] width 7 height 7
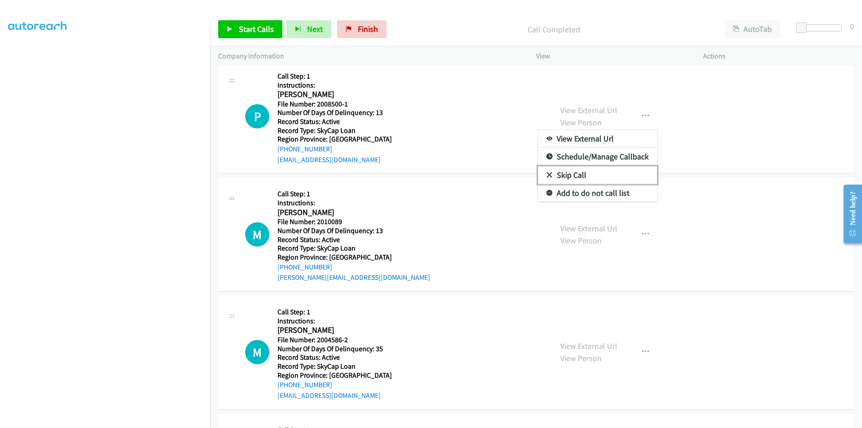
click at [583, 176] on link "Skip Call" at bounding box center [597, 175] width 119 height 18
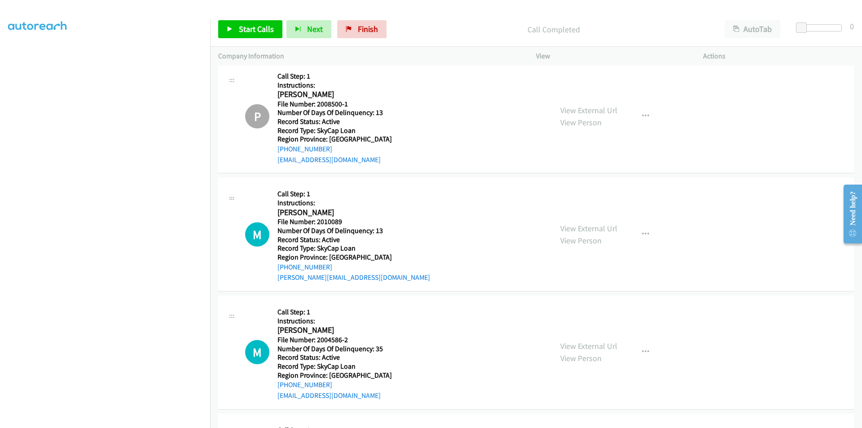
scroll to position [4162, 0]
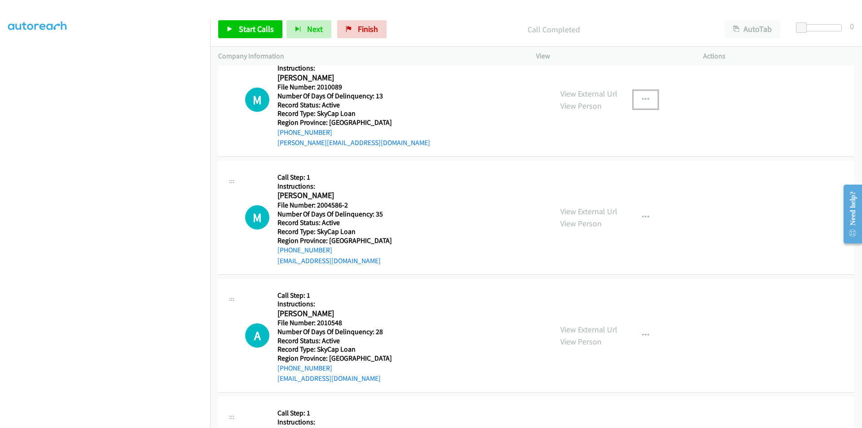
click at [642, 104] on button "button" at bounding box center [646, 100] width 24 height 18
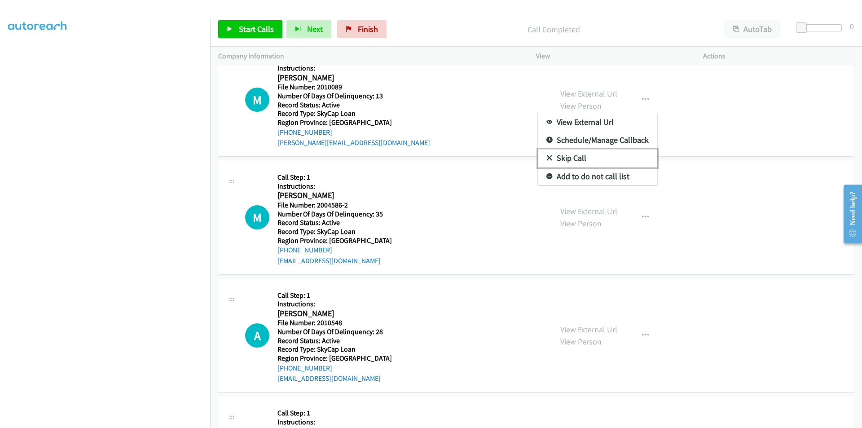
click at [607, 155] on link "Skip Call" at bounding box center [597, 158] width 119 height 18
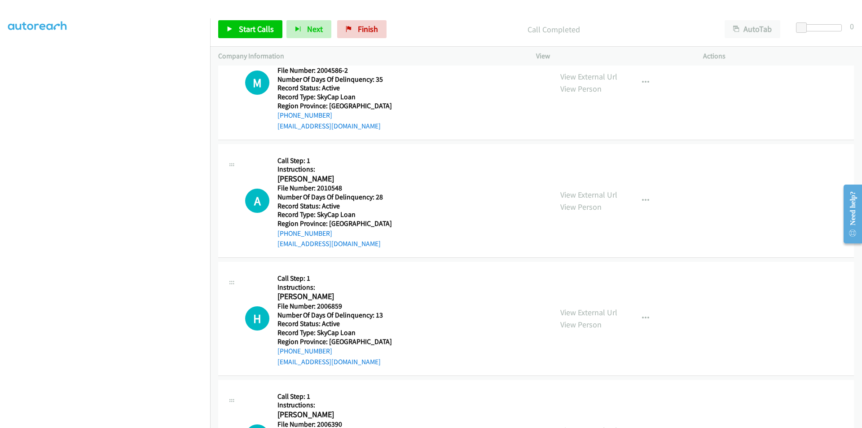
scroll to position [4252, 0]
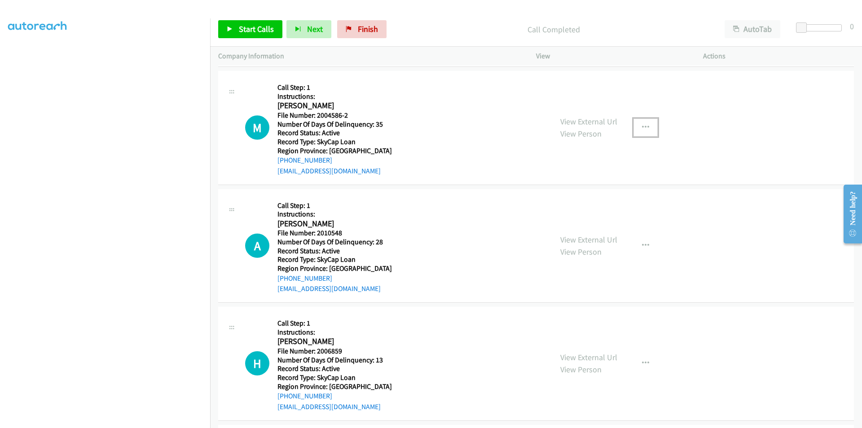
click at [645, 126] on icon "button" at bounding box center [645, 127] width 7 height 7
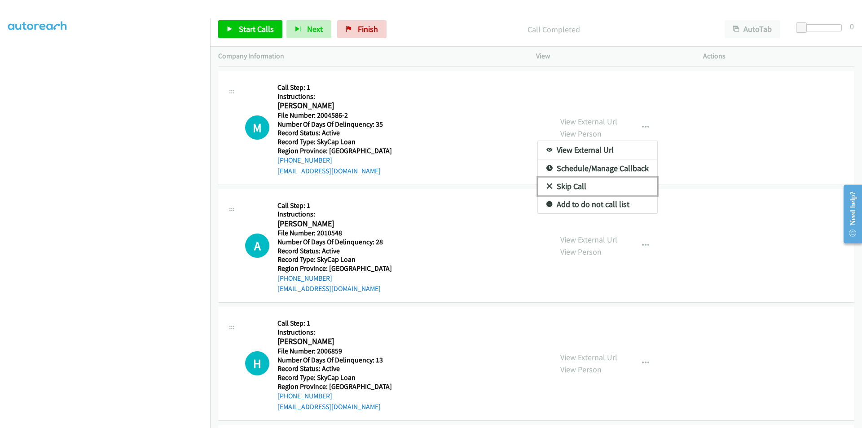
click at [600, 182] on link "Skip Call" at bounding box center [597, 186] width 119 height 18
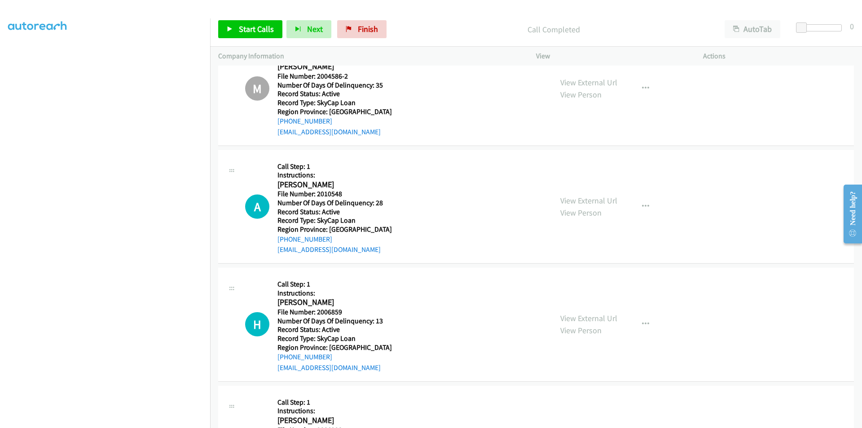
scroll to position [4342, 0]
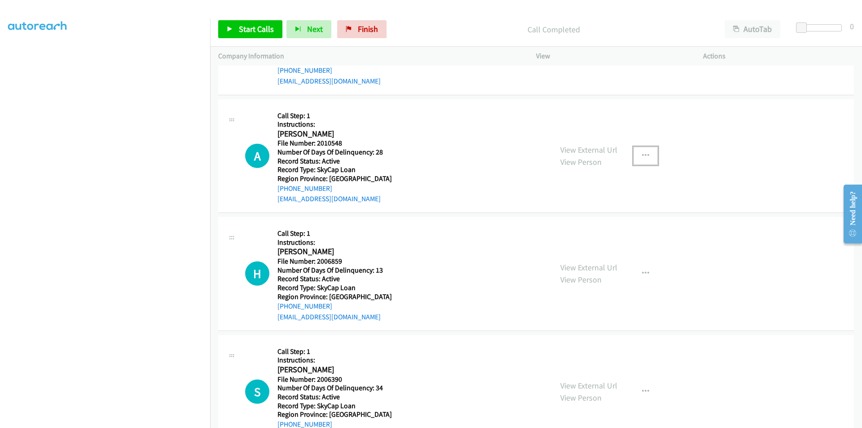
click at [642, 155] on icon "button" at bounding box center [645, 155] width 7 height 7
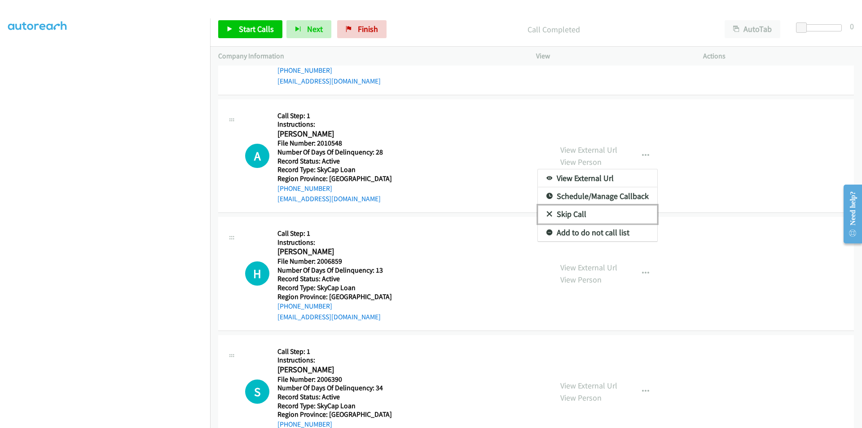
click at [588, 211] on link "Skip Call" at bounding box center [597, 214] width 119 height 18
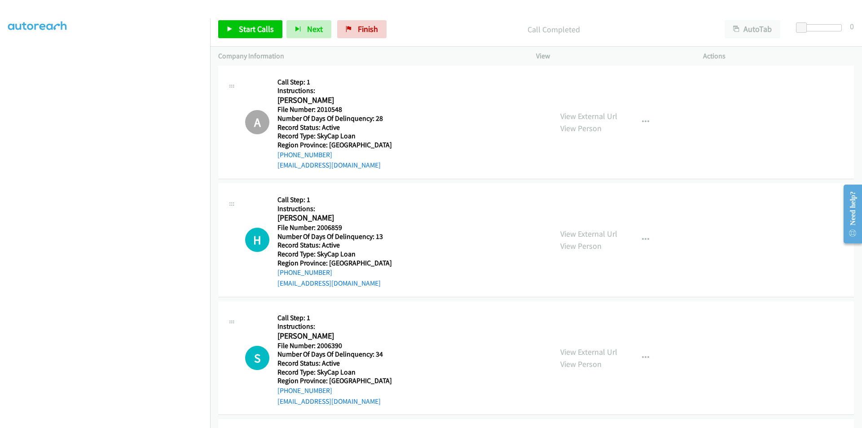
scroll to position [4432, 0]
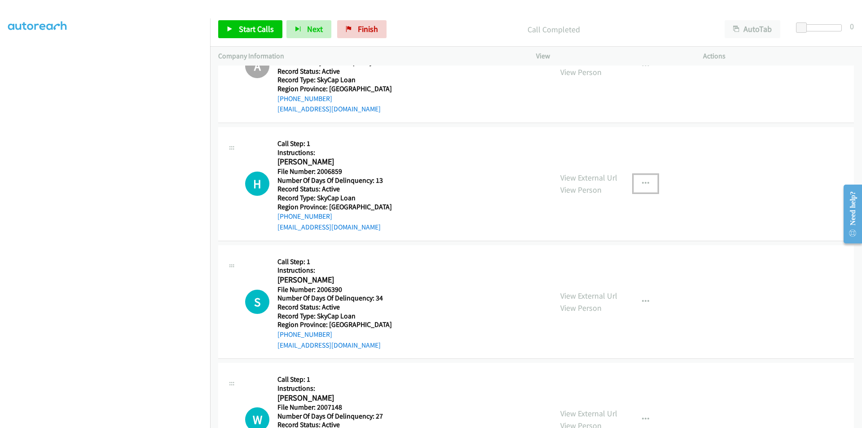
drag, startPoint x: 643, startPoint y: 182, endPoint x: 629, endPoint y: 191, distance: 16.3
click at [642, 182] on icon "button" at bounding box center [645, 183] width 7 height 7
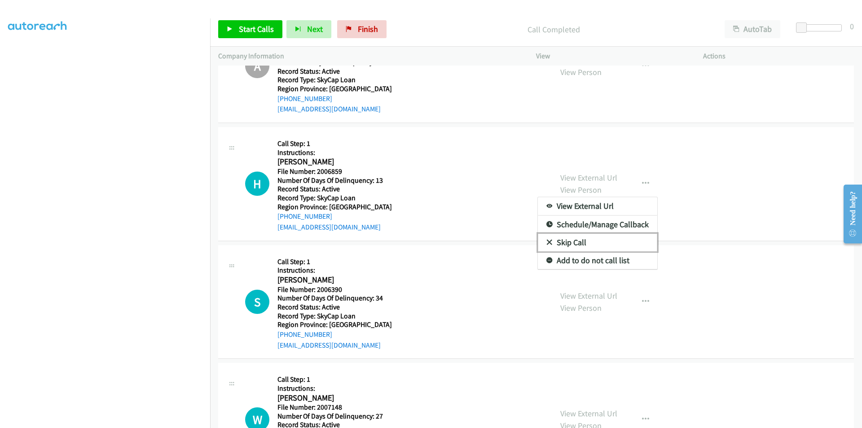
click at [583, 241] on link "Skip Call" at bounding box center [597, 243] width 119 height 18
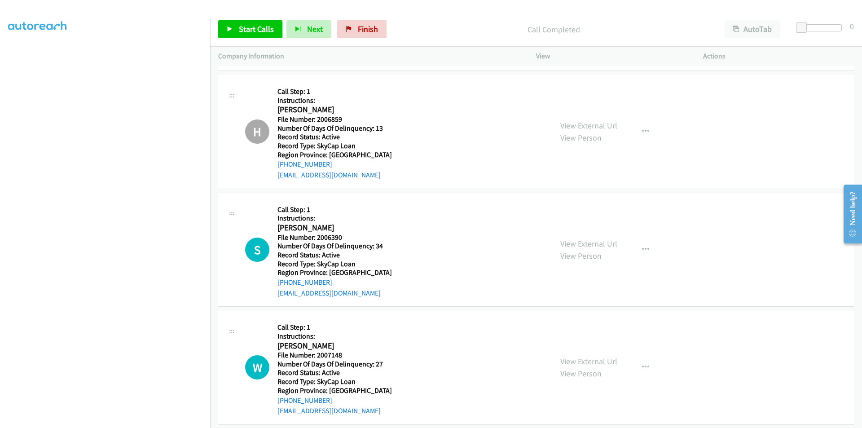
scroll to position [4566, 0]
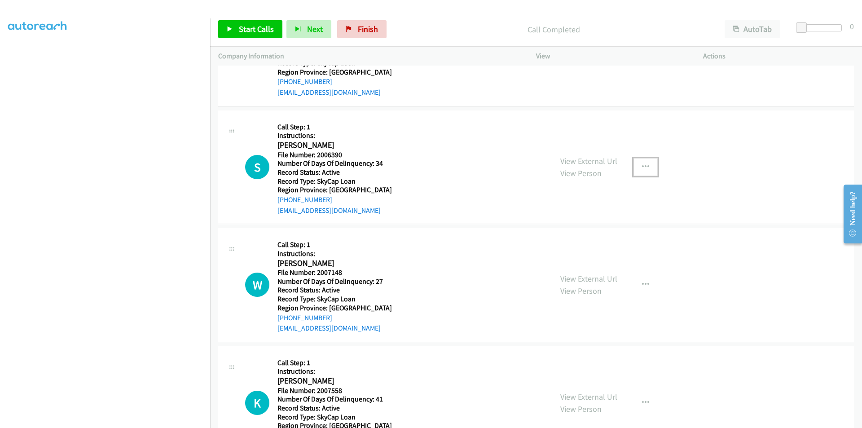
click at [649, 167] on button "button" at bounding box center [646, 167] width 24 height 18
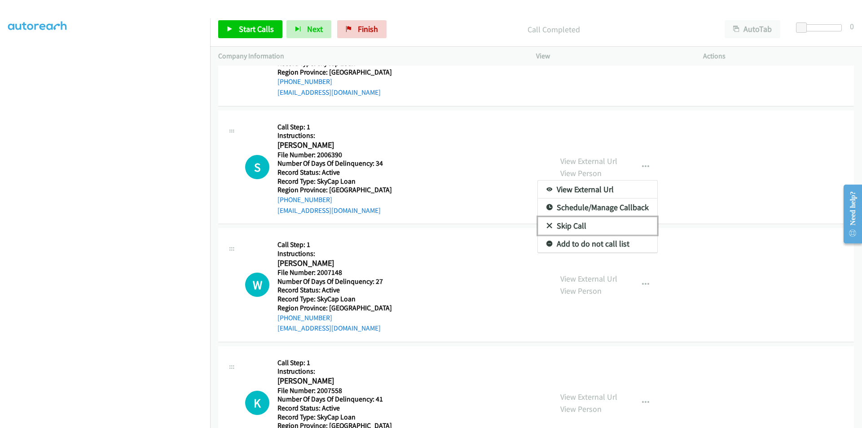
click at [588, 222] on link "Skip Call" at bounding box center [597, 226] width 119 height 18
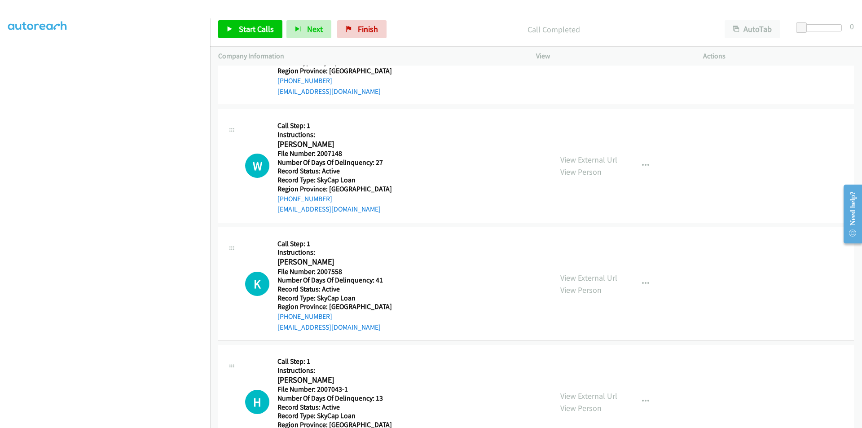
scroll to position [4701, 0]
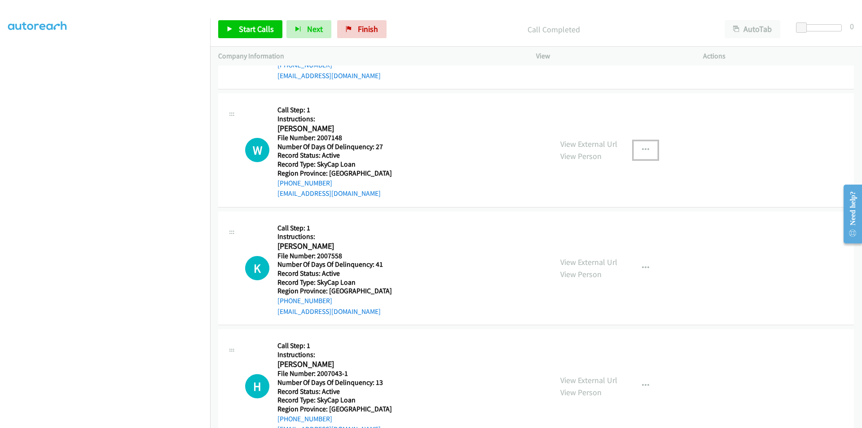
click at [642, 150] on icon "button" at bounding box center [645, 149] width 7 height 7
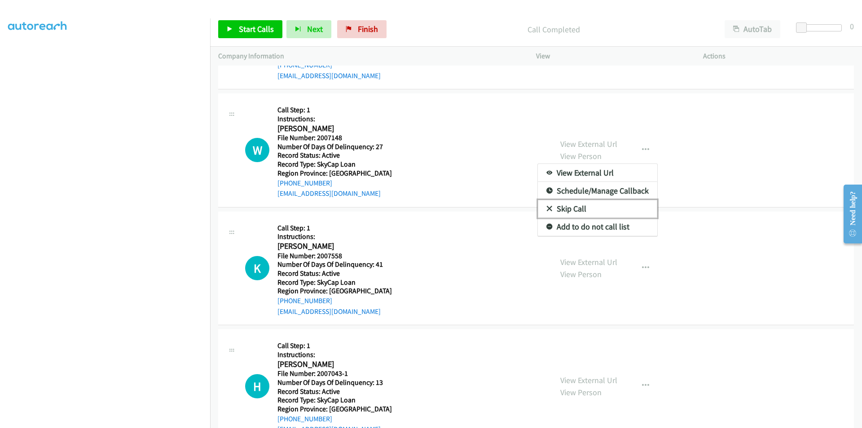
click at [552, 206] on link "Skip Call" at bounding box center [597, 209] width 119 height 18
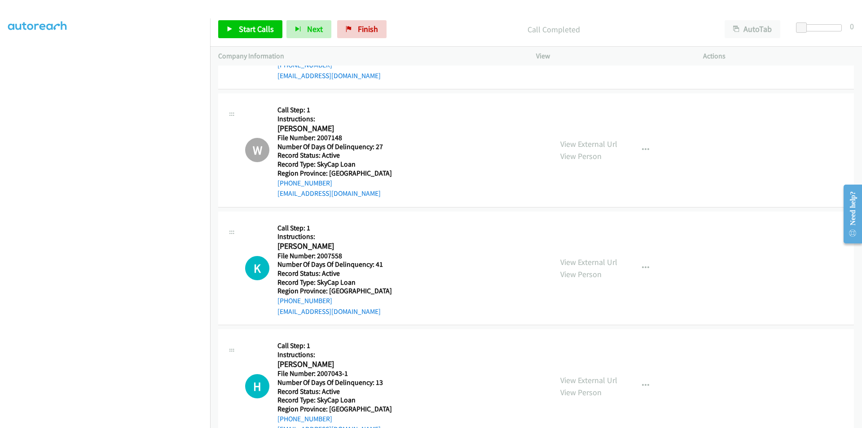
scroll to position [4791, 0]
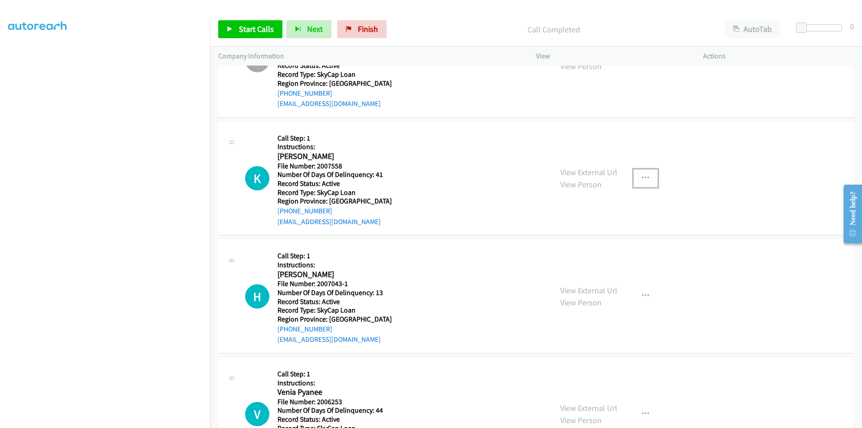
click at [642, 178] on icon "button" at bounding box center [645, 178] width 7 height 7
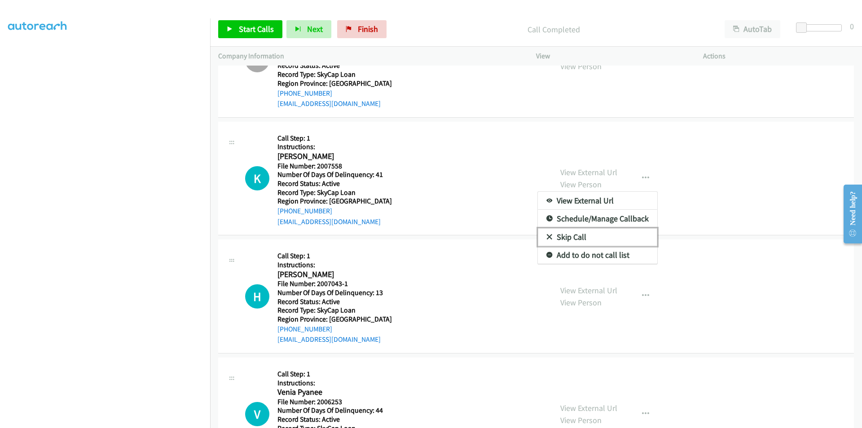
click at [561, 234] on link "Skip Call" at bounding box center [597, 237] width 119 height 18
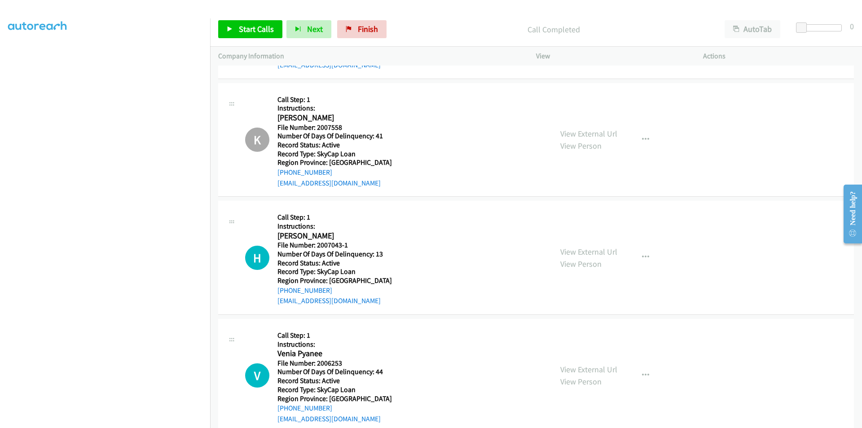
scroll to position [4881, 0]
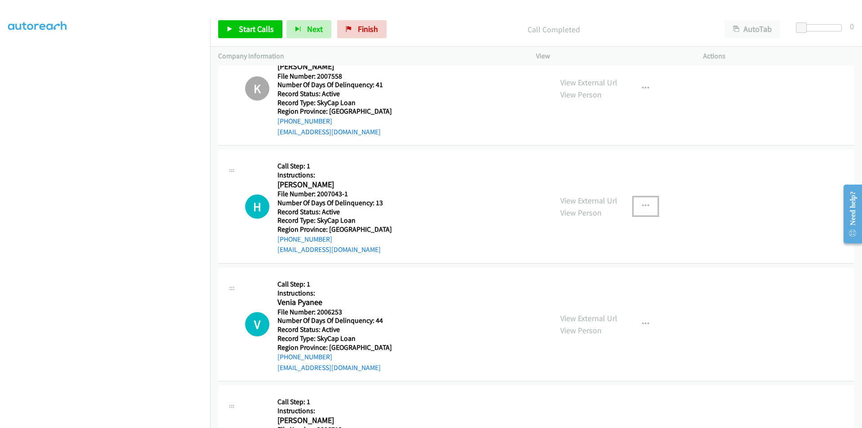
click at [644, 203] on icon "button" at bounding box center [645, 206] width 7 height 7
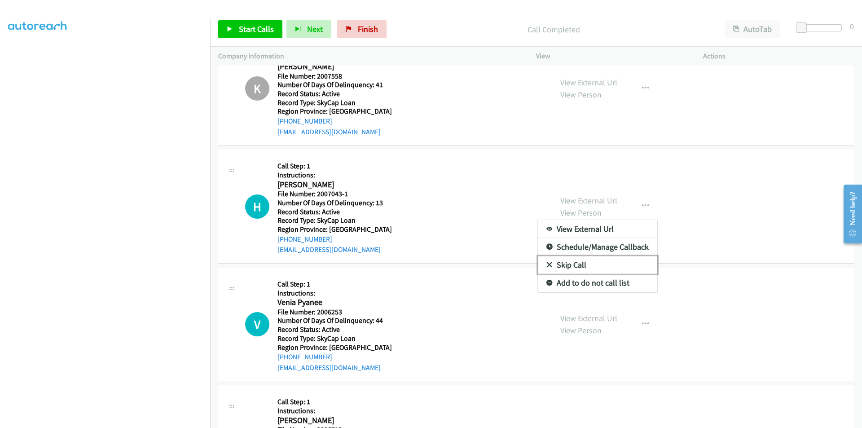
drag, startPoint x: 566, startPoint y: 265, endPoint x: 571, endPoint y: 258, distance: 9.3
click at [566, 265] on link "Skip Call" at bounding box center [597, 265] width 119 height 18
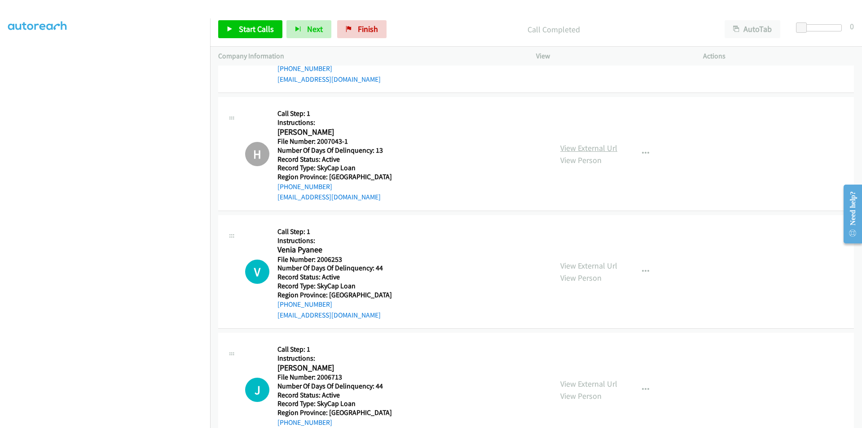
scroll to position [5016, 0]
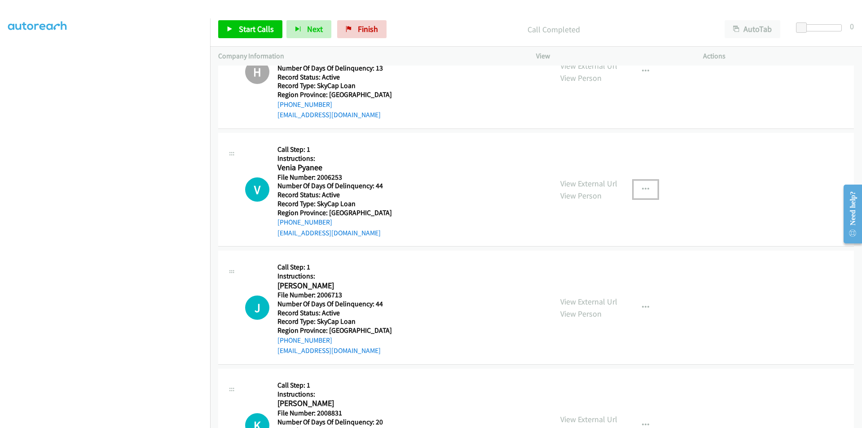
click at [644, 187] on icon "button" at bounding box center [645, 189] width 7 height 7
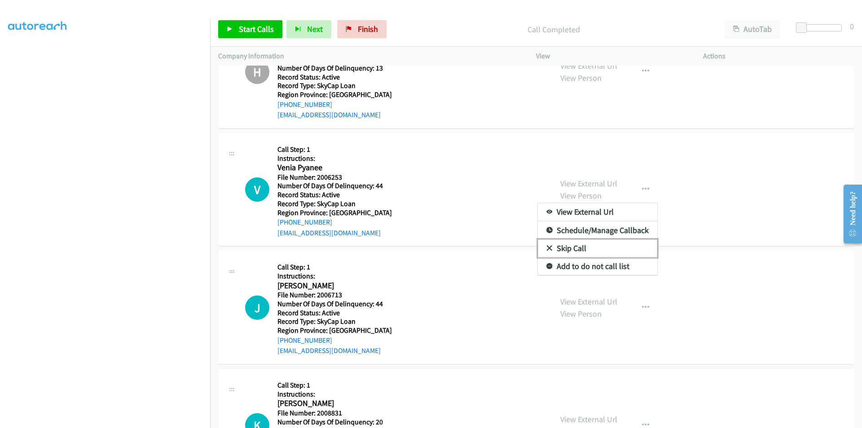
click at [560, 244] on link "Skip Call" at bounding box center [597, 248] width 119 height 18
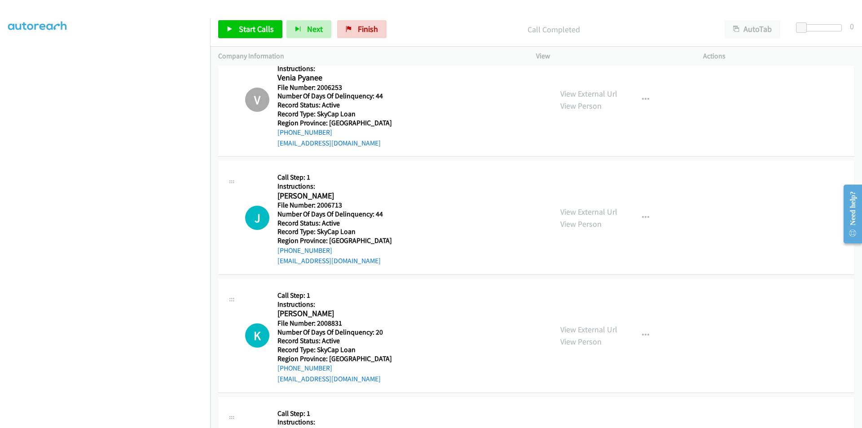
scroll to position [5150, 0]
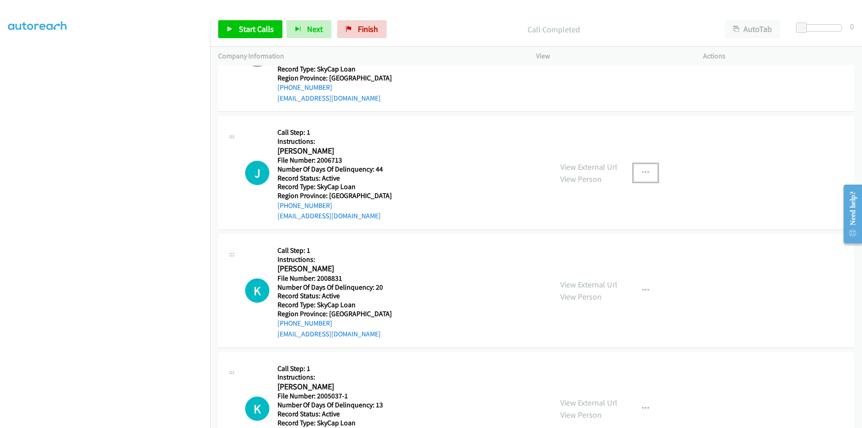
drag, startPoint x: 646, startPoint y: 172, endPoint x: 641, endPoint y: 172, distance: 4.9
click at [645, 172] on button "button" at bounding box center [646, 173] width 24 height 18
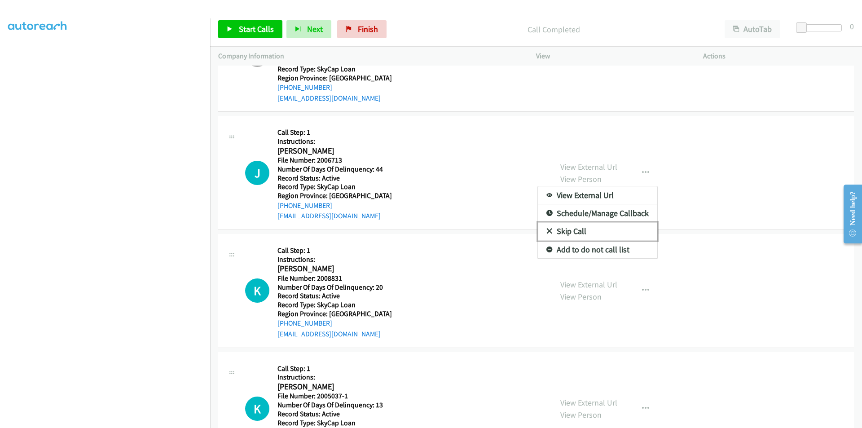
click at [573, 230] on link "Skip Call" at bounding box center [597, 231] width 119 height 18
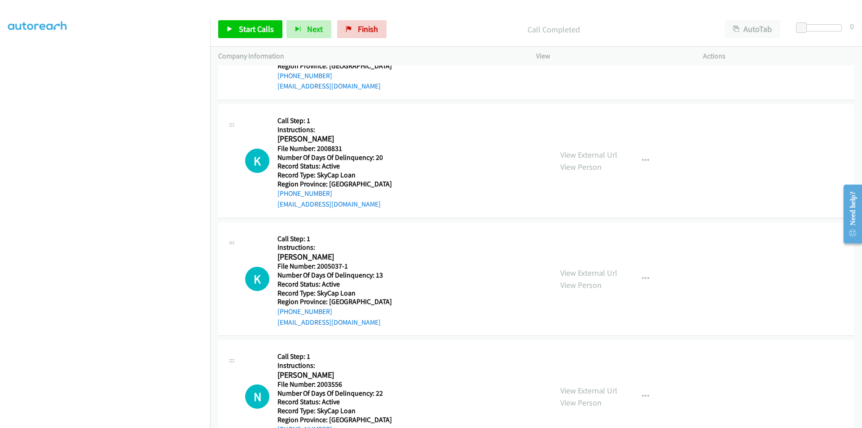
scroll to position [5285, 0]
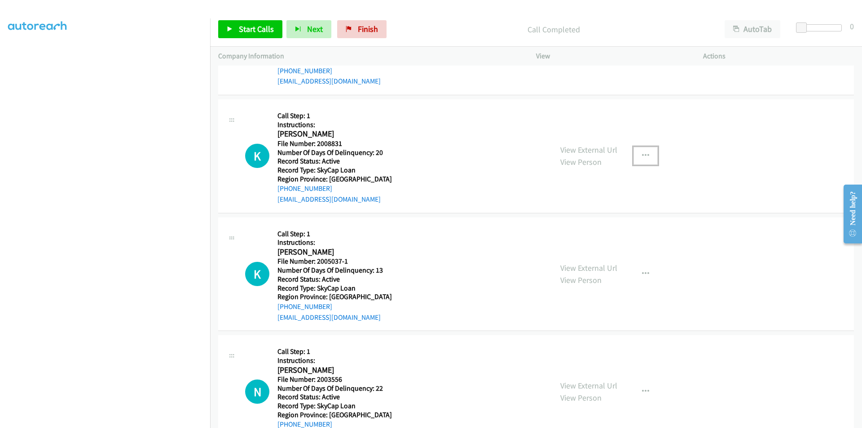
drag, startPoint x: 640, startPoint y: 153, endPoint x: 623, endPoint y: 155, distance: 18.1
click at [642, 153] on icon "button" at bounding box center [645, 155] width 7 height 7
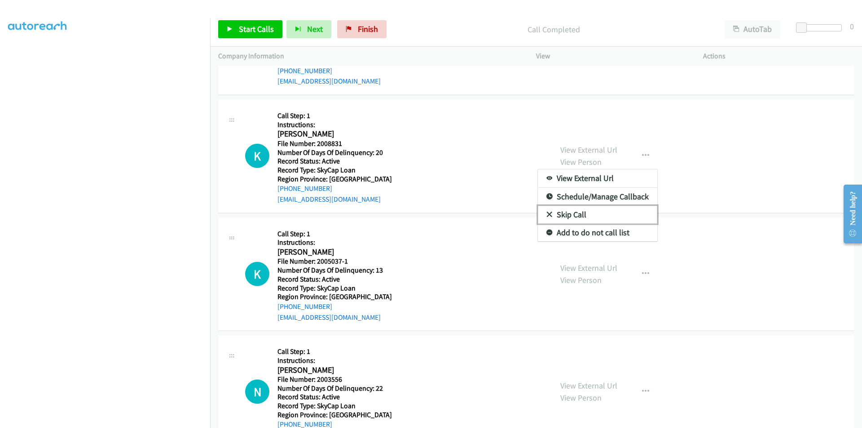
drag, startPoint x: 564, startPoint y: 212, endPoint x: 559, endPoint y: 207, distance: 7.0
click at [564, 211] on link "Skip Call" at bounding box center [597, 215] width 119 height 18
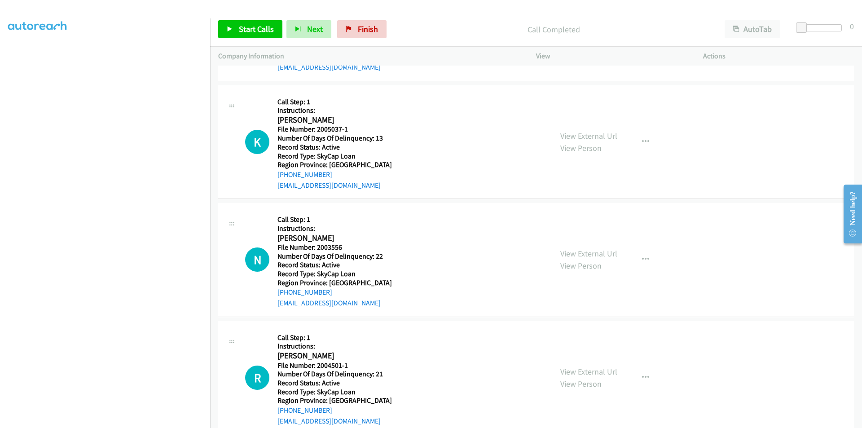
scroll to position [5420, 0]
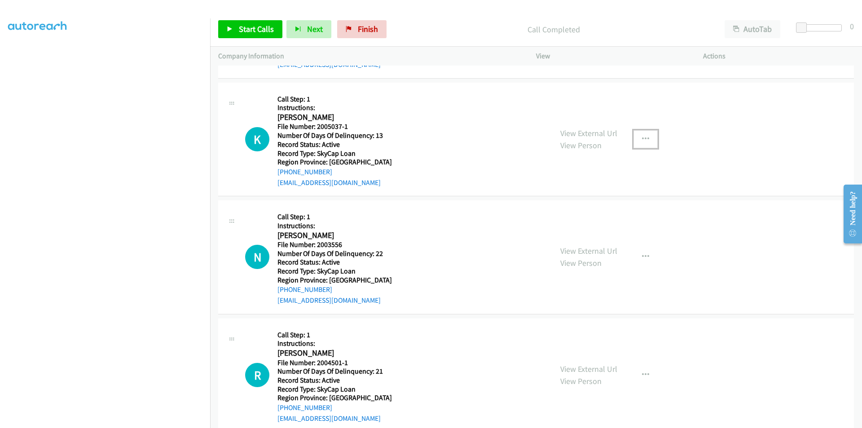
click at [642, 138] on icon "button" at bounding box center [645, 139] width 7 height 7
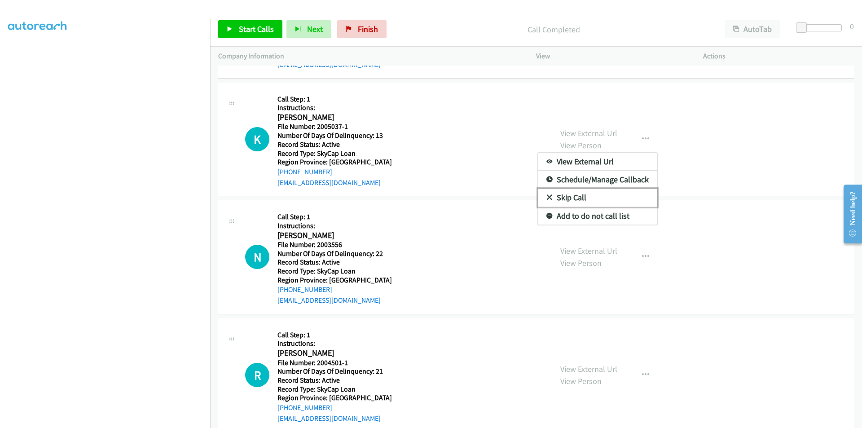
click at [559, 193] on link "Skip Call" at bounding box center [597, 198] width 119 height 18
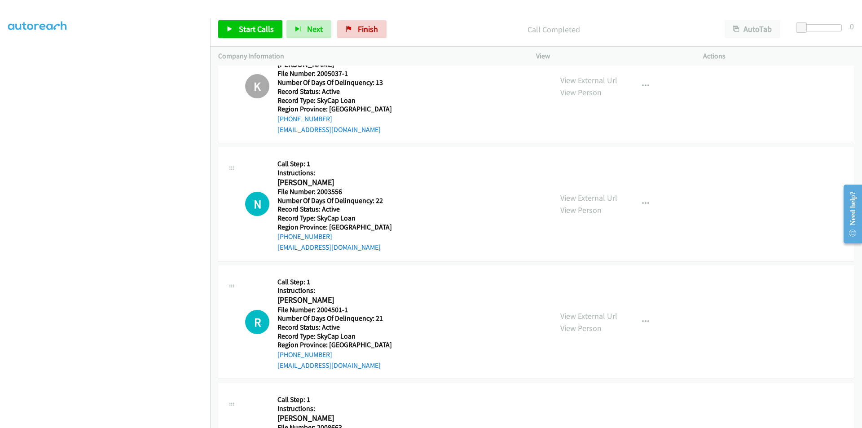
scroll to position [5554, 0]
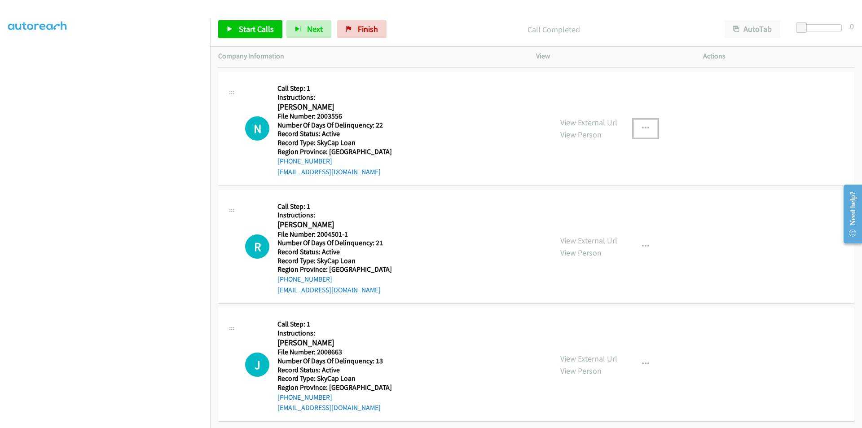
click at [642, 125] on icon "button" at bounding box center [645, 128] width 7 height 7
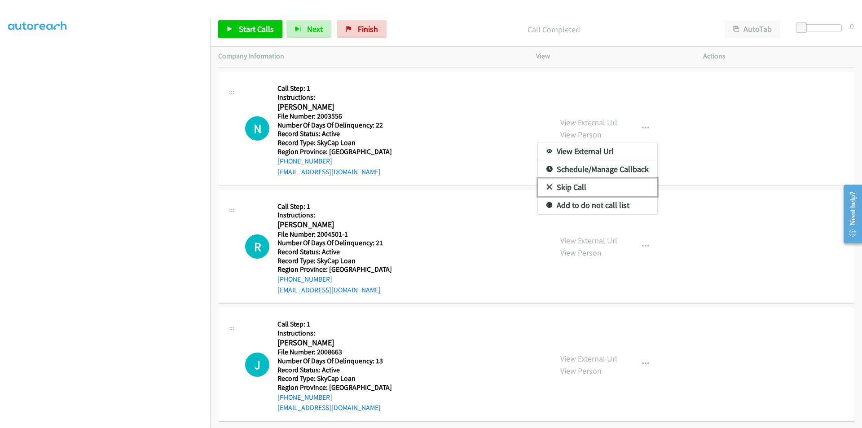
click at [564, 180] on link "Skip Call" at bounding box center [597, 187] width 119 height 18
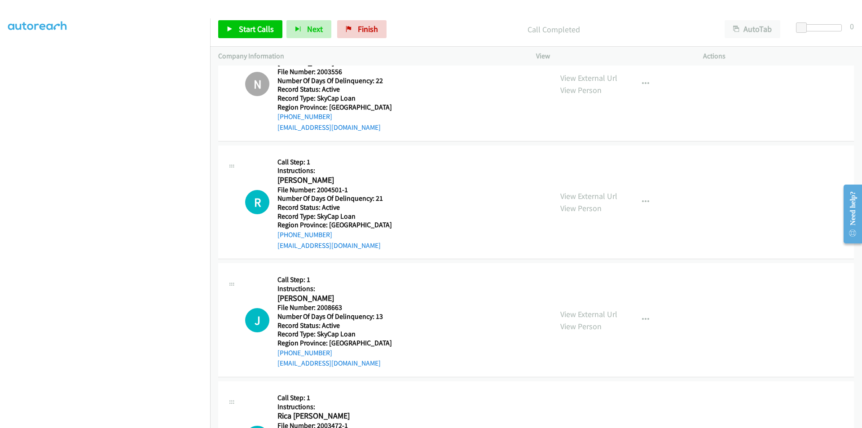
scroll to position [5645, 0]
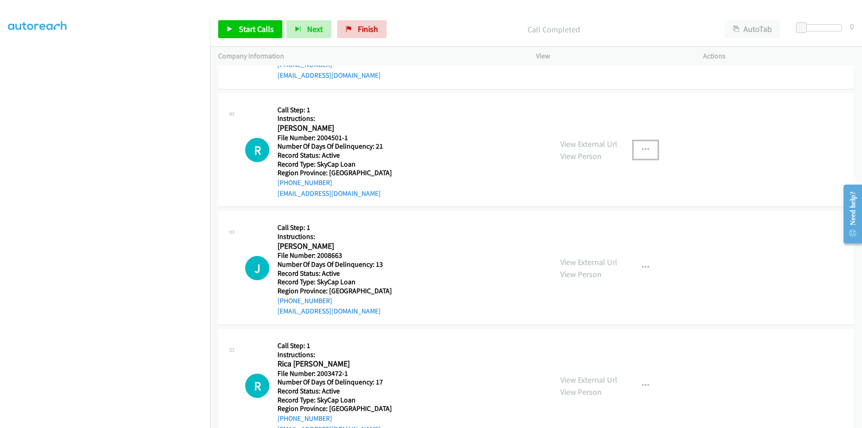
click at [642, 151] on icon "button" at bounding box center [645, 149] width 7 height 7
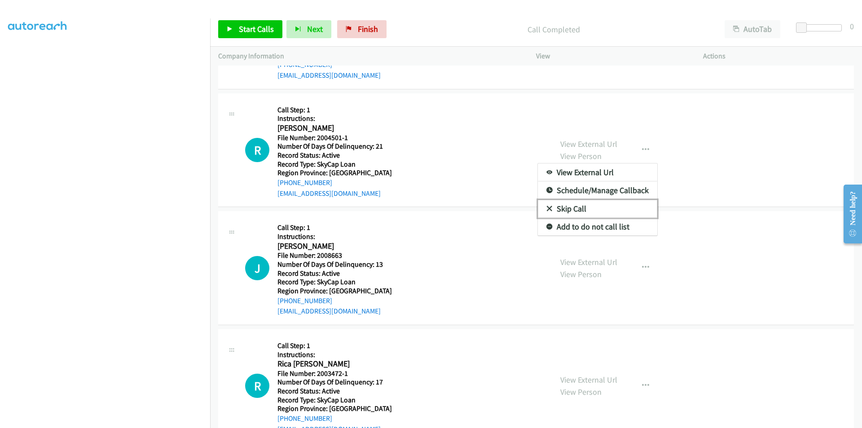
click at [578, 206] on link "Skip Call" at bounding box center [597, 209] width 119 height 18
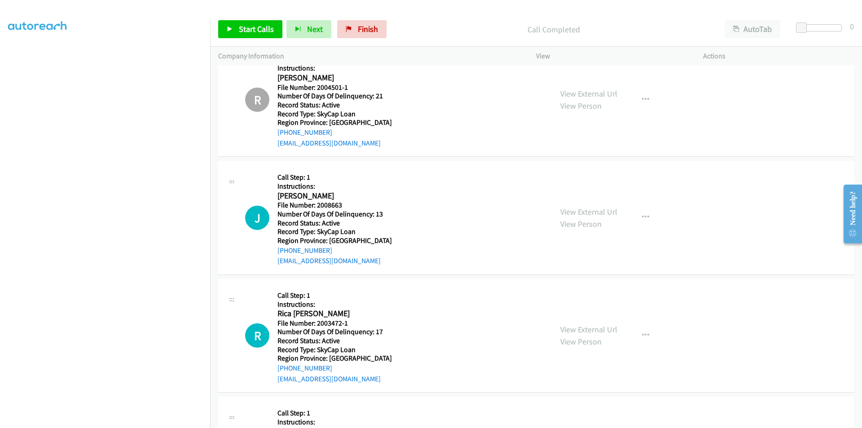
scroll to position [5779, 0]
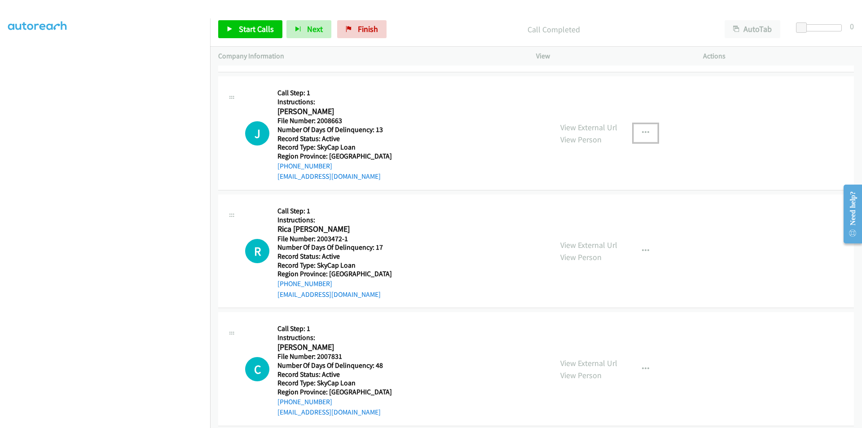
click at [642, 130] on icon "button" at bounding box center [645, 132] width 7 height 7
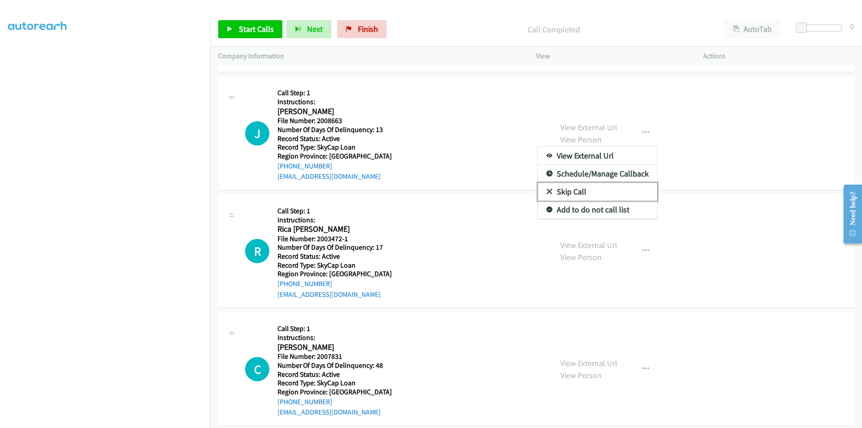
click at [604, 190] on link "Skip Call" at bounding box center [597, 192] width 119 height 18
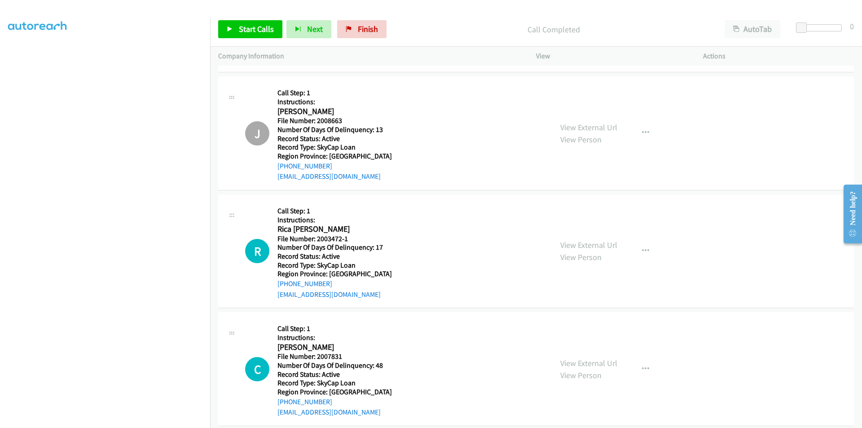
click at [604, 190] on div "J Callback Scheduled Call Step: 1 Instructions: Jenn Sheppard America/New_York …" at bounding box center [536, 133] width 636 height 114
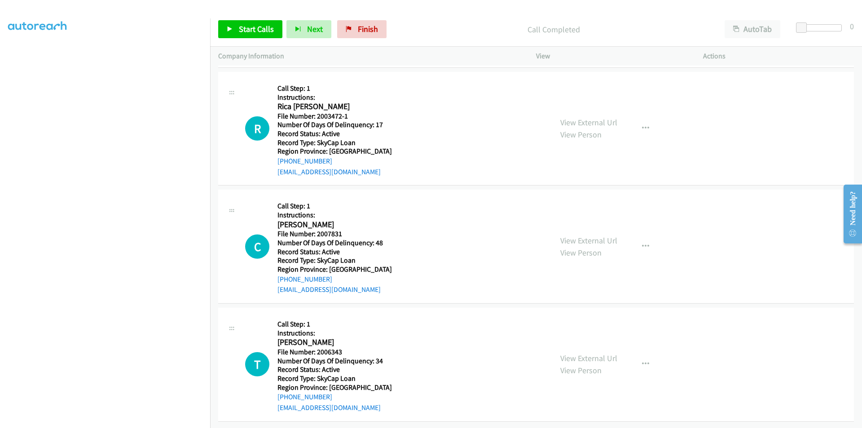
scroll to position [5909, 0]
click at [642, 125] on icon "button" at bounding box center [645, 128] width 7 height 7
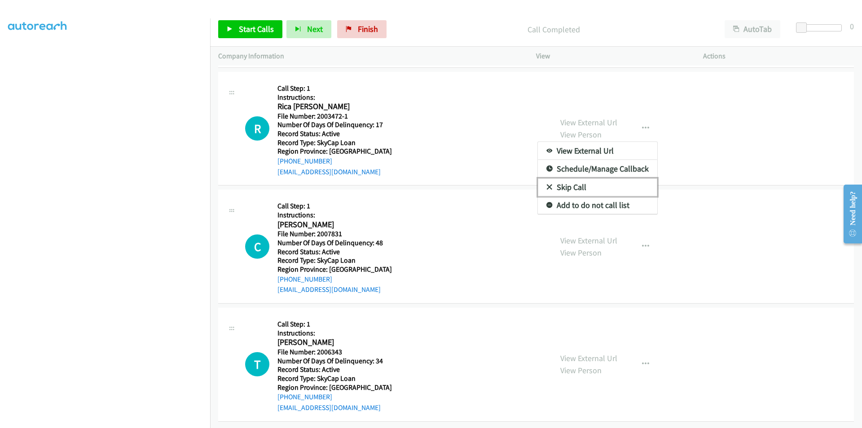
click at [567, 178] on link "Skip Call" at bounding box center [597, 187] width 119 height 18
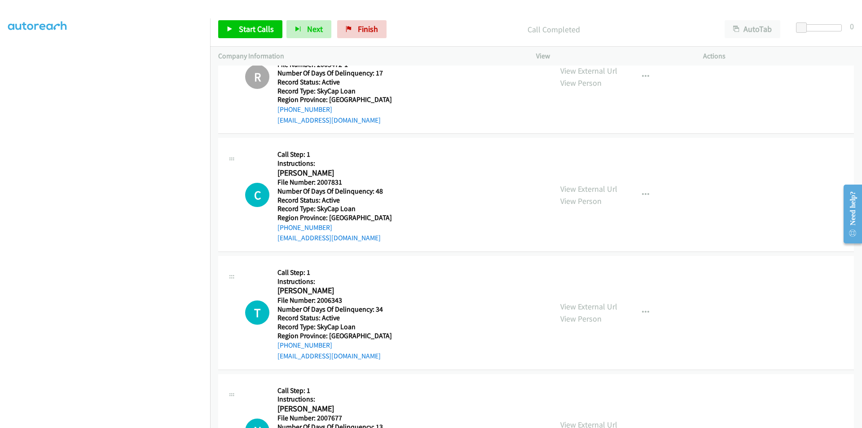
scroll to position [5999, 0]
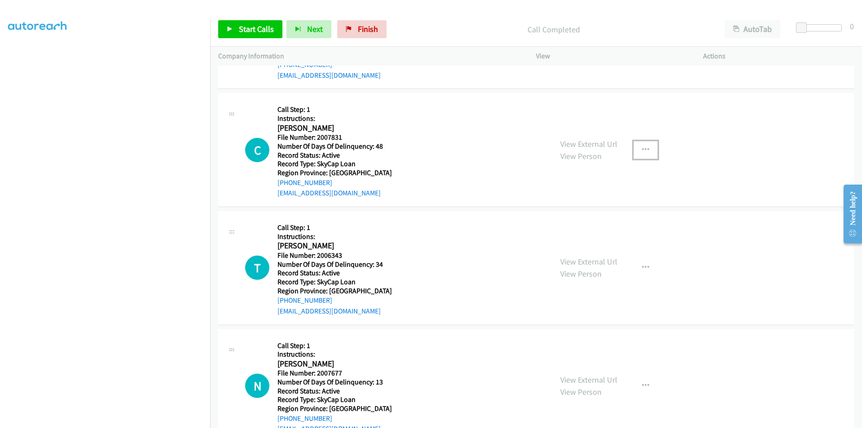
click at [642, 149] on icon "button" at bounding box center [645, 149] width 7 height 7
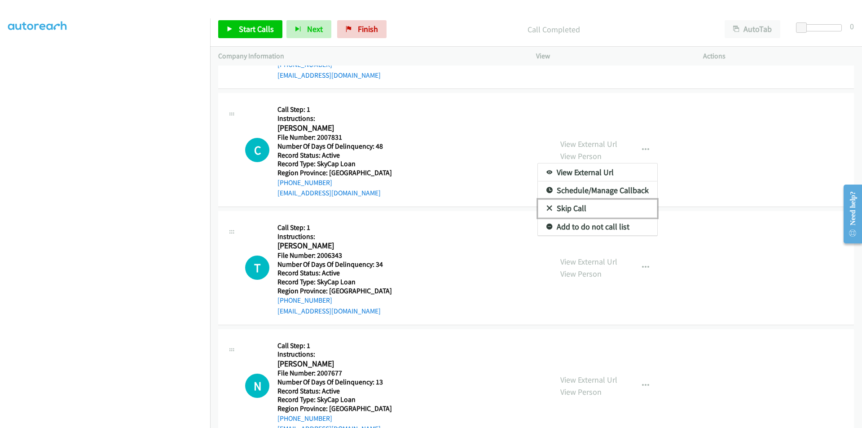
click at [580, 206] on link "Skip Call" at bounding box center [597, 208] width 119 height 18
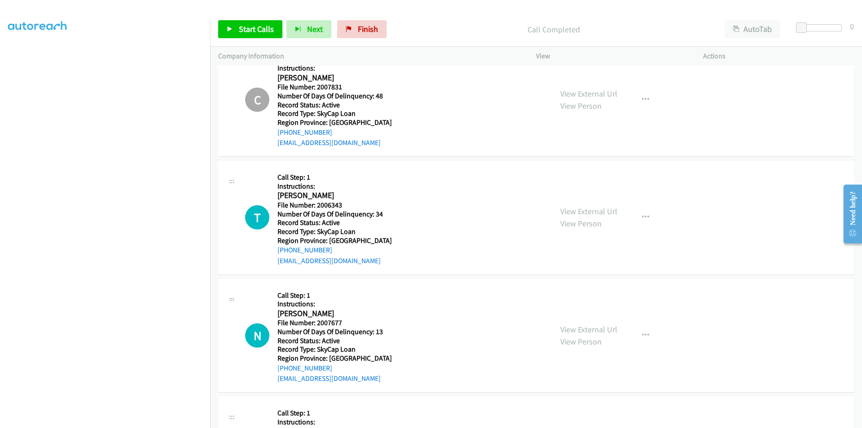
scroll to position [6133, 0]
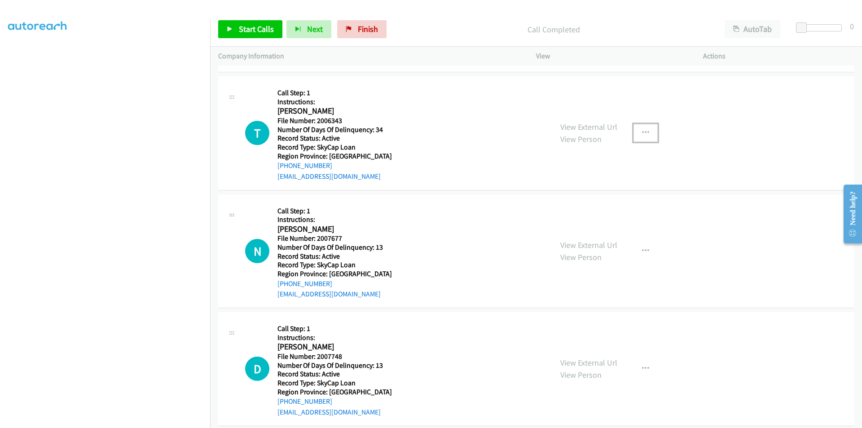
click at [642, 131] on icon "button" at bounding box center [645, 132] width 7 height 7
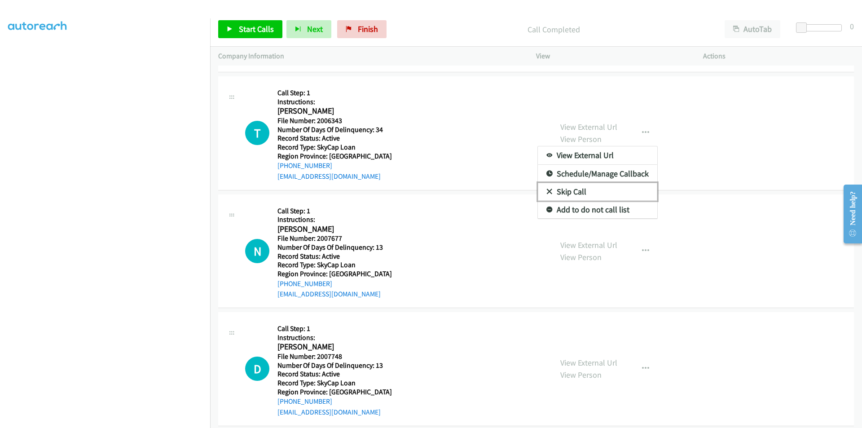
click at [586, 191] on link "Skip Call" at bounding box center [597, 192] width 119 height 18
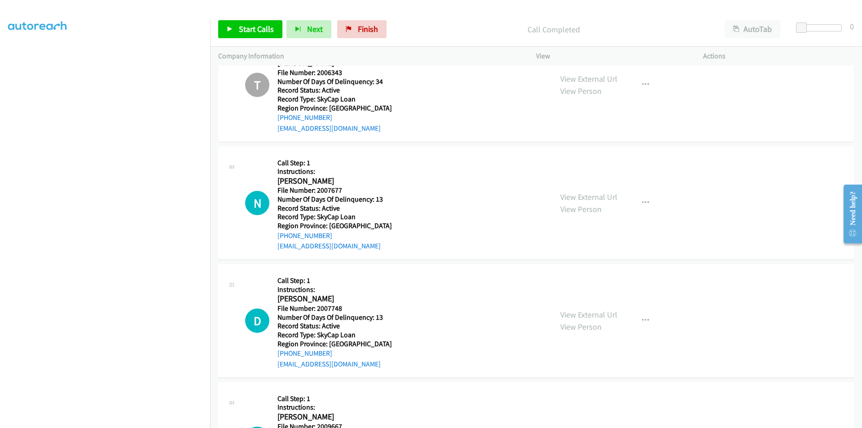
scroll to position [6263, 0]
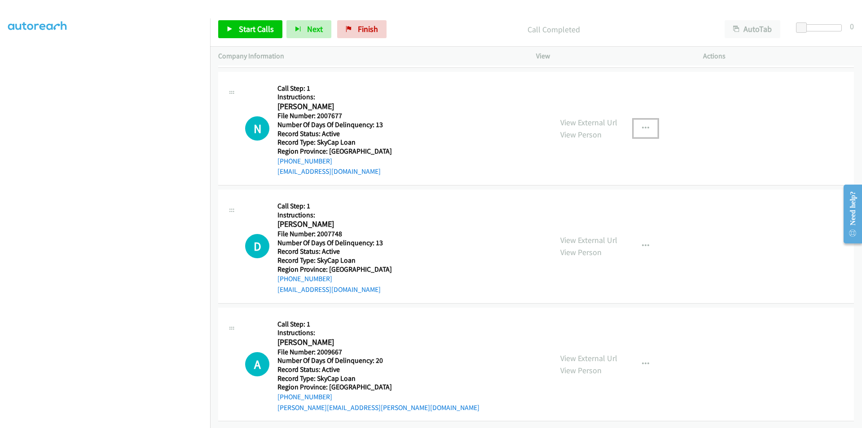
click at [645, 125] on icon "button" at bounding box center [645, 128] width 7 height 7
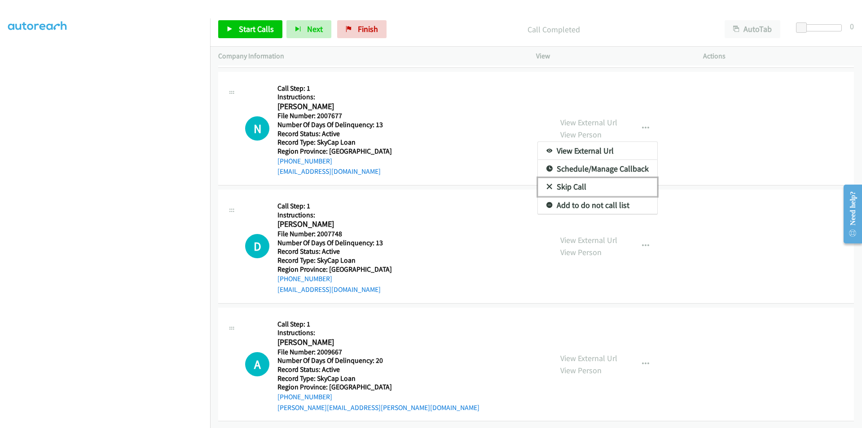
click at [566, 180] on link "Skip Call" at bounding box center [597, 187] width 119 height 18
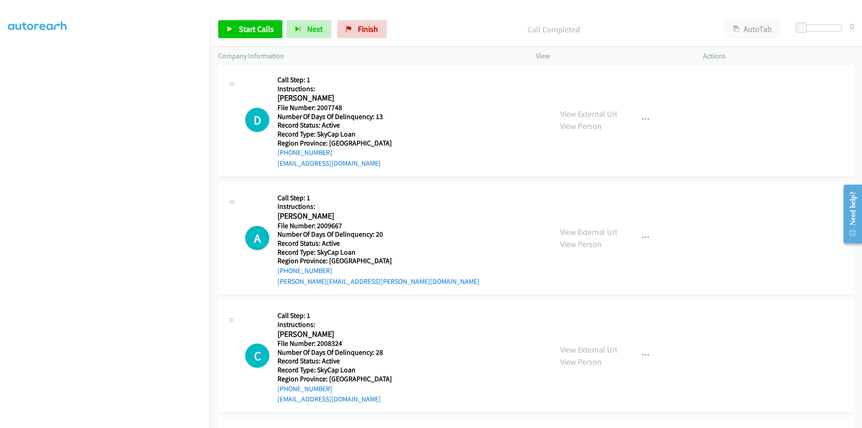
scroll to position [6398, 0]
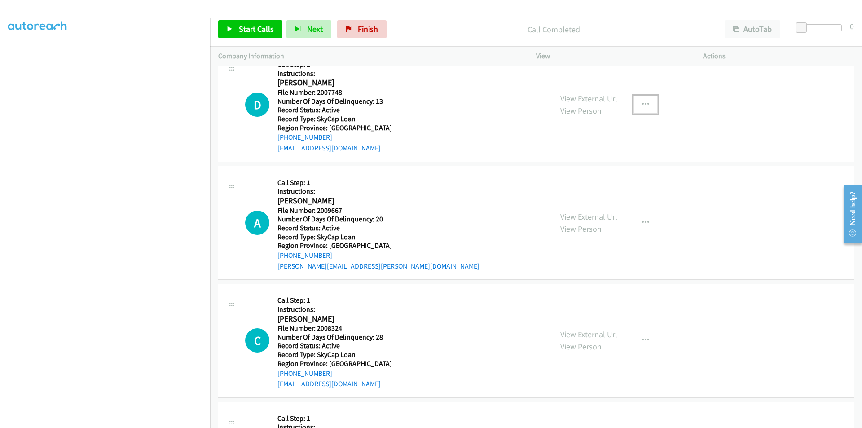
click at [642, 102] on icon "button" at bounding box center [645, 104] width 7 height 7
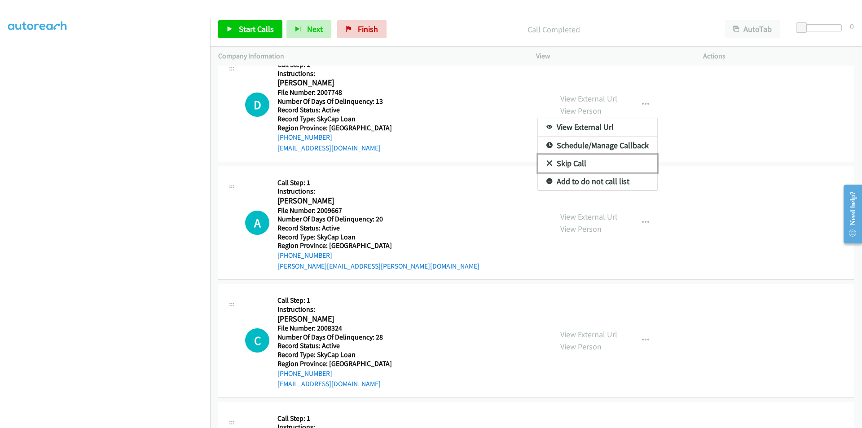
click at [589, 163] on link "Skip Call" at bounding box center [597, 164] width 119 height 18
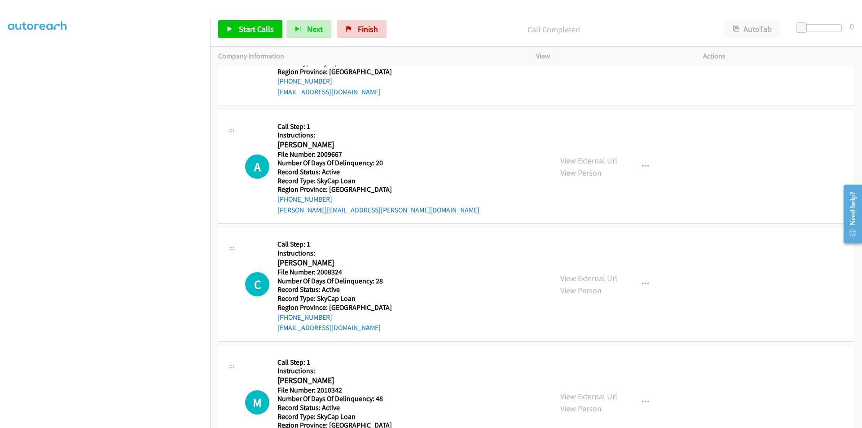
scroll to position [6532, 0]
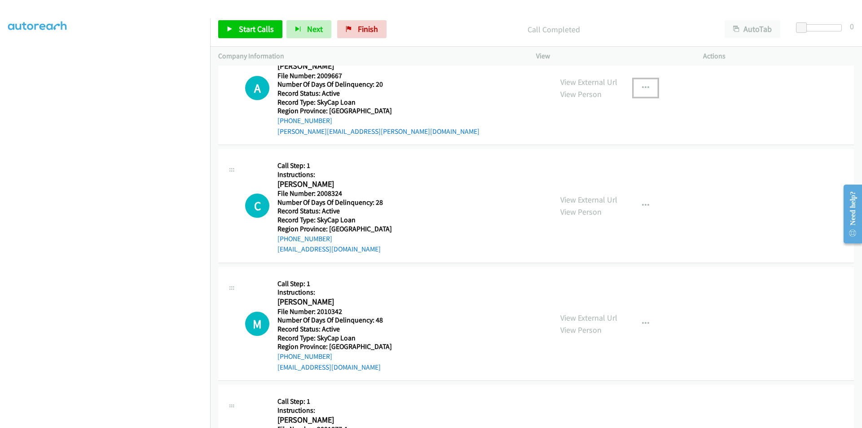
click at [642, 91] on icon "button" at bounding box center [645, 87] width 7 height 7
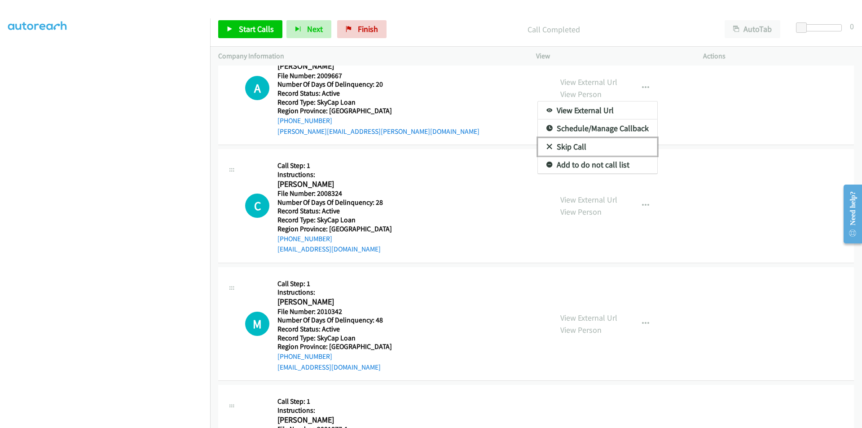
click at [596, 146] on link "Skip Call" at bounding box center [597, 147] width 119 height 18
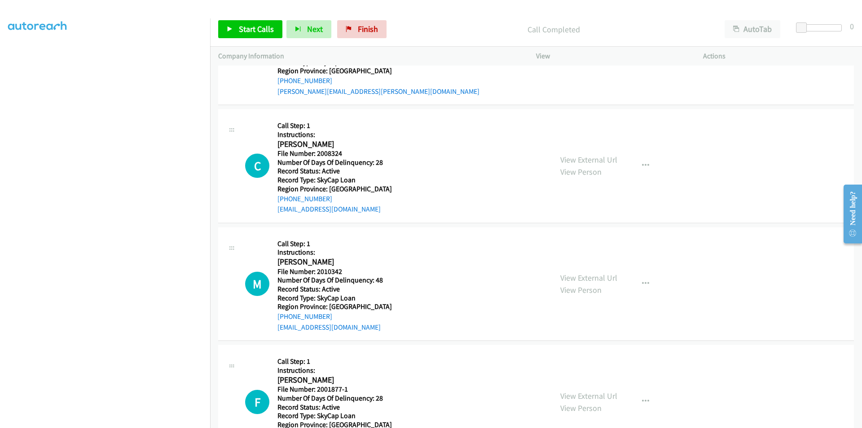
scroll to position [6616, 0]
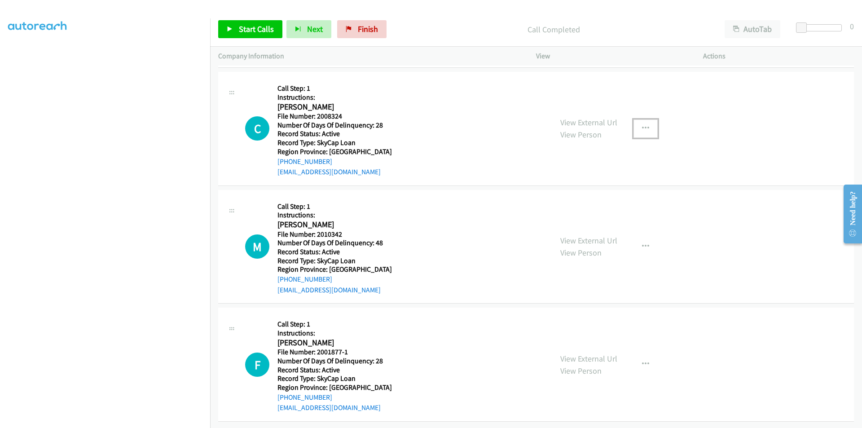
click at [644, 125] on icon "button" at bounding box center [645, 128] width 7 height 7
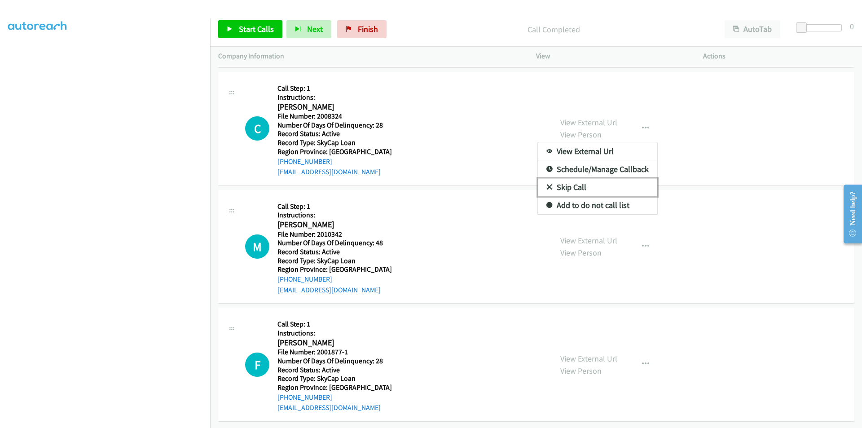
click at [609, 178] on link "Skip Call" at bounding box center [597, 187] width 119 height 18
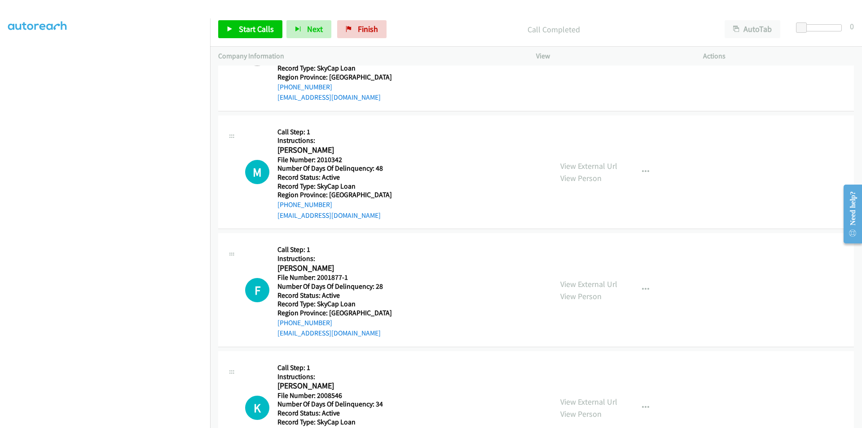
scroll to position [6751, 0]
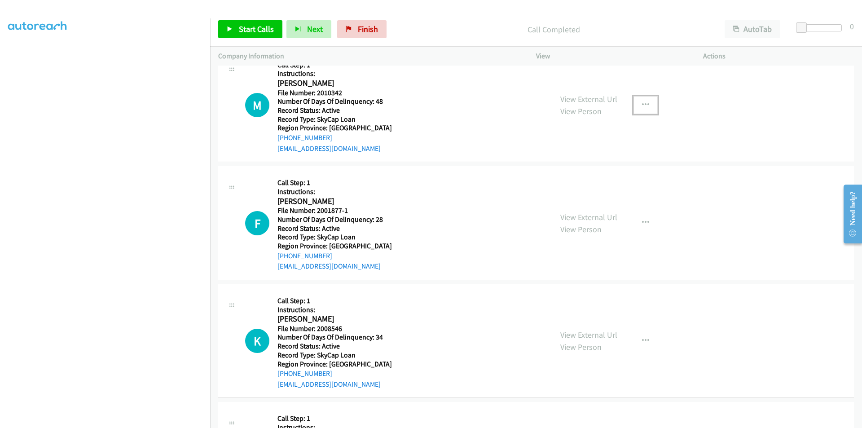
click at [644, 104] on icon "button" at bounding box center [645, 105] width 7 height 7
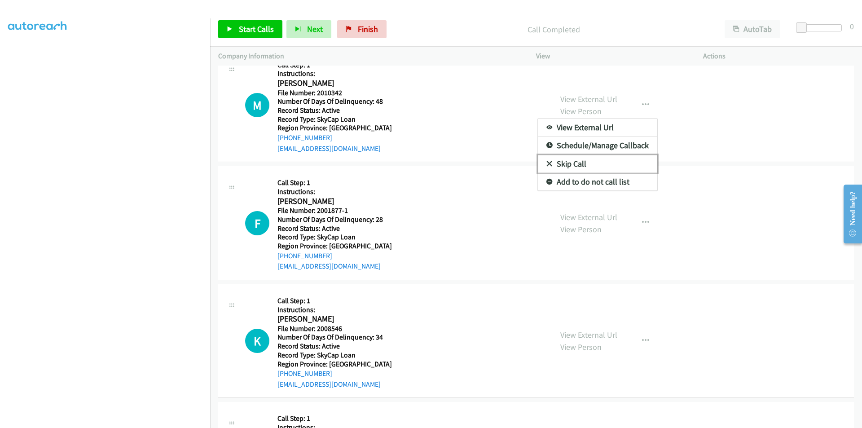
click at [572, 163] on link "Skip Call" at bounding box center [597, 164] width 119 height 18
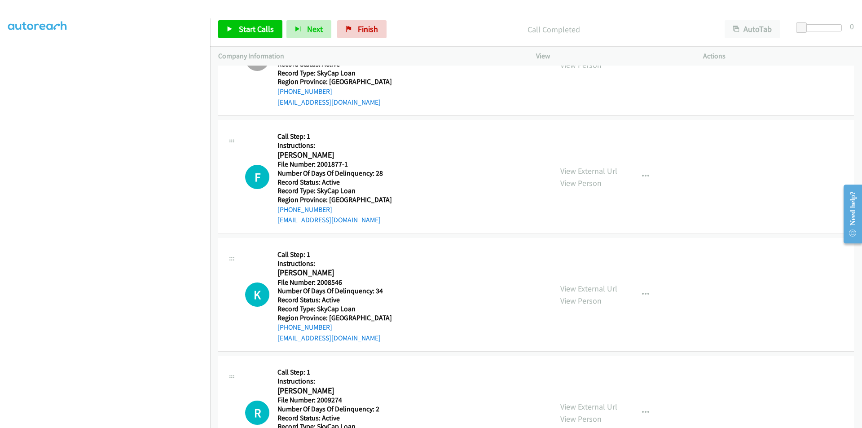
scroll to position [6841, 0]
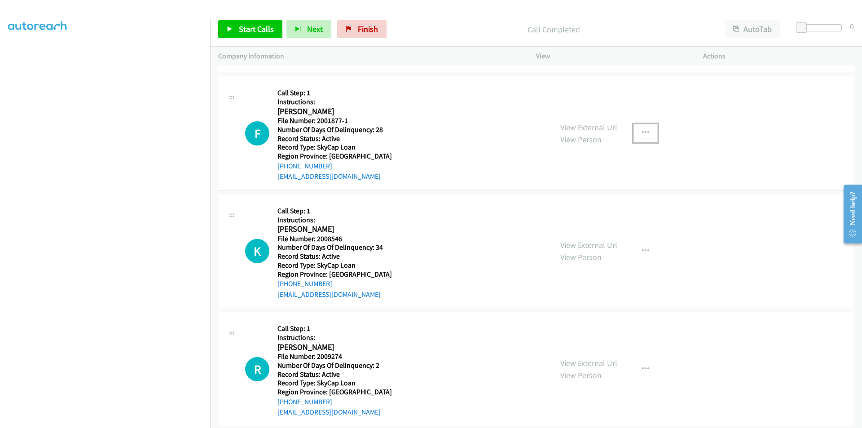
click at [642, 130] on icon "button" at bounding box center [645, 132] width 7 height 7
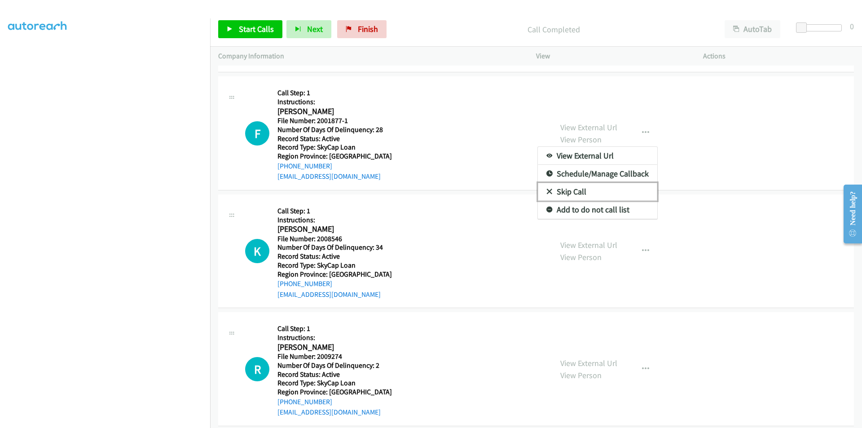
click at [574, 187] on link "Skip Call" at bounding box center [597, 192] width 119 height 18
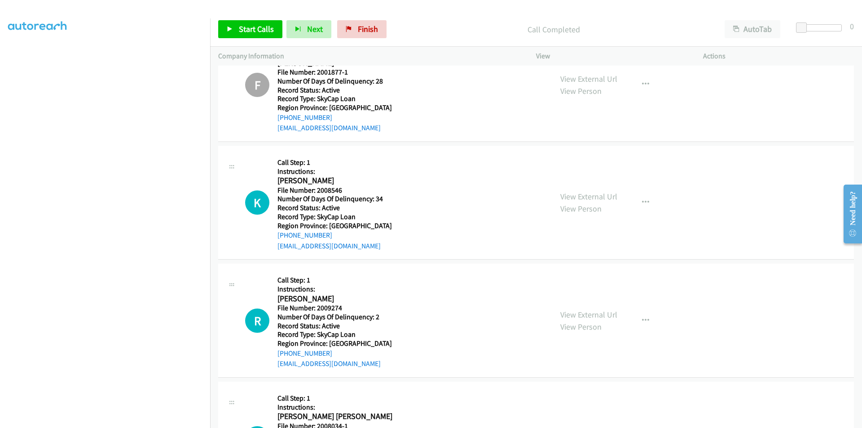
scroll to position [6970, 0]
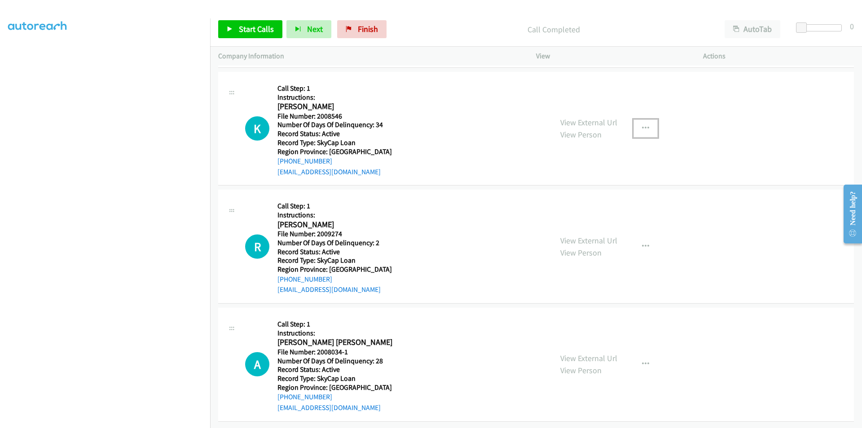
click at [643, 125] on icon "button" at bounding box center [645, 128] width 7 height 7
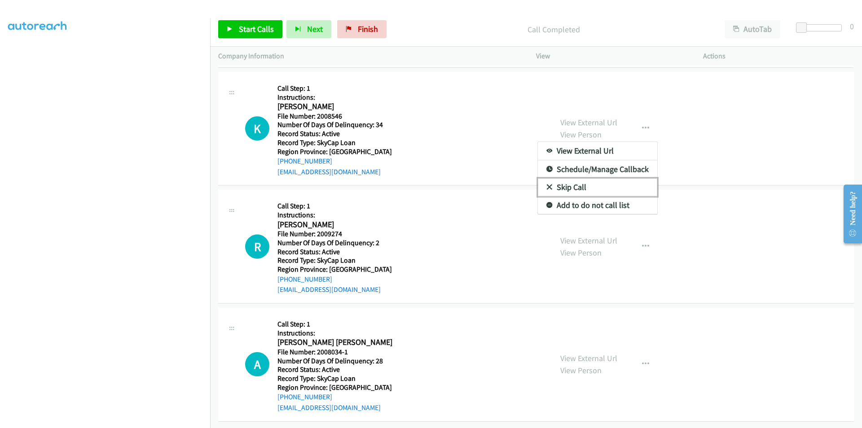
click at [583, 181] on link "Skip Call" at bounding box center [597, 187] width 119 height 18
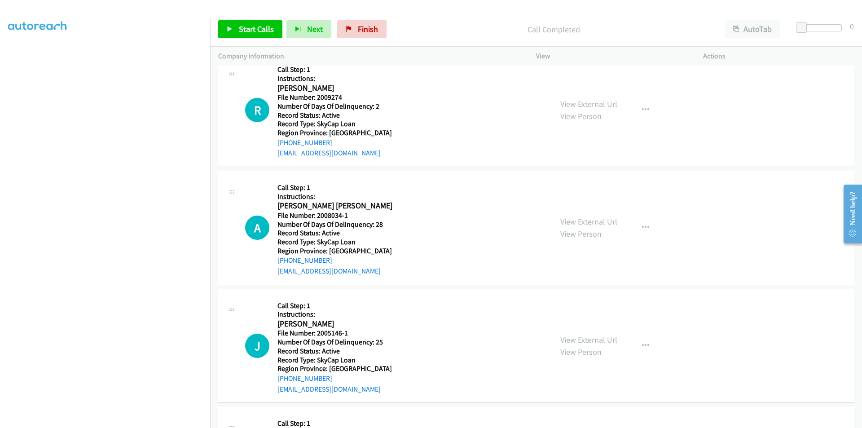
scroll to position [7105, 0]
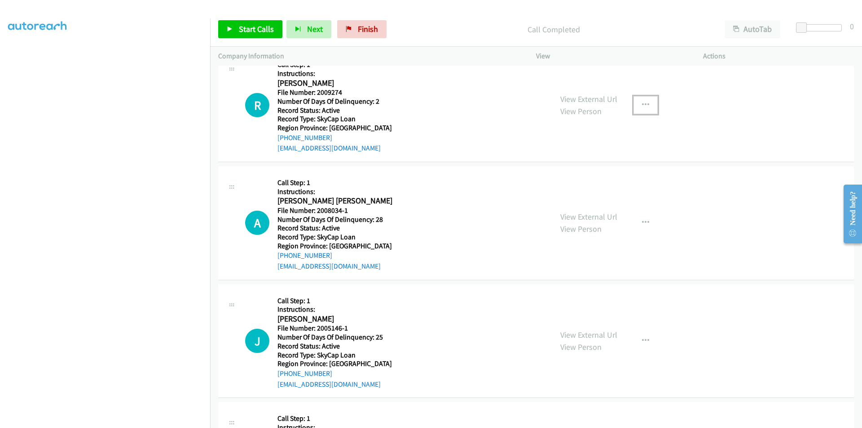
drag, startPoint x: 640, startPoint y: 104, endPoint x: 631, endPoint y: 109, distance: 10.5
click at [642, 105] on icon "button" at bounding box center [645, 105] width 7 height 7
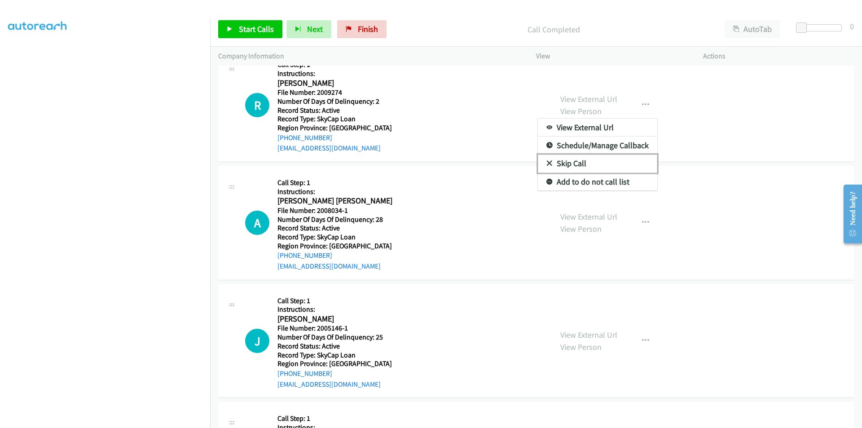
click at [594, 159] on link "Skip Call" at bounding box center [597, 164] width 119 height 18
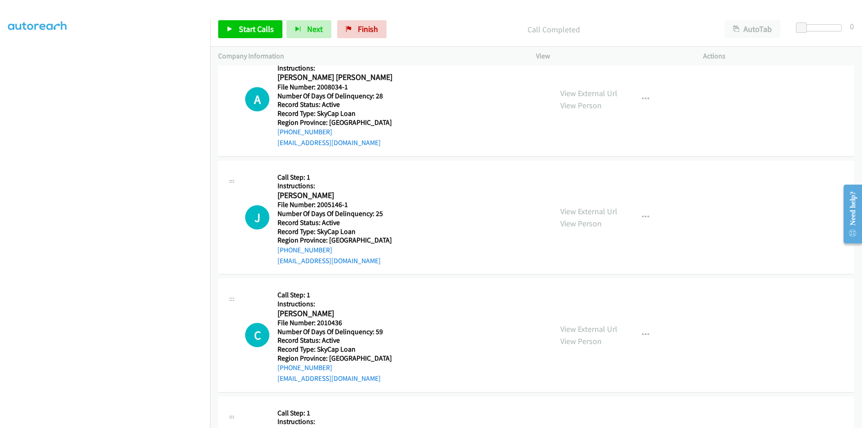
scroll to position [7240, 0]
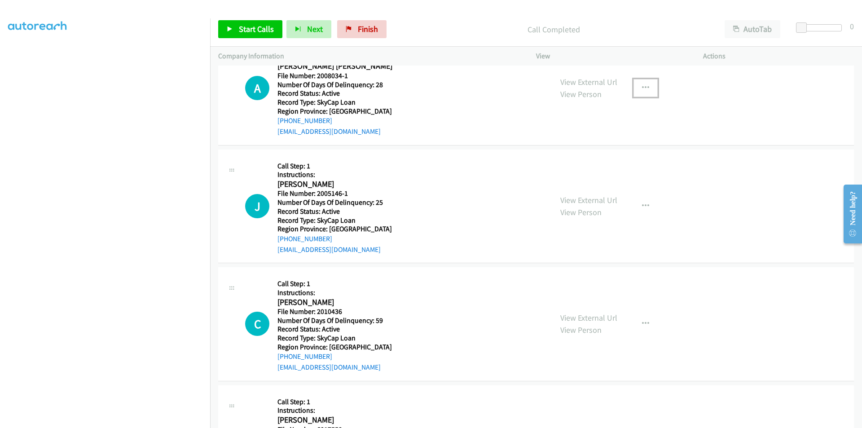
click at [644, 88] on icon "button" at bounding box center [645, 87] width 7 height 7
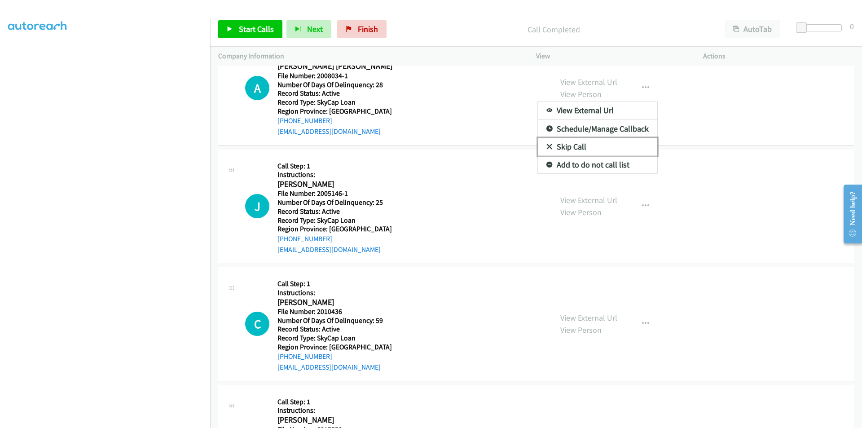
click at [596, 146] on link "Skip Call" at bounding box center [597, 147] width 119 height 18
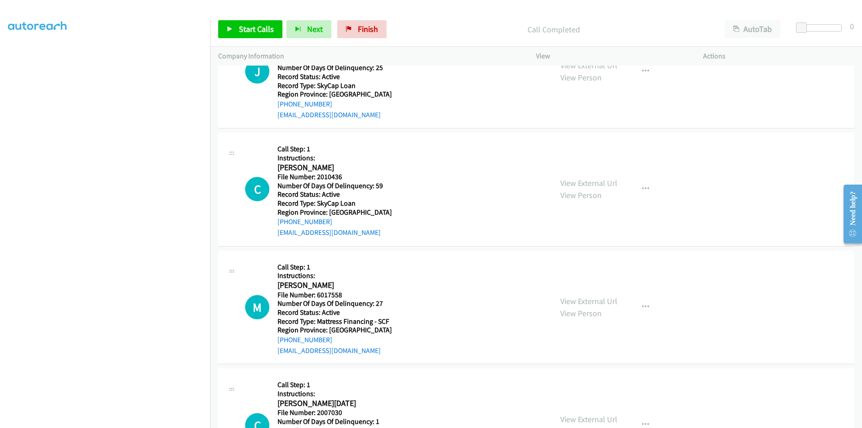
scroll to position [7329, 0]
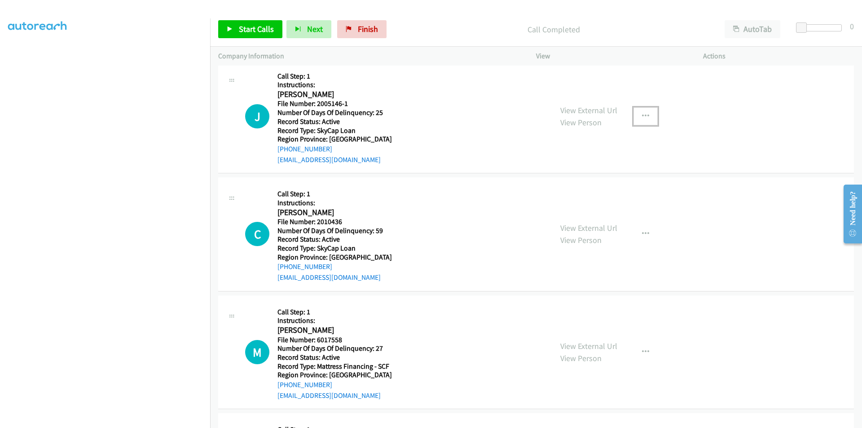
click at [642, 118] on icon "button" at bounding box center [645, 116] width 7 height 7
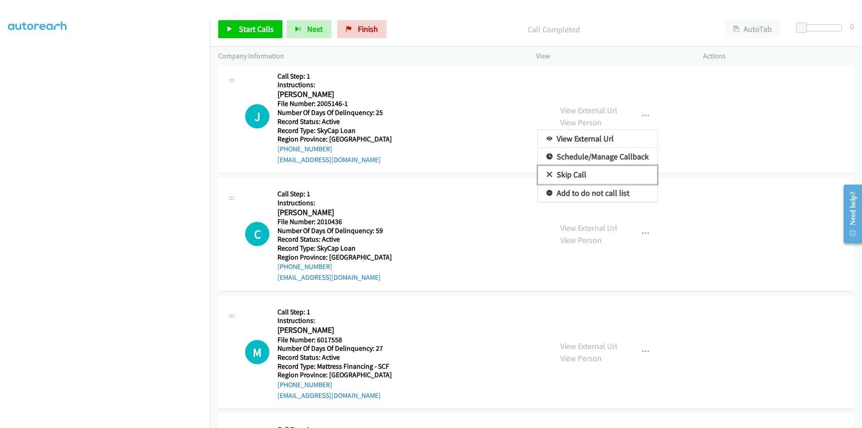
click at [580, 172] on link "Skip Call" at bounding box center [597, 175] width 119 height 18
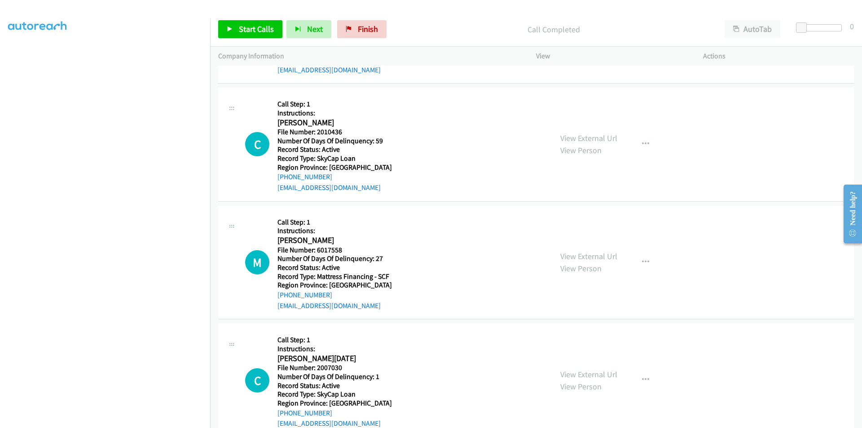
scroll to position [7442, 0]
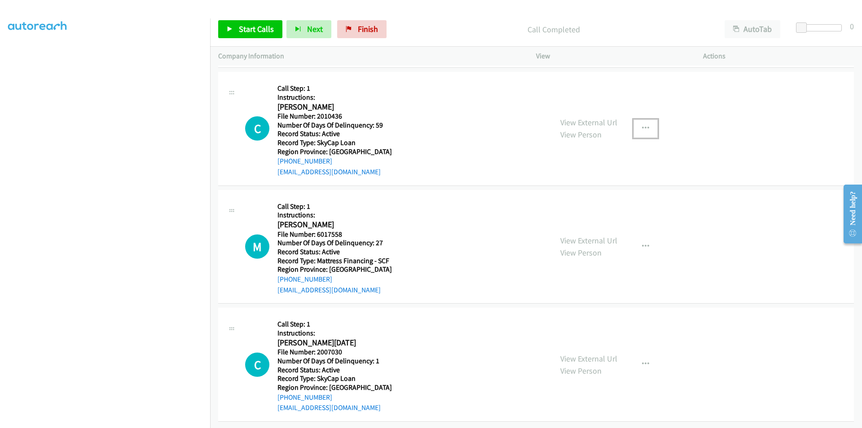
click at [642, 125] on icon "button" at bounding box center [645, 128] width 7 height 7
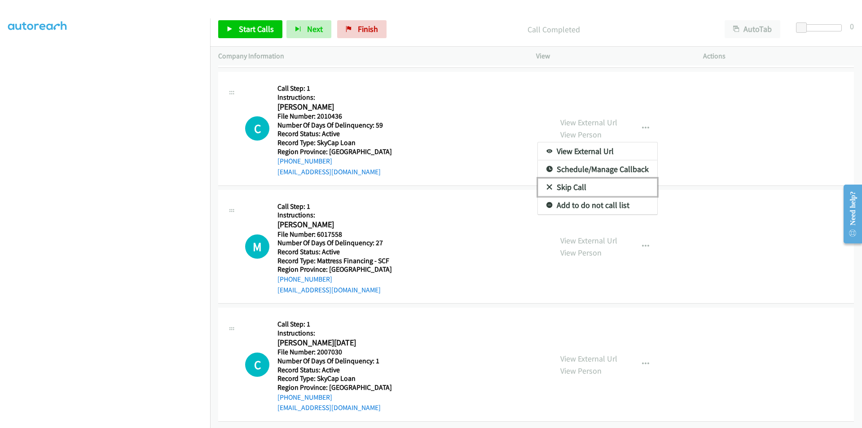
click at [590, 178] on link "Skip Call" at bounding box center [597, 187] width 119 height 18
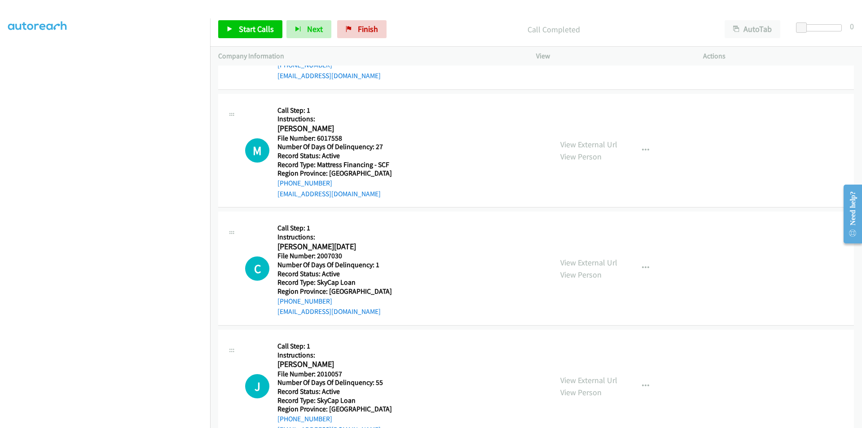
scroll to position [7532, 0]
click at [637, 148] on button "button" at bounding box center [646, 150] width 24 height 18
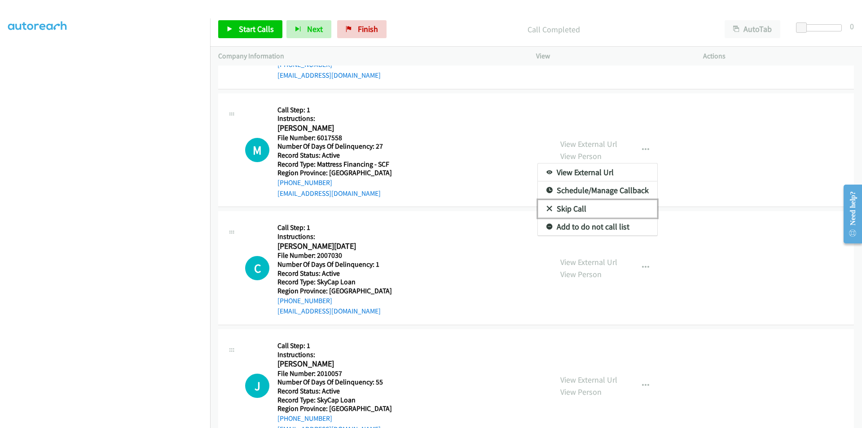
click at [572, 208] on link "Skip Call" at bounding box center [597, 209] width 119 height 18
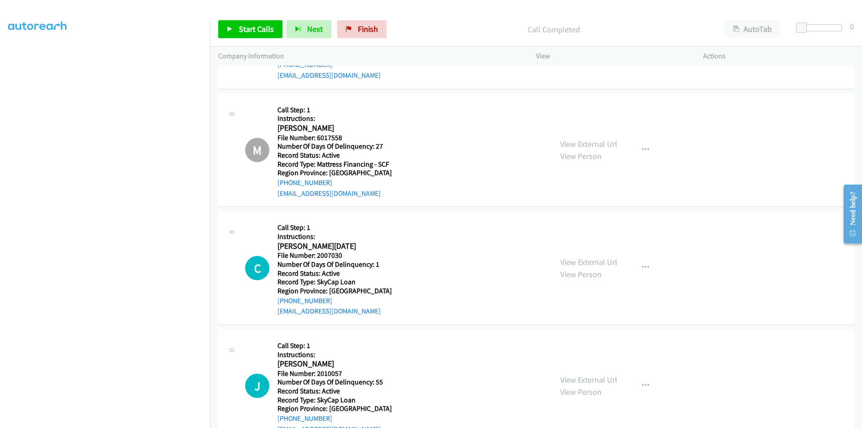
scroll to position [7666, 0]
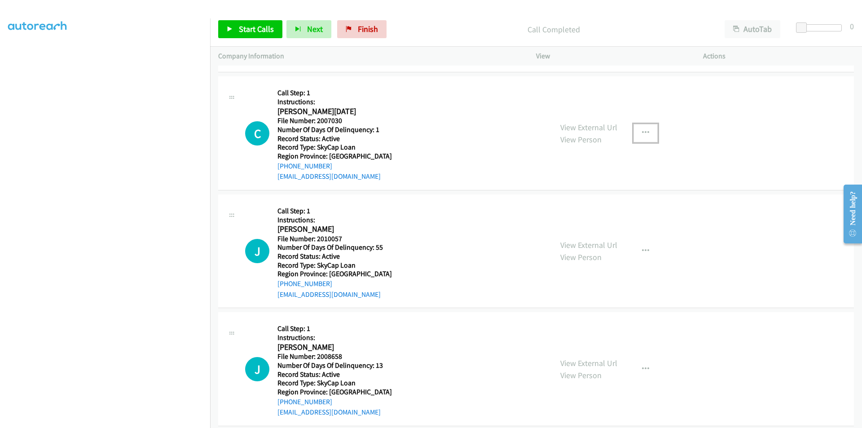
click at [640, 128] on button "button" at bounding box center [646, 133] width 24 height 18
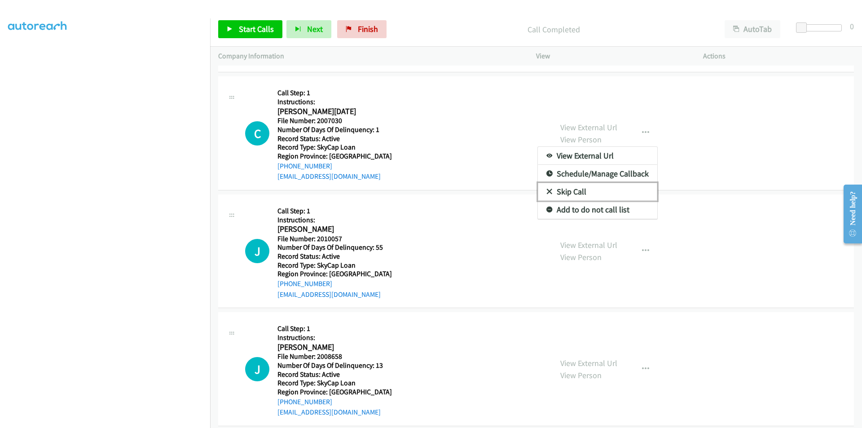
click at [576, 188] on link "Skip Call" at bounding box center [597, 192] width 119 height 18
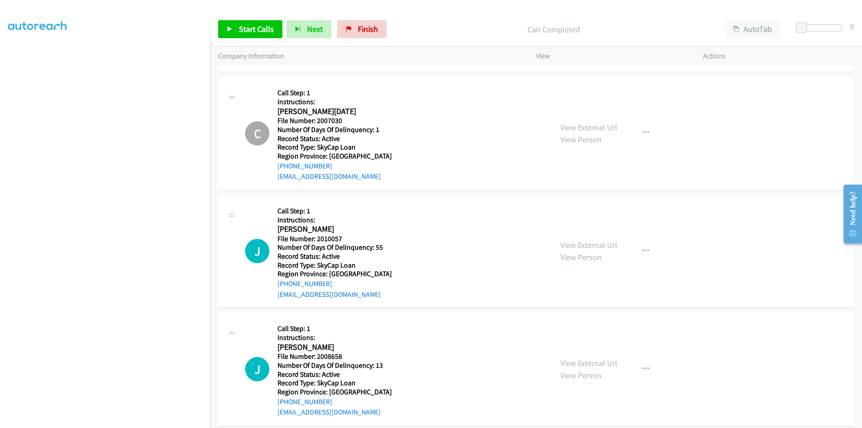
scroll to position [7801, 0]
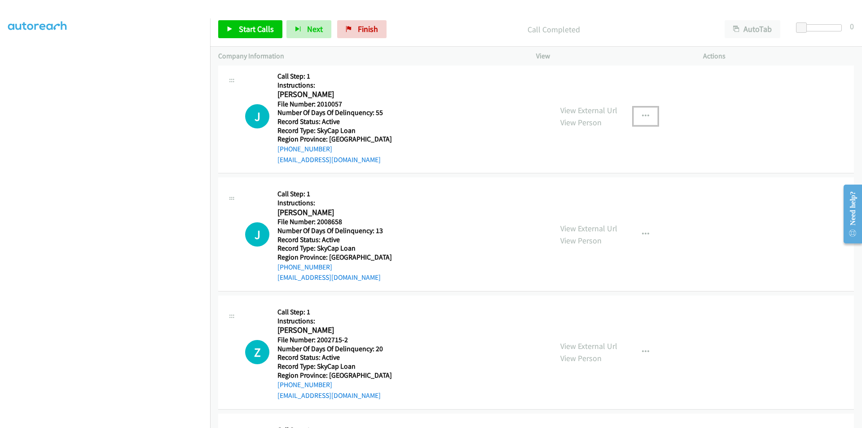
click at [642, 115] on icon "button" at bounding box center [645, 116] width 7 height 7
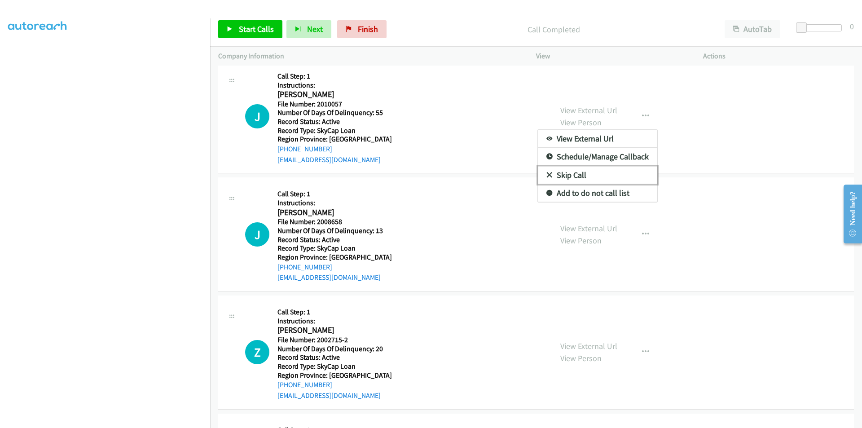
click at [567, 175] on link "Skip Call" at bounding box center [597, 175] width 119 height 18
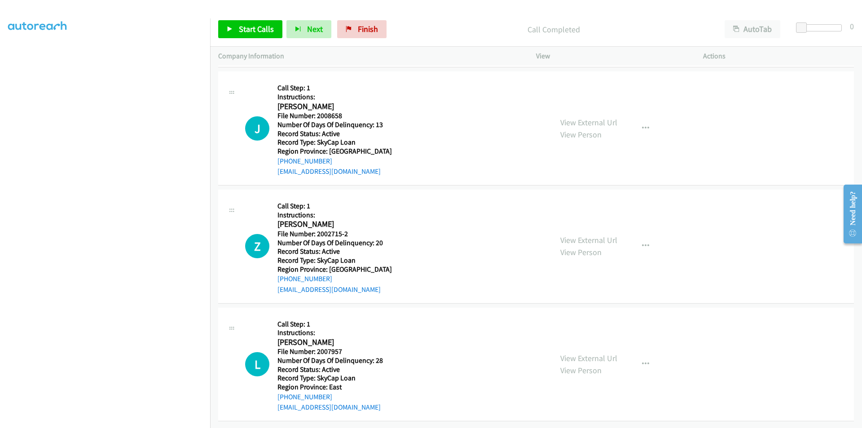
scroll to position [7914, 0]
click at [642, 125] on icon "button" at bounding box center [645, 128] width 7 height 7
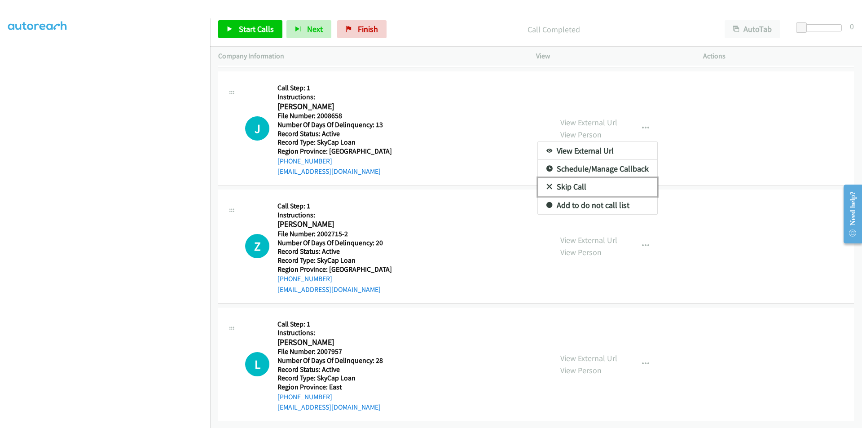
click at [568, 178] on link "Skip Call" at bounding box center [597, 187] width 119 height 18
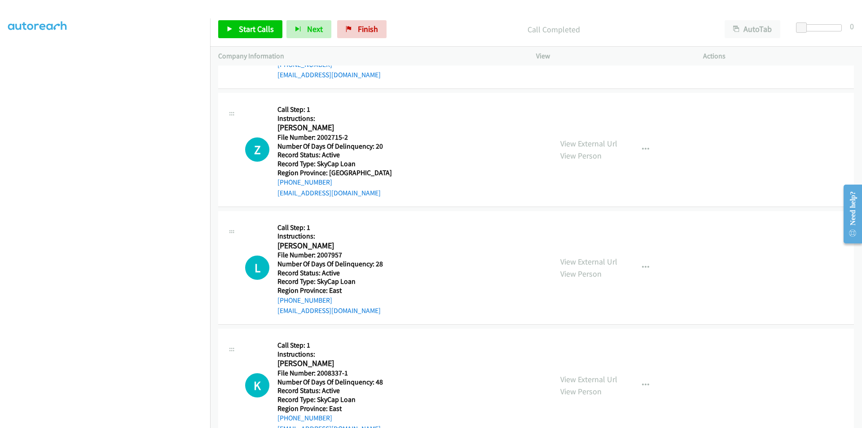
scroll to position [8049, 0]
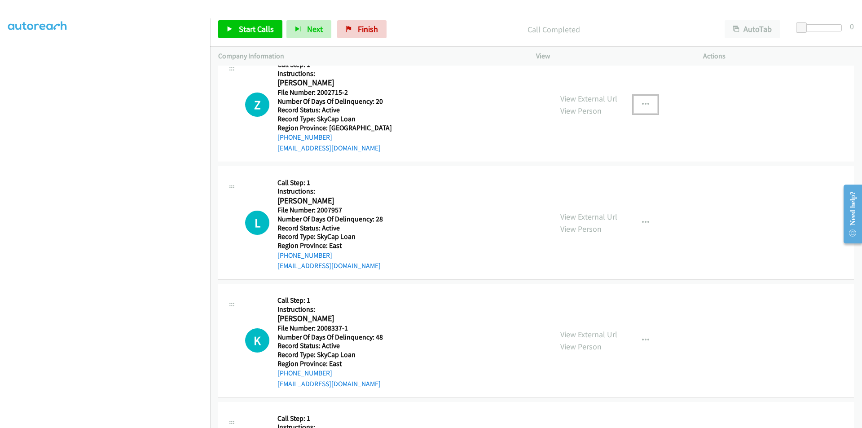
click at [644, 102] on icon "button" at bounding box center [645, 104] width 7 height 7
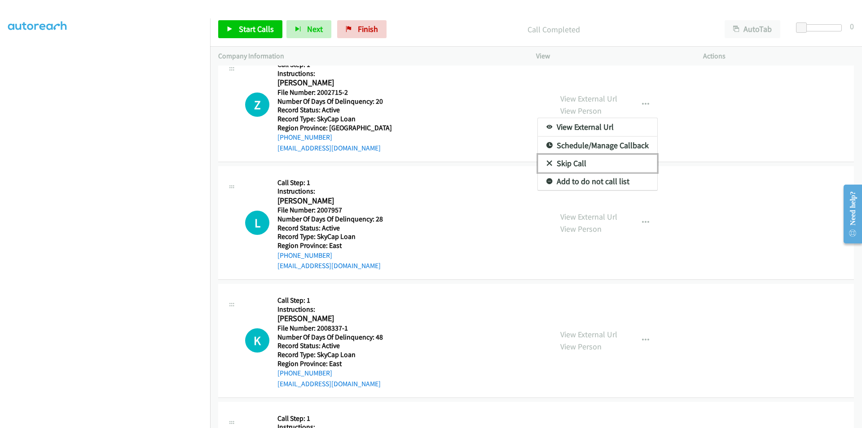
click at [592, 159] on link "Skip Call" at bounding box center [597, 164] width 119 height 18
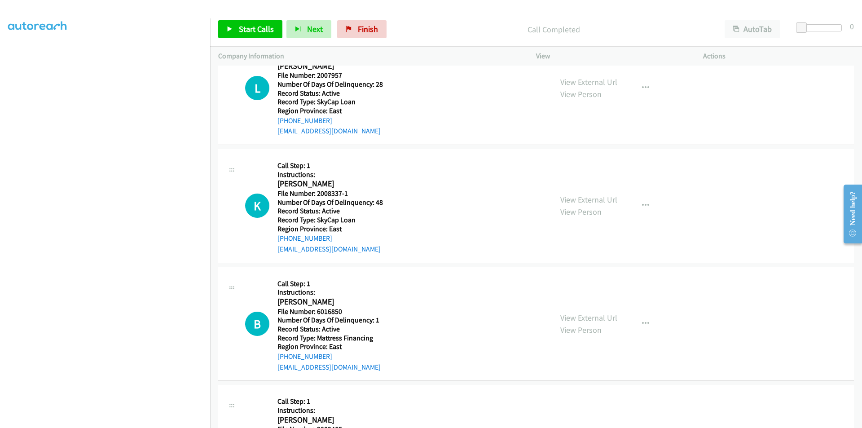
scroll to position [8138, 0]
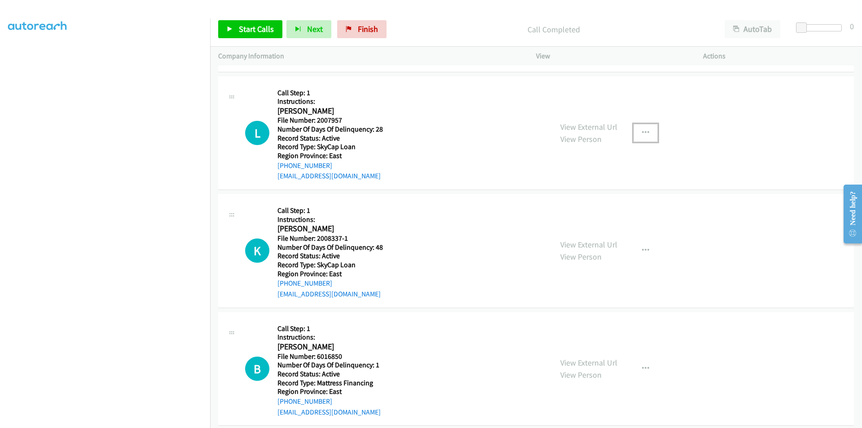
click at [636, 132] on button "button" at bounding box center [646, 133] width 24 height 18
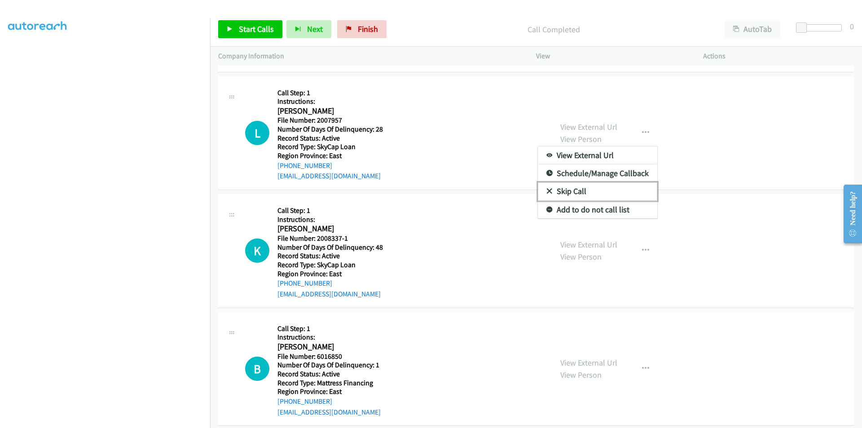
click at [583, 189] on link "Skip Call" at bounding box center [597, 191] width 119 height 18
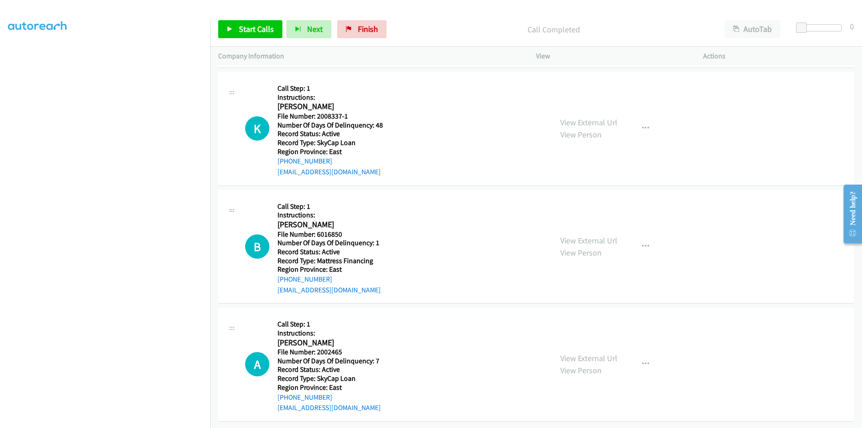
scroll to position [8267, 0]
click at [643, 125] on icon "button" at bounding box center [645, 128] width 7 height 7
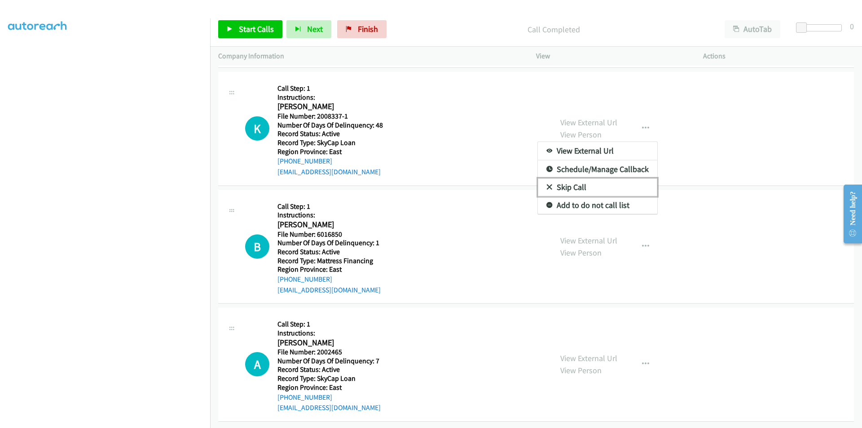
click at [582, 181] on link "Skip Call" at bounding box center [597, 187] width 119 height 18
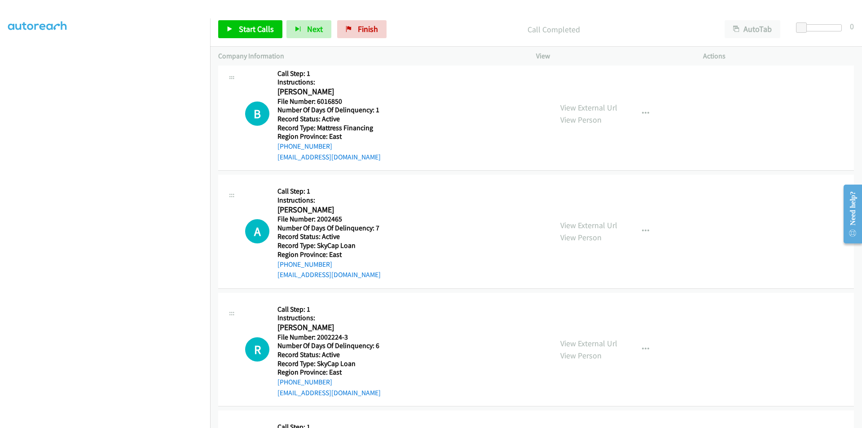
scroll to position [8402, 0]
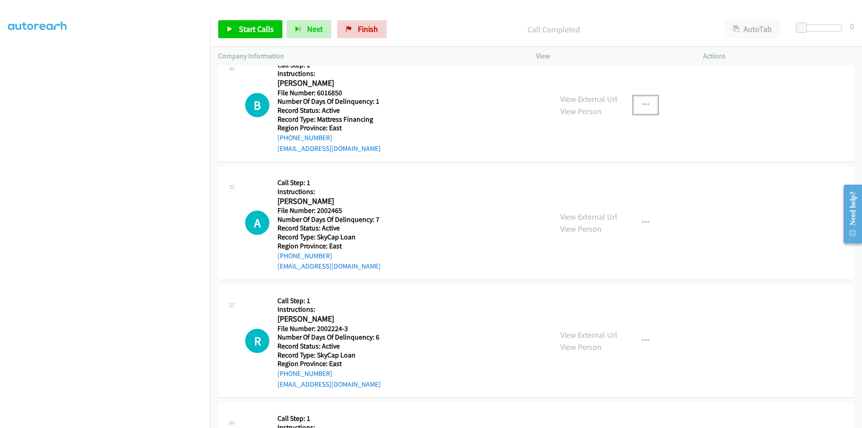
click at [643, 104] on icon "button" at bounding box center [645, 105] width 7 height 7
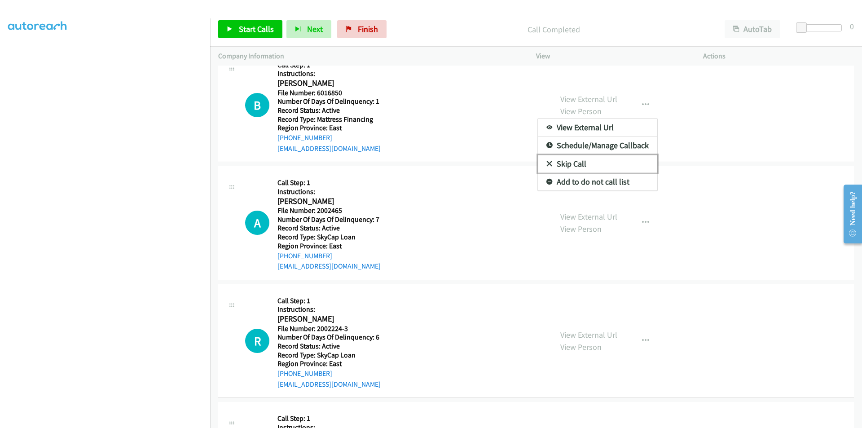
click at [591, 159] on link "Skip Call" at bounding box center [597, 164] width 119 height 18
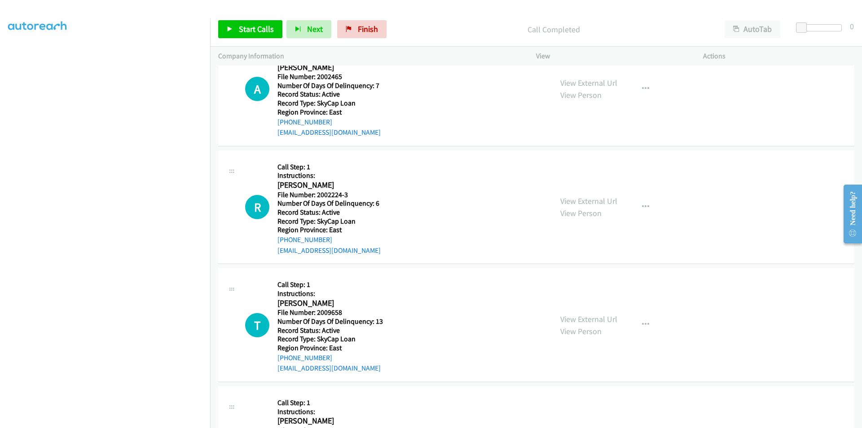
scroll to position [8537, 0]
click at [642, 87] on icon "button" at bounding box center [645, 87] width 7 height 7
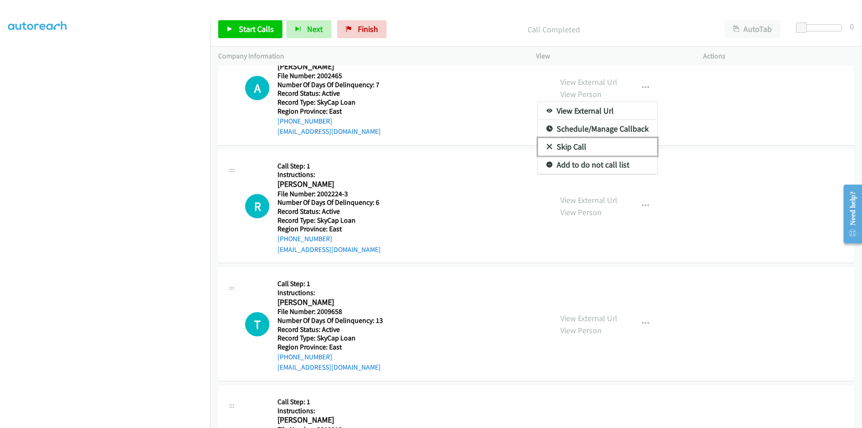
click at [585, 150] on link "Skip Call" at bounding box center [597, 147] width 119 height 18
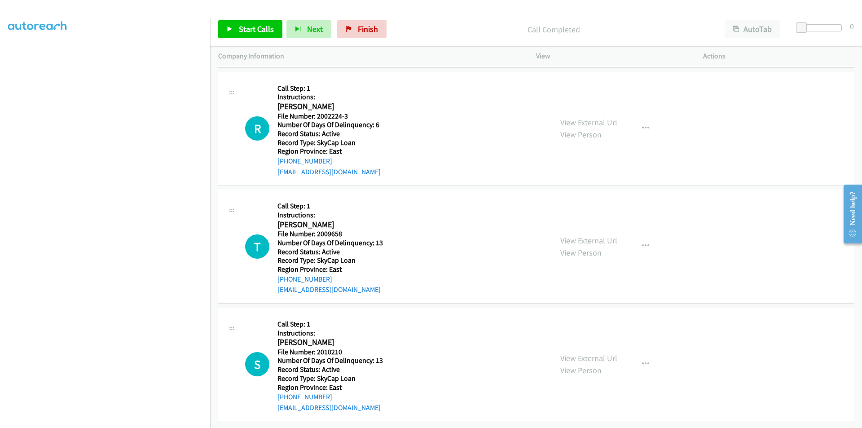
scroll to position [8621, 0]
click at [642, 125] on icon "button" at bounding box center [645, 128] width 7 height 7
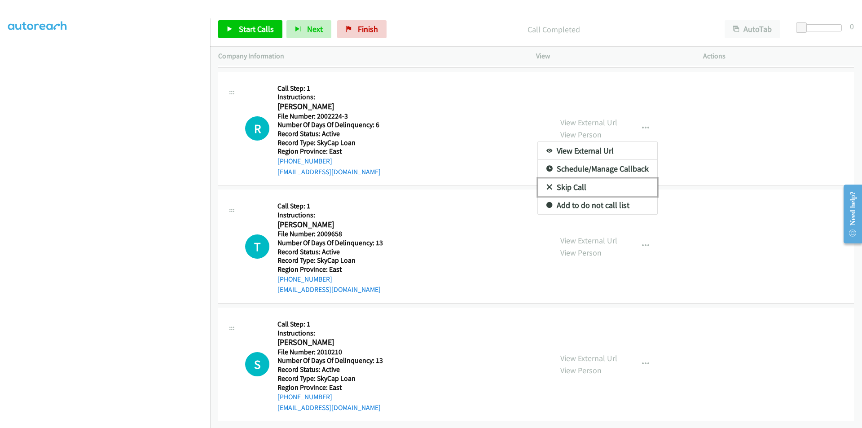
click at [562, 178] on link "Skip Call" at bounding box center [597, 187] width 119 height 18
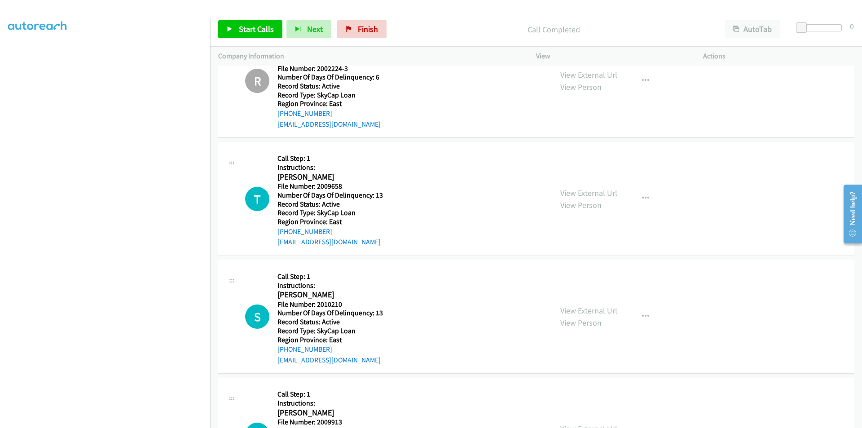
scroll to position [8711, 0]
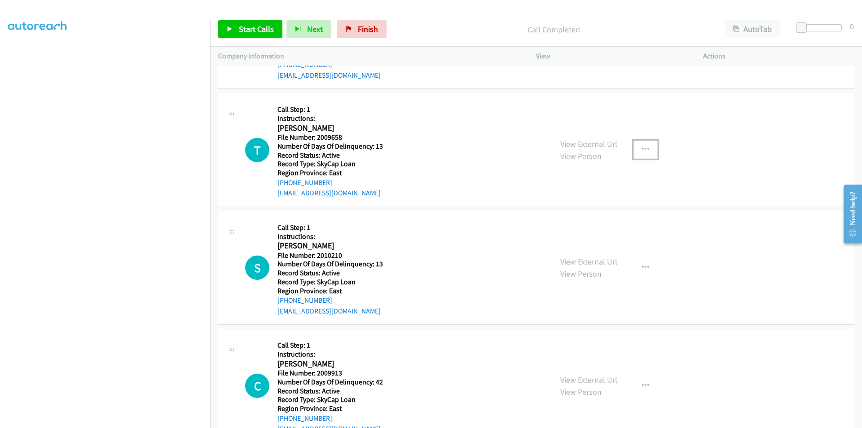
click at [638, 149] on button "button" at bounding box center [646, 150] width 24 height 18
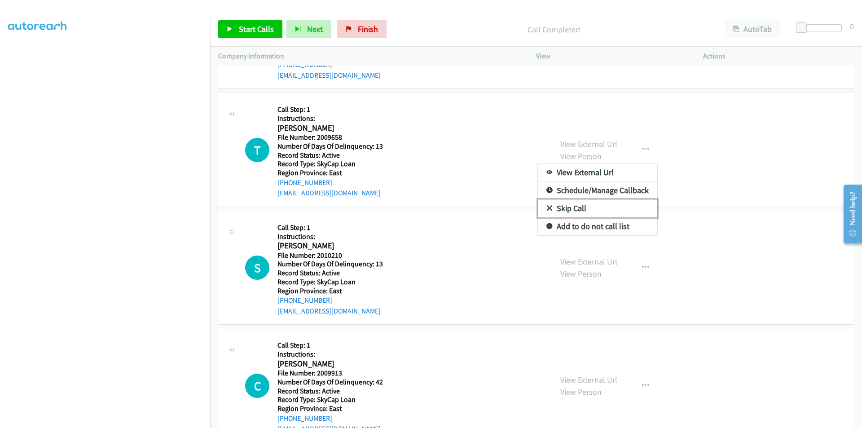
click at [576, 211] on link "Skip Call" at bounding box center [597, 208] width 119 height 18
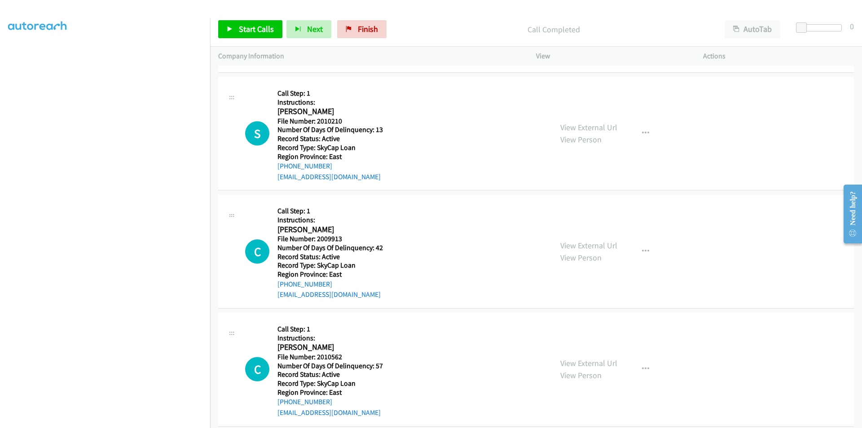
scroll to position [8846, 0]
click at [642, 131] on icon "button" at bounding box center [645, 132] width 7 height 7
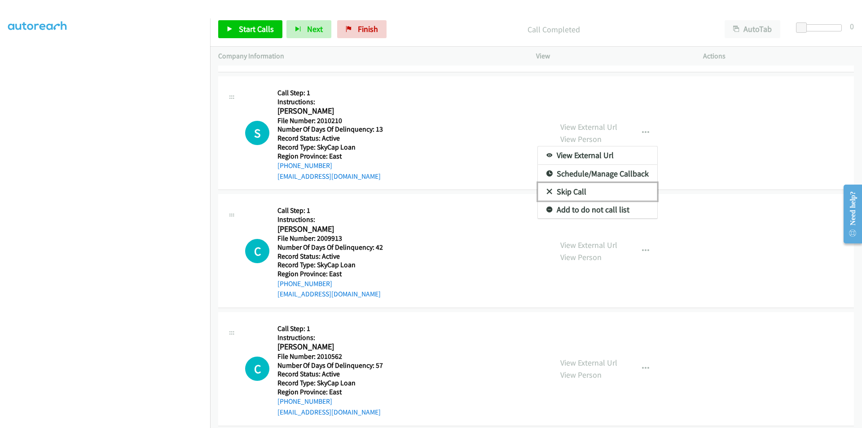
click at [559, 187] on link "Skip Call" at bounding box center [597, 192] width 119 height 18
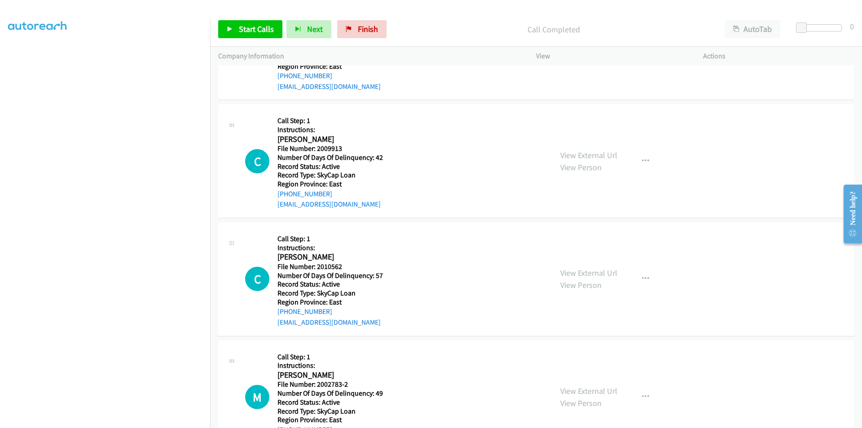
scroll to position [8975, 0]
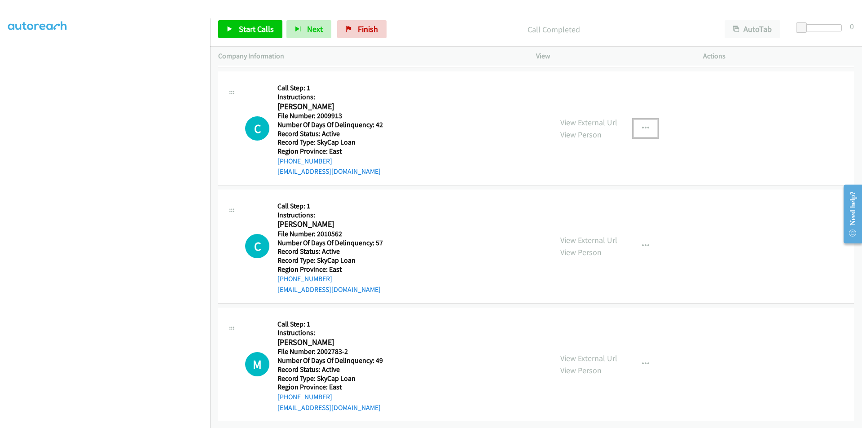
click at [638, 120] on button "button" at bounding box center [646, 128] width 24 height 18
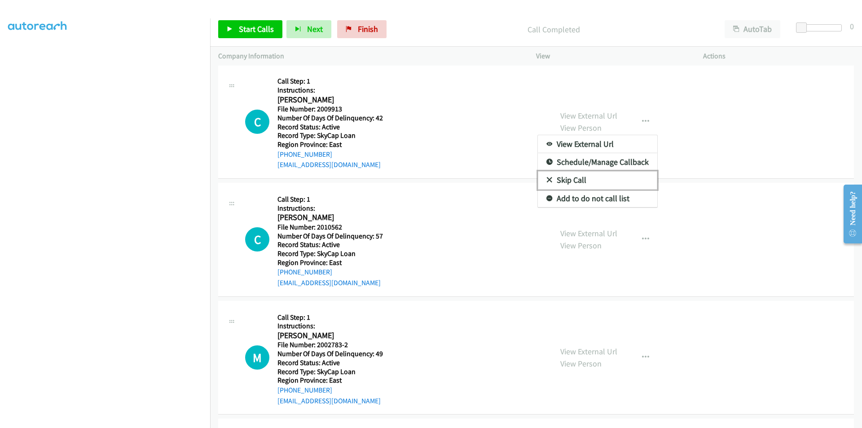
click at [564, 177] on link "Skip Call" at bounding box center [597, 180] width 119 height 18
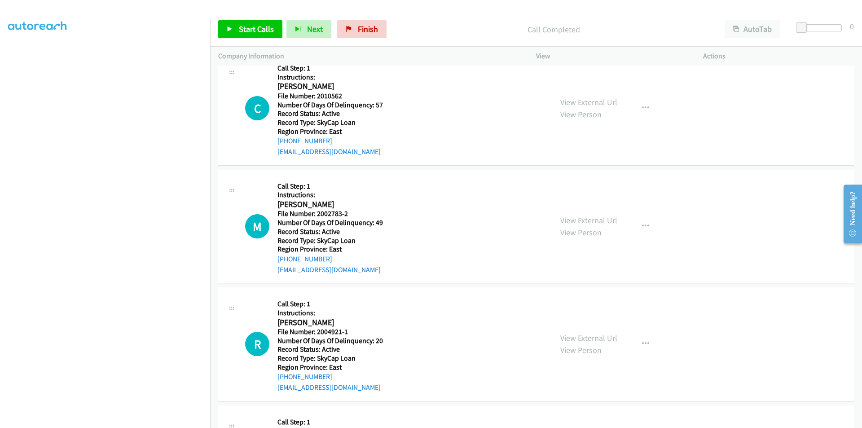
scroll to position [9110, 0]
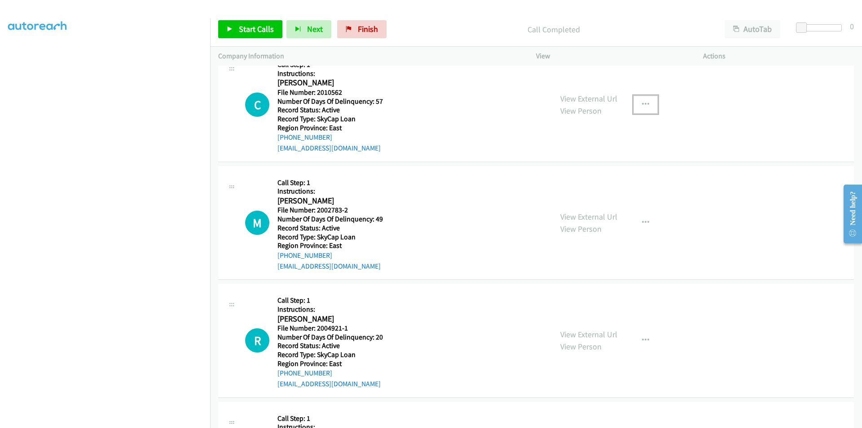
click at [646, 103] on button "button" at bounding box center [646, 105] width 24 height 18
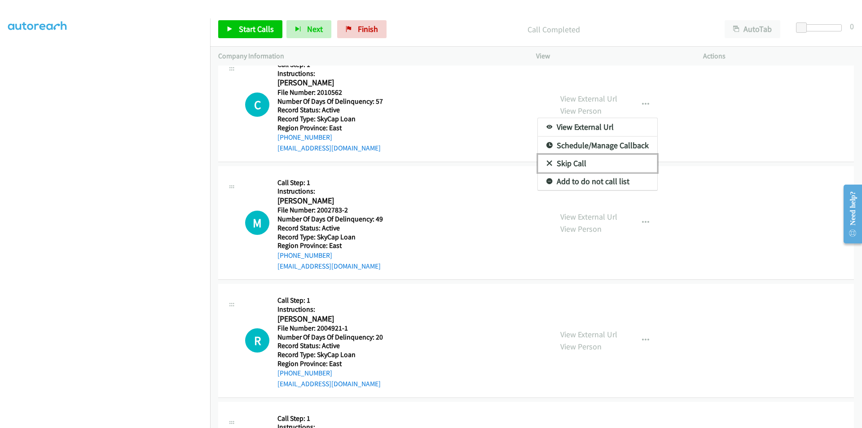
click at [579, 161] on link "Skip Call" at bounding box center [597, 164] width 119 height 18
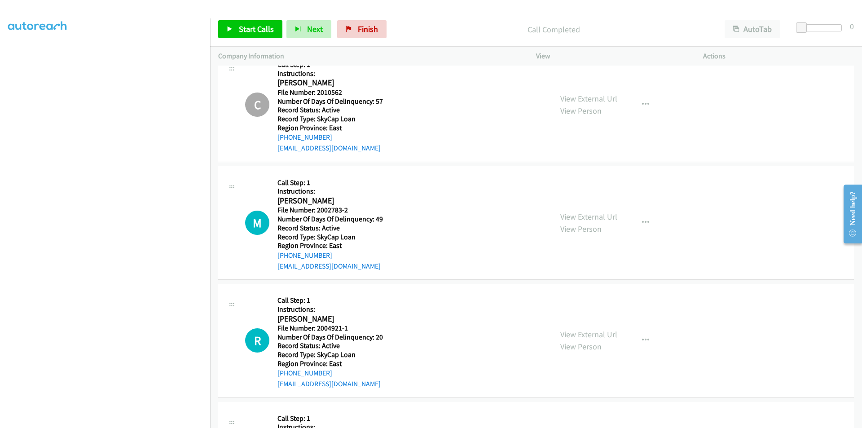
scroll to position [9211, 0]
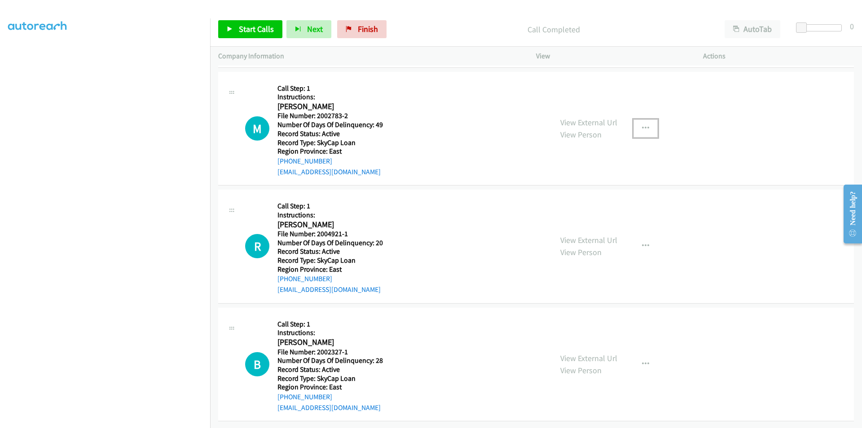
click at [638, 119] on button "button" at bounding box center [646, 128] width 24 height 18
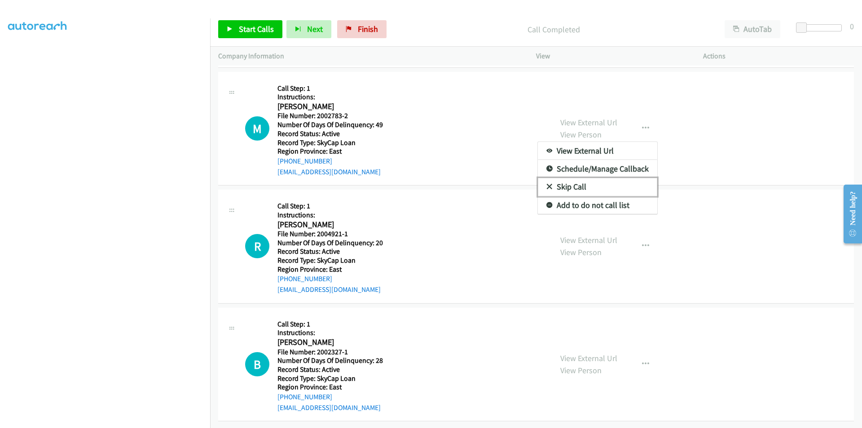
click at [564, 179] on link "Skip Call" at bounding box center [597, 187] width 119 height 18
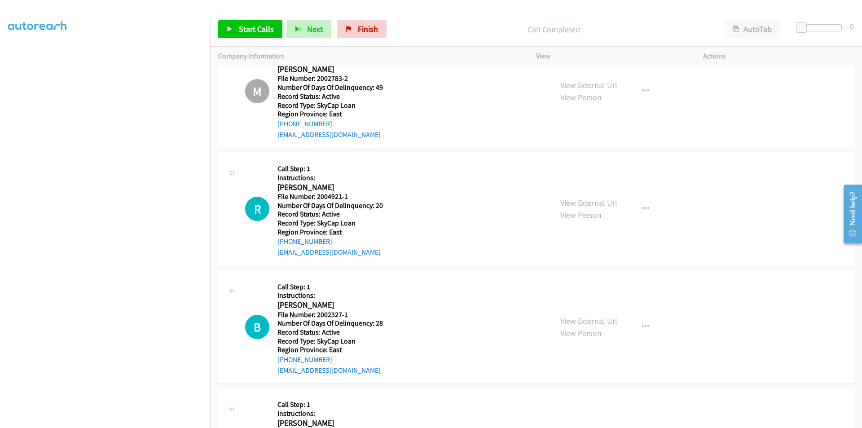
scroll to position [9301, 0]
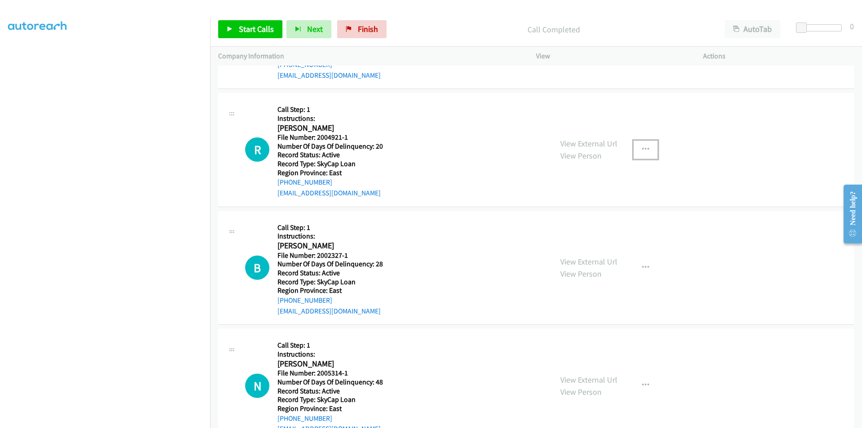
click at [643, 148] on icon "button" at bounding box center [645, 149] width 7 height 7
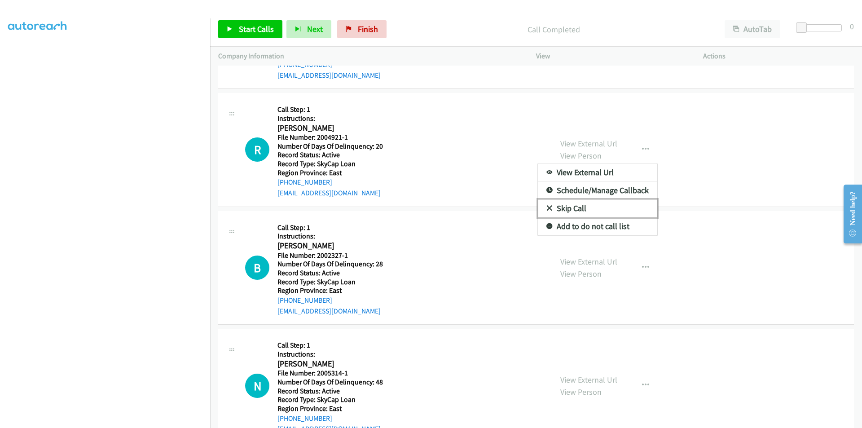
click at [568, 206] on link "Skip Call" at bounding box center [597, 208] width 119 height 18
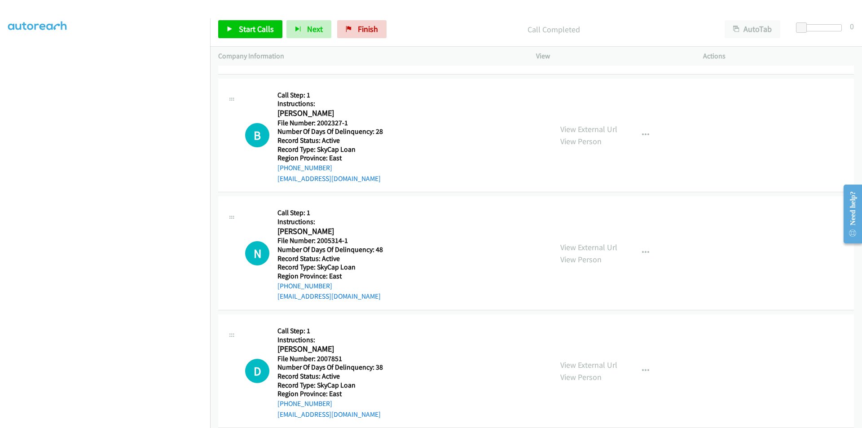
scroll to position [9435, 0]
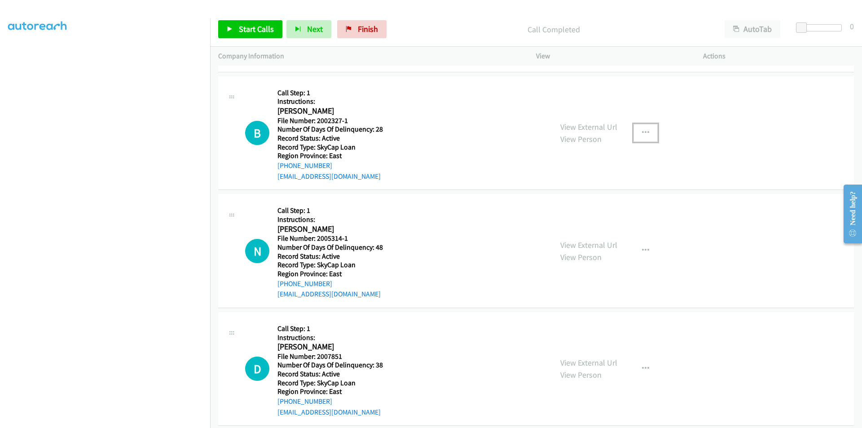
click at [642, 131] on icon "button" at bounding box center [645, 132] width 7 height 7
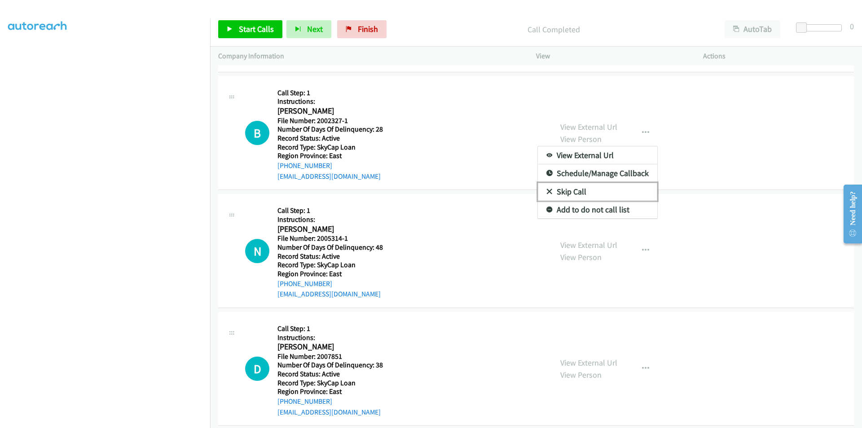
click at [565, 191] on link "Skip Call" at bounding box center [597, 192] width 119 height 18
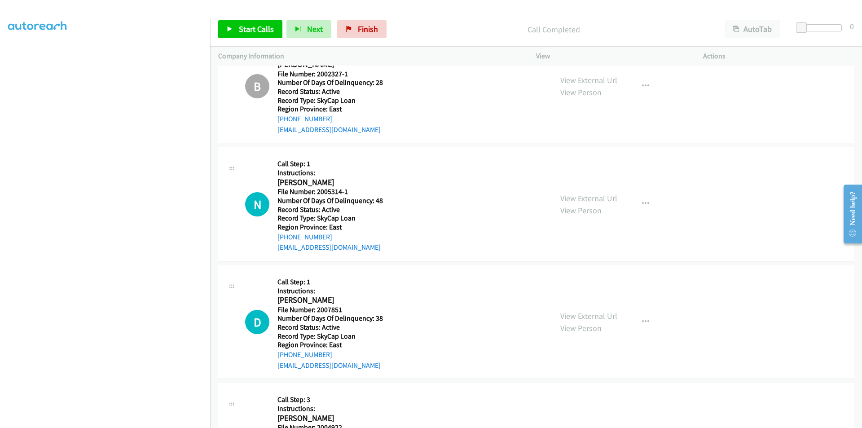
scroll to position [9564, 0]
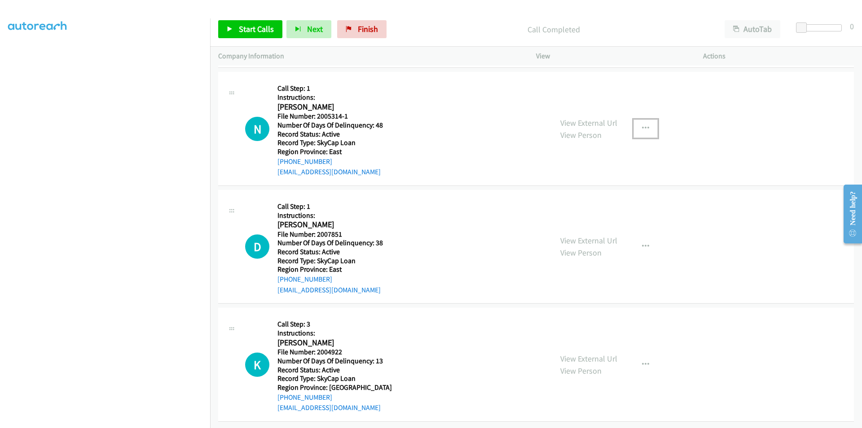
click at [642, 125] on icon "button" at bounding box center [645, 128] width 7 height 7
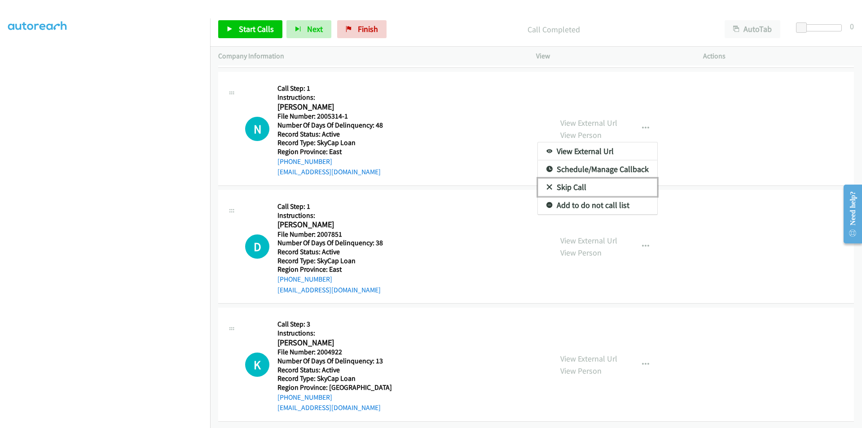
click at [583, 181] on link "Skip Call" at bounding box center [597, 187] width 119 height 18
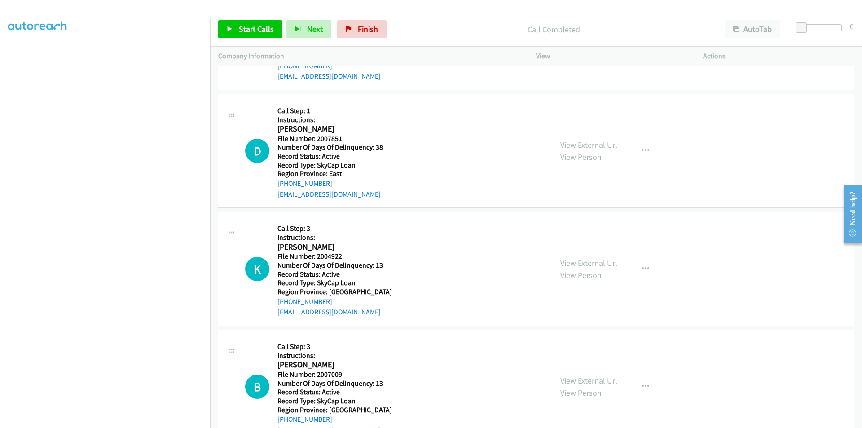
scroll to position [9654, 0]
click at [642, 149] on icon "button" at bounding box center [645, 149] width 7 height 7
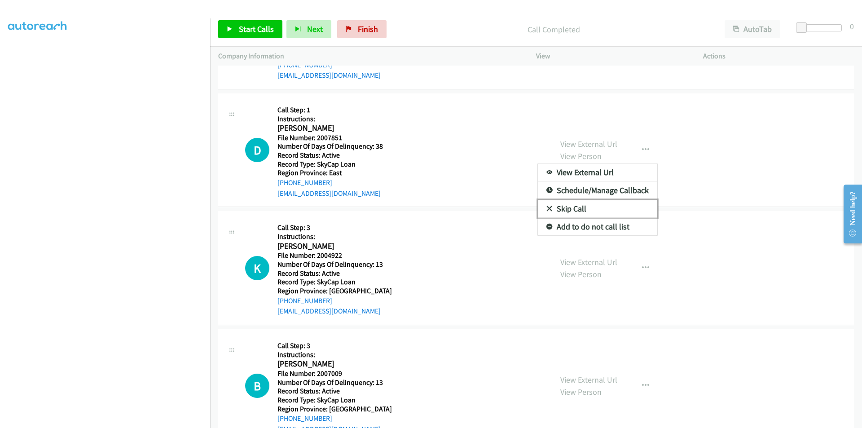
click at [582, 205] on link "Skip Call" at bounding box center [597, 209] width 119 height 18
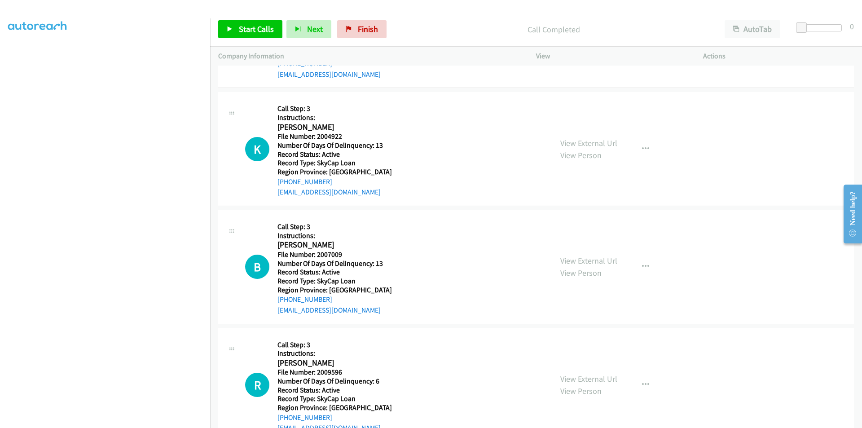
scroll to position [9789, 0]
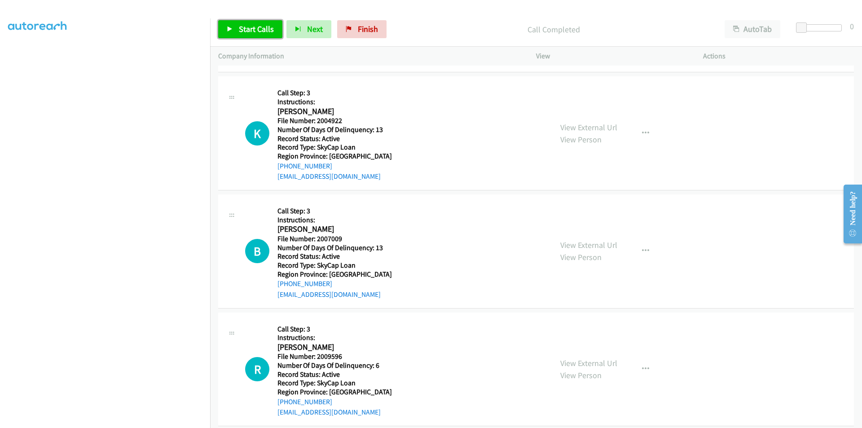
click at [253, 27] on span "Start Calls" at bounding box center [256, 29] width 35 height 10
click at [253, 27] on span "Pause" at bounding box center [249, 29] width 20 height 10
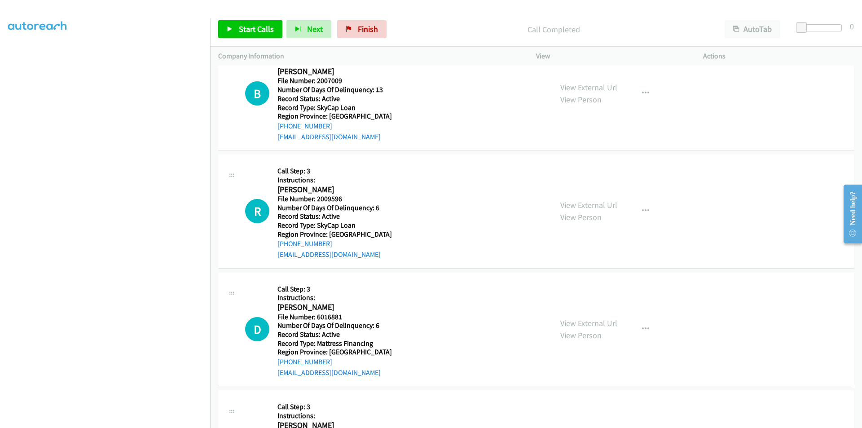
scroll to position [9969, 0]
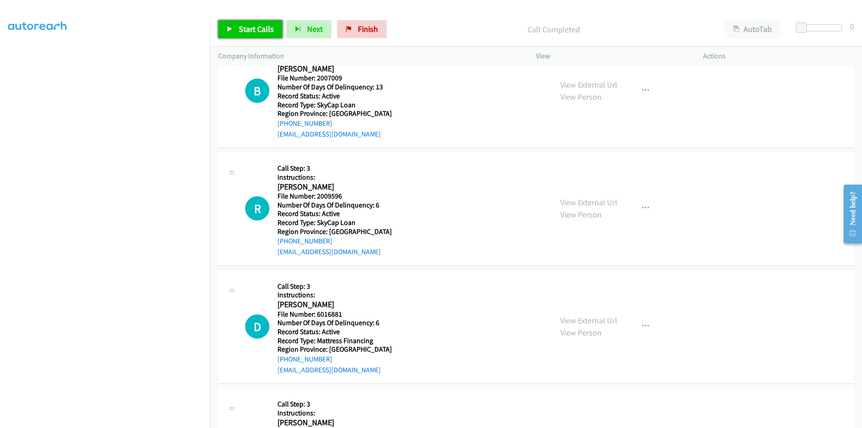
click at [263, 29] on span "Start Calls" at bounding box center [256, 29] width 35 height 10
click at [247, 26] on span "Pause" at bounding box center [249, 29] width 20 height 10
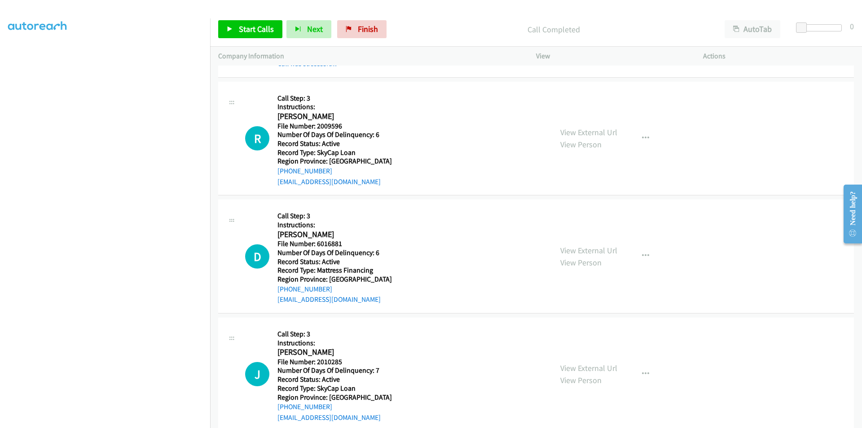
scroll to position [10058, 0]
click at [242, 27] on span "Start Calls" at bounding box center [256, 29] width 35 height 10
click at [242, 27] on span "Pause" at bounding box center [249, 29] width 20 height 10
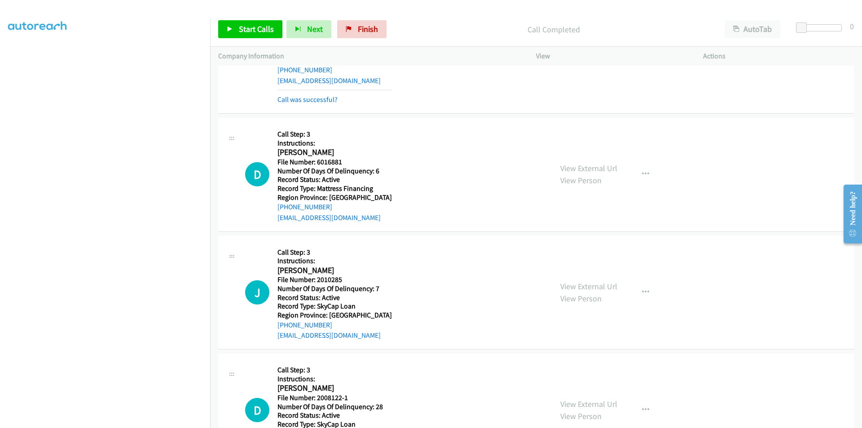
scroll to position [10193, 0]
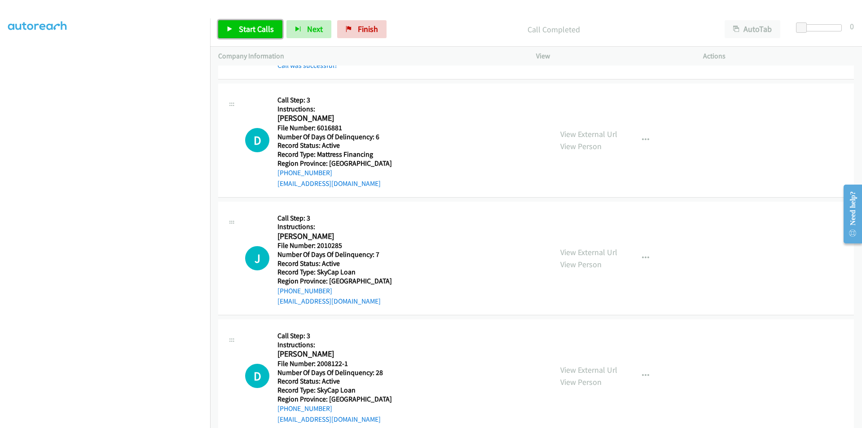
click at [262, 31] on span "Start Calls" at bounding box center [256, 29] width 35 height 10
drag, startPoint x: 259, startPoint y: 27, endPoint x: 243, endPoint y: 31, distance: 16.1
click at [259, 27] on link "Pause" at bounding box center [242, 29] width 49 height 18
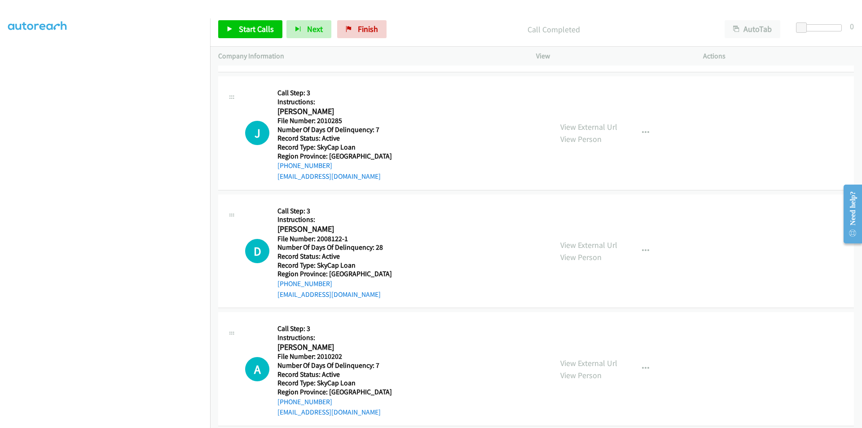
scroll to position [10328, 0]
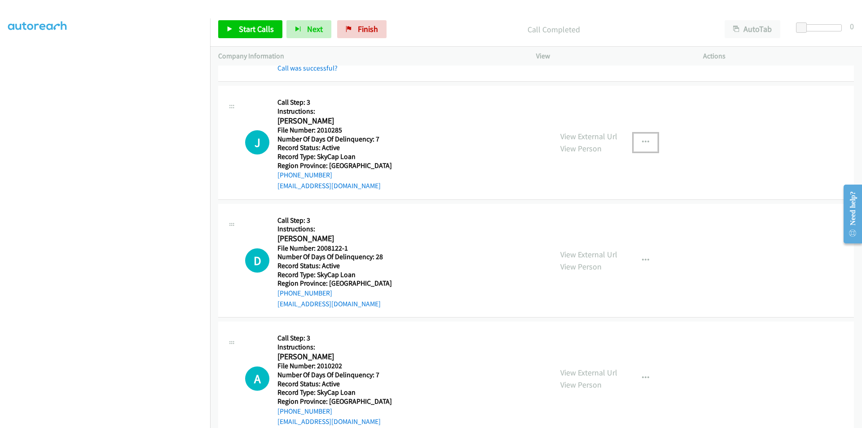
click at [645, 141] on icon "button" at bounding box center [645, 142] width 7 height 7
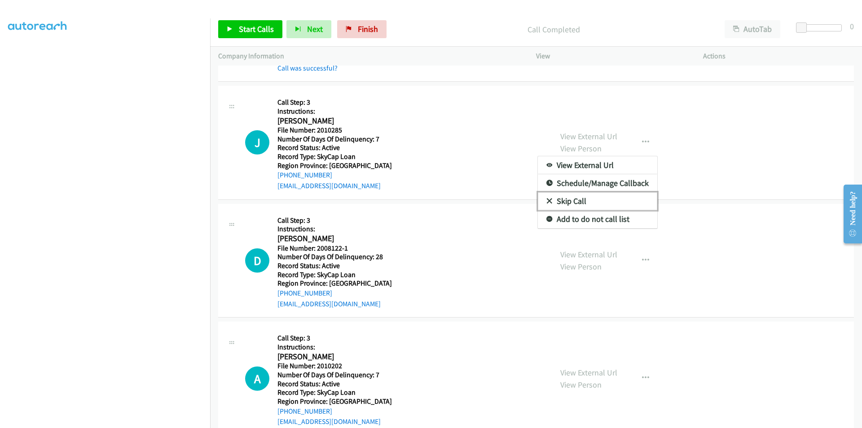
click at [589, 203] on link "Skip Call" at bounding box center [597, 201] width 119 height 18
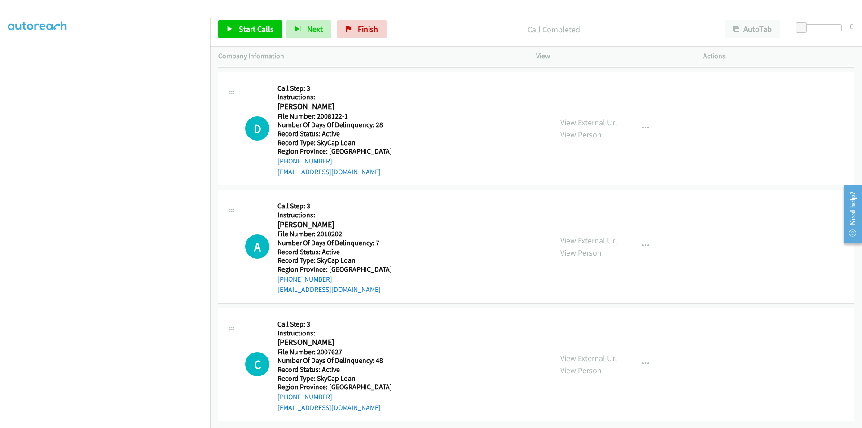
scroll to position [10463, 0]
click at [642, 125] on icon "button" at bounding box center [645, 128] width 7 height 7
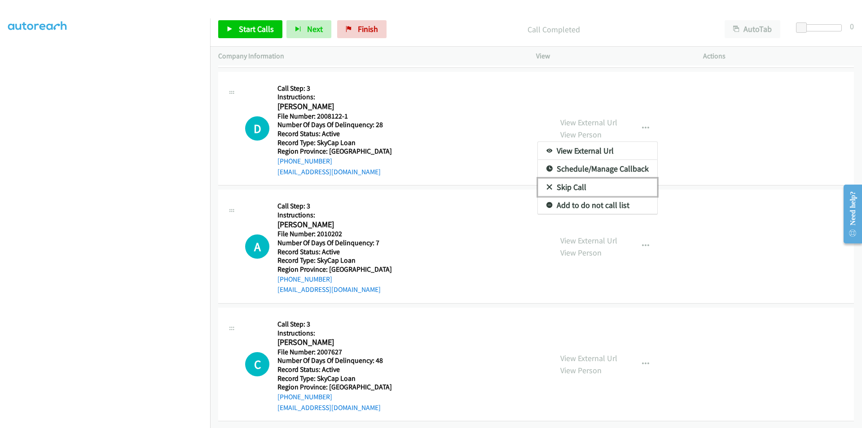
click at [593, 182] on link "Skip Call" at bounding box center [597, 187] width 119 height 18
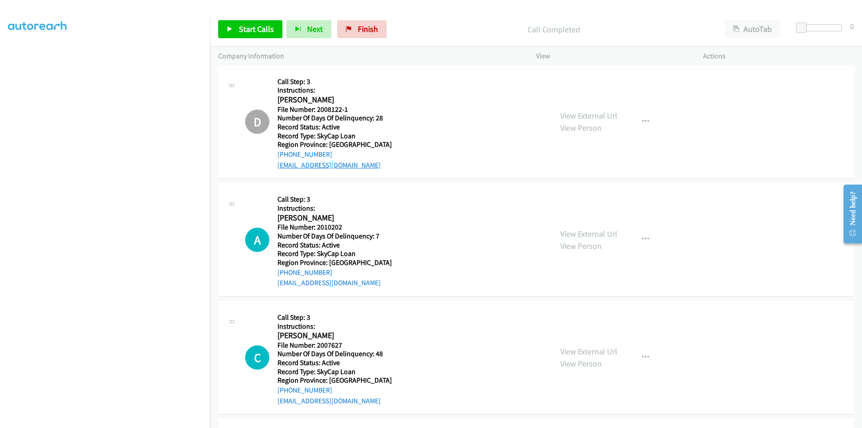
scroll to position [10557, 0]
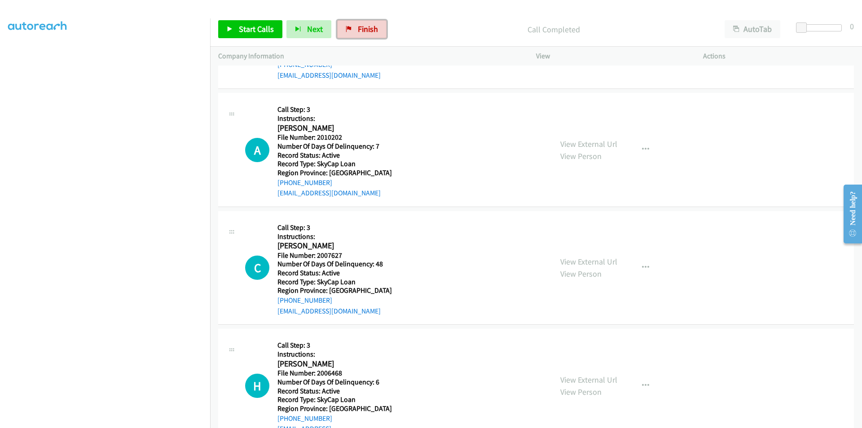
drag, startPoint x: 371, startPoint y: 31, endPoint x: 511, endPoint y: 44, distance: 140.3
click at [371, 31] on span "Finish" at bounding box center [368, 29] width 20 height 10
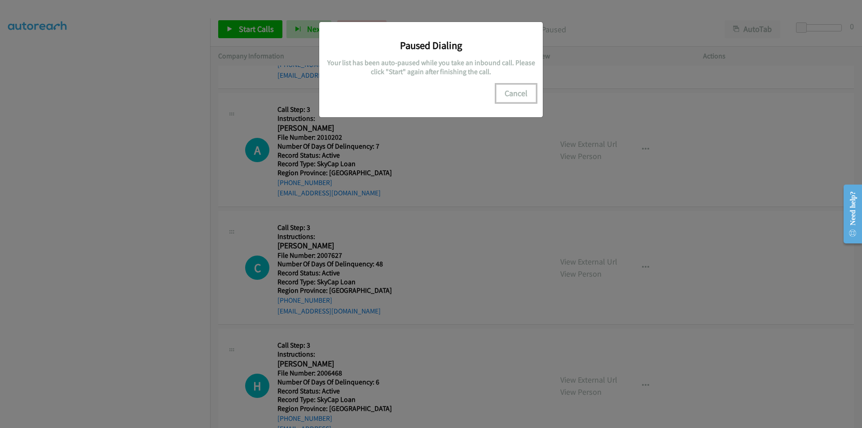
click at [524, 96] on button "Cancel" at bounding box center [516, 93] width 40 height 18
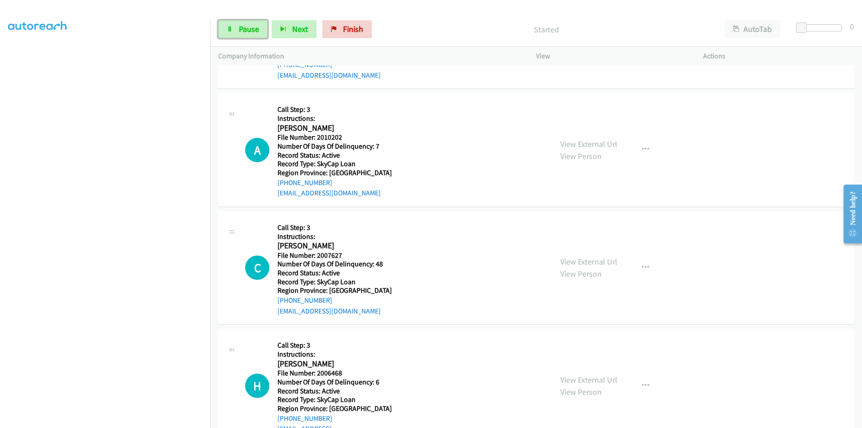
click at [252, 27] on span "Pause" at bounding box center [249, 29] width 20 height 10
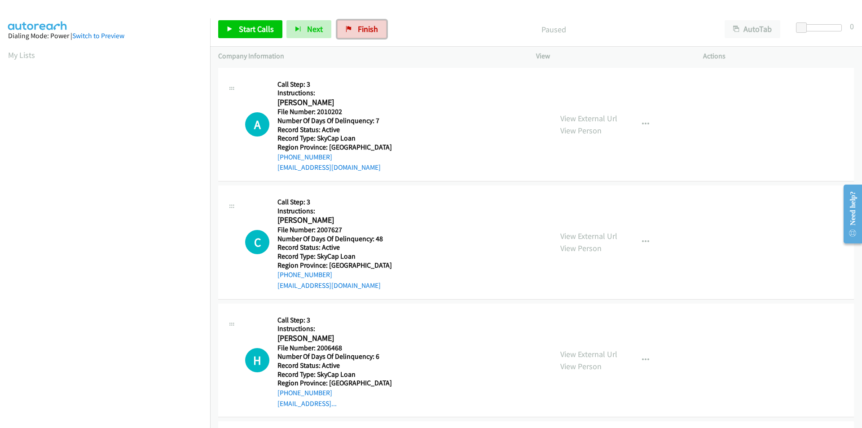
drag, startPoint x: 372, startPoint y: 31, endPoint x: 468, endPoint y: 39, distance: 96.0
click at [372, 31] on span "Finish" at bounding box center [368, 29] width 20 height 10
click at [642, 119] on button "button" at bounding box center [646, 124] width 24 height 18
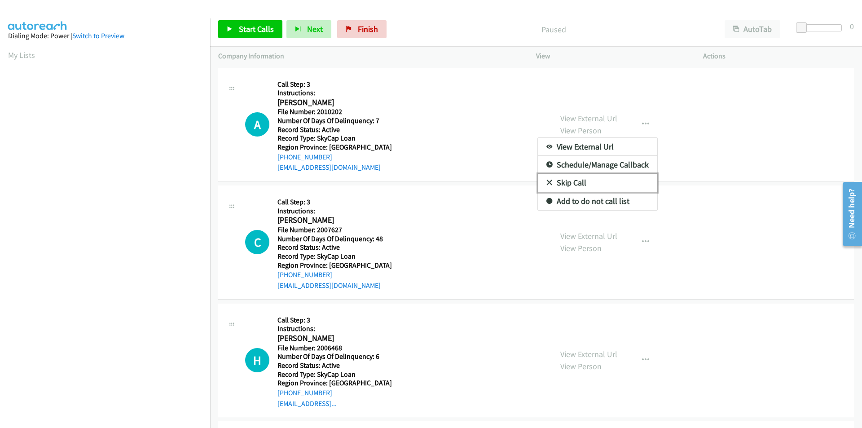
click at [597, 184] on link "Skip Call" at bounding box center [597, 183] width 119 height 18
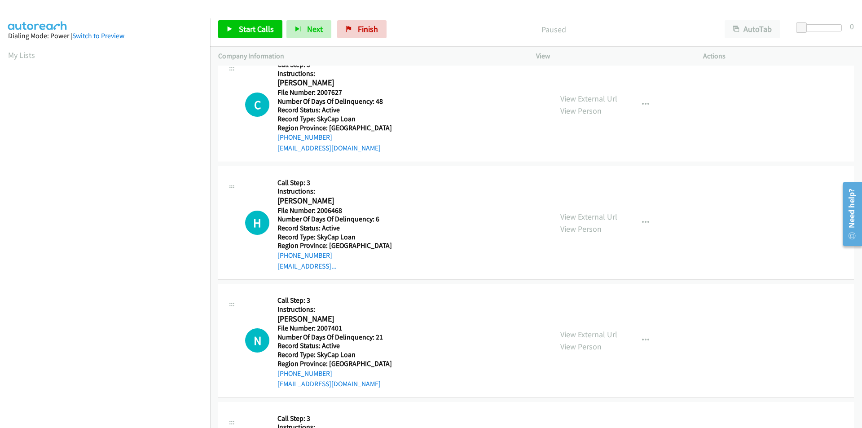
scroll to position [135, 0]
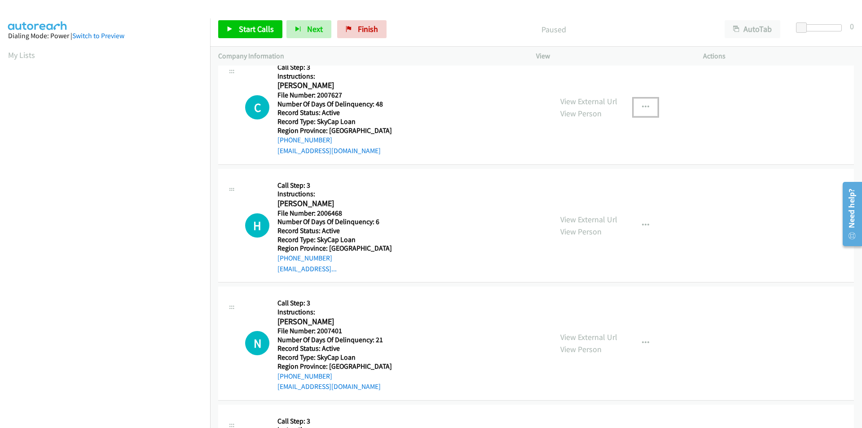
click at [642, 107] on icon "button" at bounding box center [645, 107] width 7 height 7
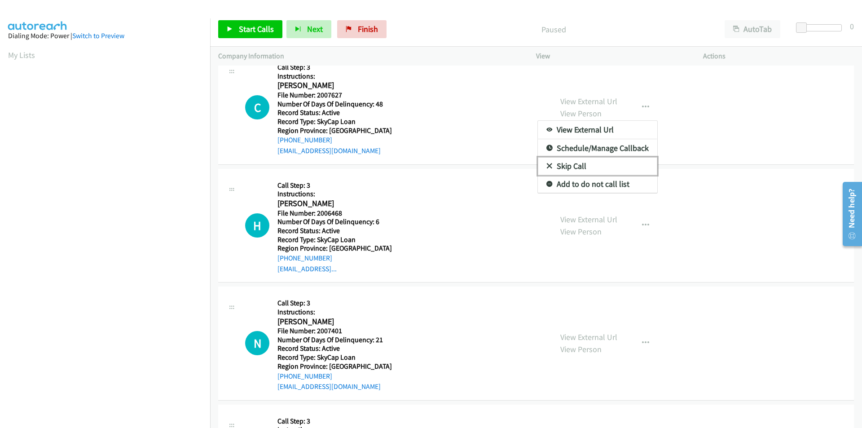
click at [578, 163] on link "Skip Call" at bounding box center [597, 166] width 119 height 18
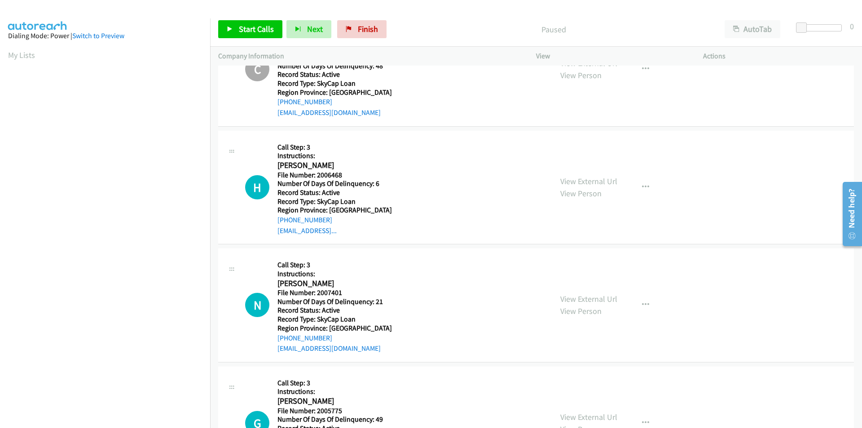
scroll to position [225, 0]
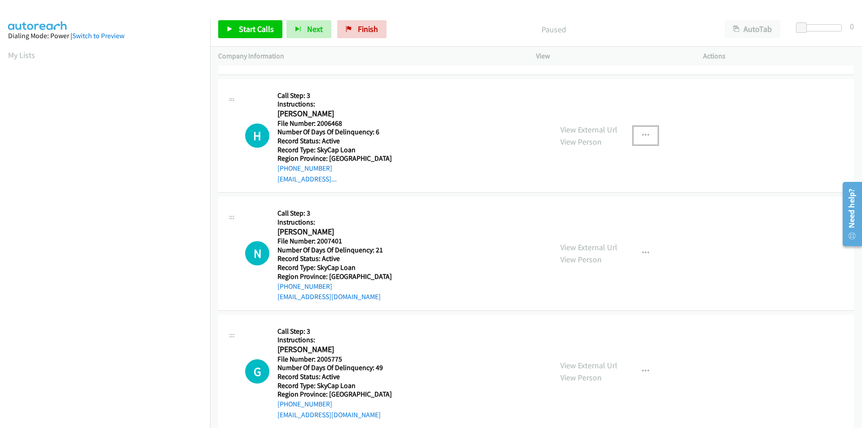
click at [648, 135] on button "button" at bounding box center [646, 136] width 24 height 18
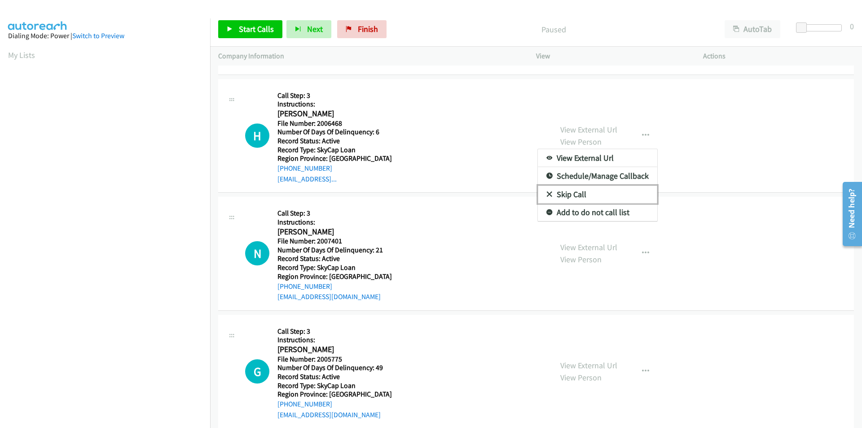
click at [589, 194] on link "Skip Call" at bounding box center [597, 194] width 119 height 18
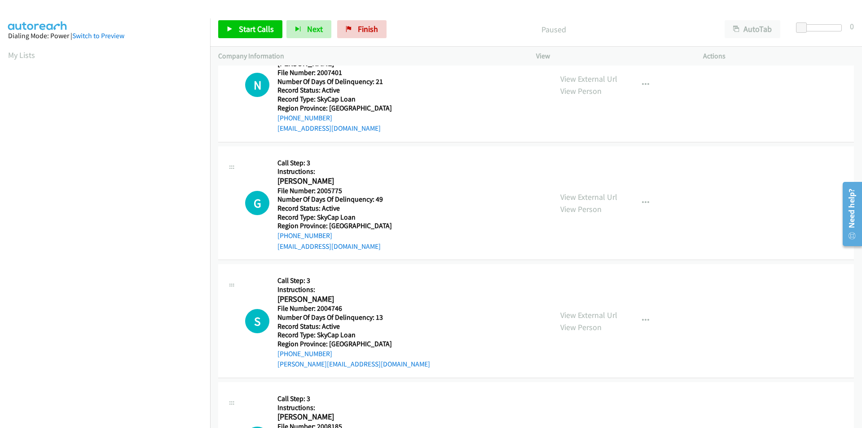
scroll to position [404, 0]
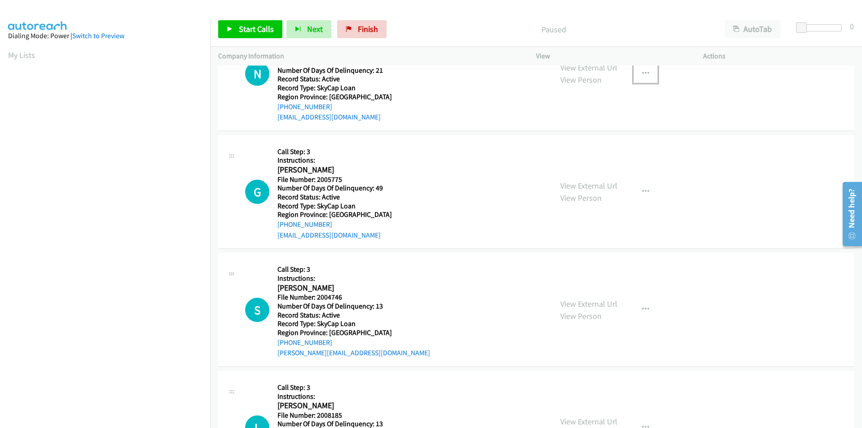
click at [647, 75] on button "button" at bounding box center [646, 74] width 24 height 18
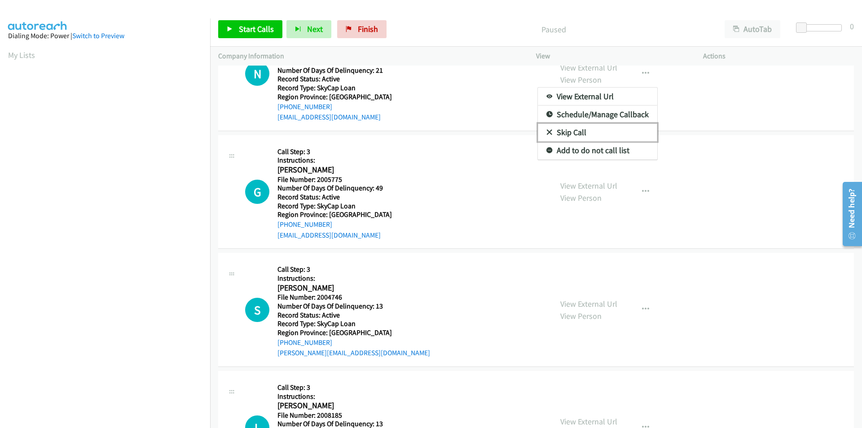
click at [606, 129] on link "Skip Call" at bounding box center [597, 133] width 119 height 18
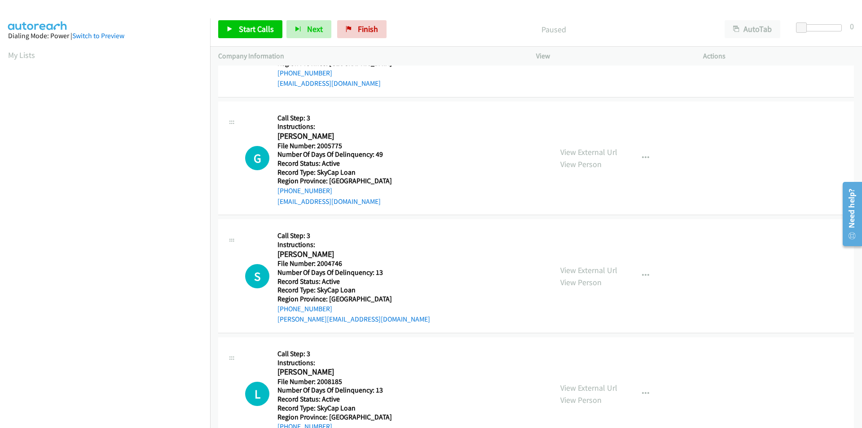
scroll to position [494, 0]
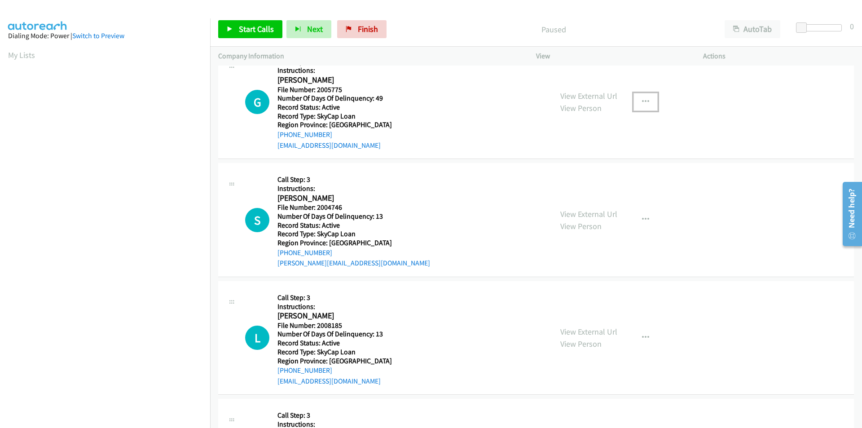
click at [642, 98] on icon "button" at bounding box center [645, 101] width 7 height 7
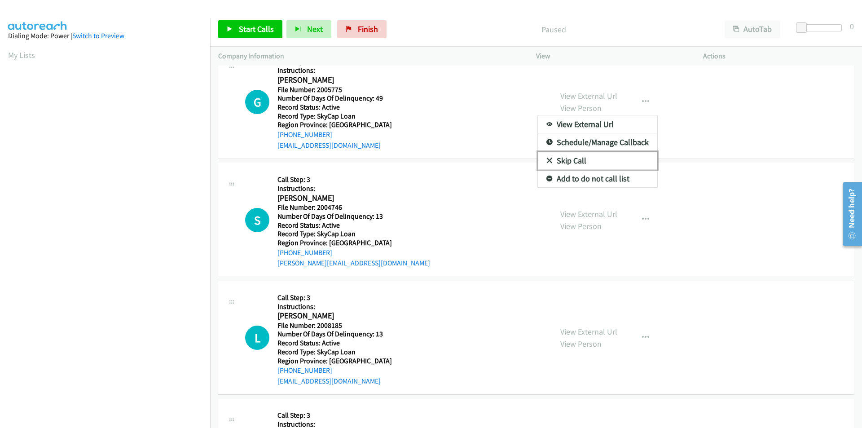
click at [622, 158] on link "Skip Call" at bounding box center [597, 161] width 119 height 18
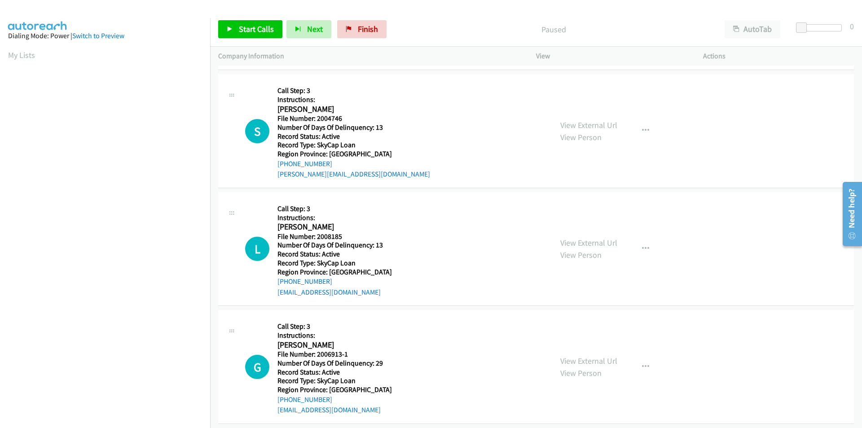
scroll to position [584, 0]
click at [377, 26] on link "Finish" at bounding box center [361, 29] width 49 height 18
